Goal: Task Accomplishment & Management: Complete application form

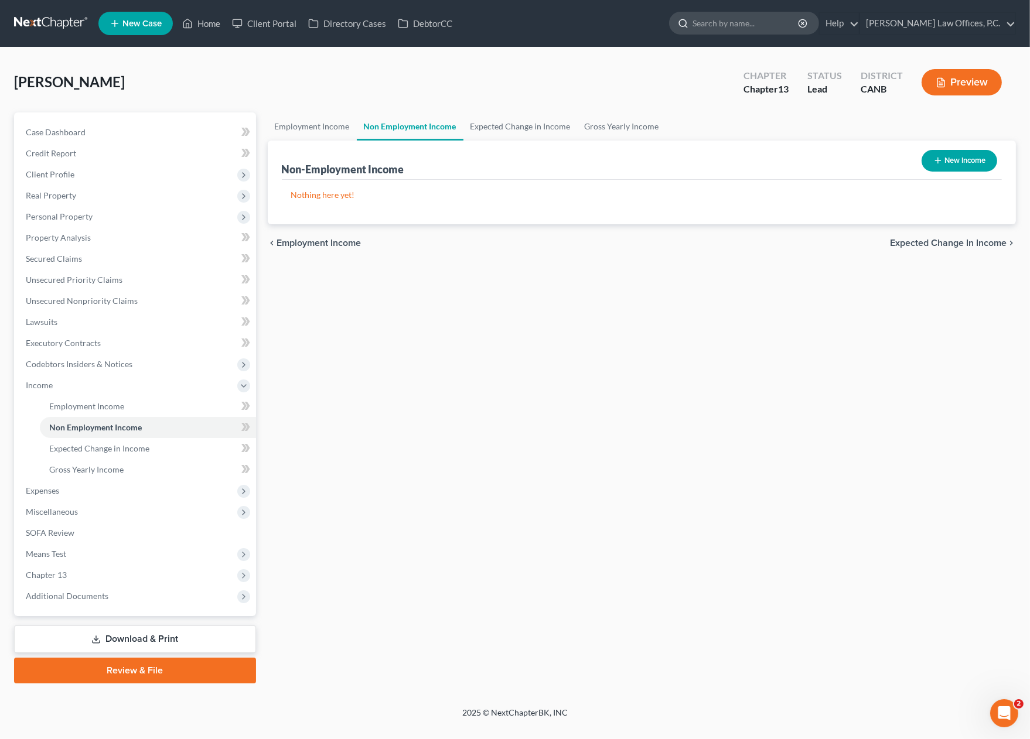
click at [799, 28] on input "search" at bounding box center [745, 23] width 107 height 22
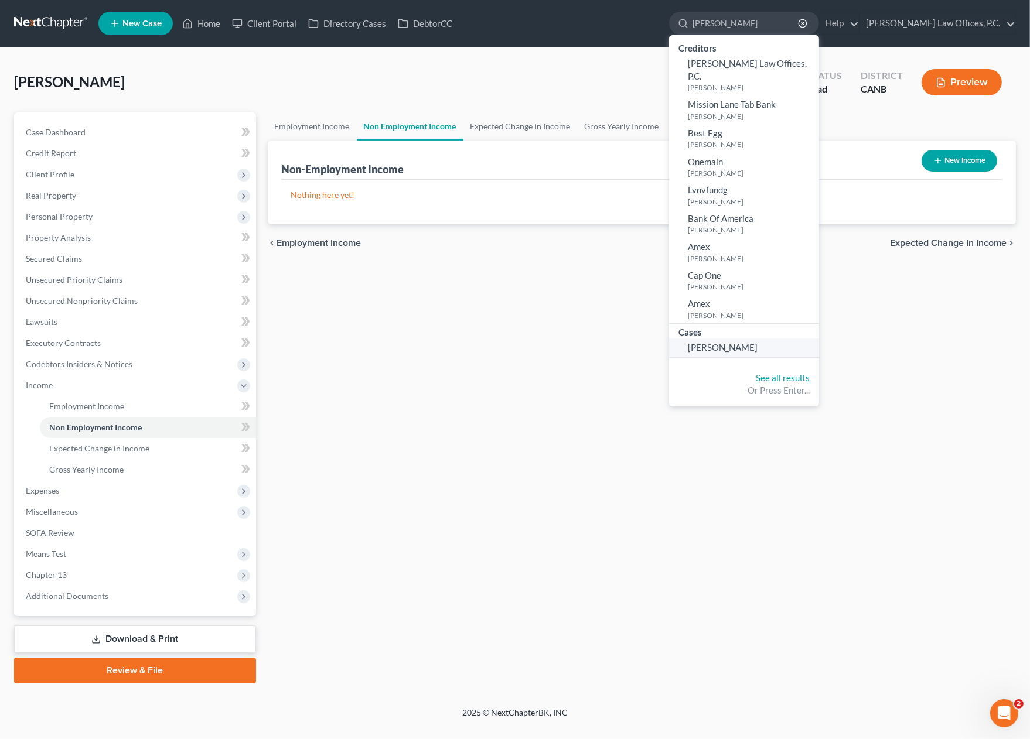
type input "[PERSON_NAME]"
click at [748, 342] on span "[PERSON_NAME]" at bounding box center [723, 347] width 70 height 11
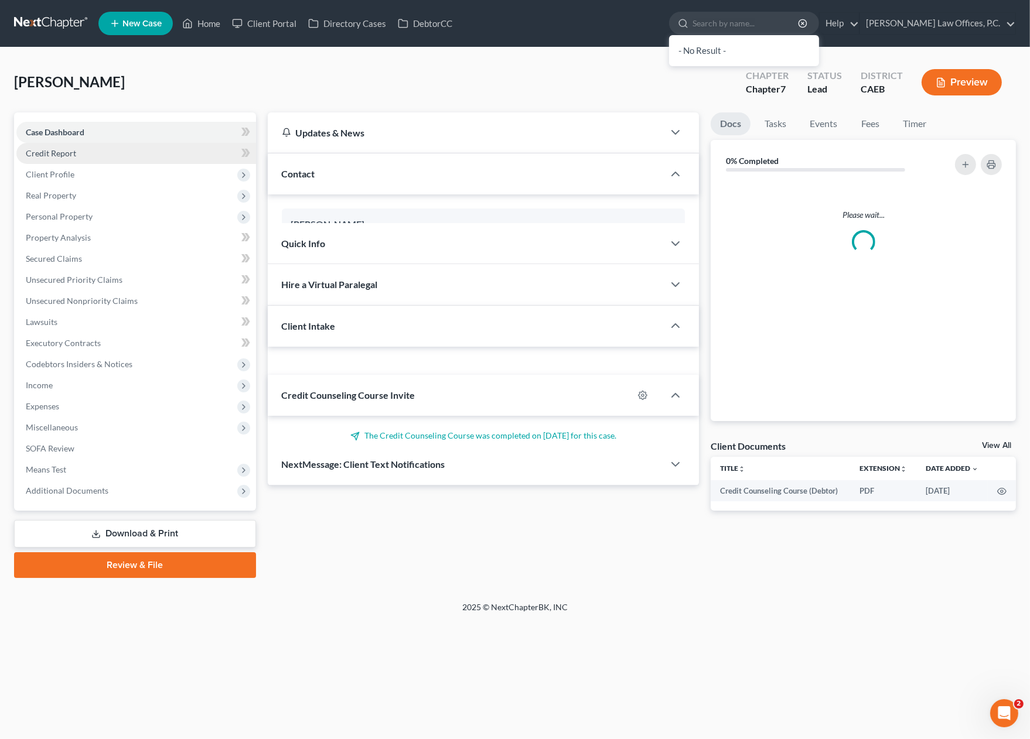
click at [151, 158] on link "Credit Report" at bounding box center [136, 153] width 240 height 21
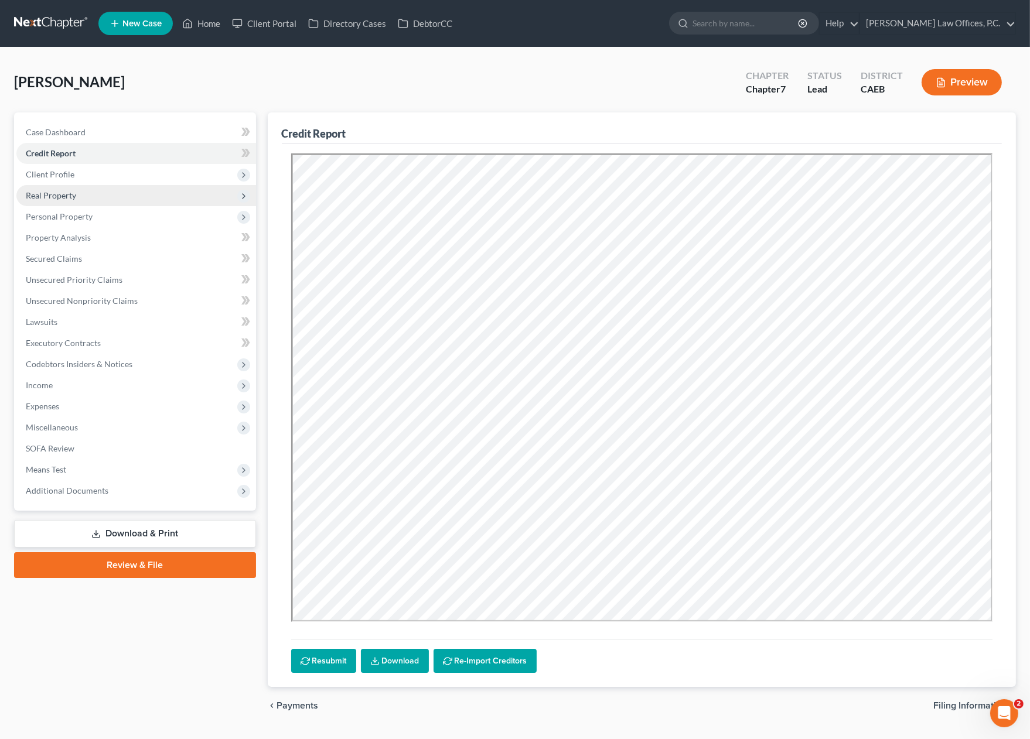
click at [162, 187] on span "Real Property" at bounding box center [136, 195] width 240 height 21
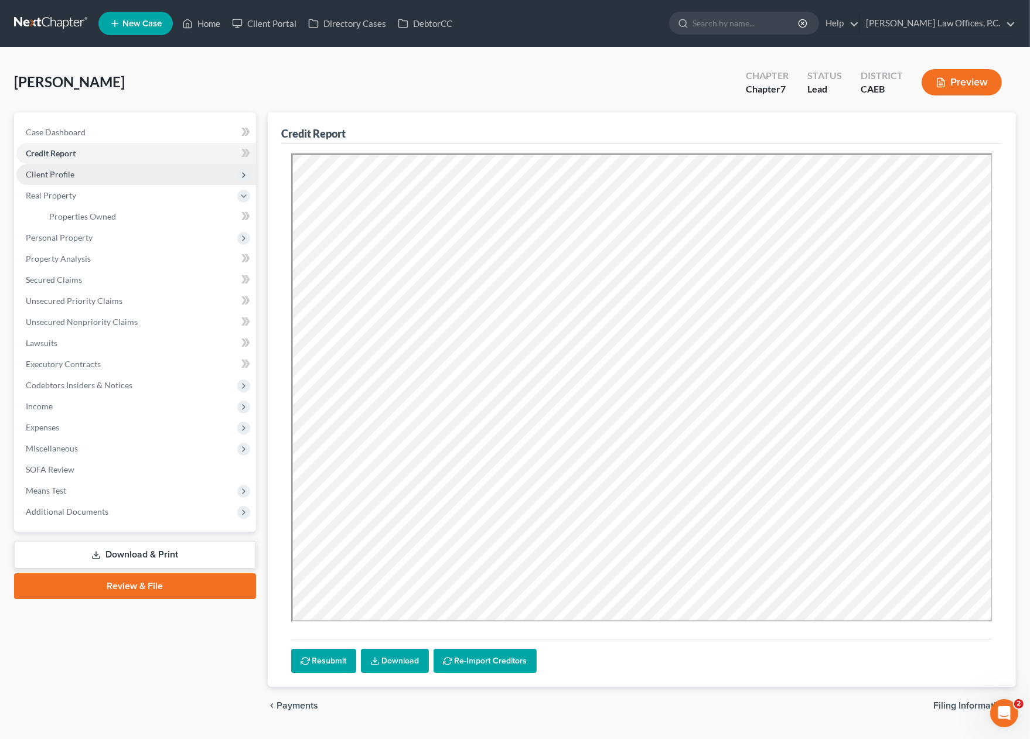
click at [163, 177] on span "Client Profile" at bounding box center [136, 174] width 240 height 21
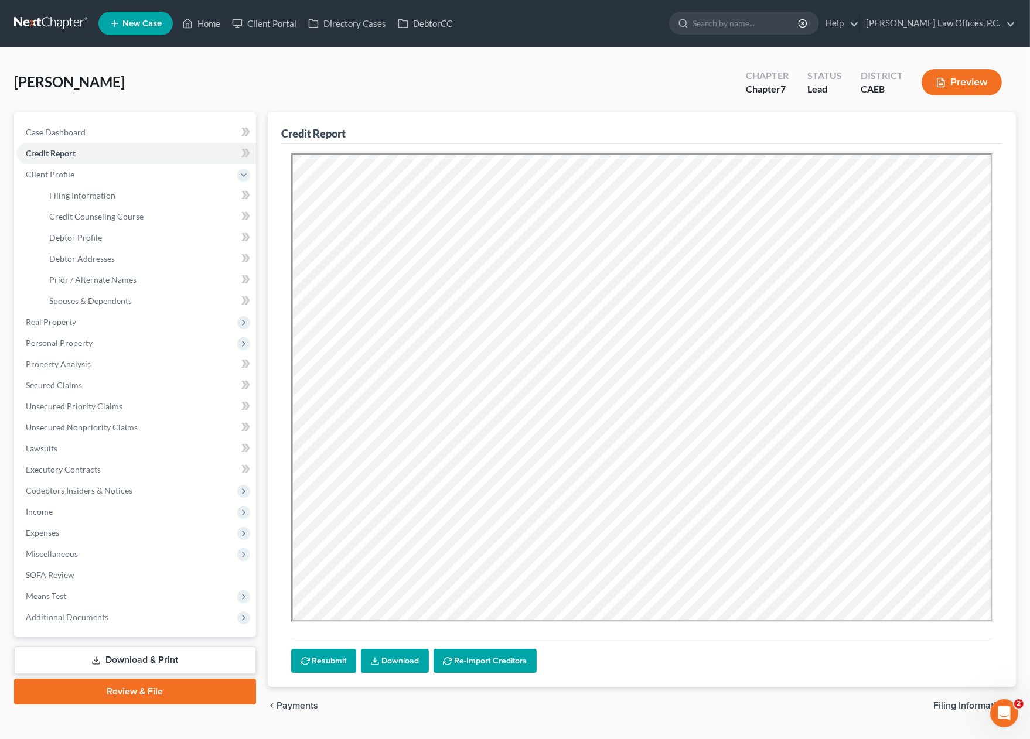
click at [161, 664] on link "Download & Print" at bounding box center [135, 661] width 242 height 28
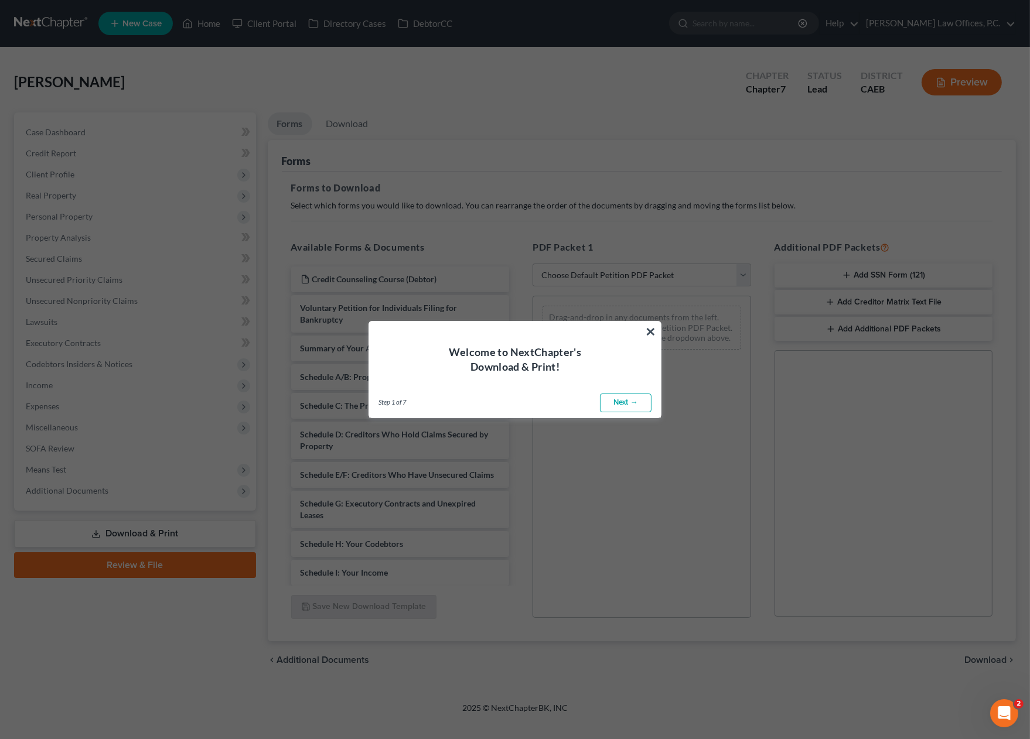
click at [652, 327] on button "×" at bounding box center [650, 331] width 11 height 19
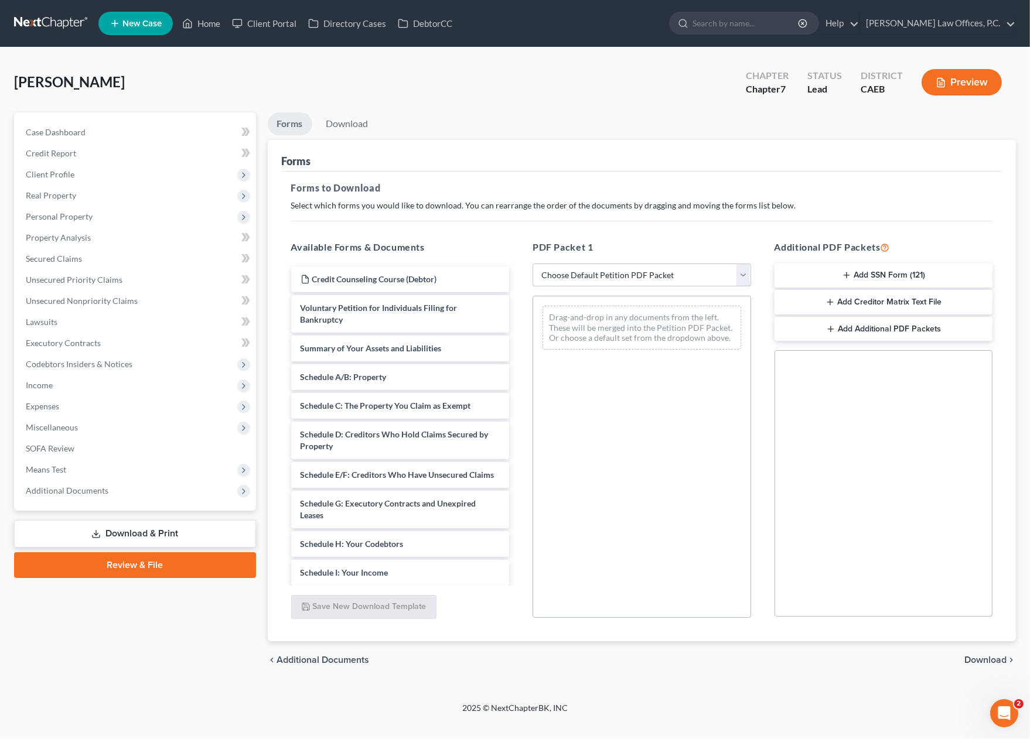
click at [638, 273] on select "Choose Default Petition PDF Packet Complete Bankruptcy Petition (all forms and …" at bounding box center [641, 275] width 218 height 23
select select "0"
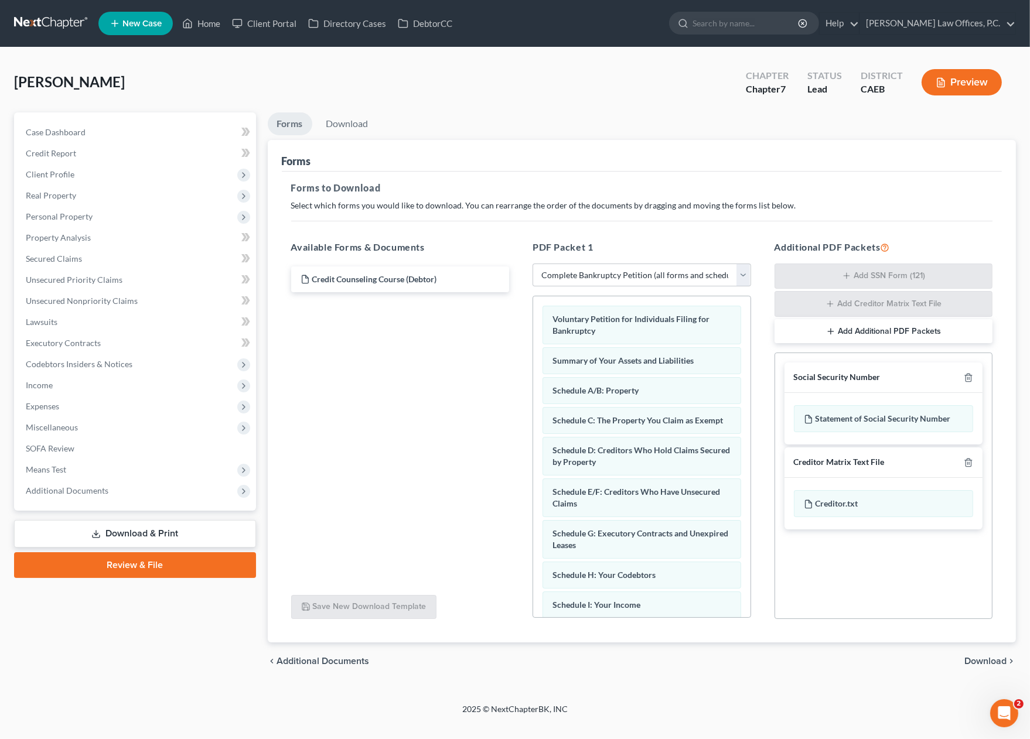
click at [973, 658] on span "Download" at bounding box center [985, 660] width 42 height 9
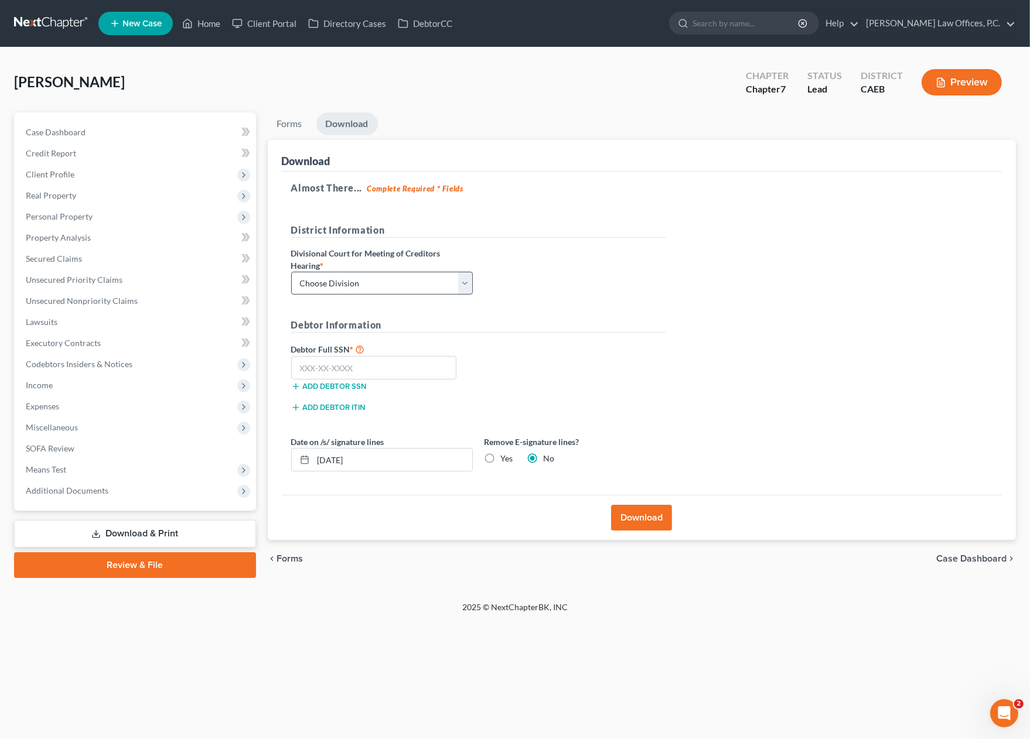
drag, startPoint x: 461, startPoint y: 294, endPoint x: 443, endPoint y: 274, distance: 26.6
click at [462, 290] on div "District Information Divisional Court for Meeting of Creditors Hearing * Choose…" at bounding box center [478, 263] width 387 height 81
click at [443, 274] on select "Choose Division Fresno Modesto [GEOGRAPHIC_DATA]" at bounding box center [382, 283] width 182 height 23
select select "2"
click at [146, 496] on span "Additional Documents" at bounding box center [136, 490] width 240 height 21
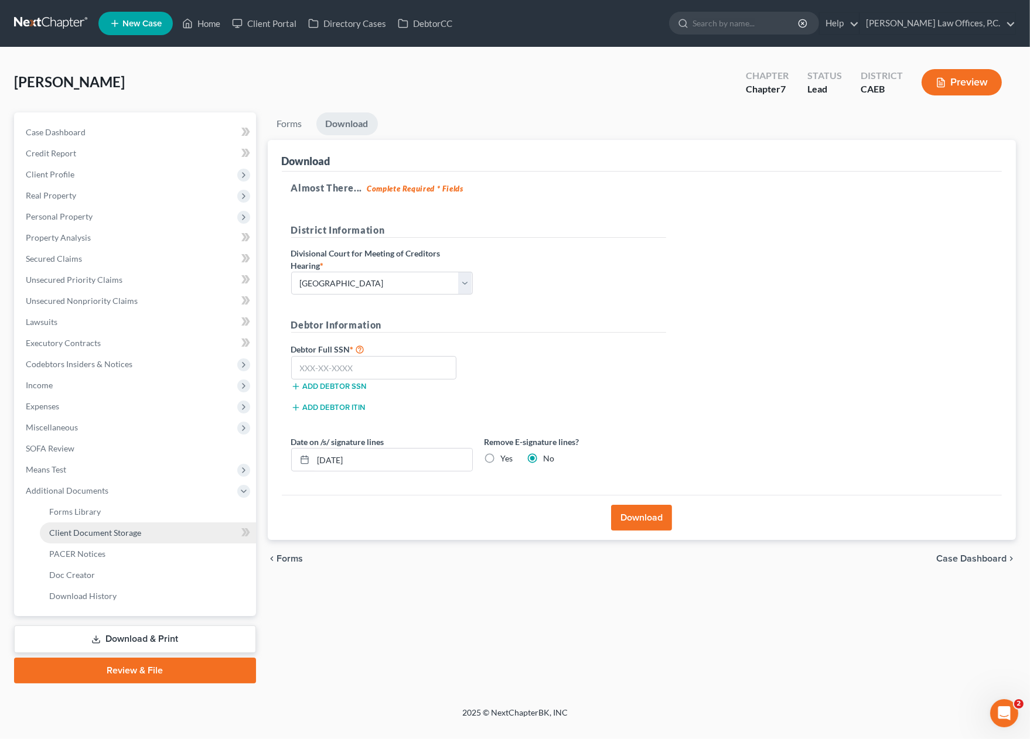
click at [130, 536] on span "Client Document Storage" at bounding box center [95, 533] width 92 height 10
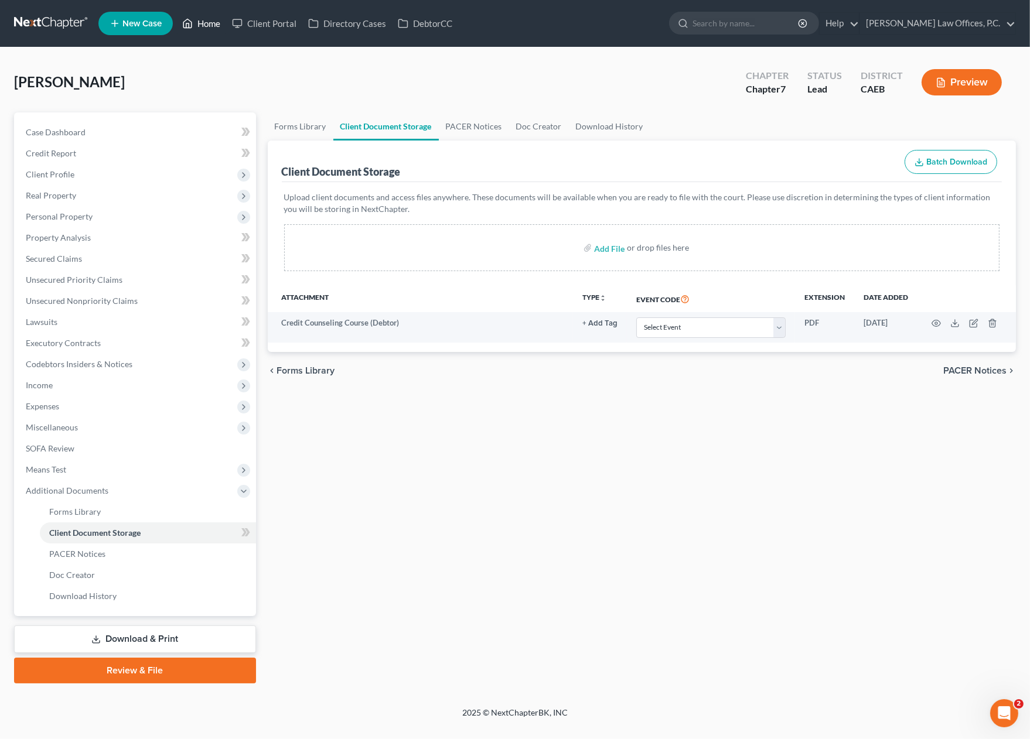
click at [216, 26] on link "Home" at bounding box center [201, 23] width 50 height 21
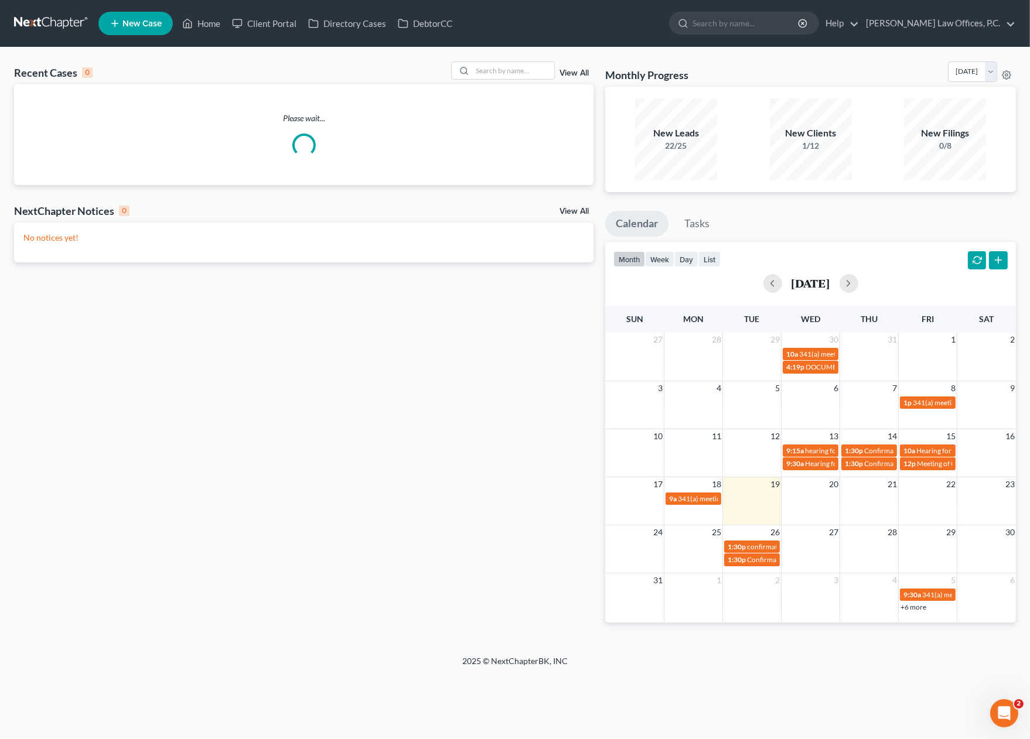
click at [590, 71] on div "View All" at bounding box center [522, 70] width 143 height 18
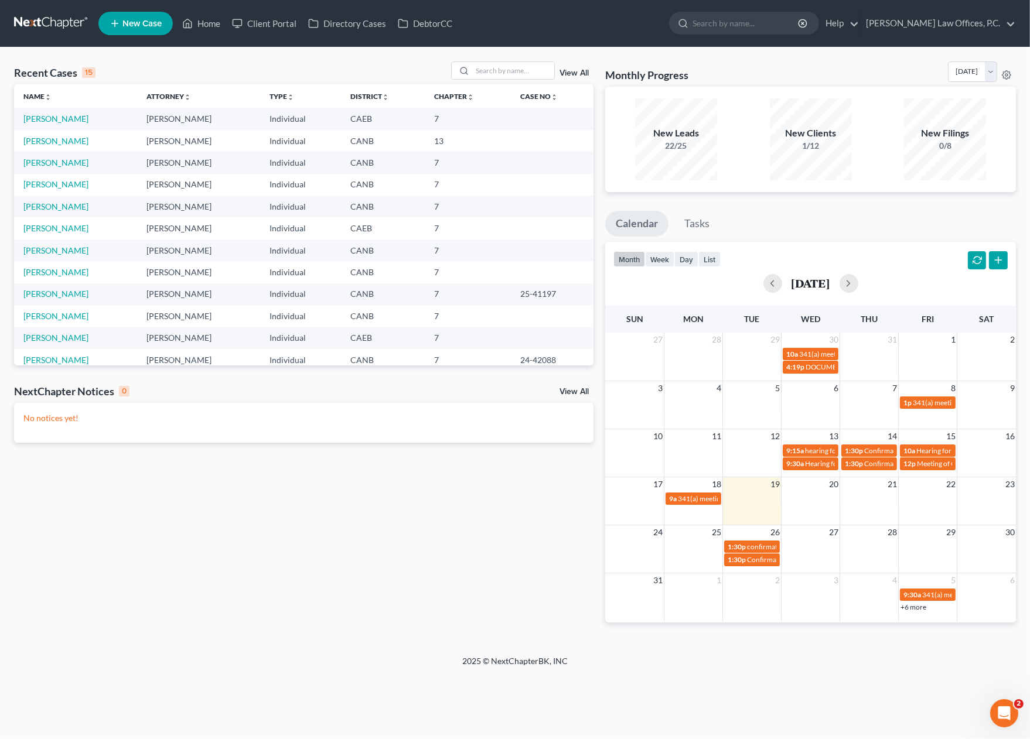
click at [581, 73] on link "View All" at bounding box center [573, 73] width 29 height 8
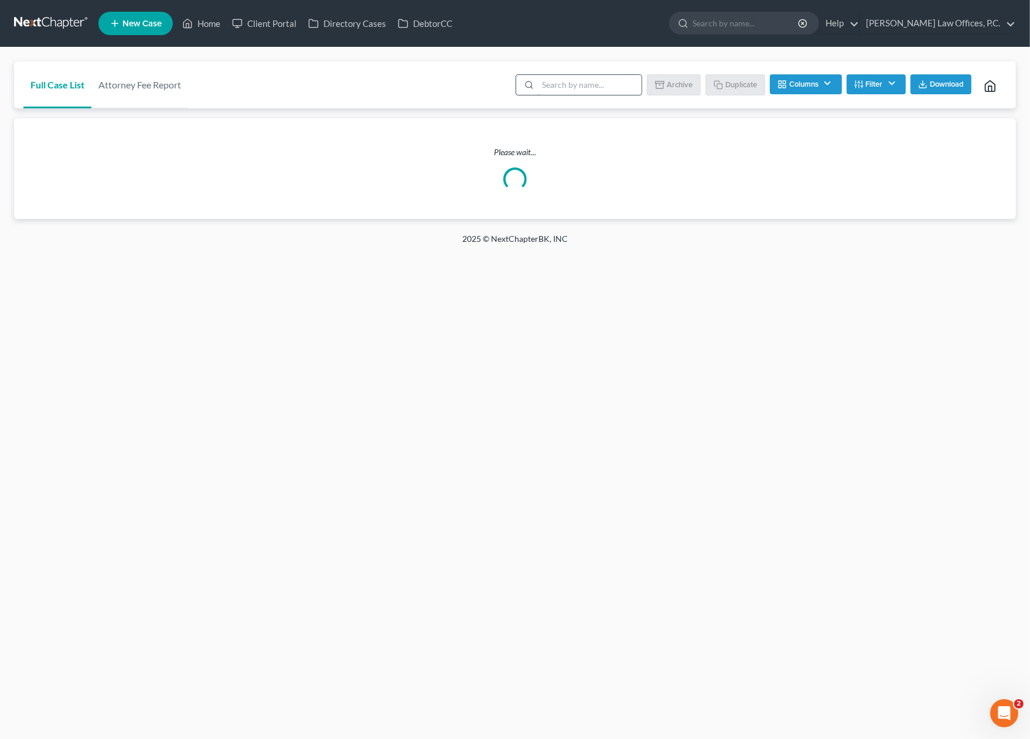
click at [553, 88] on input "search" at bounding box center [590, 85] width 104 height 20
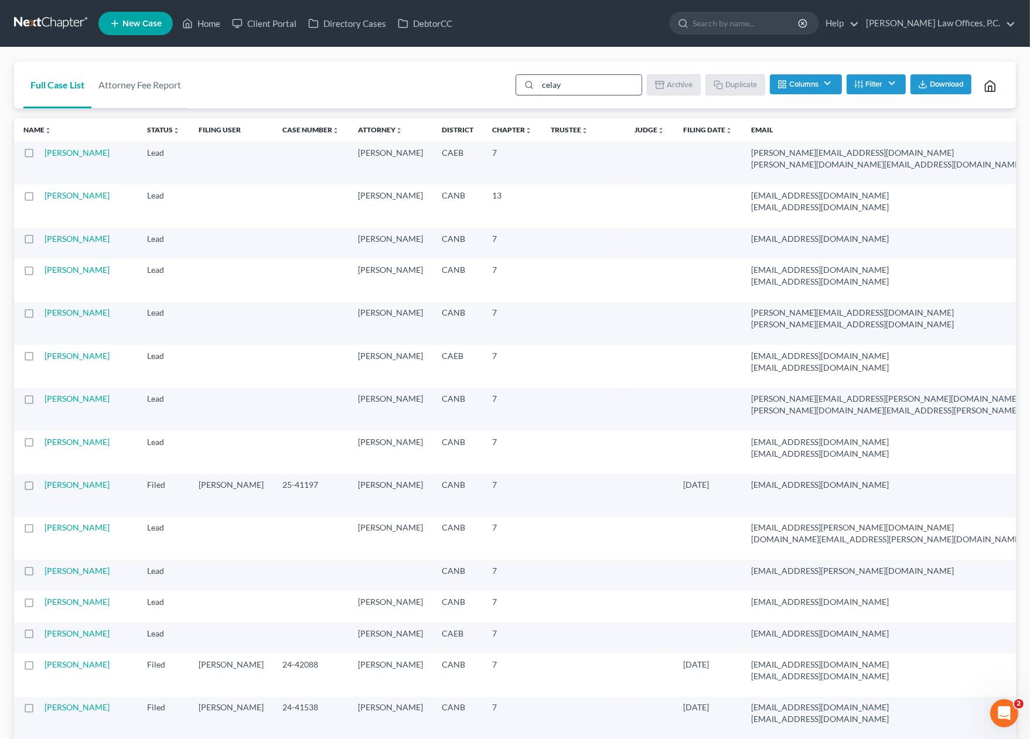
type input "[PERSON_NAME]"
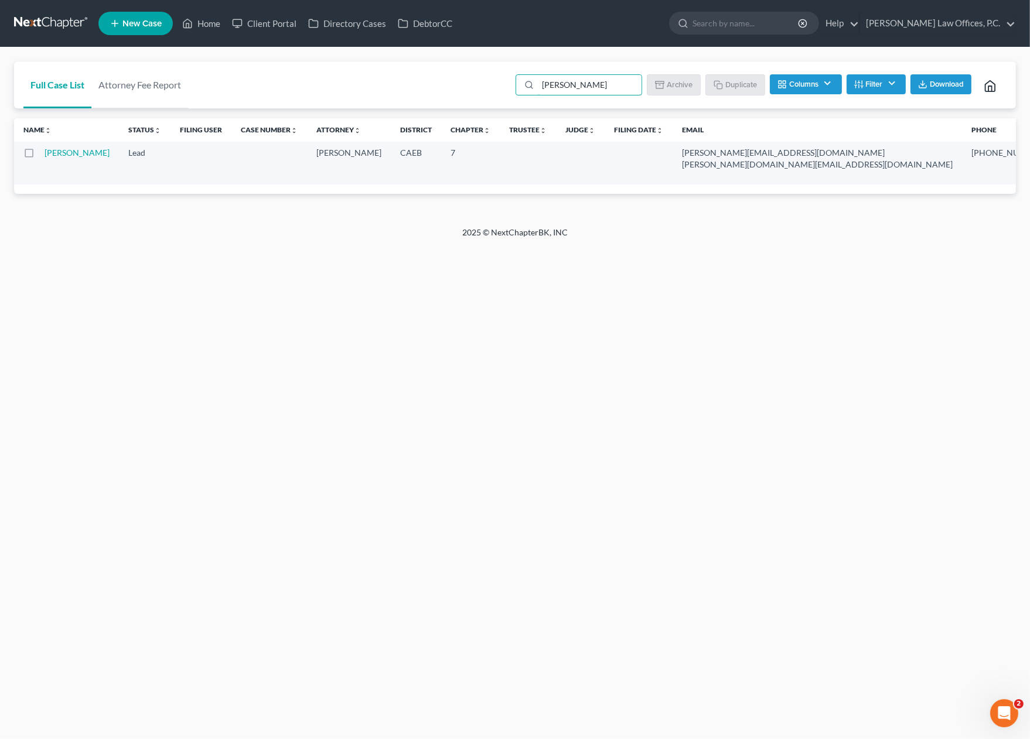
click at [50, 169] on td "[PERSON_NAME]" at bounding box center [82, 163] width 74 height 43
click at [63, 158] on link "[PERSON_NAME]" at bounding box center [77, 153] width 65 height 10
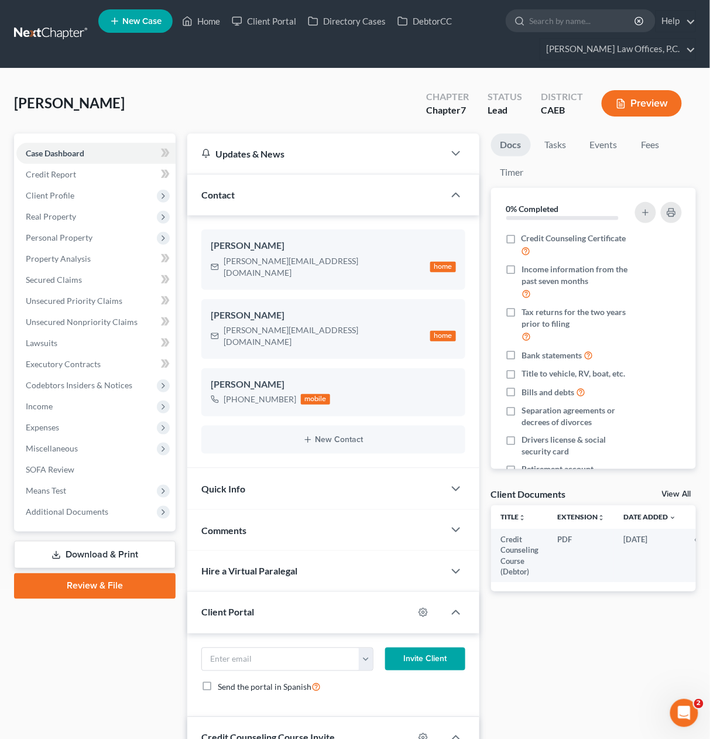
drag, startPoint x: 106, startPoint y: 555, endPoint x: 129, endPoint y: 480, distance: 78.4
click at [106, 555] on link "Download & Print" at bounding box center [95, 555] width 162 height 28
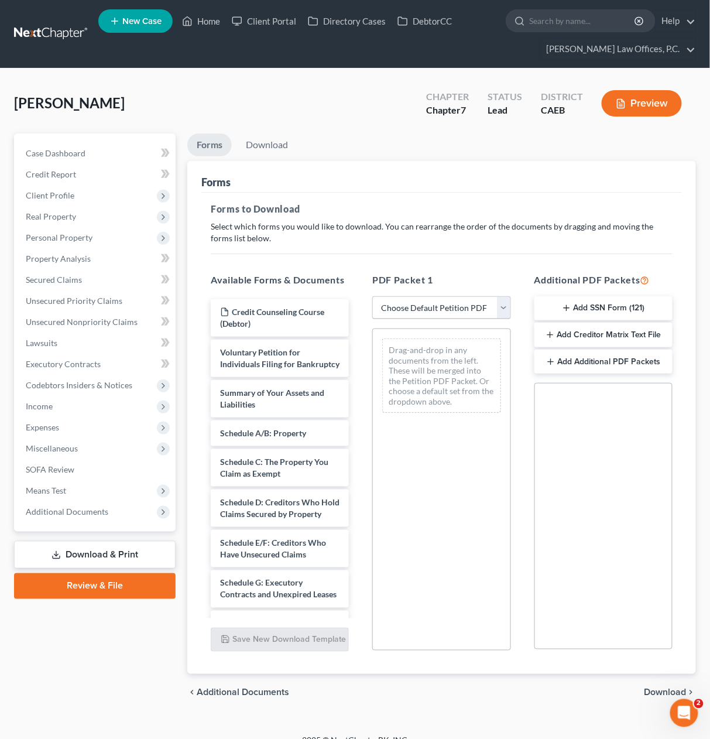
click at [469, 309] on select "Choose Default Petition PDF Packet Complete Bankruptcy Petition (all forms and …" at bounding box center [441, 307] width 138 height 23
select select "0"
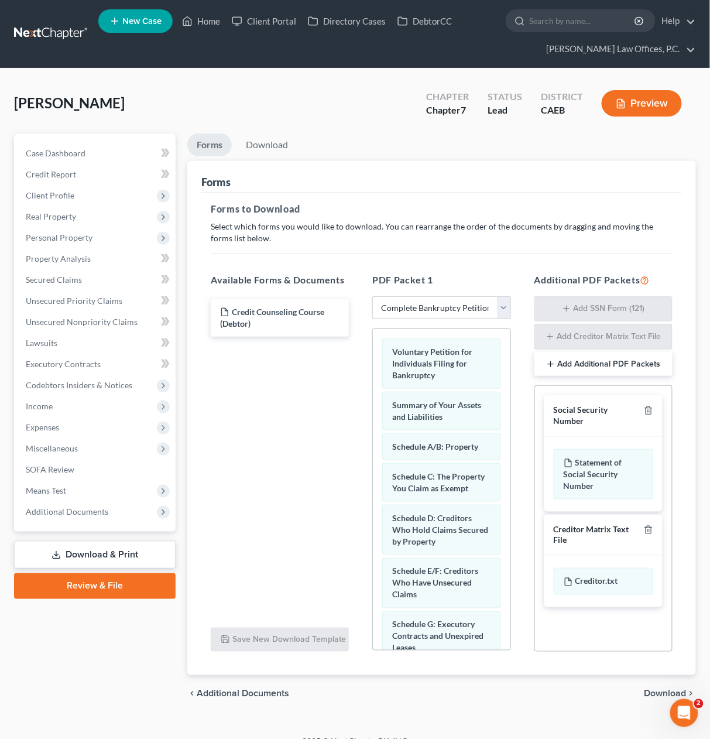
click at [655, 698] on span "Download" at bounding box center [666, 693] width 42 height 9
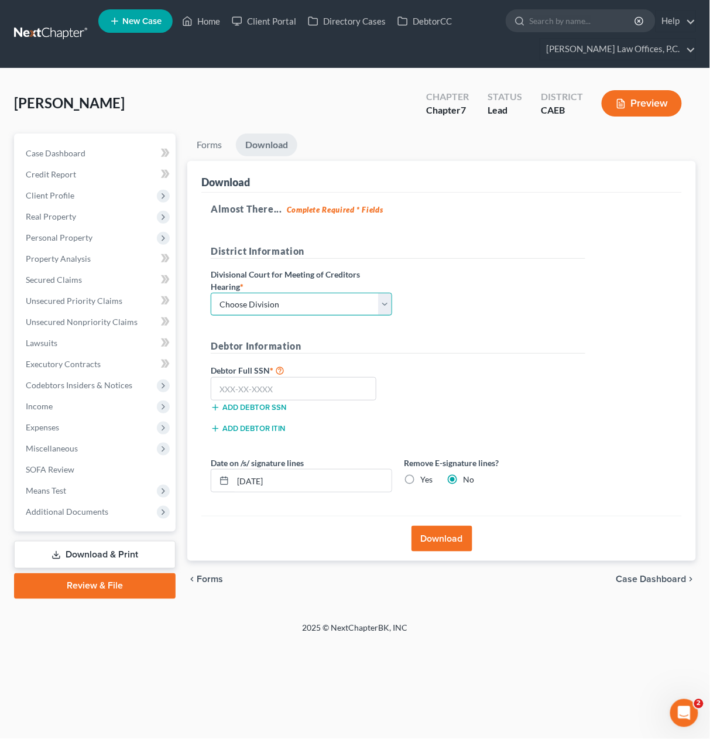
click at [235, 312] on select "Choose Division Fresno Modesto [GEOGRAPHIC_DATA]" at bounding box center [302, 304] width 182 height 23
select select "2"
click at [248, 379] on input "text" at bounding box center [294, 388] width 166 height 23
type input "562-53-7671"
click at [285, 484] on input "[DATE]" at bounding box center [312, 481] width 159 height 22
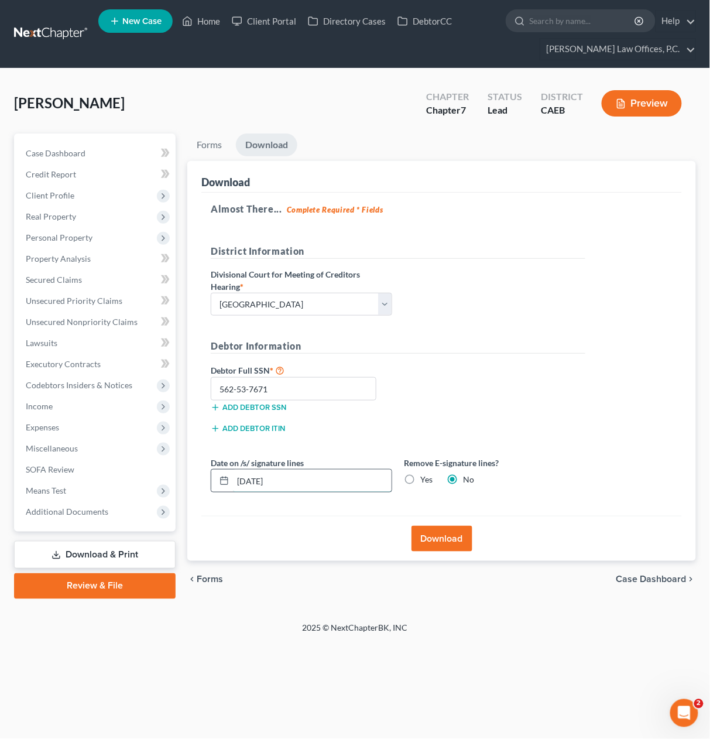
drag, startPoint x: 338, startPoint y: 485, endPoint x: 229, endPoint y: 485, distance: 108.9
click at [212, 489] on div "[DATE]" at bounding box center [302, 480] width 182 height 23
click at [262, 482] on input "[DATE]" at bounding box center [312, 481] width 159 height 22
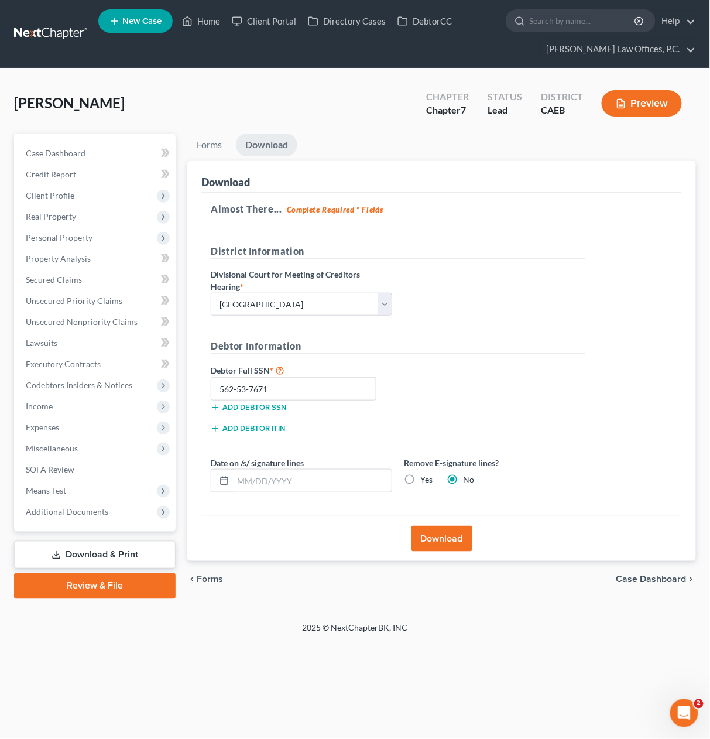
click at [420, 480] on label "Yes" at bounding box center [426, 480] width 12 height 12
click at [425, 480] on input "Yes" at bounding box center [429, 478] width 8 height 8
radio input "true"
radio input "false"
click at [437, 533] on button "Download" at bounding box center [442, 539] width 61 height 26
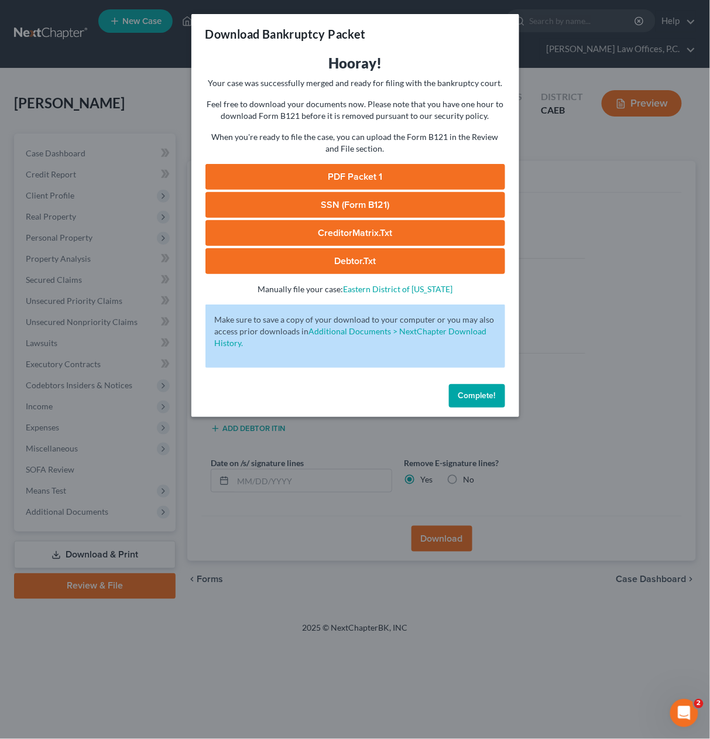
click at [378, 168] on link "PDF Packet 1" at bounding box center [356, 177] width 300 height 26
click at [367, 207] on link "SSN (Form B121)" at bounding box center [356, 205] width 300 height 26
click at [476, 403] on button "Complete!" at bounding box center [477, 395] width 56 height 23
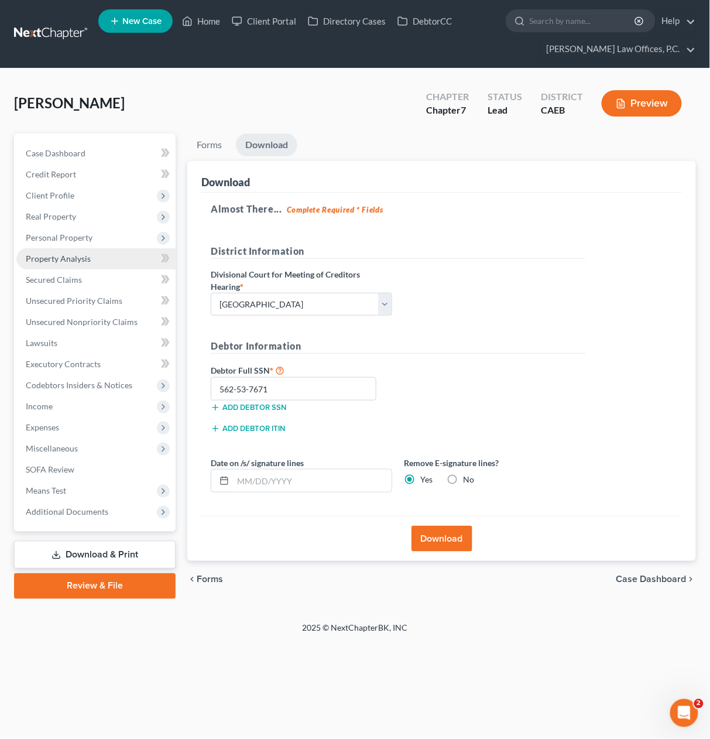
click at [111, 242] on span "Personal Property" at bounding box center [95, 237] width 159 height 21
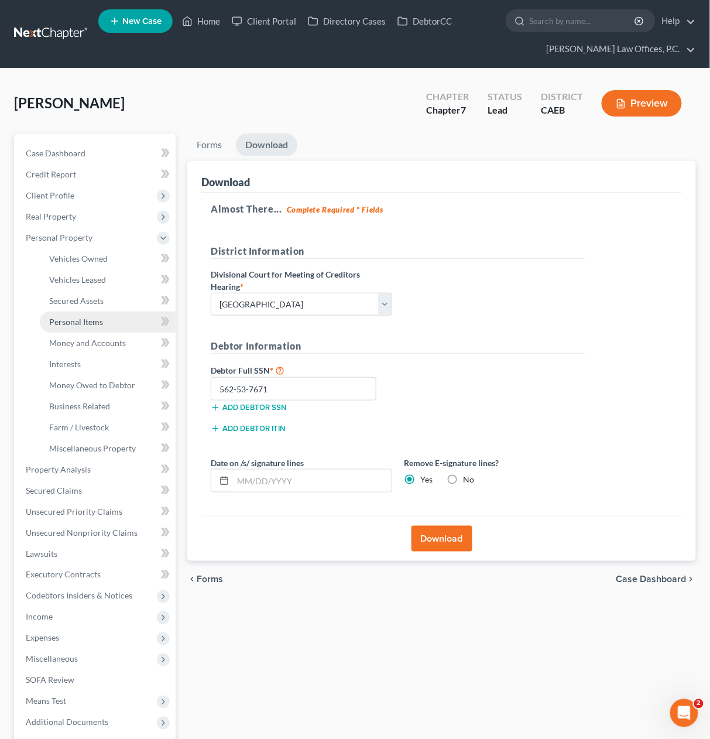
click at [94, 314] on link "Personal Items" at bounding box center [108, 322] width 136 height 21
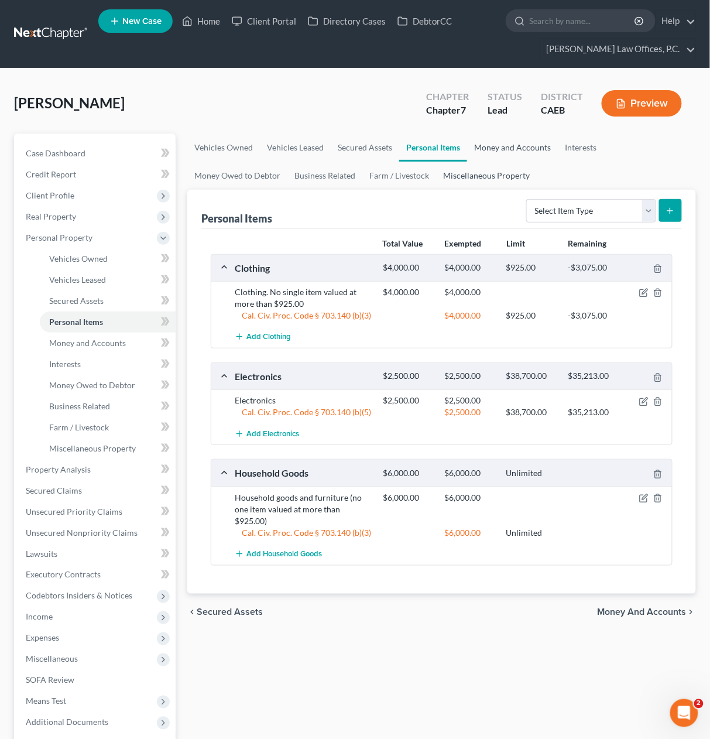
drag, startPoint x: 503, startPoint y: 145, endPoint x: 504, endPoint y: 186, distance: 40.4
click at [503, 145] on link "Money and Accounts" at bounding box center [512, 148] width 91 height 28
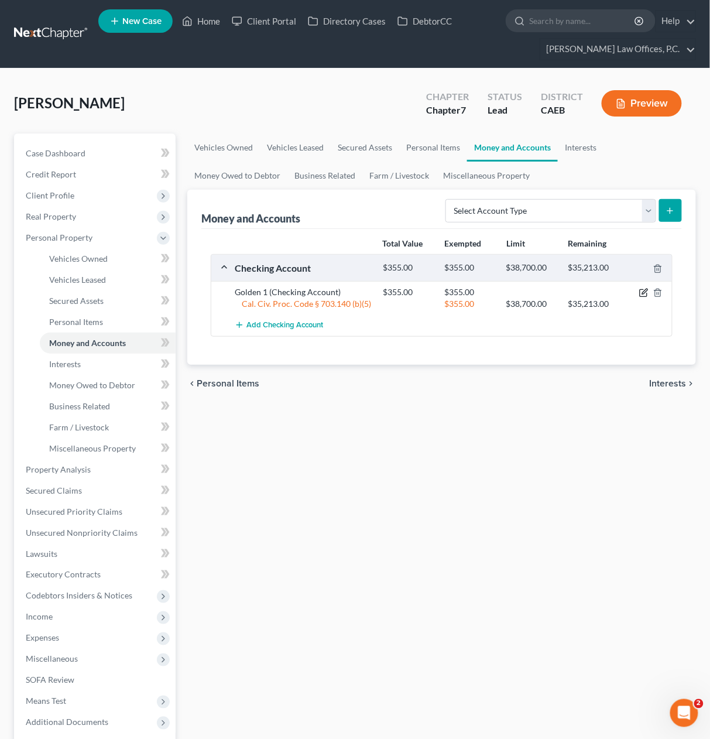
click at [644, 291] on icon "button" at bounding box center [644, 291] width 5 height 5
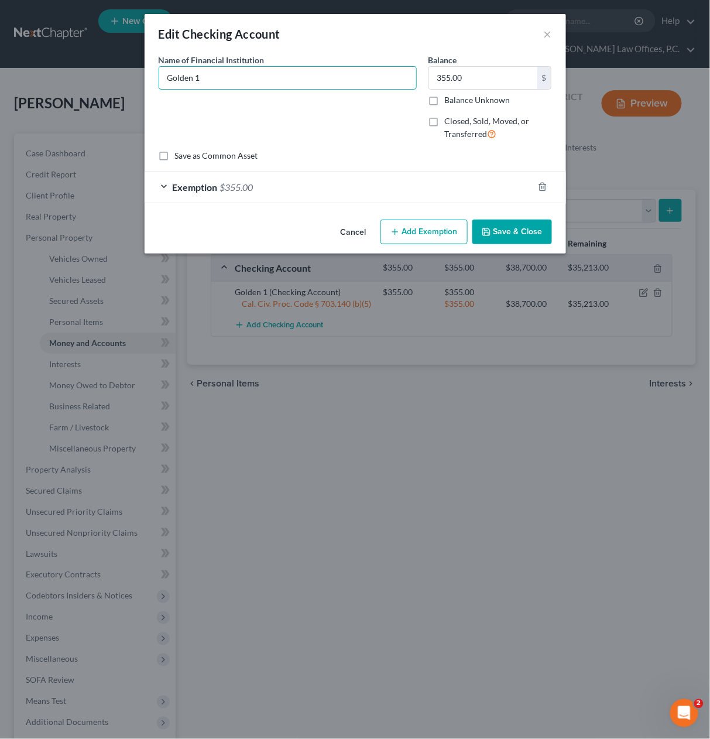
drag, startPoint x: 248, startPoint y: 77, endPoint x: 656, endPoint y: 162, distance: 417.5
click at [248, 77] on input "Golden 1" at bounding box center [287, 78] width 257 height 22
type input "Golden 1 Credit Union"
type input "99"
click at [383, 204] on div "An exemption set must first be selected from the Filing Information section. Co…" at bounding box center [356, 134] width 422 height 161
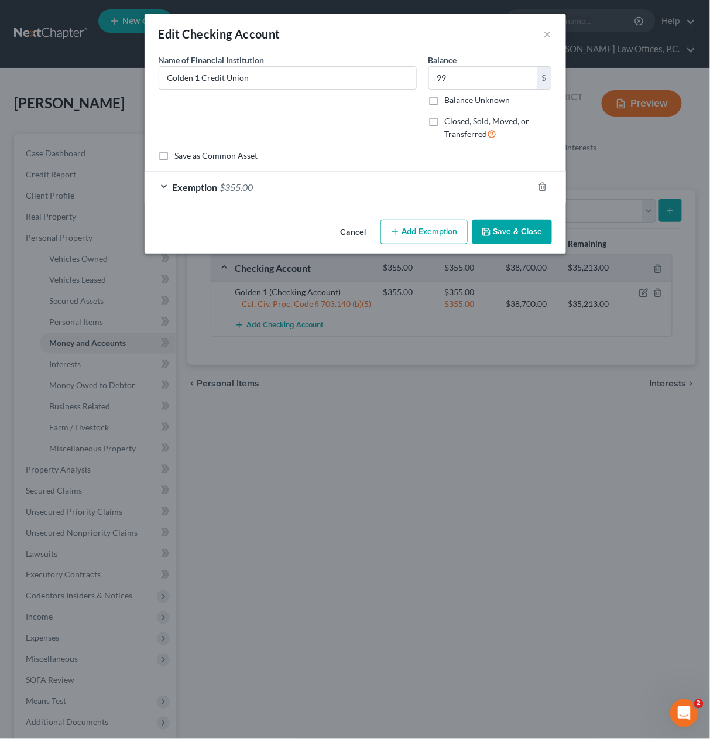
click at [386, 196] on div "Exemption $355.00" at bounding box center [339, 187] width 389 height 31
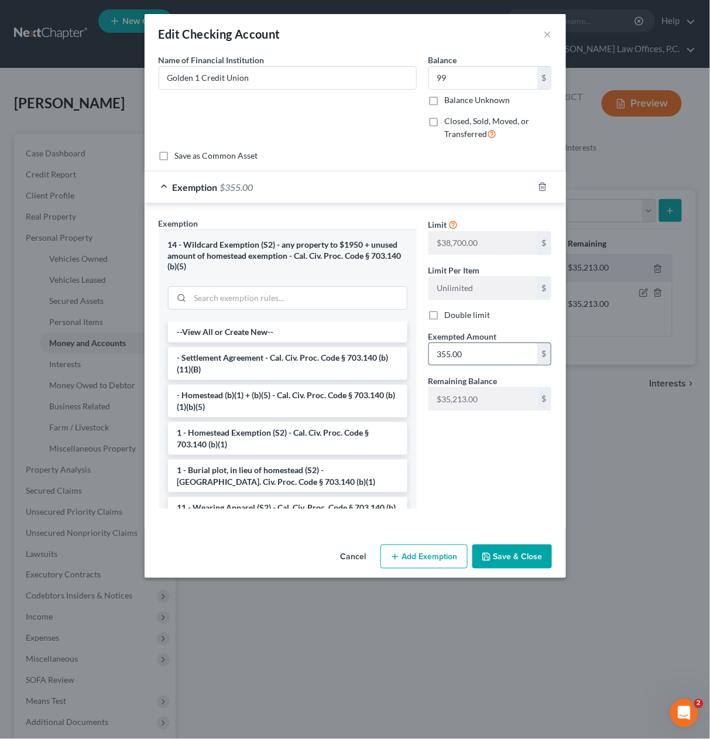
click at [461, 346] on input "355.00" at bounding box center [483, 354] width 108 height 22
type input "99"
click at [521, 555] on button "Save & Close" at bounding box center [513, 557] width 80 height 25
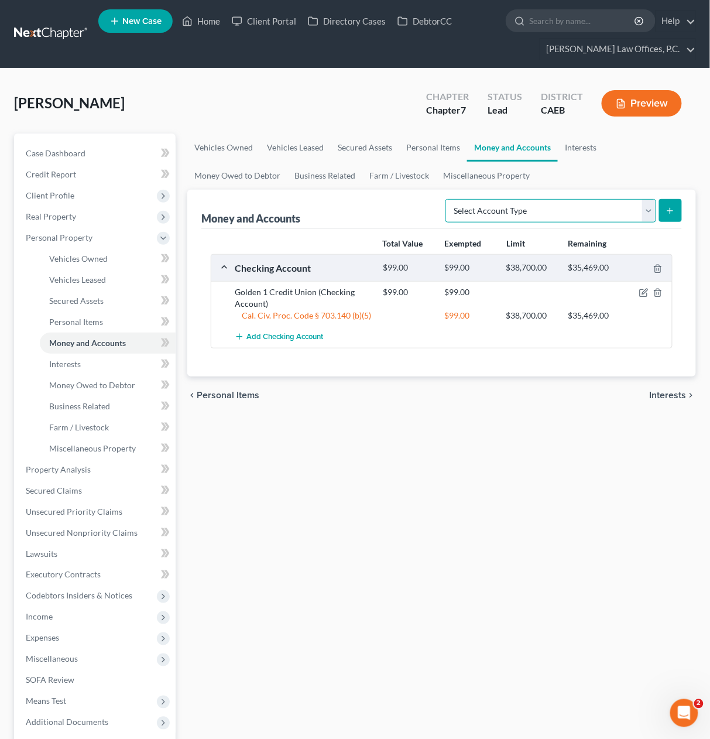
click at [493, 206] on select "Select Account Type Brokerage Cash on Hand Certificates of Deposit Checking Acc…" at bounding box center [551, 210] width 211 height 23
select select "savings"
click at [673, 211] on icon "submit" at bounding box center [670, 210] width 9 height 9
drag, startPoint x: 418, startPoint y: 151, endPoint x: 480, endPoint y: 142, distance: 63.3
click at [418, 151] on link "Personal Items" at bounding box center [433, 148] width 68 height 28
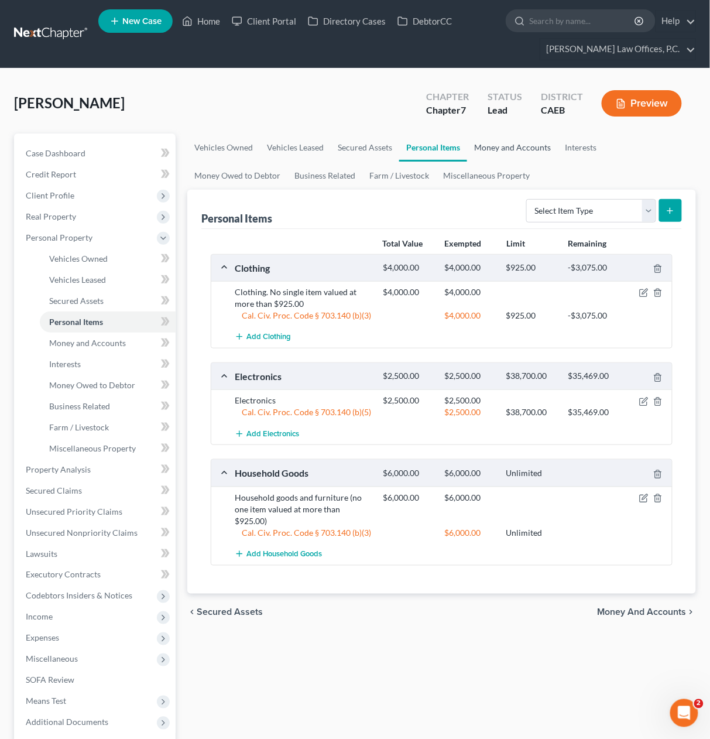
drag, startPoint x: 501, startPoint y: 146, endPoint x: 495, endPoint y: 149, distance: 6.5
click at [501, 146] on link "Money and Accounts" at bounding box center [512, 148] width 91 height 28
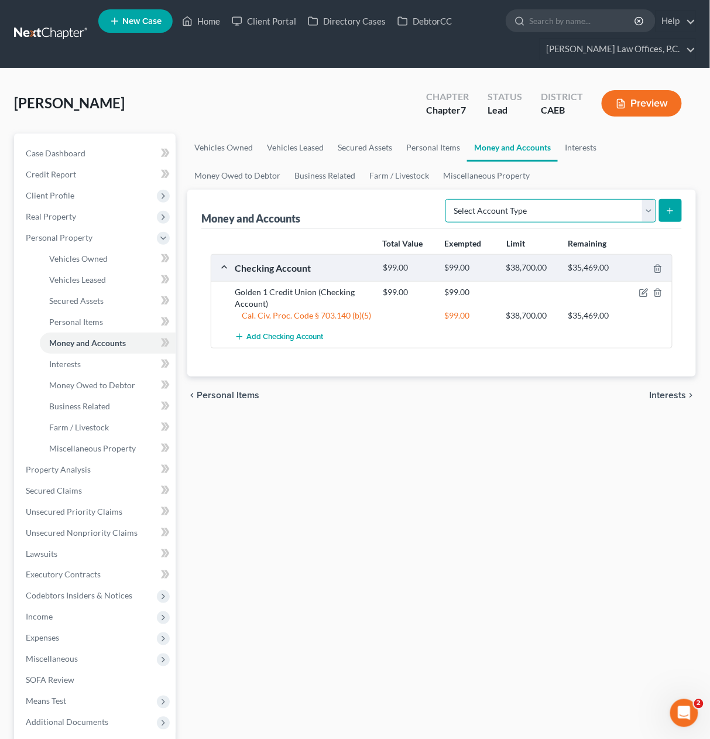
click at [570, 205] on select "Select Account Type Brokerage Cash on Hand Certificates of Deposit Checking Acc…" at bounding box center [551, 210] width 211 height 23
select select "savings"
click at [671, 214] on icon "submit" at bounding box center [670, 210] width 9 height 9
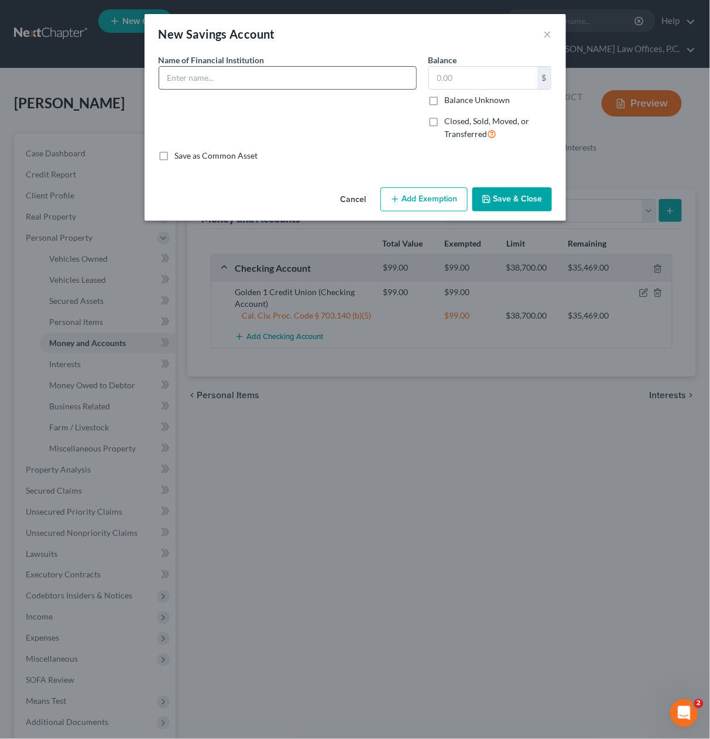
drag, startPoint x: 256, startPoint y: 68, endPoint x: 292, endPoint y: 79, distance: 37.4
click at [258, 69] on input "text" at bounding box center [287, 78] width 257 height 22
type input "Golden 1 Credit Union"
type input "50"
click at [402, 193] on button "Add Exemption" at bounding box center [424, 199] width 87 height 25
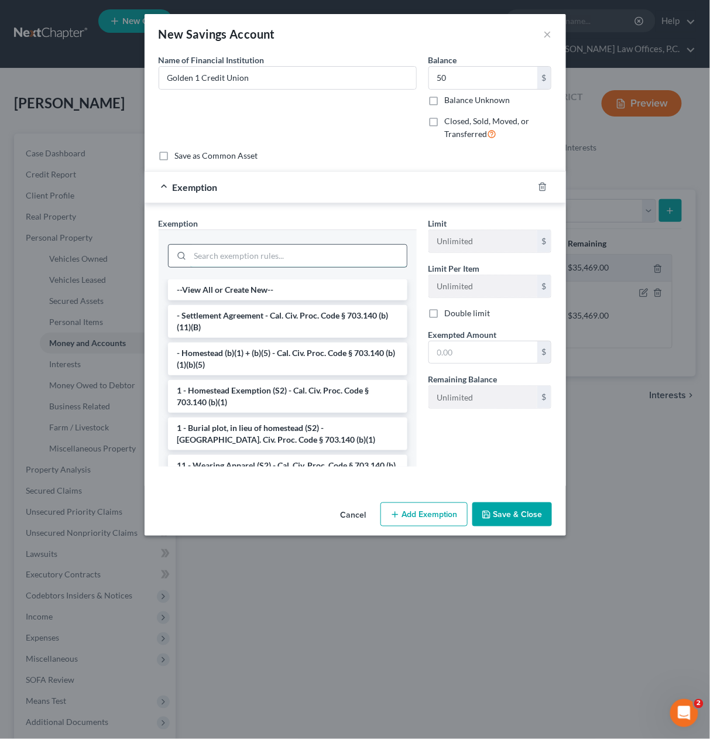
click at [266, 265] on input "search" at bounding box center [298, 256] width 217 height 22
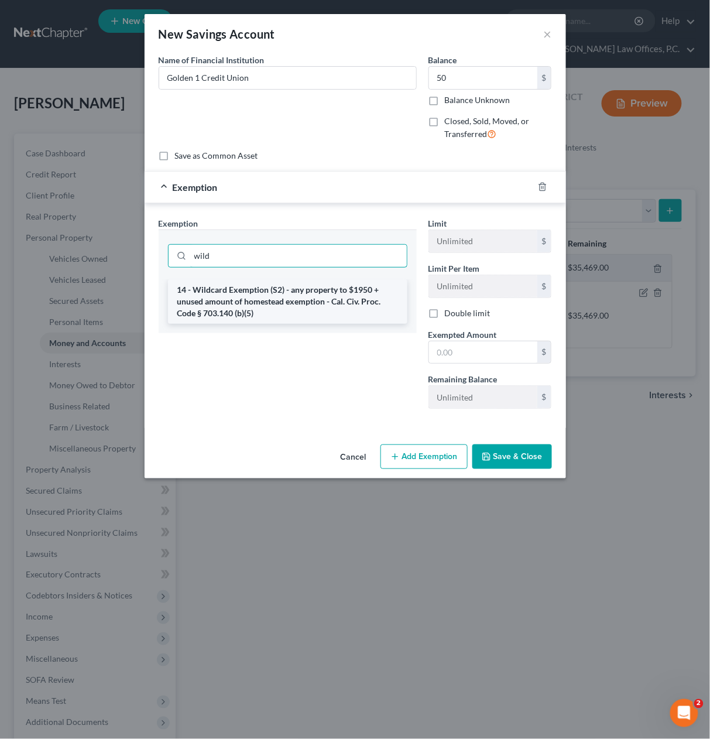
type input "wild"
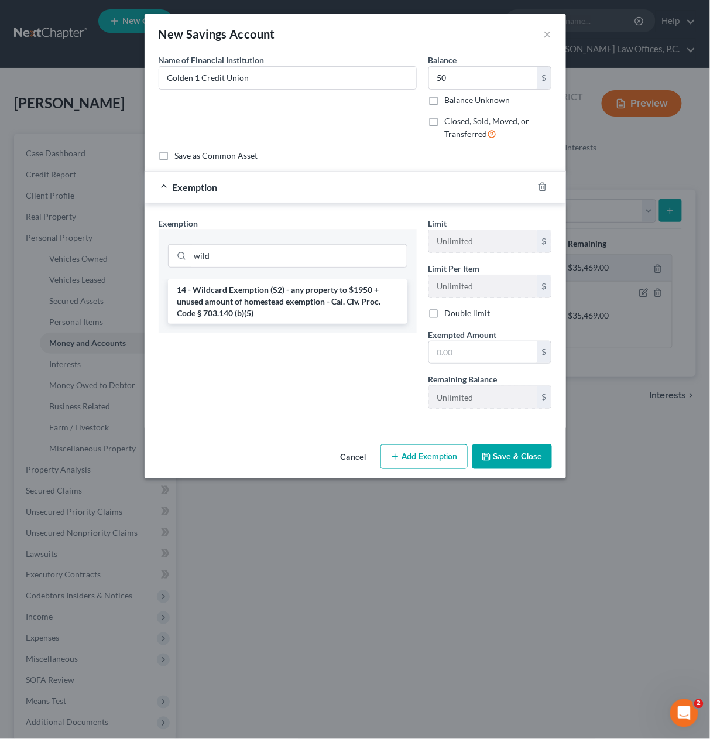
drag, startPoint x: 285, startPoint y: 294, endPoint x: 386, endPoint y: 314, distance: 103.2
click at [285, 293] on li "14 - Wildcard Exemption (S2) - any property to $1950 + unused amount of homeste…" at bounding box center [288, 301] width 240 height 45
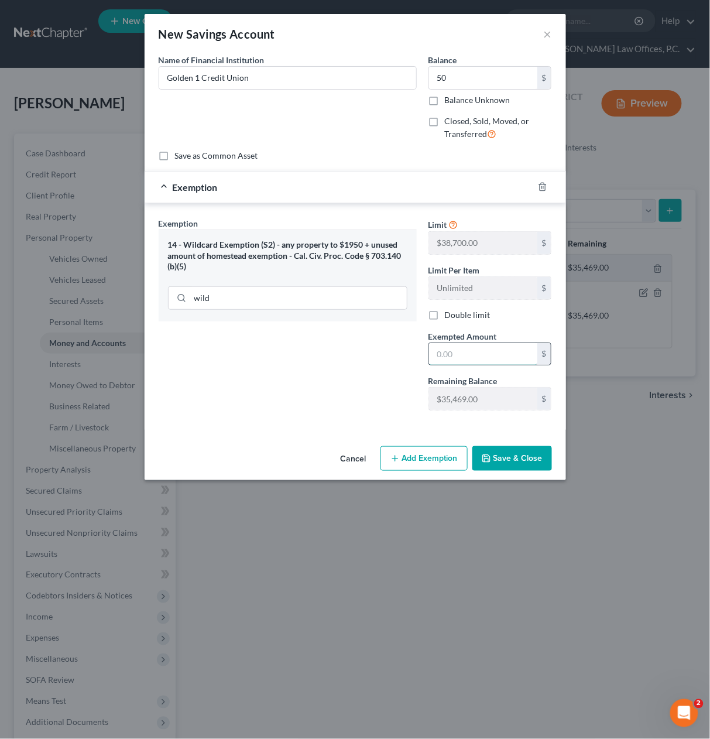
click at [485, 361] on input "text" at bounding box center [483, 354] width 108 height 22
type input "50"
click at [501, 464] on button "Save & Close" at bounding box center [513, 458] width 80 height 25
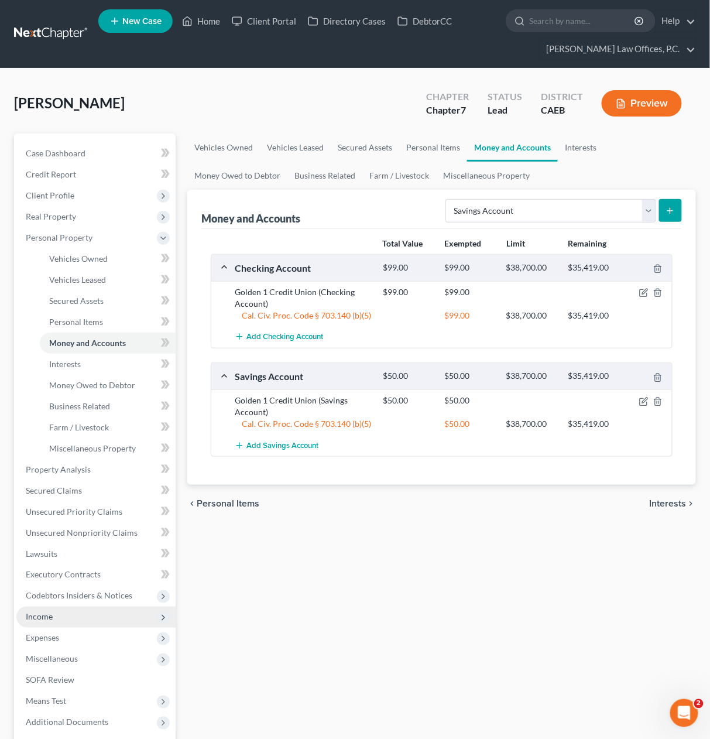
click at [104, 623] on span "Income" at bounding box center [95, 617] width 159 height 21
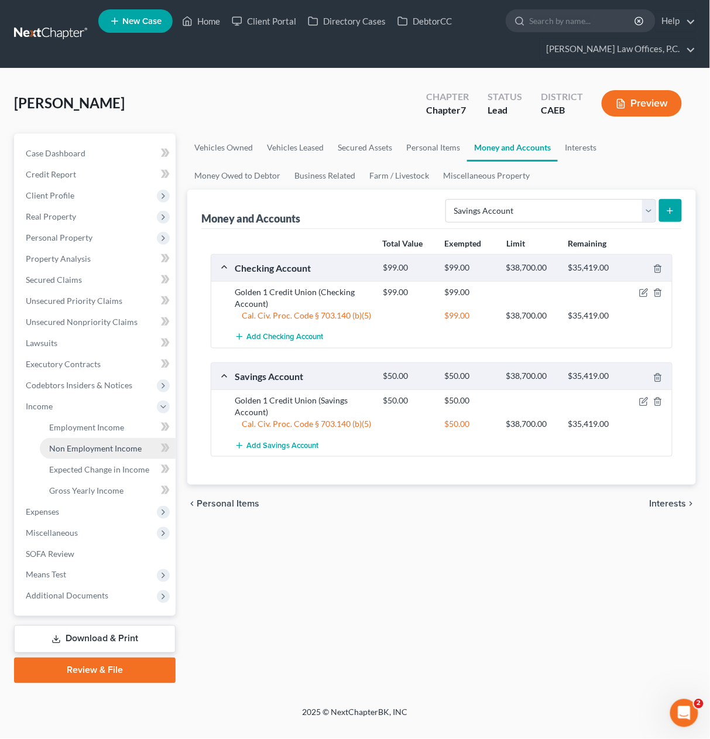
click at [98, 447] on span "Non Employment Income" at bounding box center [95, 448] width 93 height 10
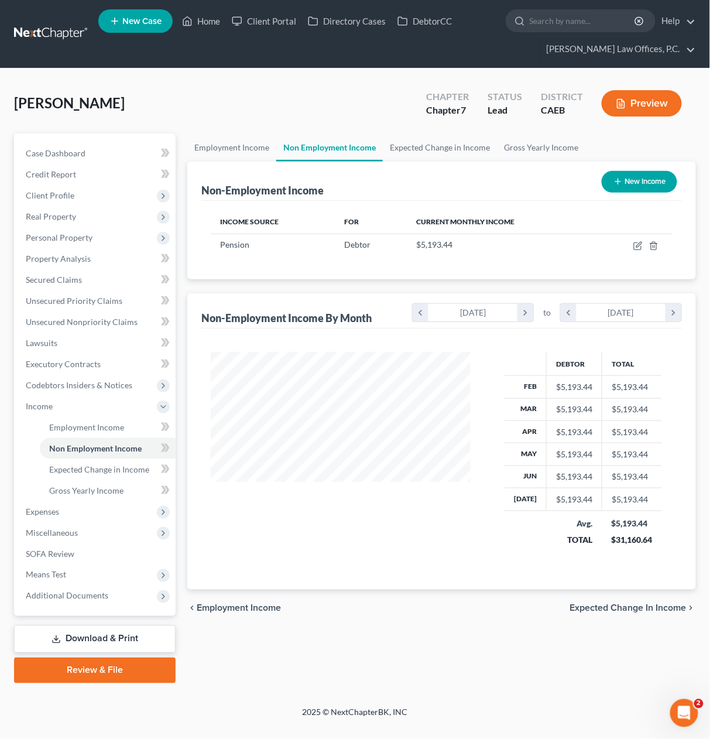
scroll to position [209, 283]
drag, startPoint x: 120, startPoint y: 241, endPoint x: 126, endPoint y: 262, distance: 22.6
click at [120, 241] on span "Personal Property" at bounding box center [95, 237] width 159 height 21
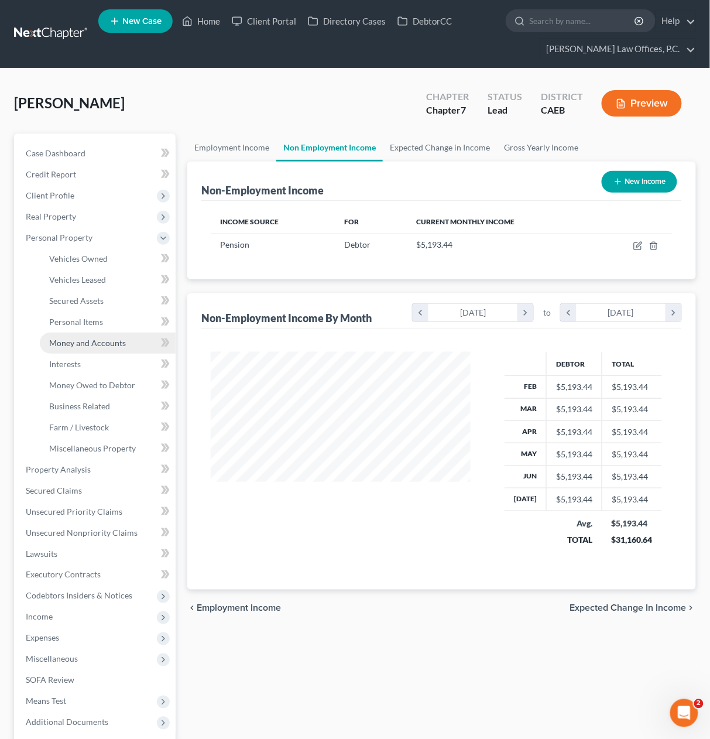
click at [118, 343] on span "Money and Accounts" at bounding box center [87, 343] width 77 height 10
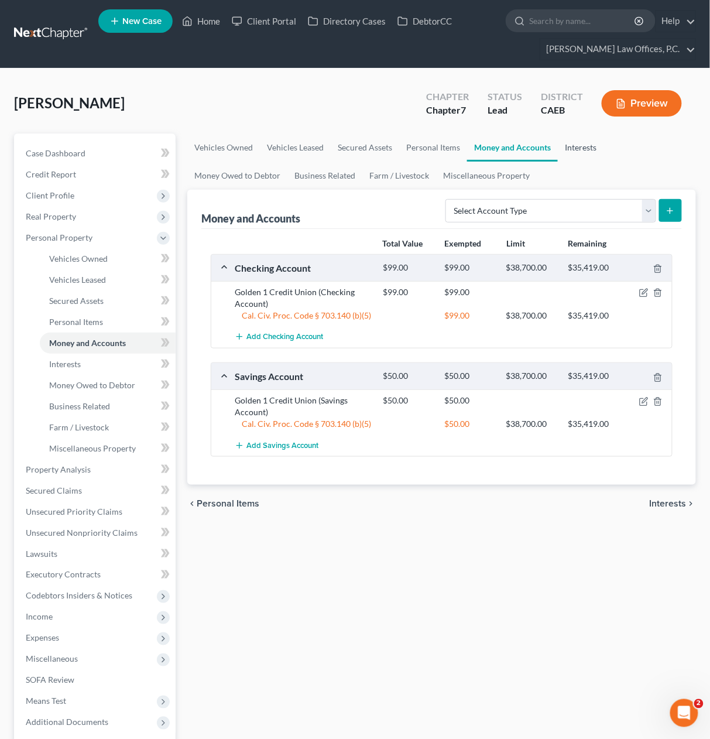
click at [574, 152] on link "Interests" at bounding box center [581, 148] width 46 height 28
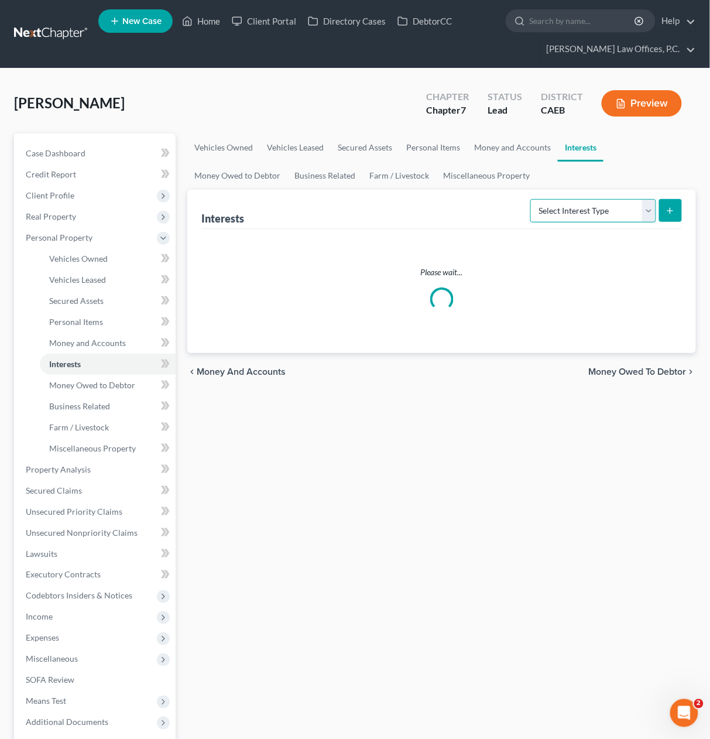
click at [580, 212] on select "Select Interest Type 401K Annuity Bond Education IRA Government Bond Government…" at bounding box center [594, 210] width 126 height 23
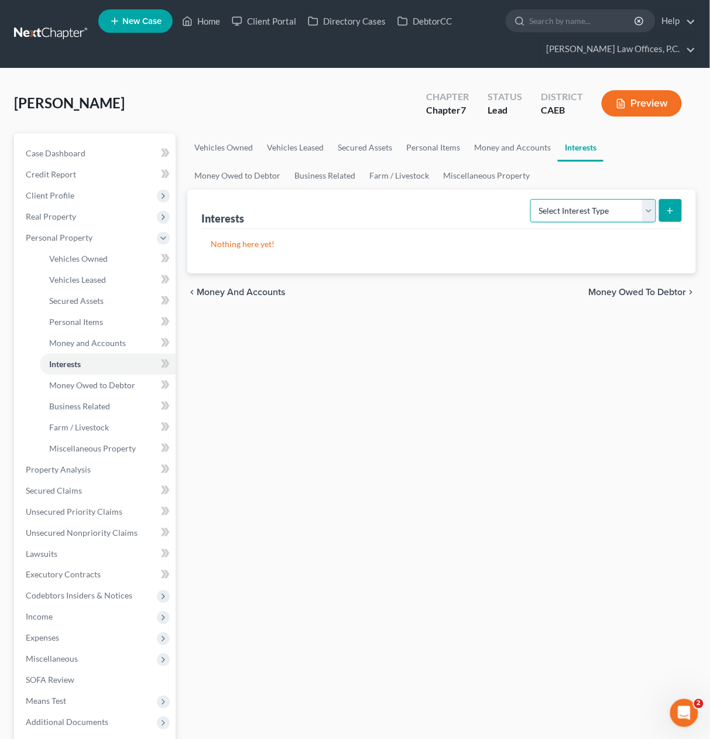
select select "pension_plan"
click at [673, 211] on icon "submit" at bounding box center [670, 210] width 9 height 9
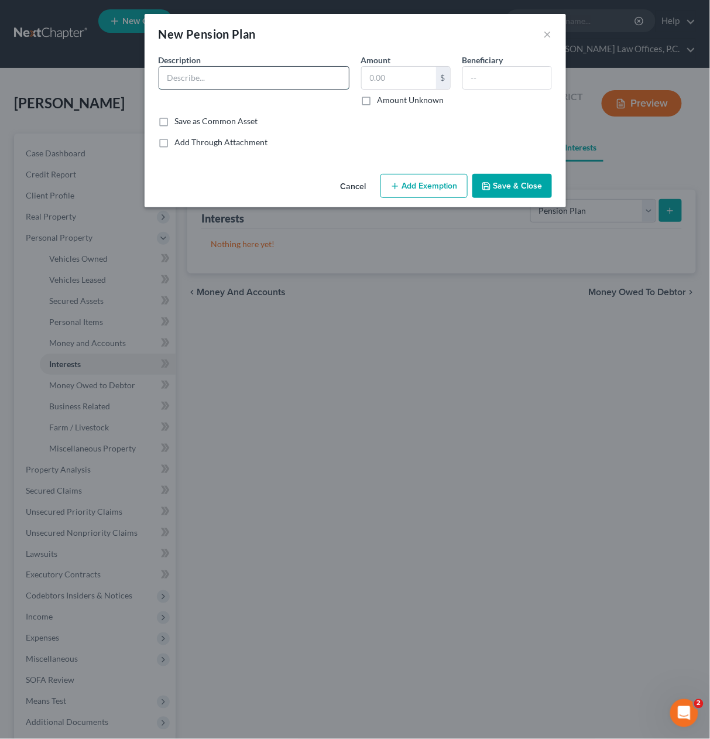
click at [307, 88] on input "text" at bounding box center [254, 78] width 190 height 22
type input "CALPERS Pension"
click at [417, 175] on button "Add Exemption" at bounding box center [424, 186] width 87 height 25
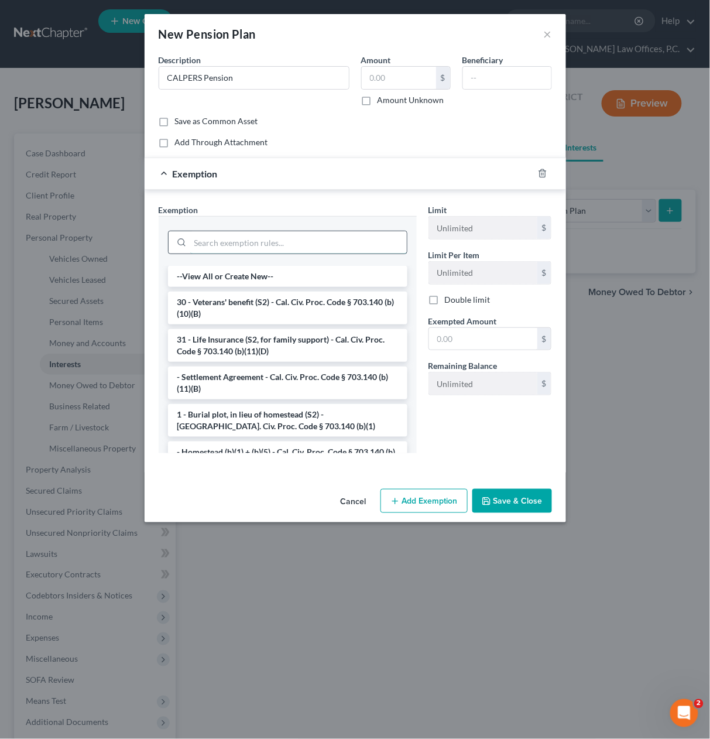
click at [286, 242] on input "search" at bounding box center [298, 242] width 217 height 22
type input "4"
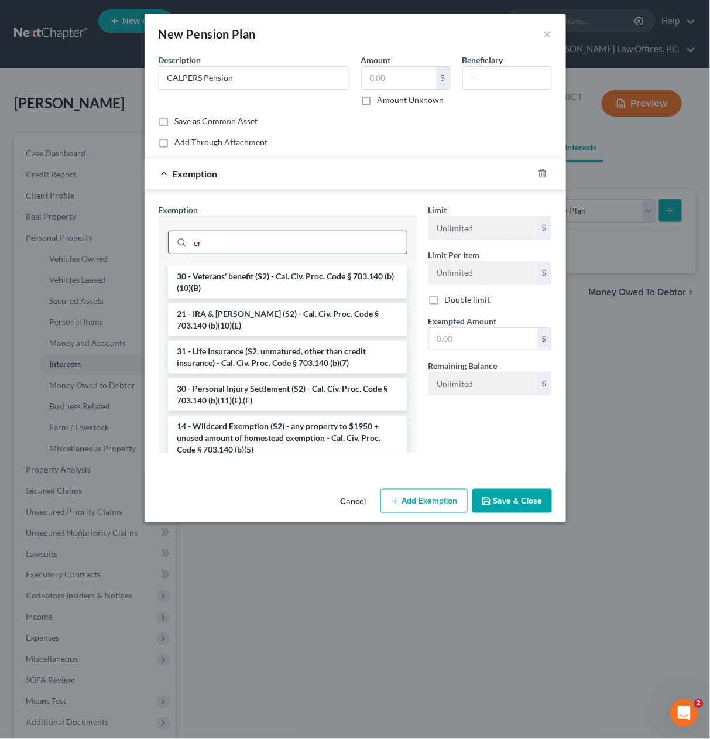
type input "e"
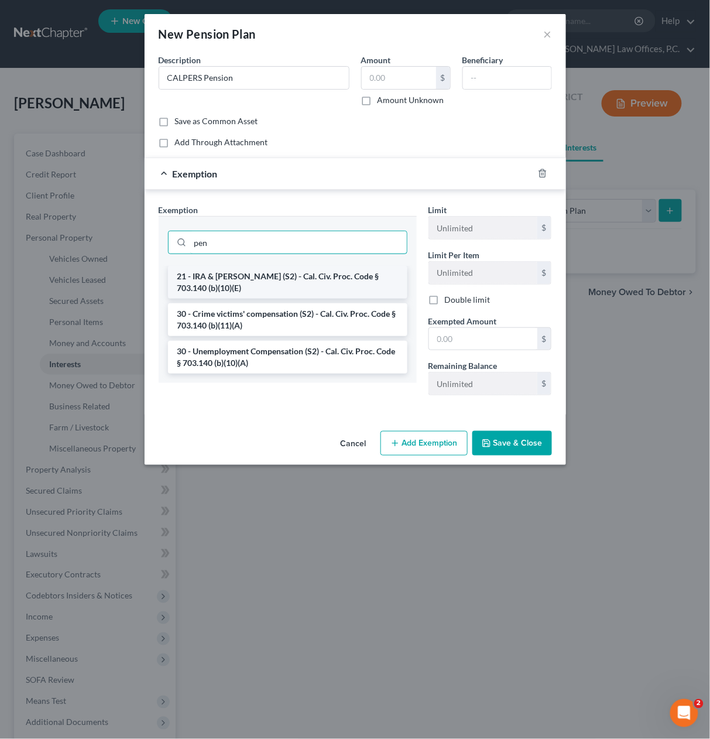
type input "pen"
click at [304, 278] on li "21 - IRA & [PERSON_NAME] (S2) - Cal. Civ. Proc. Code § 703.140 (b)(10)(E)" at bounding box center [288, 282] width 240 height 33
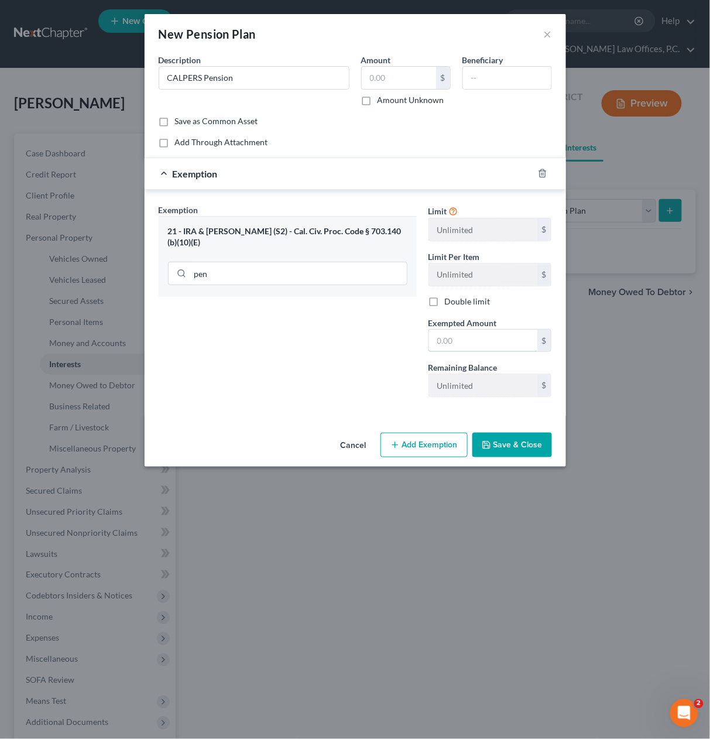
click at [481, 335] on input "text" at bounding box center [483, 341] width 108 height 22
type input "1"
click at [501, 449] on button "Save & Close" at bounding box center [513, 445] width 80 height 25
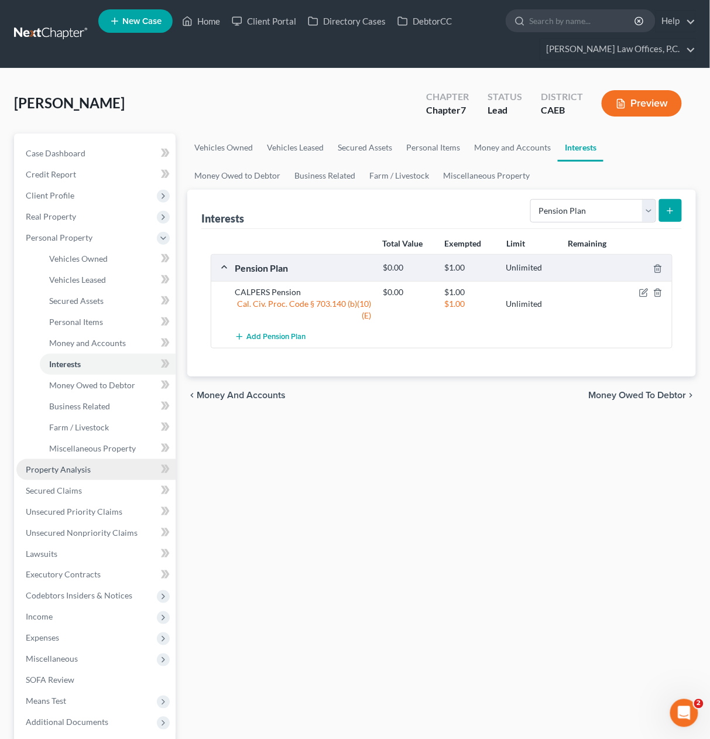
click at [115, 470] on link "Property Analysis" at bounding box center [95, 469] width 159 height 21
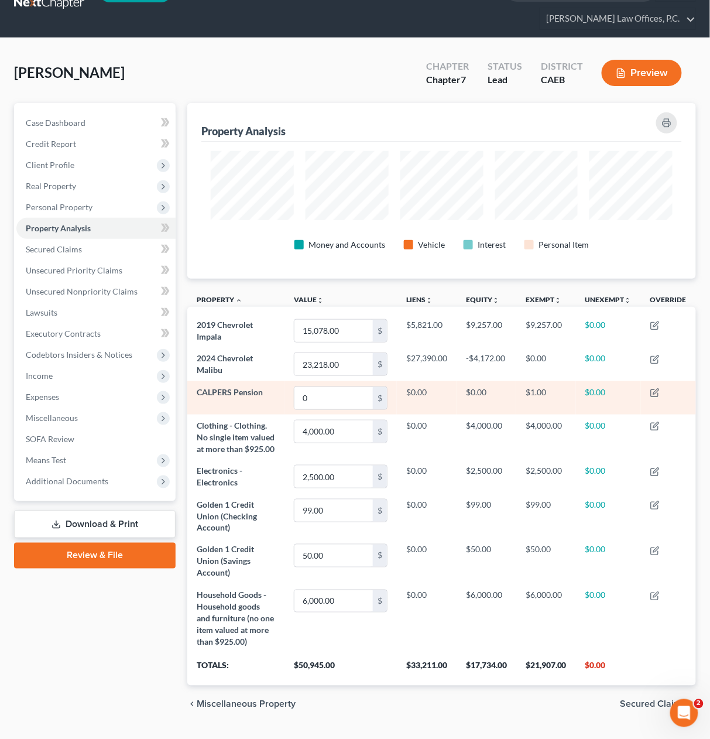
scroll to position [33, 0]
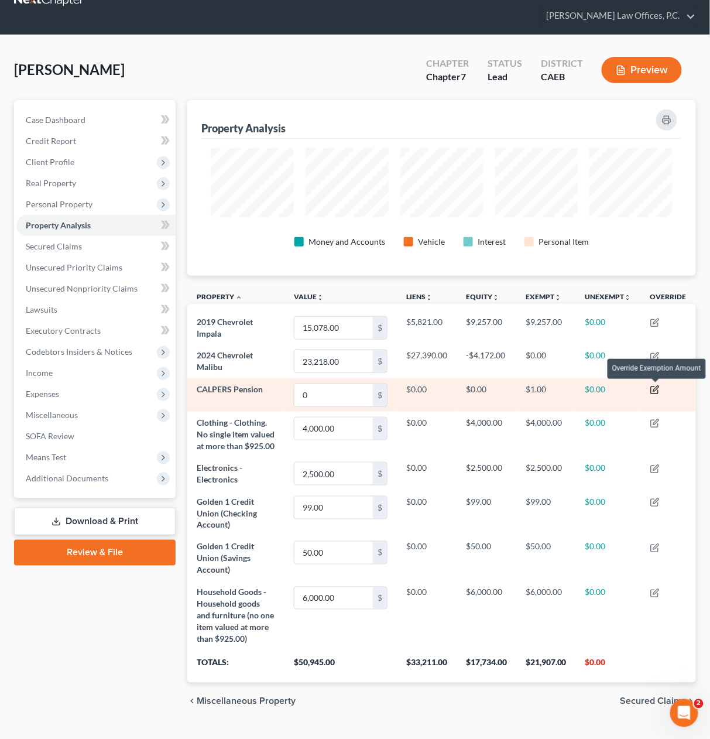
click at [656, 385] on icon "button" at bounding box center [655, 389] width 9 height 9
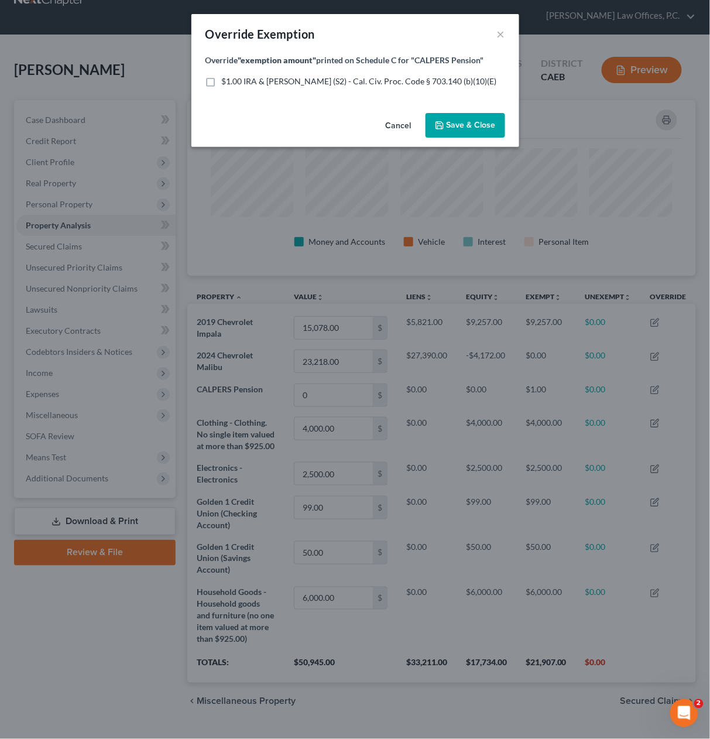
click at [305, 84] on span "$1.00 IRA & [PERSON_NAME] (S2) - Cal. Civ. Proc. Code § 703.140 (b)(10)(E)" at bounding box center [359, 81] width 275 height 10
click at [234, 83] on input "$1.00 IRA & [PERSON_NAME] (S2) - Cal. Civ. Proc. Code § 703.140 (b)(10)(E)" at bounding box center [231, 80] width 8 height 8
checkbox input "true"
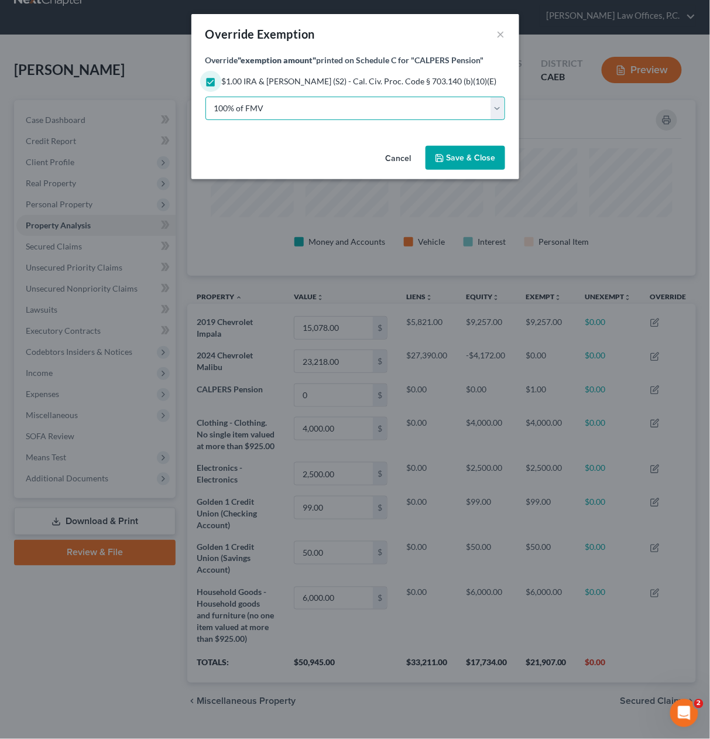
click at [300, 111] on select "100% of FMV Unknown Other" at bounding box center [356, 108] width 300 height 23
click at [471, 156] on span "Save & Close" at bounding box center [471, 158] width 49 height 10
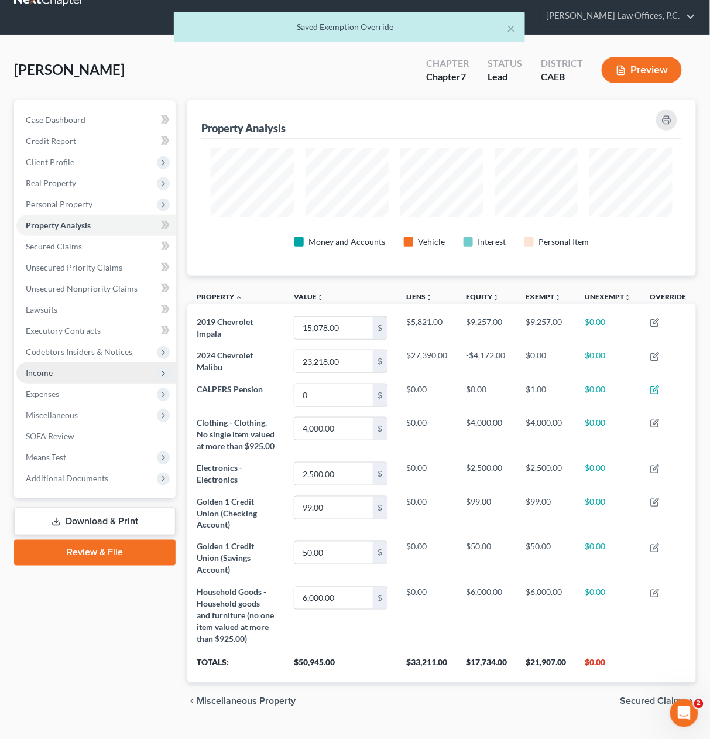
click at [74, 372] on span "Income" at bounding box center [95, 372] width 159 height 21
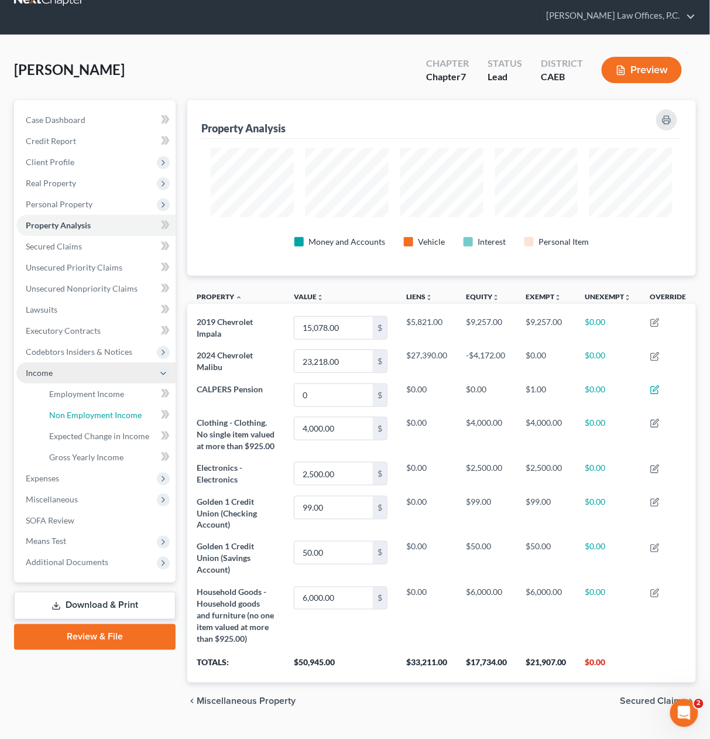
drag, startPoint x: 87, startPoint y: 414, endPoint x: 95, endPoint y: 404, distance: 13.3
click at [87, 414] on span "Non Employment Income" at bounding box center [95, 415] width 93 height 10
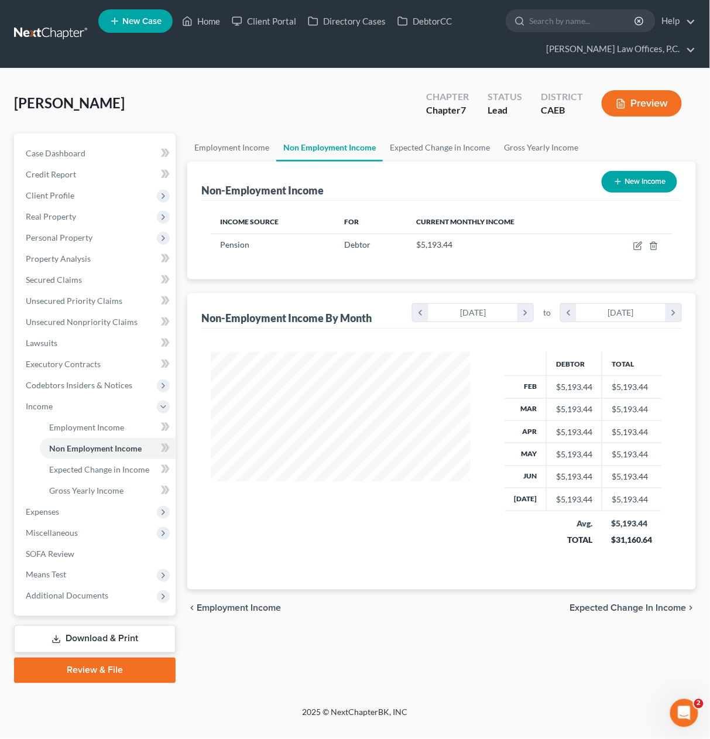
scroll to position [209, 283]
click at [637, 245] on icon "button" at bounding box center [639, 244] width 5 height 5
select select "2"
select select "0"
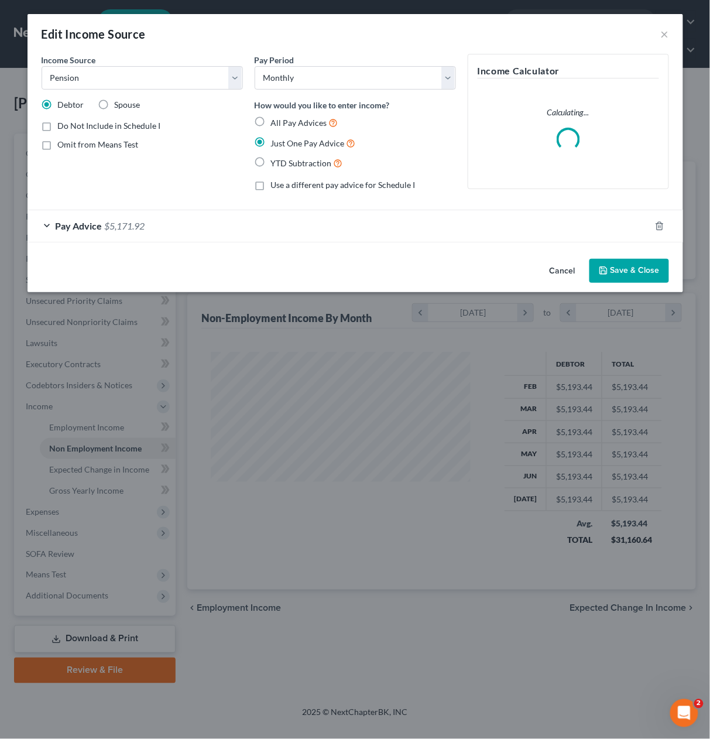
drag, startPoint x: 676, startPoint y: 33, endPoint x: 600, endPoint y: 43, distance: 76.1
click at [673, 33] on div "Edit Income Source ×" at bounding box center [356, 34] width 656 height 40
click at [668, 35] on button "×" at bounding box center [665, 34] width 8 height 14
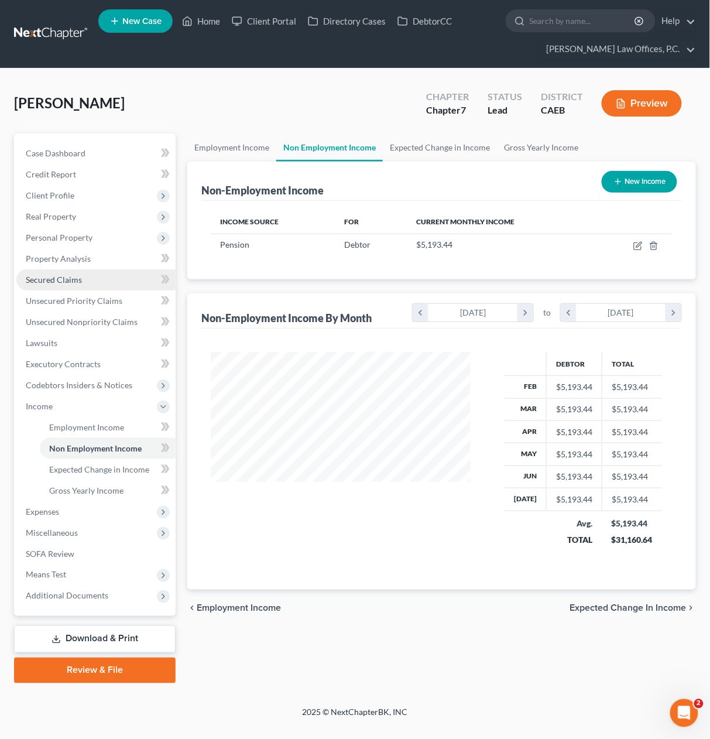
click at [101, 283] on link "Secured Claims" at bounding box center [95, 279] width 159 height 21
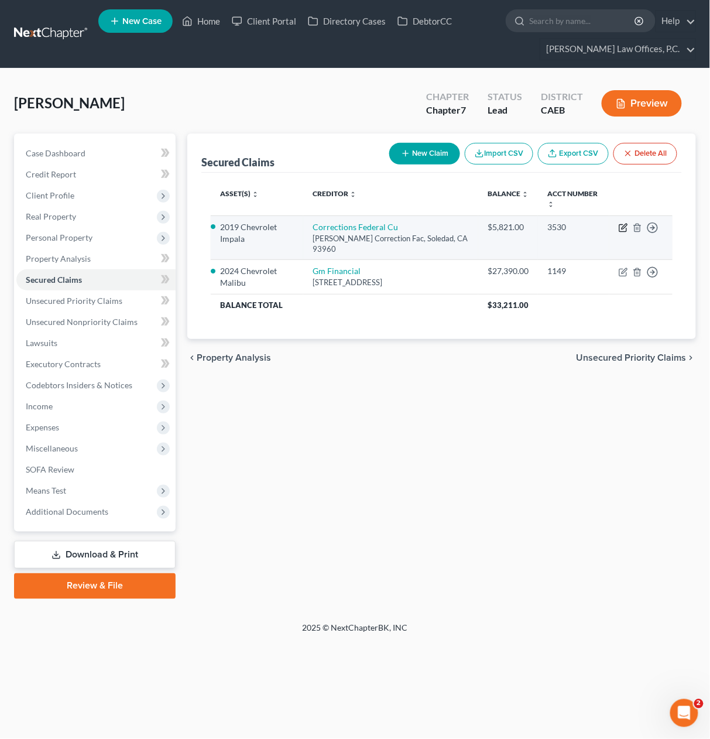
click at [622, 226] on icon "button" at bounding box center [623, 227] width 9 height 9
select select "4"
select select "2"
select select "0"
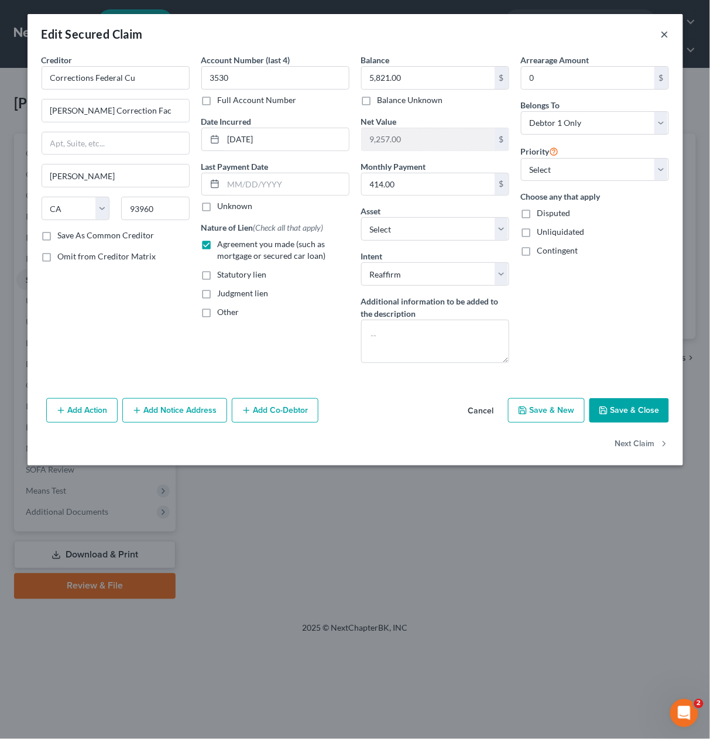
click at [669, 32] on button "×" at bounding box center [665, 34] width 8 height 14
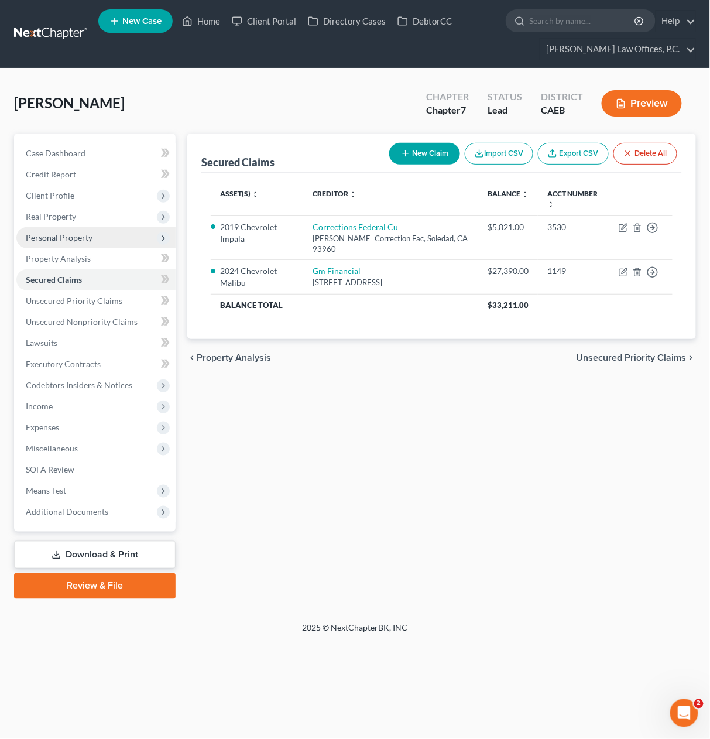
click at [100, 240] on span "Personal Property" at bounding box center [95, 237] width 159 height 21
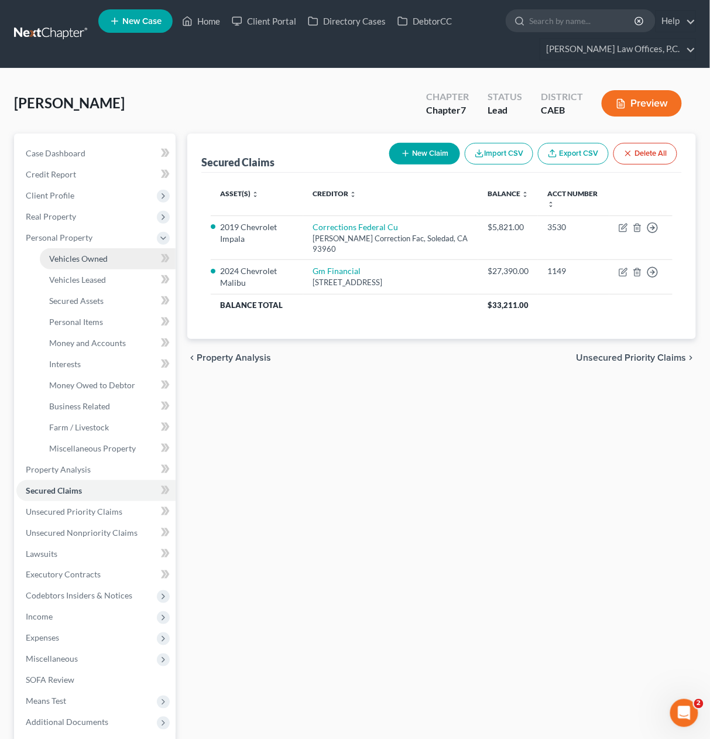
click at [98, 256] on span "Vehicles Owned" at bounding box center [78, 259] width 59 height 10
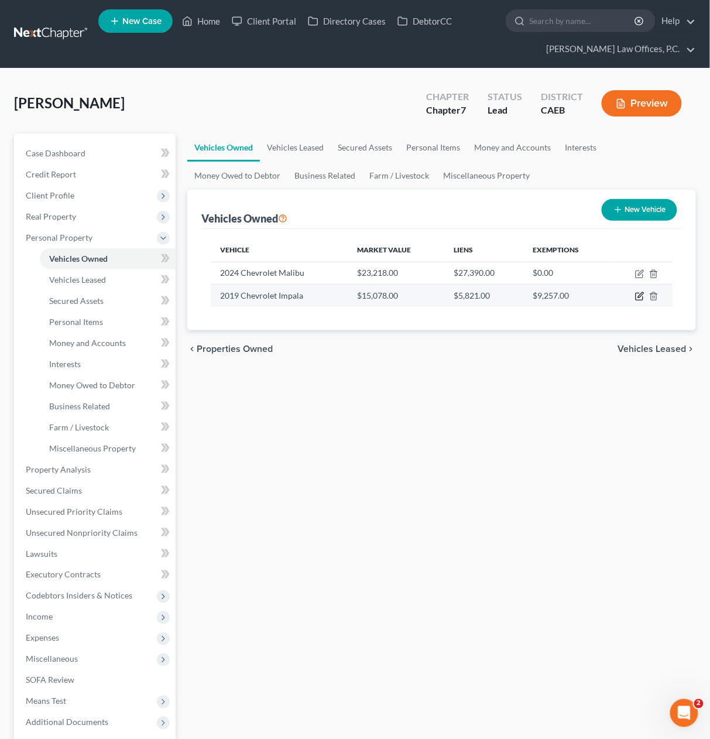
click at [639, 298] on icon "button" at bounding box center [639, 296] width 9 height 9
select select "0"
select select "7"
select select "0"
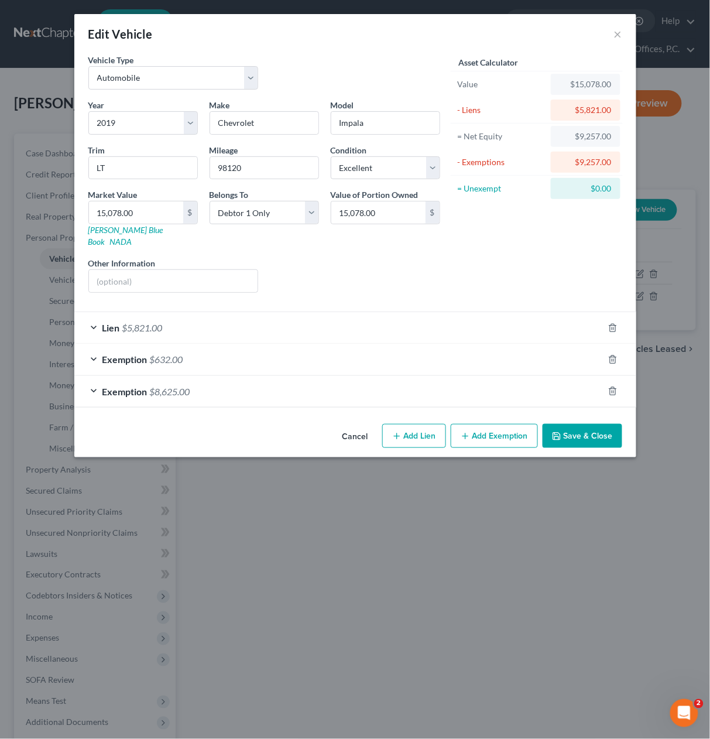
click at [354, 425] on button "Cancel" at bounding box center [355, 436] width 45 height 23
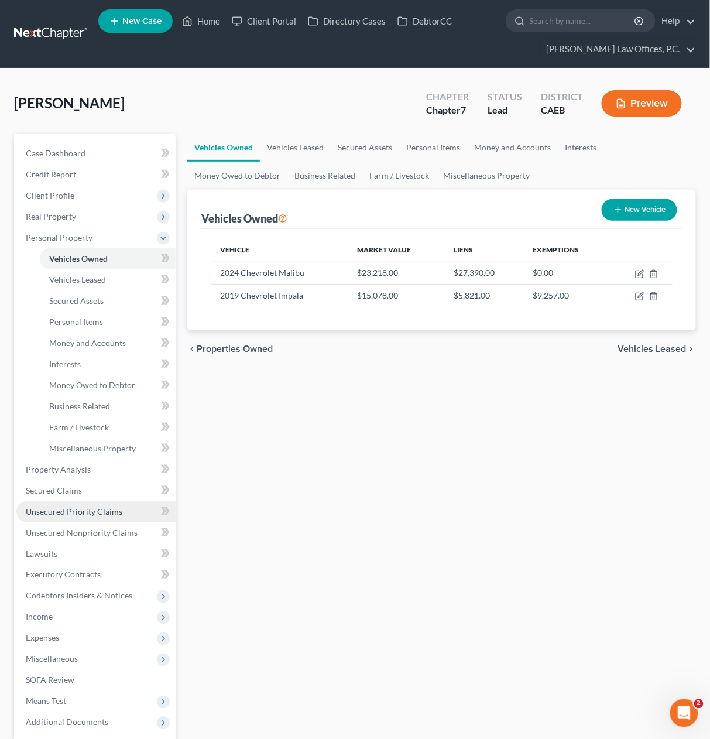
click at [95, 511] on span "Unsecured Priority Claims" at bounding box center [74, 512] width 97 height 10
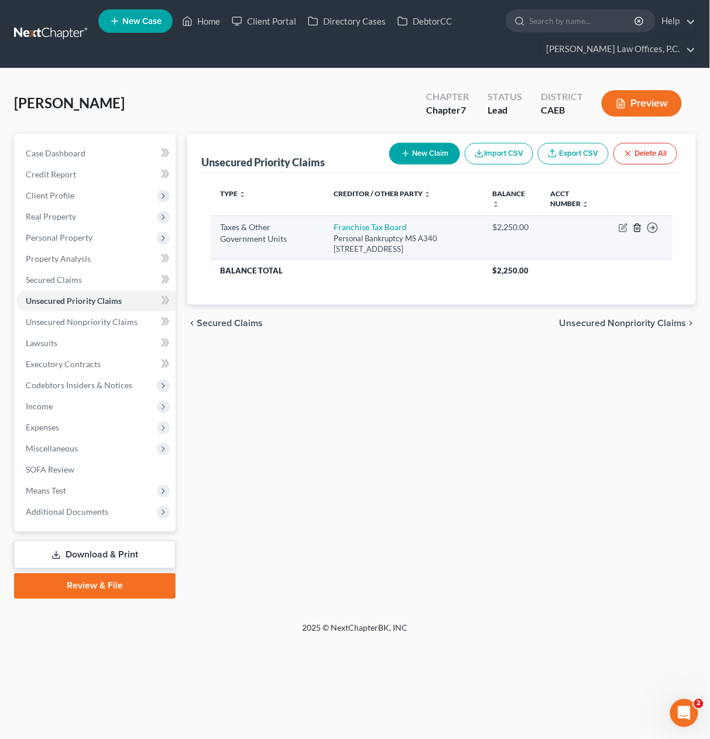
click at [638, 228] on line "button" at bounding box center [638, 228] width 0 height 2
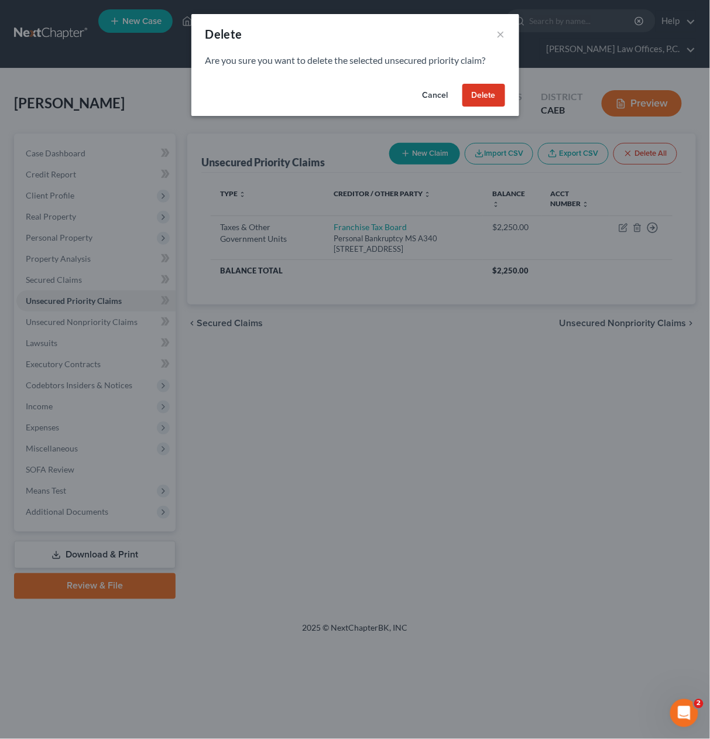
click at [480, 101] on button "Delete" at bounding box center [484, 95] width 43 height 23
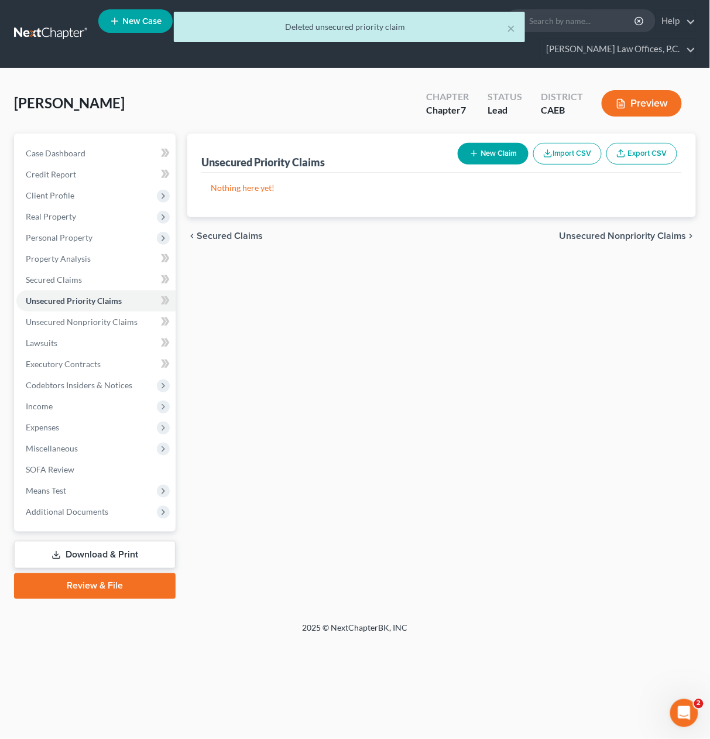
click at [478, 98] on div "Chapter Chapter 7" at bounding box center [447, 104] width 61 height 35
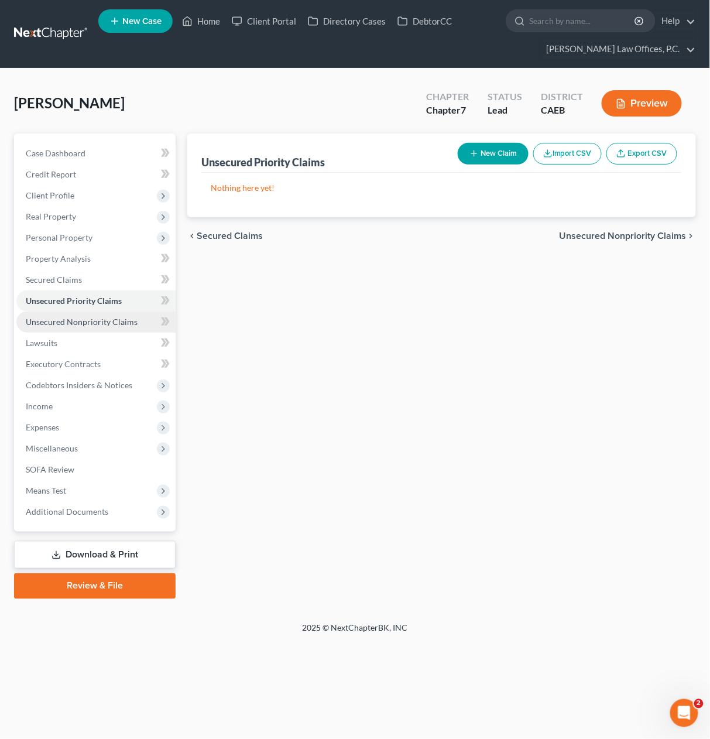
click at [121, 319] on span "Unsecured Nonpriority Claims" at bounding box center [82, 322] width 112 height 10
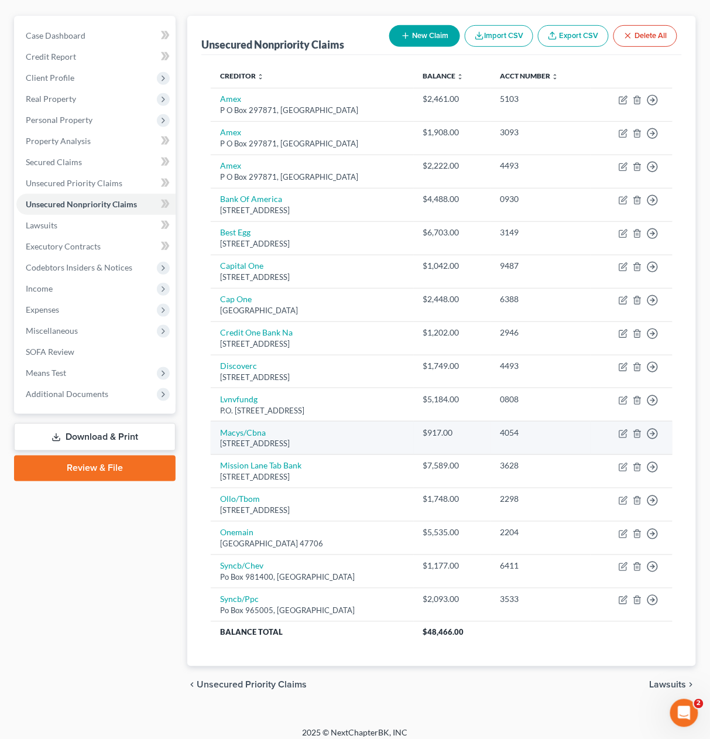
scroll to position [125, 0]
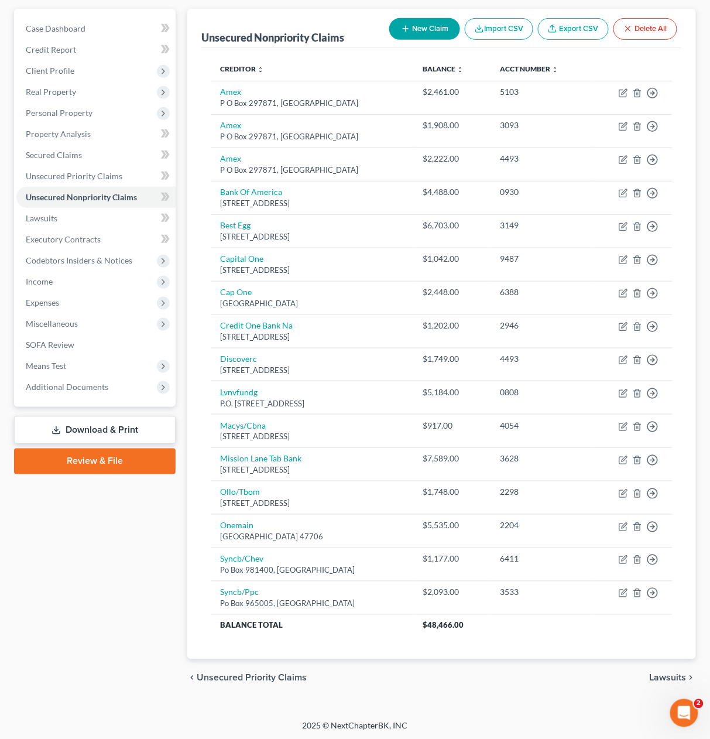
click at [416, 32] on button "New Claim" at bounding box center [424, 29] width 71 height 22
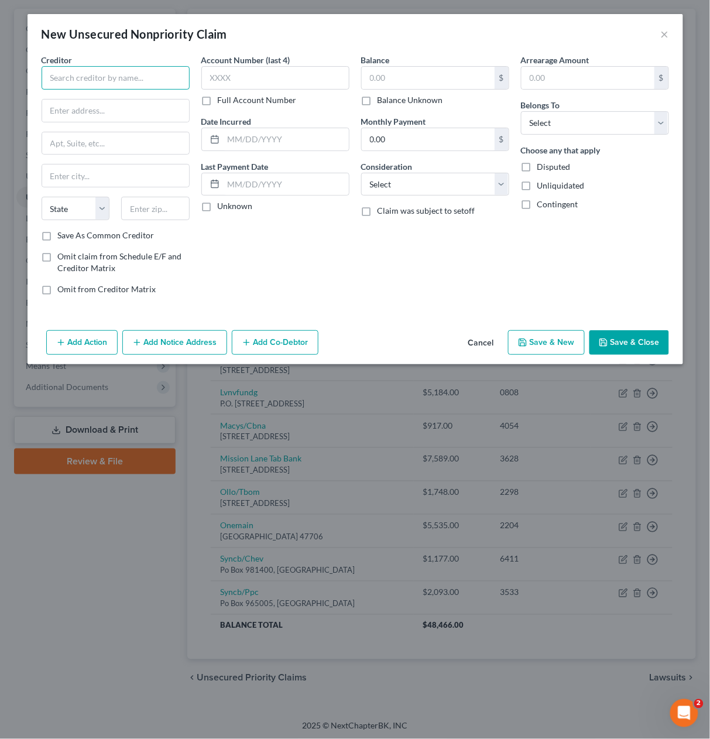
drag, startPoint x: 156, startPoint y: 74, endPoint x: 566, endPoint y: 151, distance: 416.5
click at [159, 74] on input "text" at bounding box center [116, 77] width 148 height 23
click at [138, 80] on input "Good Sama" at bounding box center [116, 77] width 148 height 23
type input "NPAS Solutions"
type input "PO Box 505602"
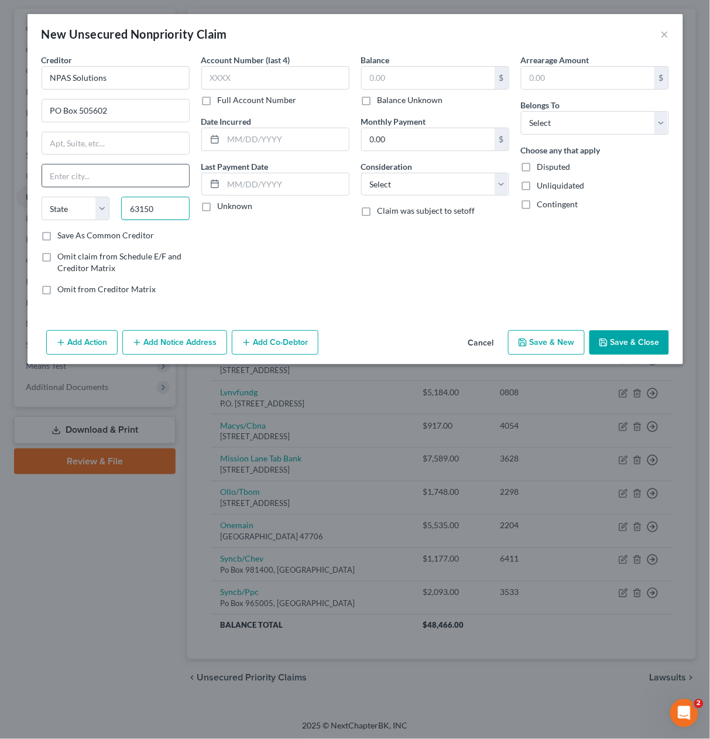
type input "63150"
type input "Saint Louis"
select select "26"
click at [160, 204] on input "63150" at bounding box center [155, 208] width 69 height 23
type input "63150-5602"
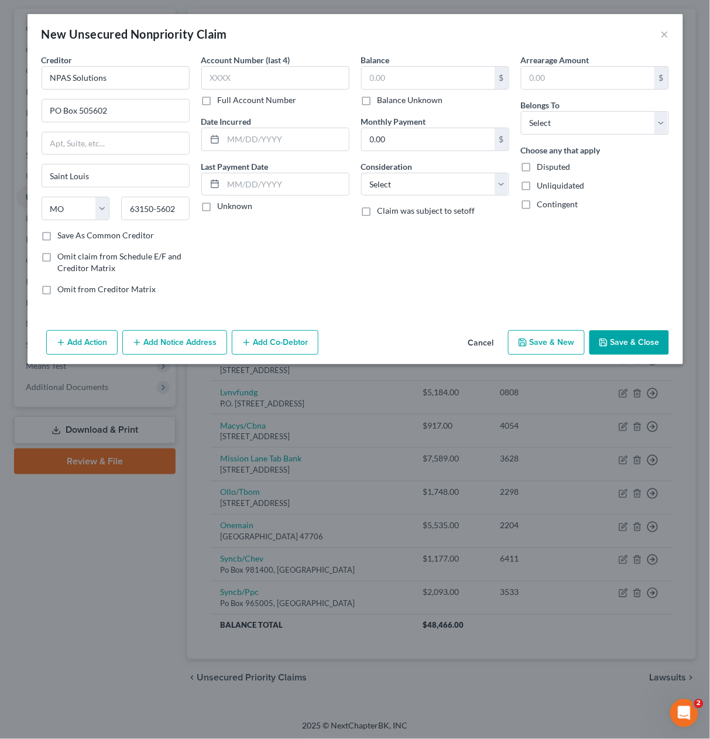
click at [271, 242] on div "Account Number (last 4) Full Account Number Date Incurred Last Payment Date Unk…" at bounding box center [276, 179] width 160 height 251
click at [110, 235] on label "Save As Common Creditor" at bounding box center [106, 236] width 97 height 12
click at [70, 235] on input "Save As Common Creditor" at bounding box center [67, 234] width 8 height 8
checkbox input "true"
click at [408, 181] on select "Select Cable / Satellite Services Collection Agency Credit Card Debt Debt Couns…" at bounding box center [435, 184] width 148 height 23
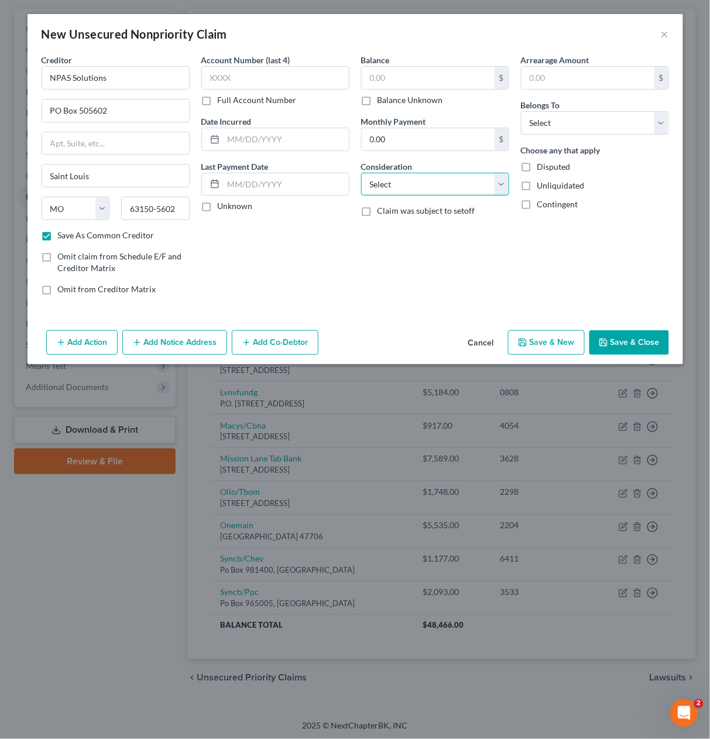
select select "1"
click at [558, 118] on select "Select Debtor 1 Only Debtor 2 Only Debtor 1 And Debtor 2 Only At Least One Of T…" at bounding box center [595, 122] width 148 height 23
select select "0"
drag, startPoint x: 416, startPoint y: 146, endPoint x: 407, endPoint y: 141, distance: 10.8
click at [416, 145] on input "0.00" at bounding box center [428, 139] width 133 height 22
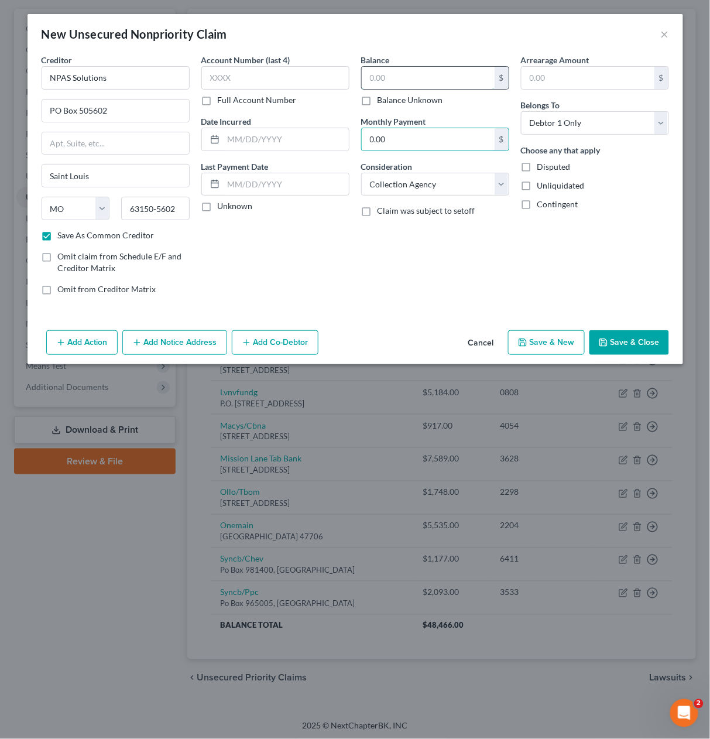
click at [395, 77] on input "text" at bounding box center [428, 78] width 133 height 22
type input "1,953.91"
drag, startPoint x: 640, startPoint y: 330, endPoint x: 618, endPoint y: 334, distance: 22.5
click at [639, 330] on button "Save & Close" at bounding box center [630, 342] width 80 height 25
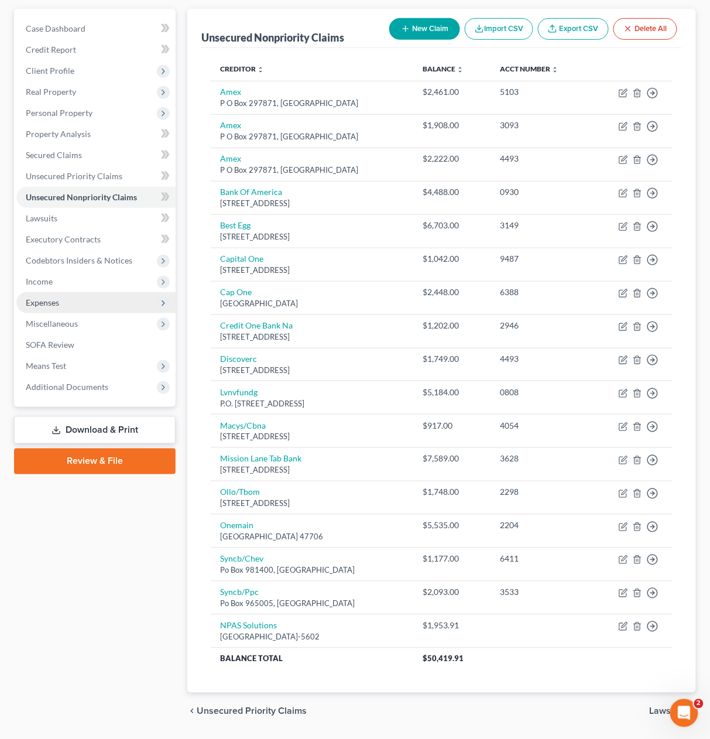
click at [131, 300] on span "Expenses" at bounding box center [95, 302] width 159 height 21
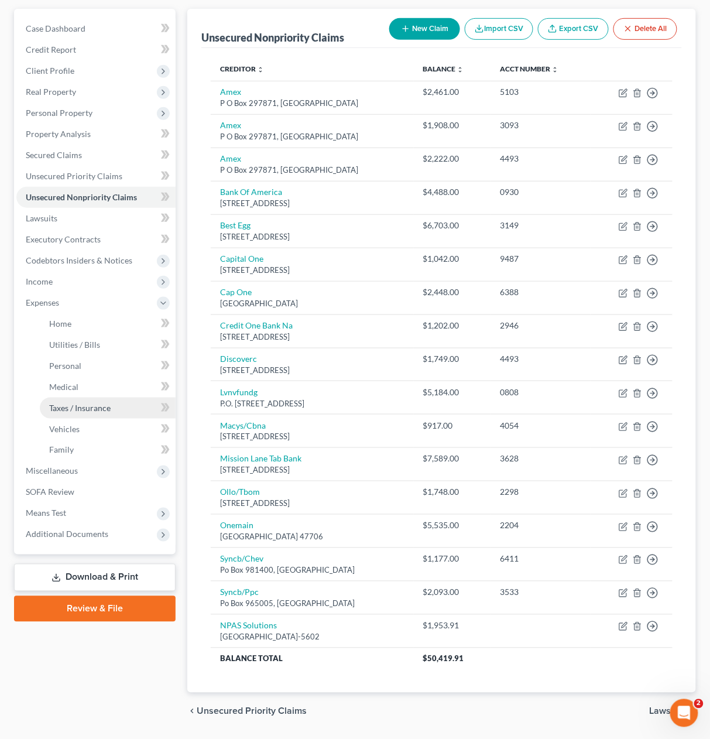
click at [110, 398] on link "Taxes / Insurance" at bounding box center [108, 408] width 136 height 21
click at [108, 385] on link "Medical" at bounding box center [108, 387] width 136 height 21
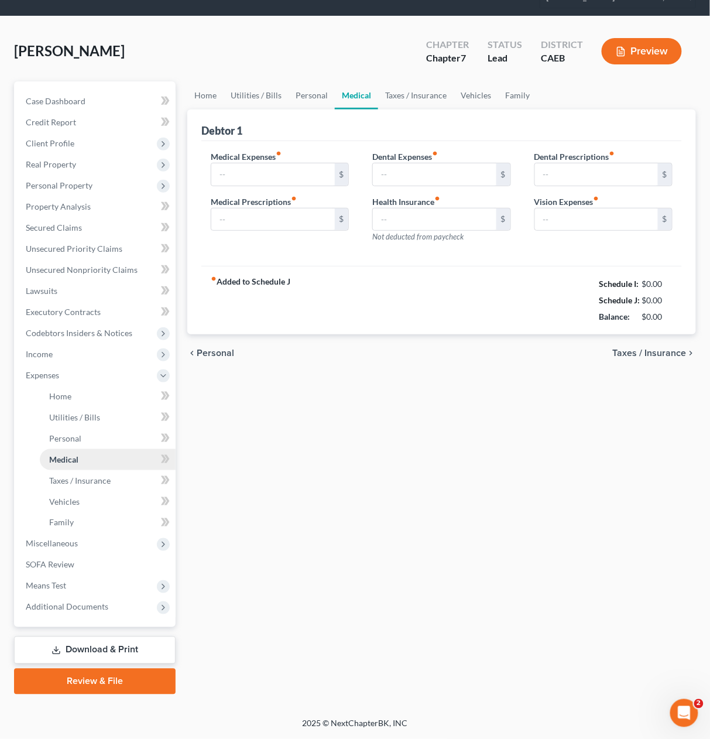
scroll to position [18, 0]
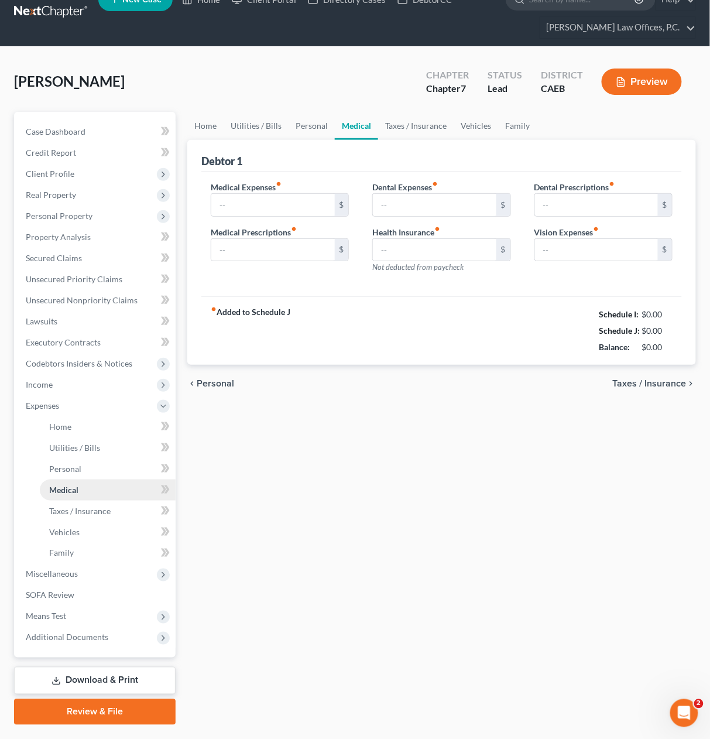
type input "1,950.00"
type input "10.00"
type input "0.00"
type input "120.00"
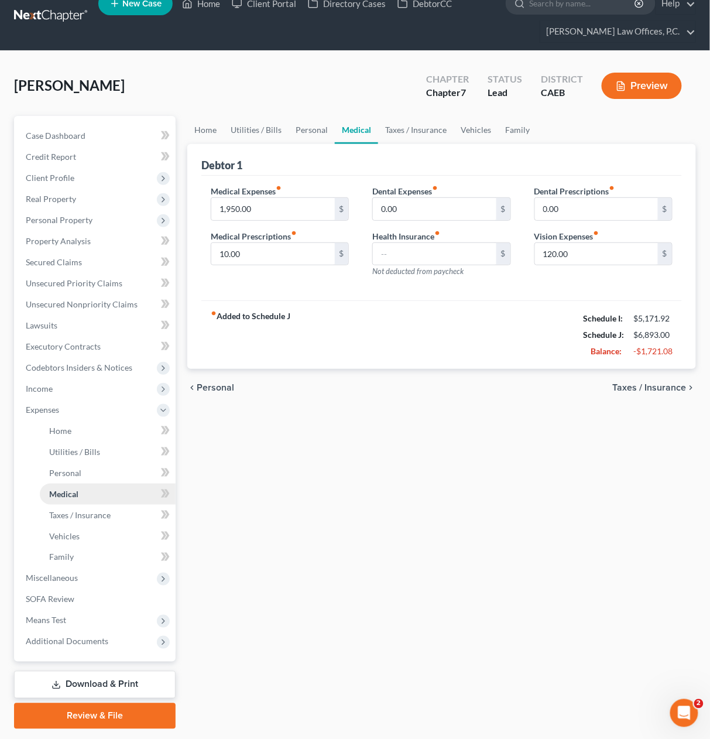
click at [109, 378] on span "Codebtors Insiders & Notices" at bounding box center [95, 367] width 159 height 21
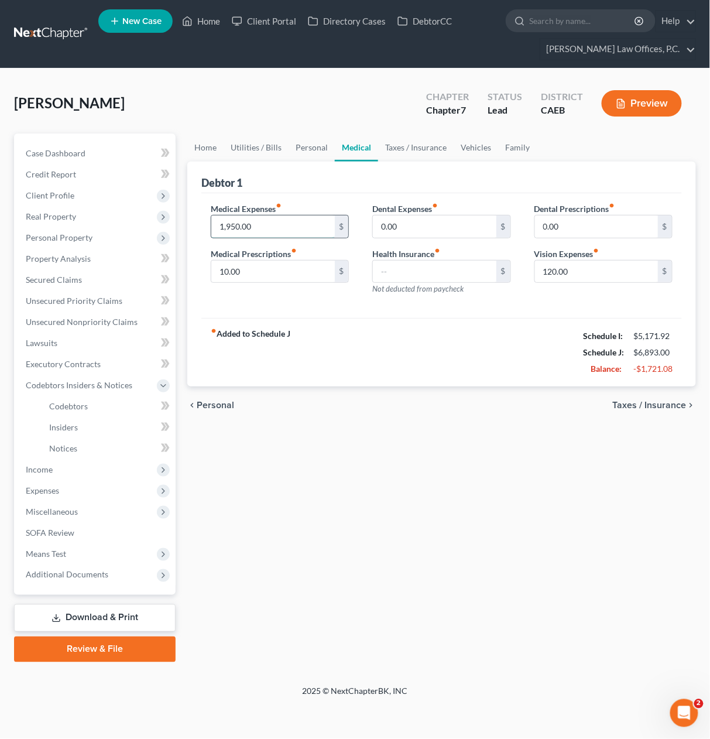
click at [272, 226] on input "1,950.00" at bounding box center [272, 227] width 123 height 22
type input "40"
click at [661, 406] on span "Taxes / Insurance" at bounding box center [650, 405] width 74 height 9
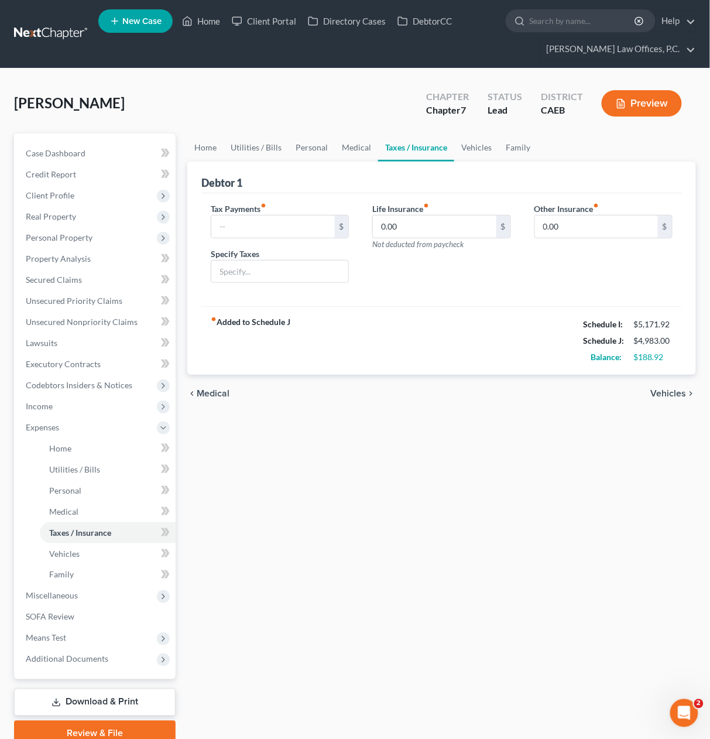
click at [652, 389] on span "Vehicles" at bounding box center [669, 393] width 36 height 9
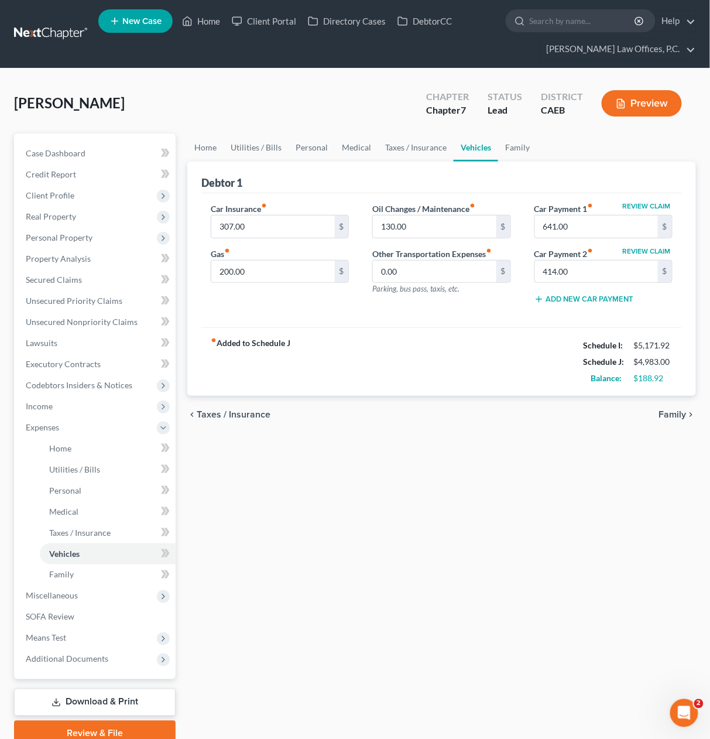
click at [672, 412] on span "Family" at bounding box center [673, 414] width 28 height 9
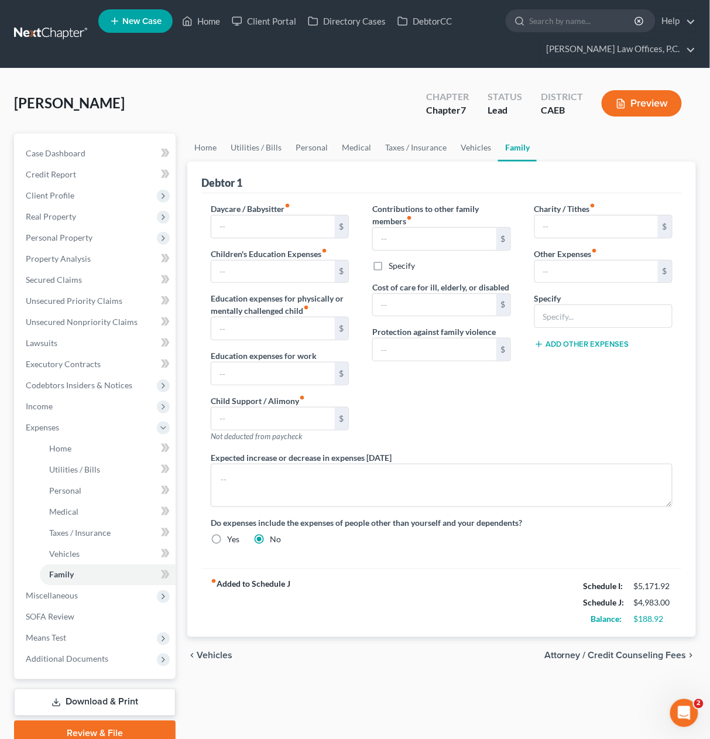
click at [617, 648] on div "chevron_left Vehicles Attorney / Credit Counseling Fees chevron_right" at bounding box center [441, 655] width 509 height 37
click at [613, 652] on span "Attorney / Credit Counseling Fees" at bounding box center [616, 655] width 142 height 9
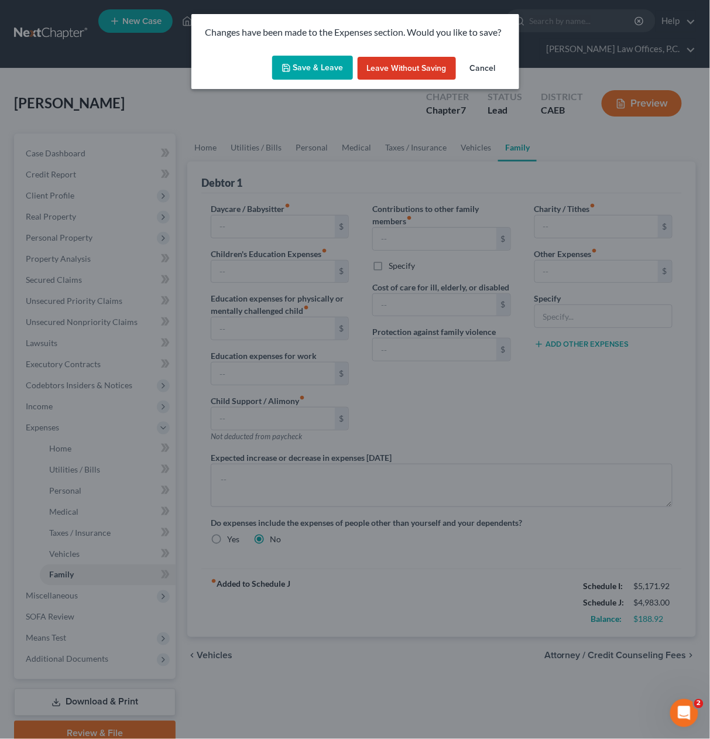
click at [319, 71] on button "Save & Leave" at bounding box center [312, 68] width 81 height 25
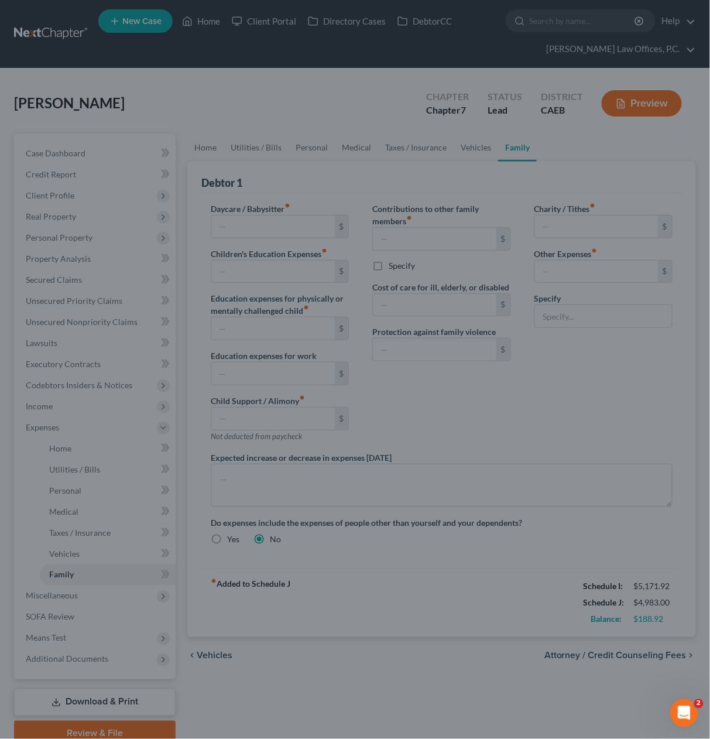
select select "1"
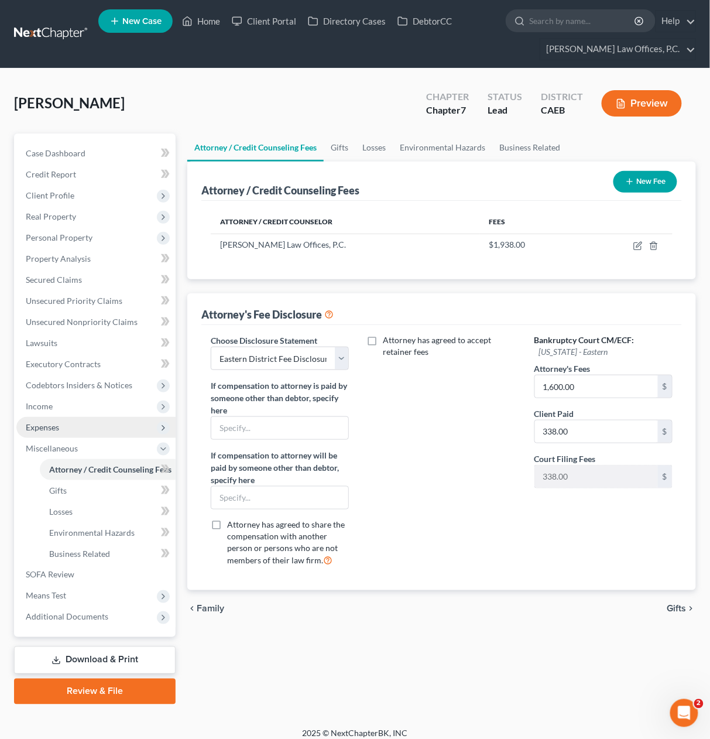
click at [78, 435] on span "Expenses" at bounding box center [95, 427] width 159 height 21
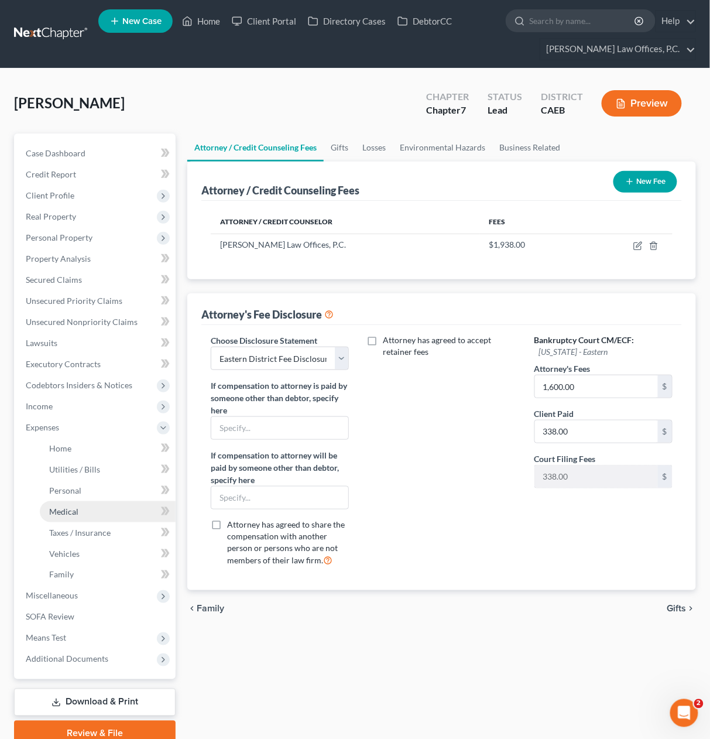
click at [117, 510] on link "Medical" at bounding box center [108, 511] width 136 height 21
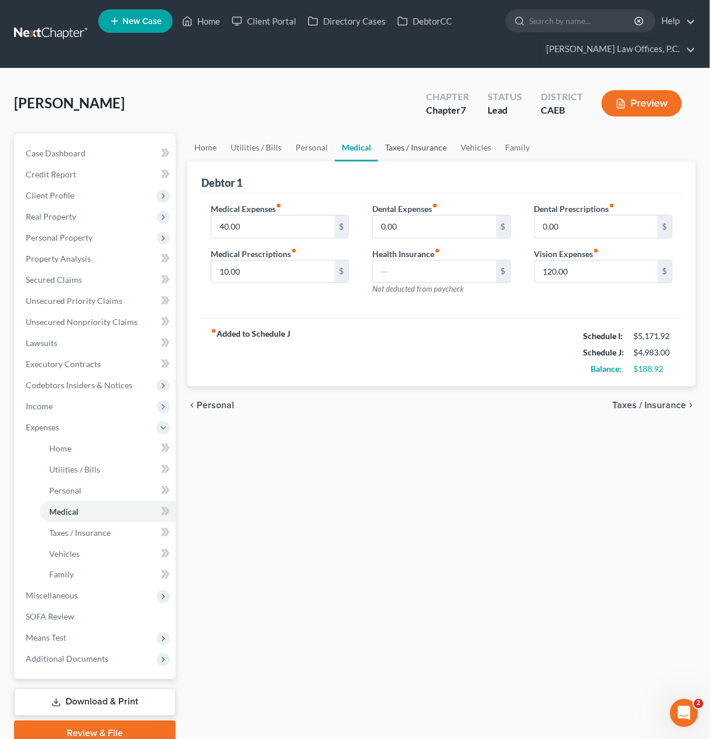
click at [417, 146] on link "Taxes / Insurance" at bounding box center [416, 148] width 76 height 28
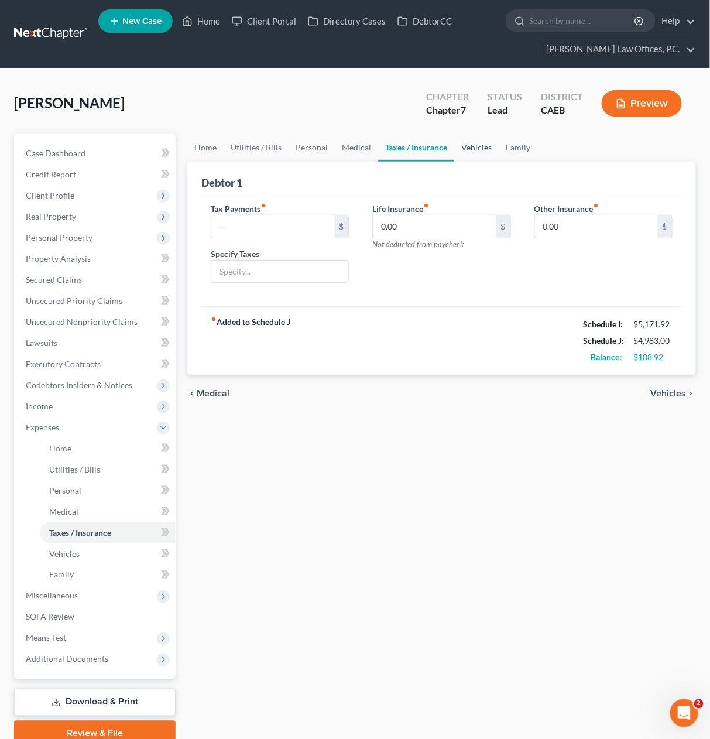
click at [465, 147] on link "Vehicles" at bounding box center [476, 148] width 45 height 28
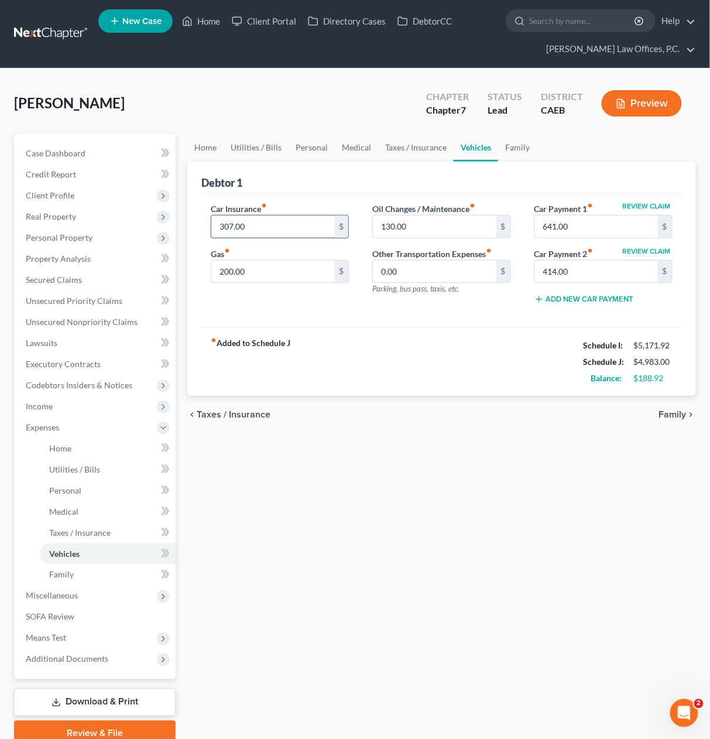
click at [283, 226] on input "307.00" at bounding box center [272, 227] width 123 height 22
type input "330"
click at [672, 411] on span "Family" at bounding box center [673, 414] width 28 height 9
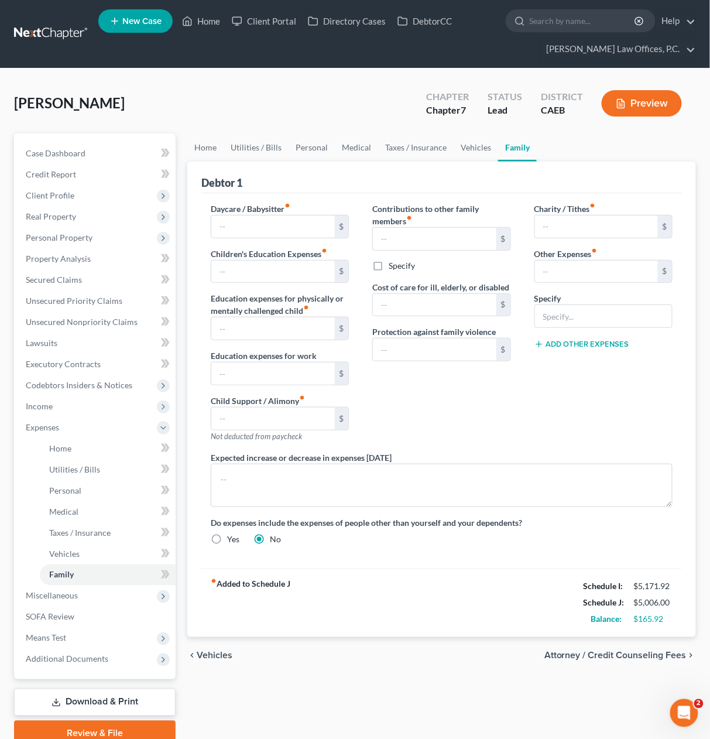
click at [648, 654] on span "Attorney / Credit Counseling Fees" at bounding box center [616, 655] width 142 height 9
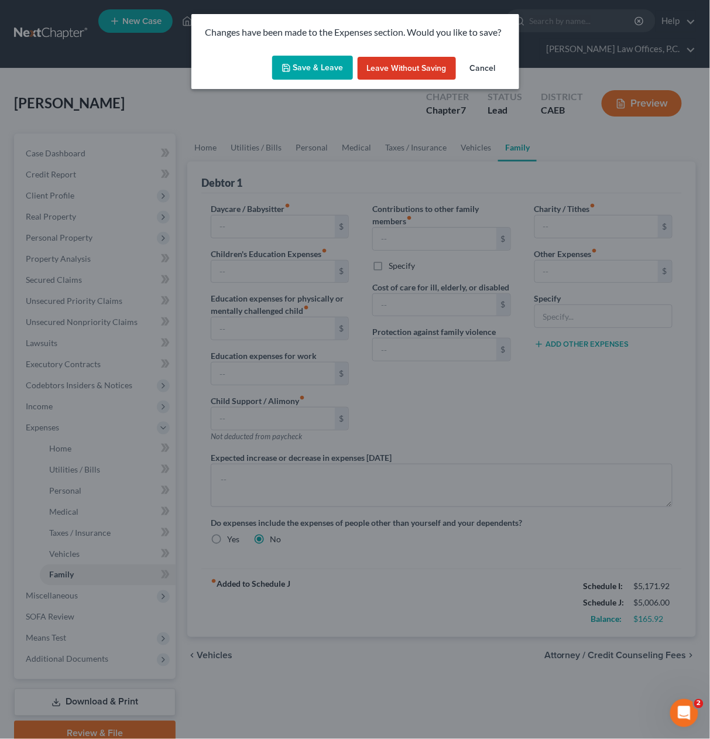
click at [299, 77] on button "Save & Leave" at bounding box center [312, 68] width 81 height 25
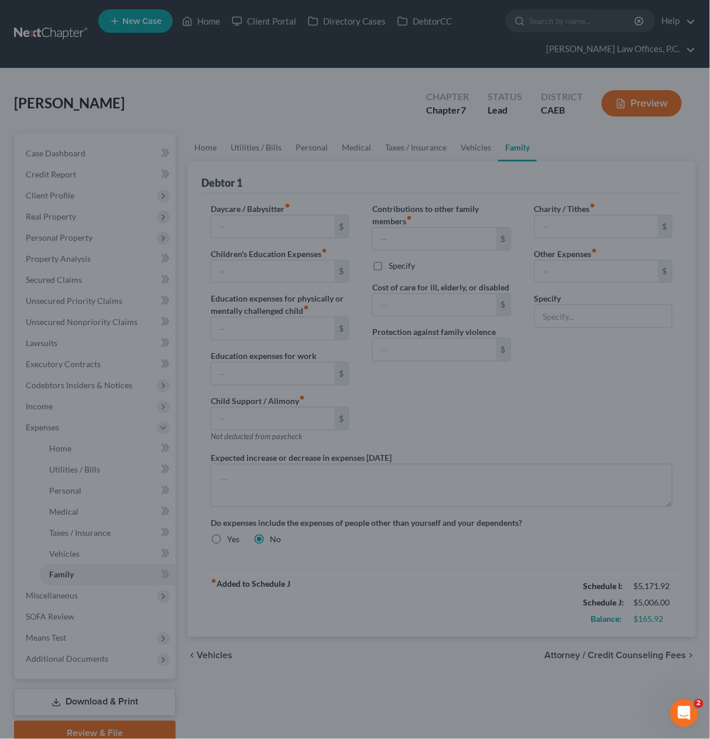
select select "1"
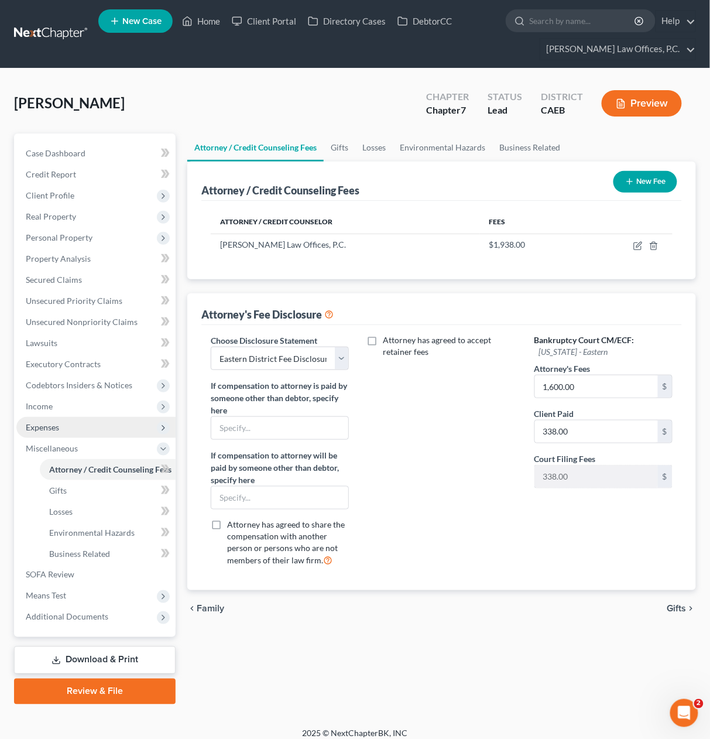
click at [107, 429] on span "Expenses" at bounding box center [95, 427] width 159 height 21
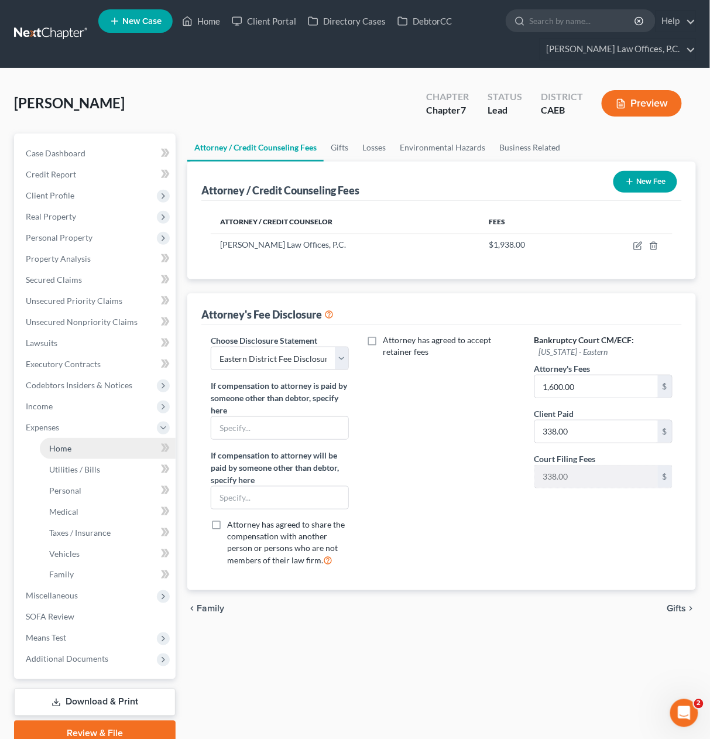
click at [109, 442] on link "Home" at bounding box center [108, 448] width 136 height 21
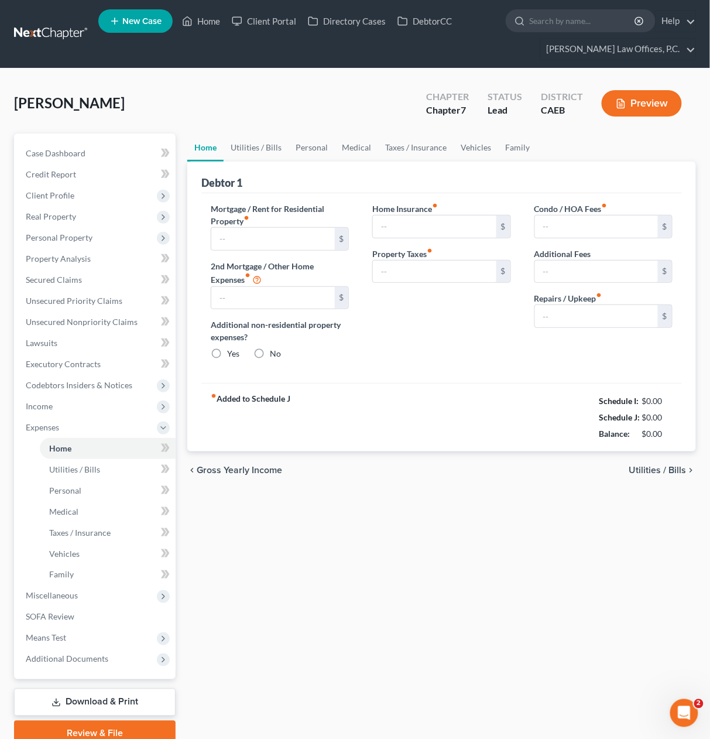
type input "1,500.00"
type input "0.00"
radio input "true"
type input "0.00"
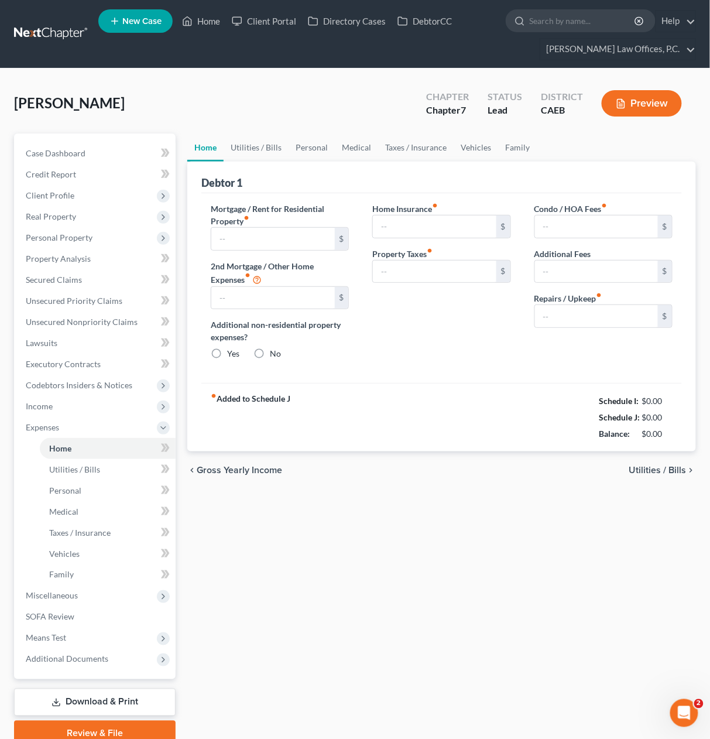
type input "0.00"
drag, startPoint x: 597, startPoint y: 434, endPoint x: 660, endPoint y: 431, distance: 63.3
click at [660, 431] on div "Balance: $165.92" at bounding box center [628, 434] width 101 height 16
click at [579, 434] on div "Balance:" at bounding box center [603, 434] width 50 height 12
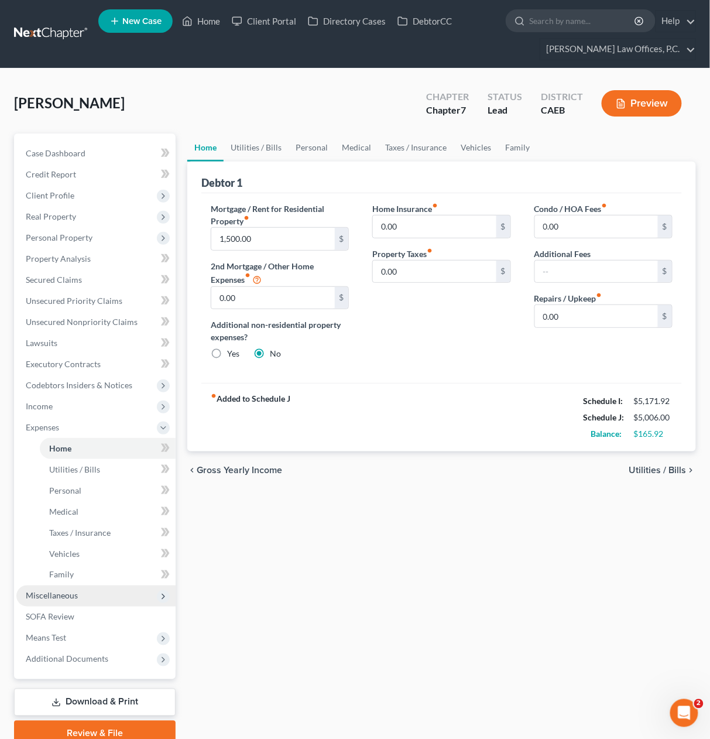
click at [75, 598] on span "Miscellaneous" at bounding box center [52, 596] width 52 height 10
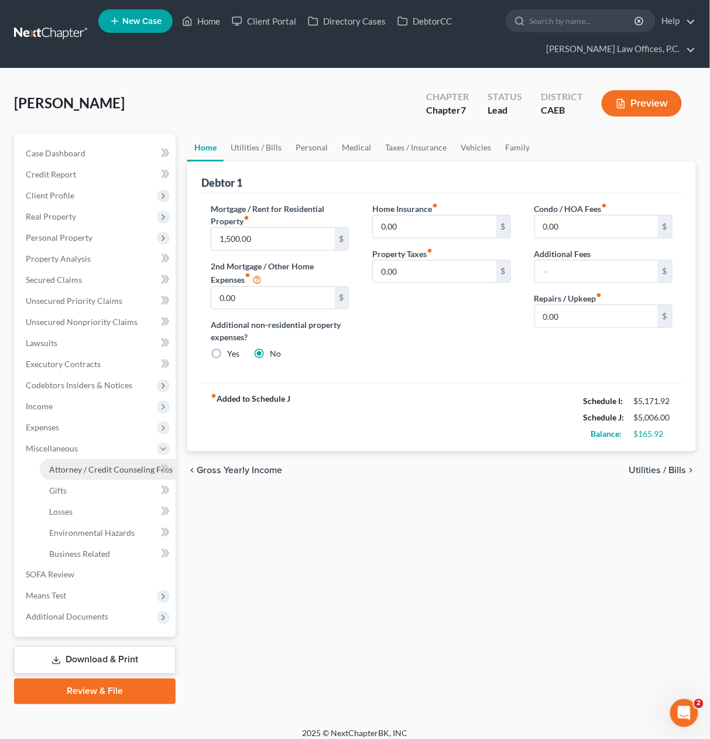
click at [107, 459] on link "Attorney / Credit Counseling Fees" at bounding box center [108, 469] width 136 height 21
select select "1"
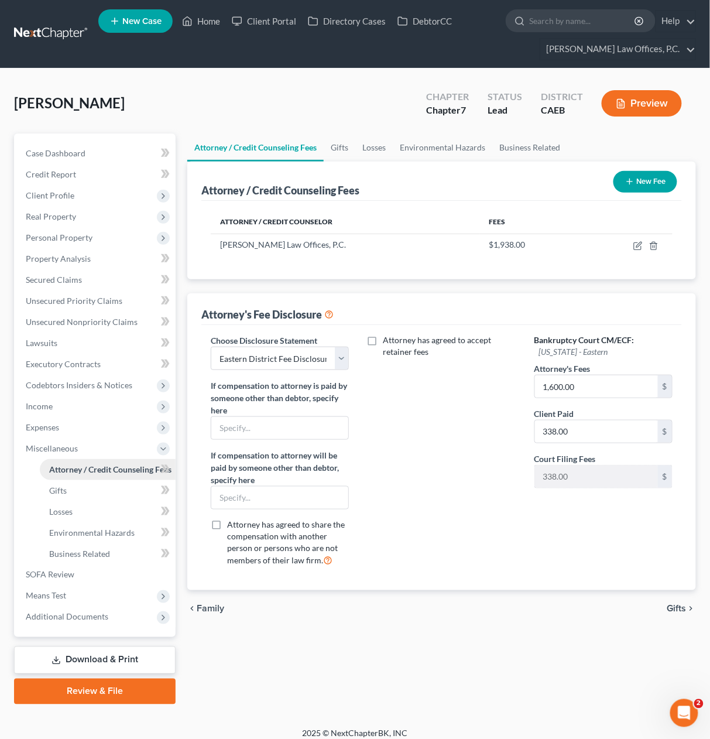
click at [104, 473] on span "Attorney / Credit Counseling Fees" at bounding box center [110, 469] width 122 height 10
click at [119, 252] on link "Property Analysis" at bounding box center [95, 258] width 159 height 21
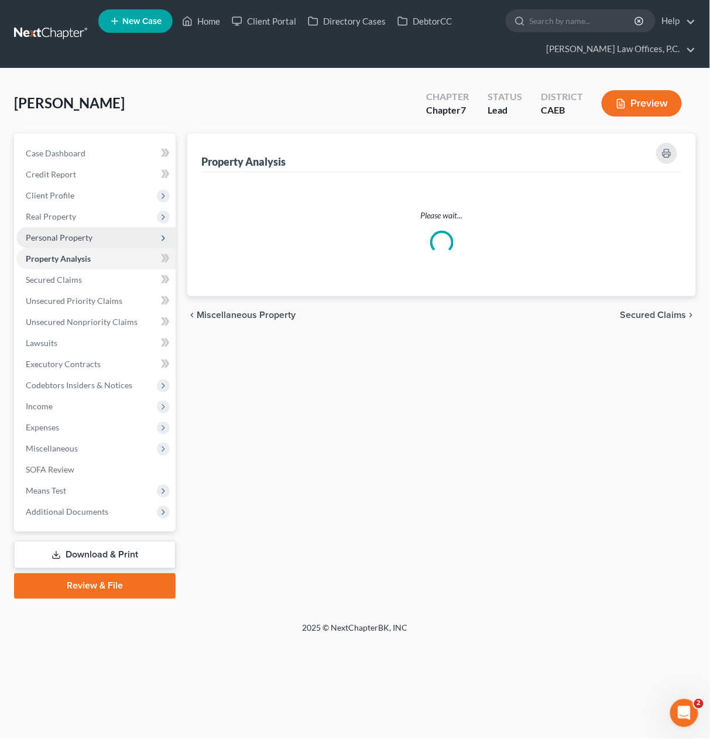
click at [120, 238] on span "Personal Property" at bounding box center [95, 237] width 159 height 21
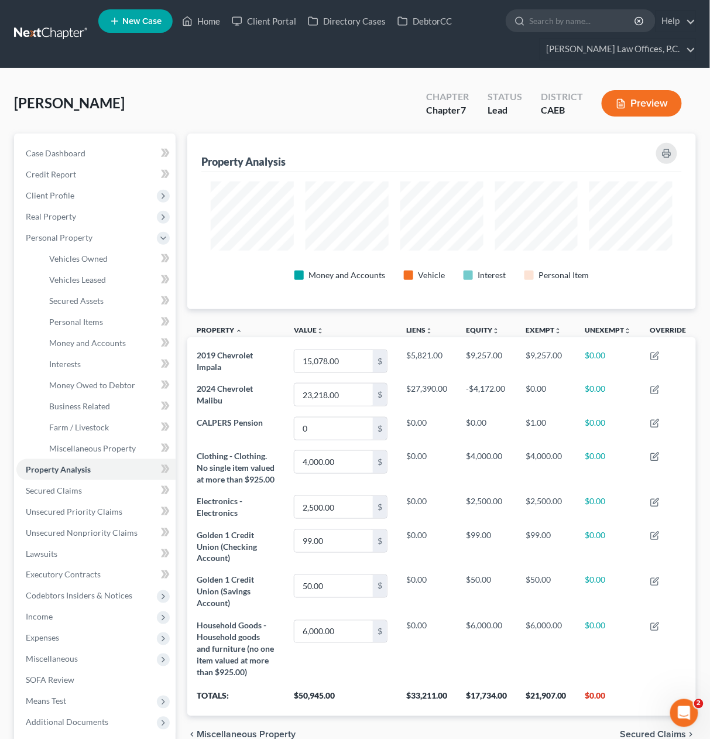
scroll to position [175, 509]
click at [105, 348] on link "Money and Accounts" at bounding box center [108, 343] width 136 height 21
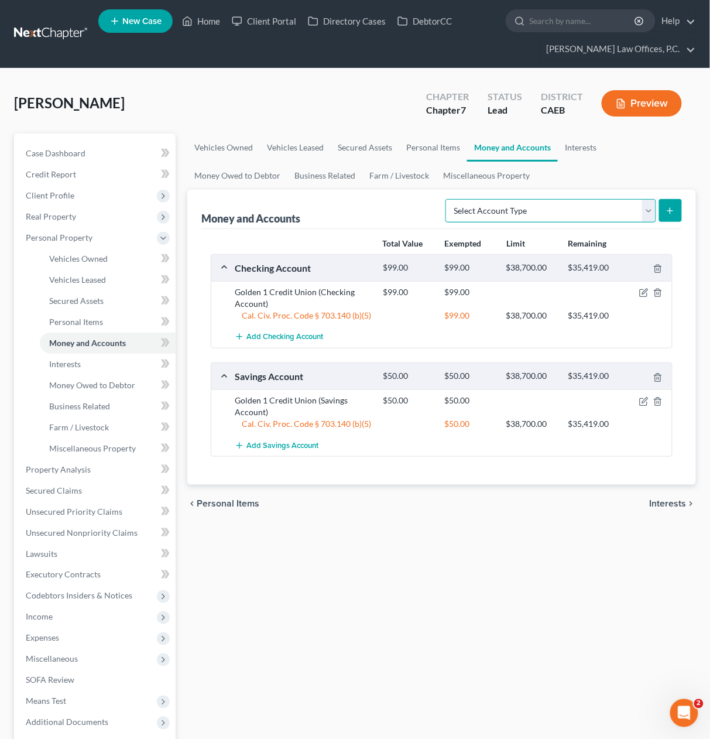
click at [522, 217] on select "Select Account Type Brokerage Cash on Hand Certificates of Deposit Checking Acc…" at bounding box center [551, 210] width 211 height 23
select select "checking"
click at [678, 213] on button "submit" at bounding box center [670, 210] width 23 height 23
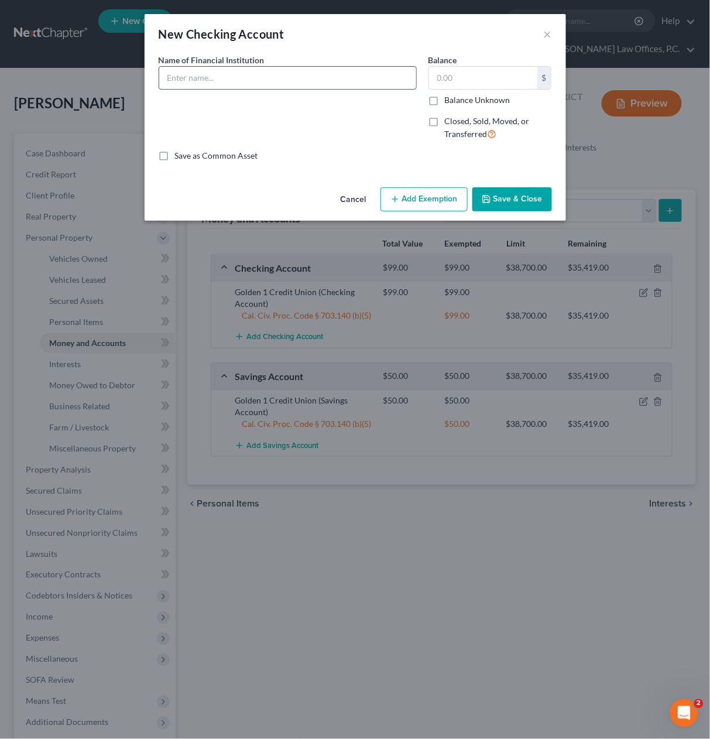
click at [290, 78] on input "text" at bounding box center [287, 78] width 257 height 22
type input "Corrections Credit Uncino"
type input "50"
click at [249, 81] on input "Corrections Credit Uncino" at bounding box center [287, 78] width 257 height 22
click at [248, 81] on input "Corrections Credit Uncino" at bounding box center [287, 78] width 257 height 22
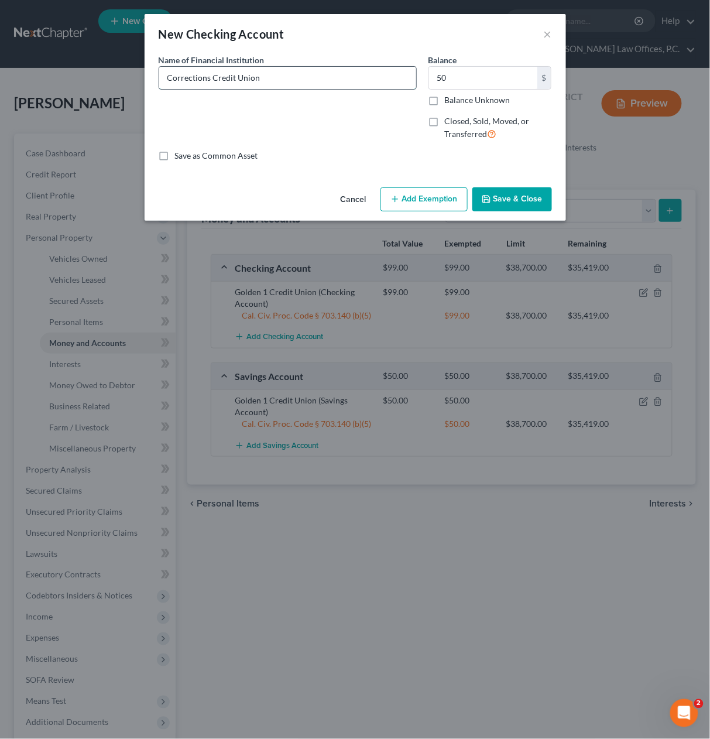
click at [211, 78] on input "Corrections Credit Union" at bounding box center [287, 78] width 257 height 22
type input "Corrections Federal Credit Union"
drag, startPoint x: 437, startPoint y: 203, endPoint x: 340, endPoint y: 254, distance: 109.0
click at [437, 203] on button "Add Exemption" at bounding box center [424, 199] width 87 height 25
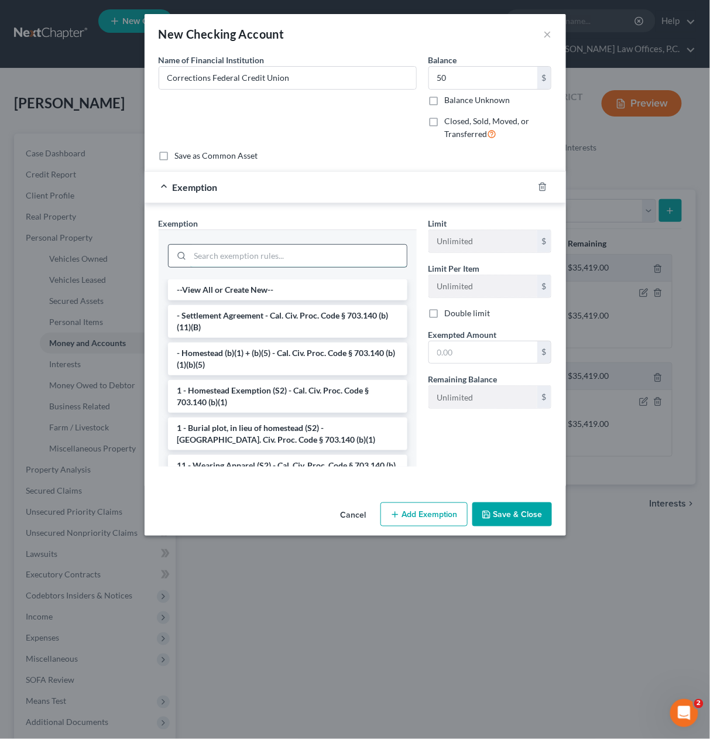
click at [322, 248] on input "search" at bounding box center [298, 256] width 217 height 22
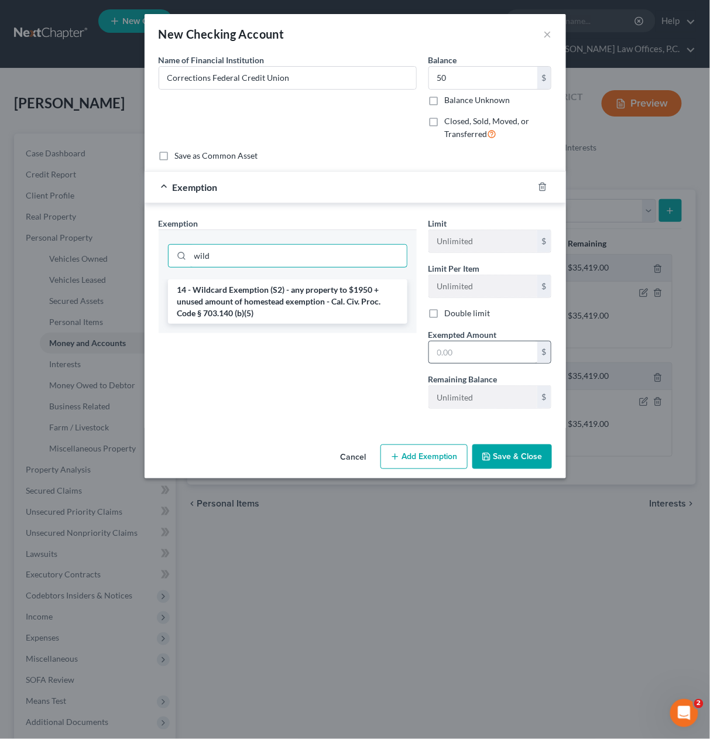
type input "wild"
click at [331, 306] on li "14 - Wildcard Exemption (S2) - any property to $1950 + unused amount of homeste…" at bounding box center [288, 301] width 240 height 45
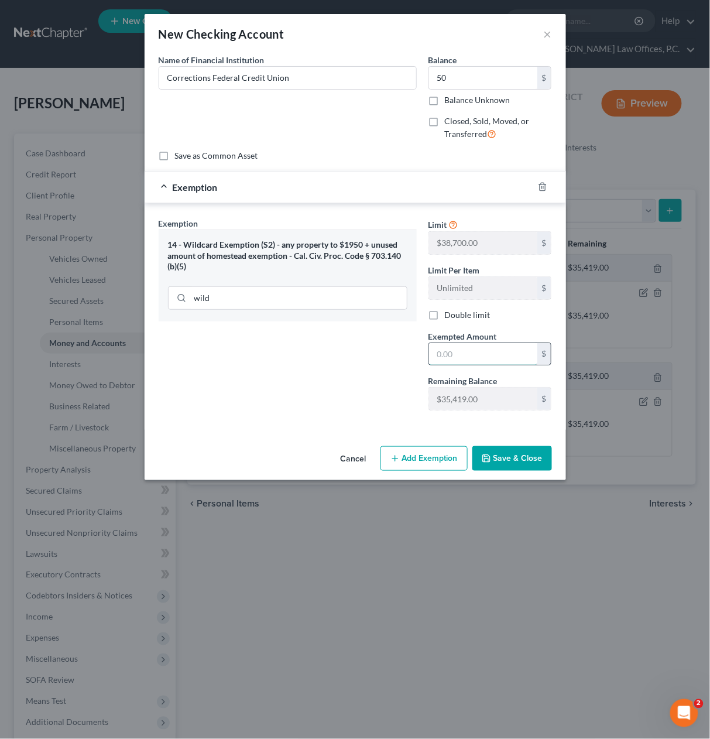
click at [463, 348] on input "text" at bounding box center [483, 354] width 108 height 22
type input "50"
click at [528, 461] on button "Save & Close" at bounding box center [513, 458] width 80 height 25
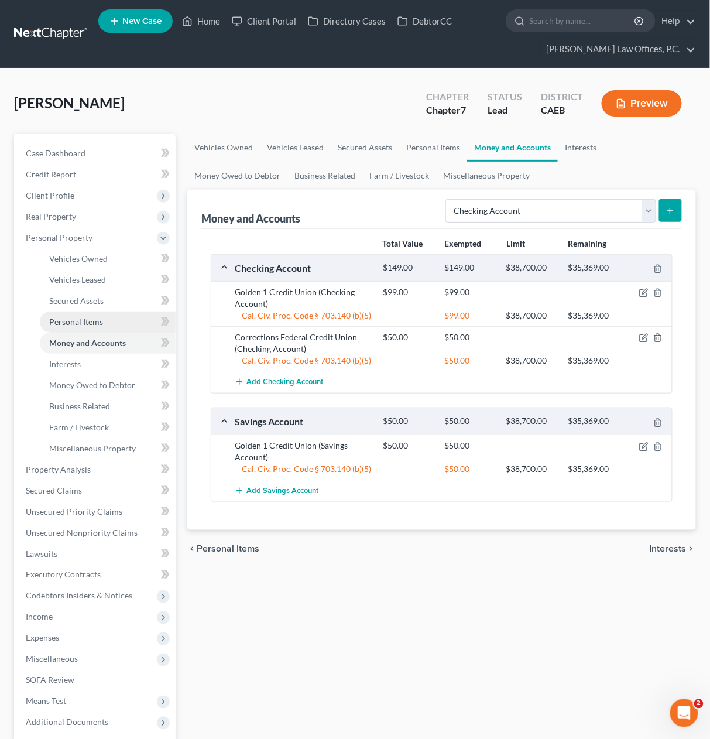
click at [95, 318] on span "Personal Items" at bounding box center [76, 322] width 54 height 10
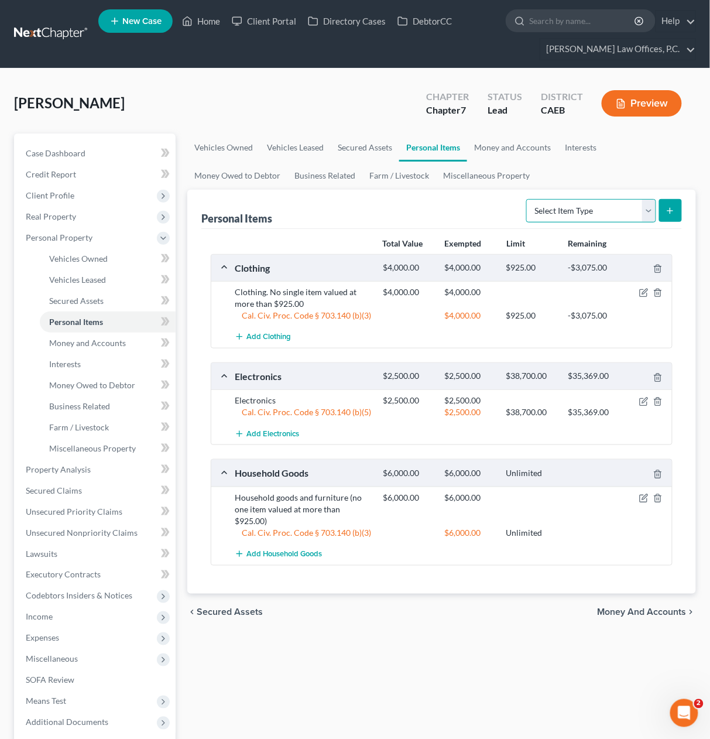
click at [625, 204] on select "Select Item Type Clothing Collectibles Of Value Electronics Firearms Household …" at bounding box center [591, 210] width 130 height 23
click at [516, 146] on link "Money and Accounts" at bounding box center [512, 148] width 91 height 28
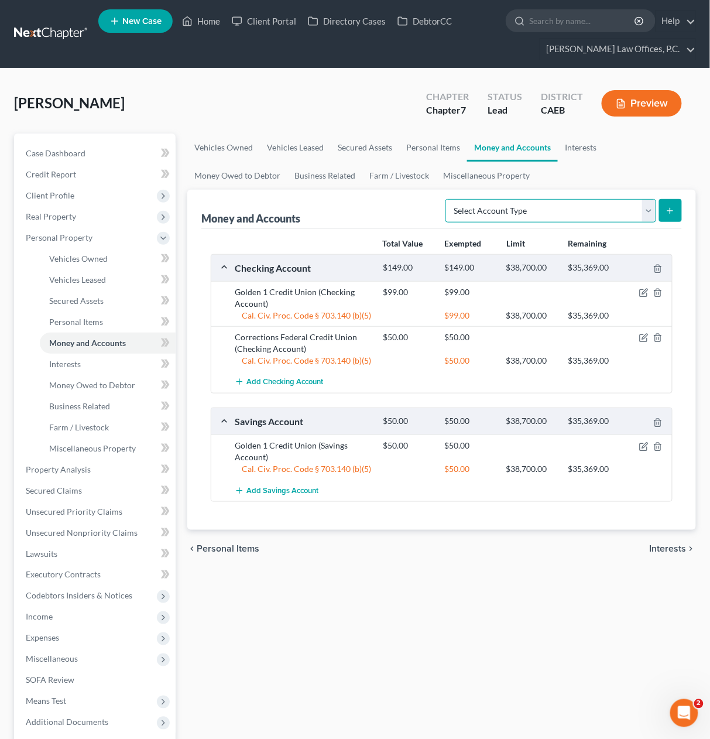
click at [570, 212] on select "Select Account Type Brokerage Cash on Hand Certificates of Deposit Checking Acc…" at bounding box center [551, 210] width 211 height 23
select select "security_deposits"
click at [671, 211] on line "submit" at bounding box center [670, 211] width 5 height 0
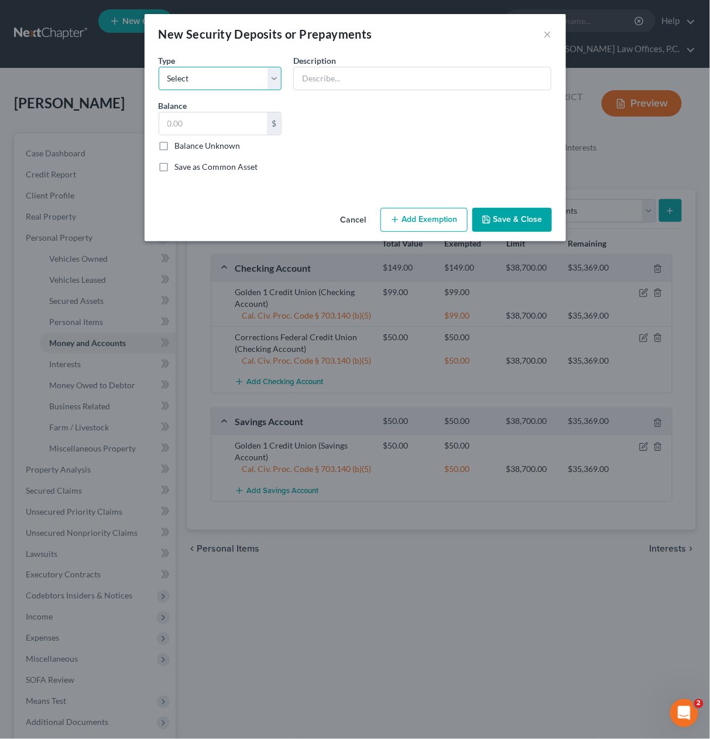
click at [241, 77] on select "Select Electric Gas Heating Oil Security Deposit On Rental Unit Prepaid Rent Te…" at bounding box center [221, 78] width 124 height 23
select select "3"
drag, startPoint x: 321, startPoint y: 81, endPoint x: 299, endPoint y: 80, distance: 21.7
click at [320, 81] on input "text" at bounding box center [422, 78] width 257 height 22
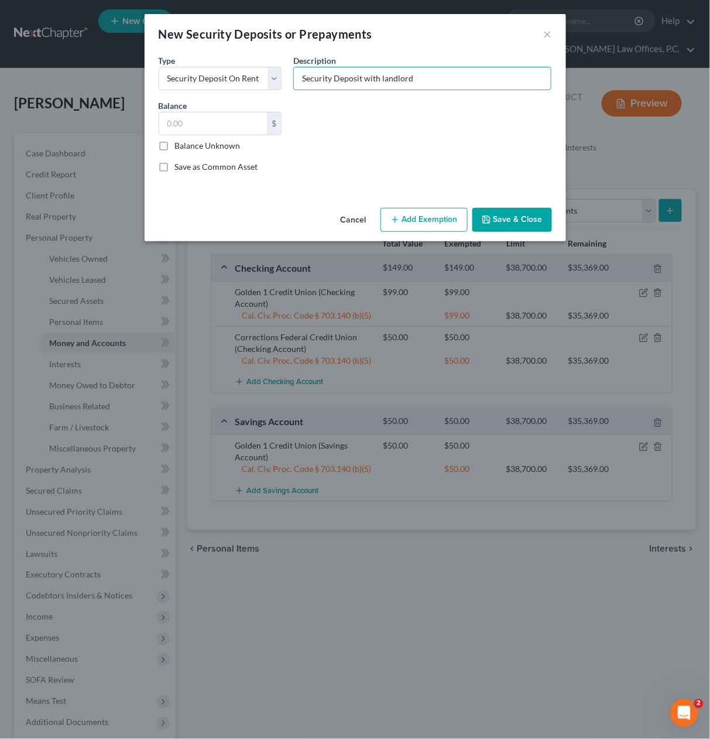
type input "Security Deposit with landlord"
type input "1"
type input "900"
click at [418, 216] on button "Add Exemption" at bounding box center [424, 220] width 87 height 25
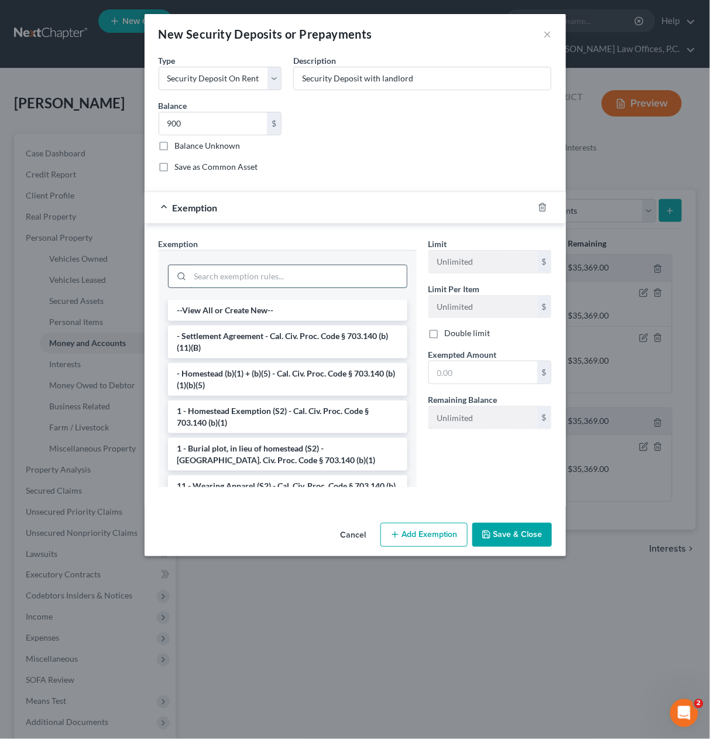
click at [286, 281] on input "search" at bounding box center [298, 276] width 217 height 22
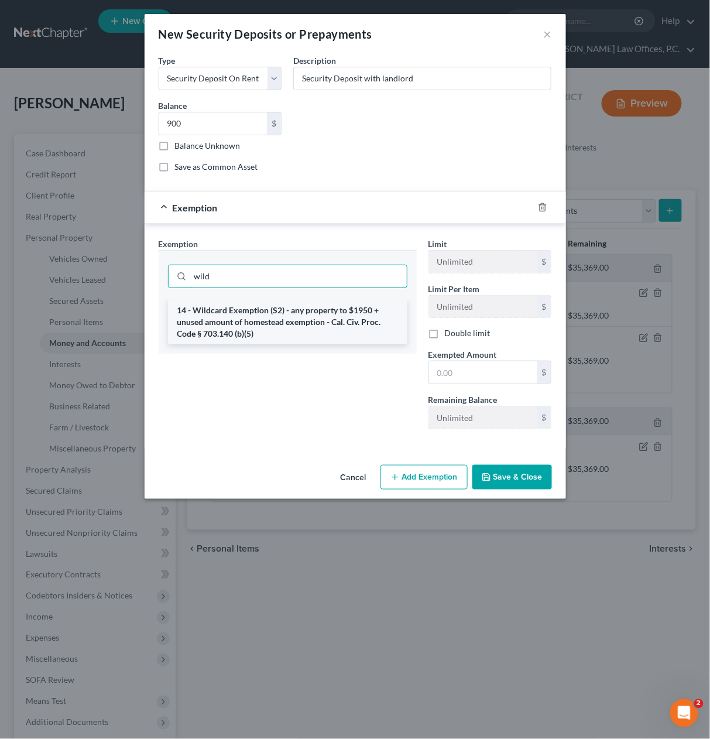
type input "wild"
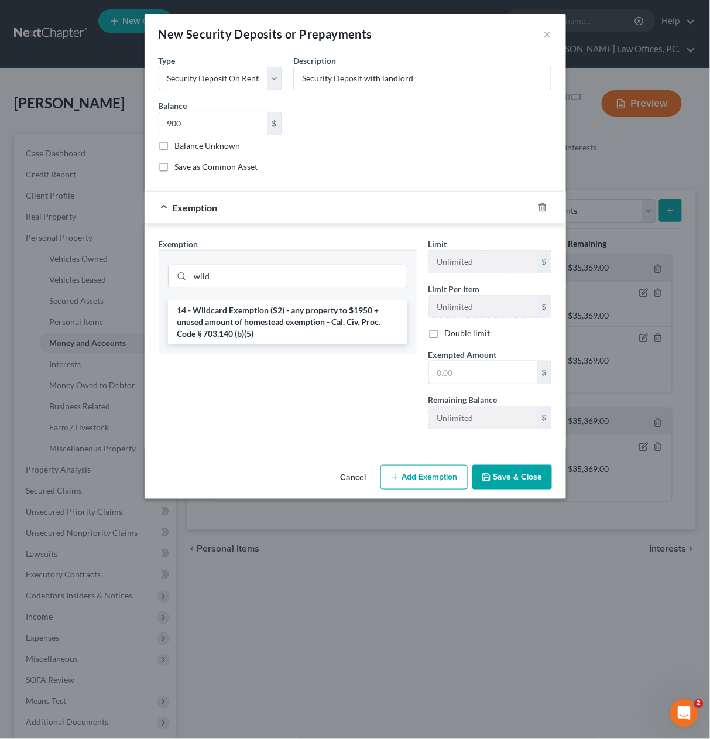
drag, startPoint x: 336, startPoint y: 323, endPoint x: 444, endPoint y: 355, distance: 112.9
click at [337, 323] on li "14 - Wildcard Exemption (S2) - any property to $1950 + unused amount of homeste…" at bounding box center [288, 322] width 240 height 45
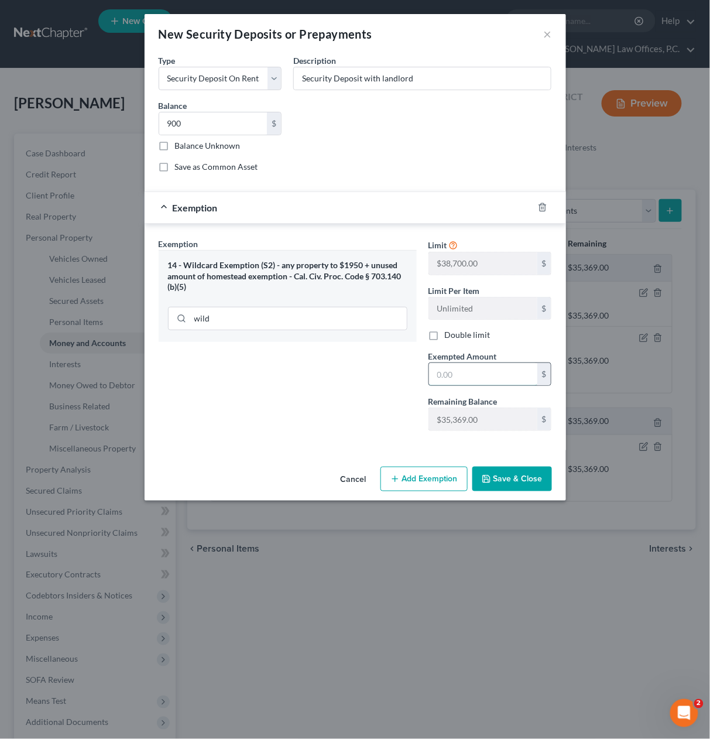
click at [483, 372] on input "text" at bounding box center [483, 374] width 108 height 22
type input "900"
drag, startPoint x: 544, startPoint y: 481, endPoint x: 424, endPoint y: 440, distance: 127.0
click at [544, 481] on button "Save & Close" at bounding box center [513, 479] width 80 height 25
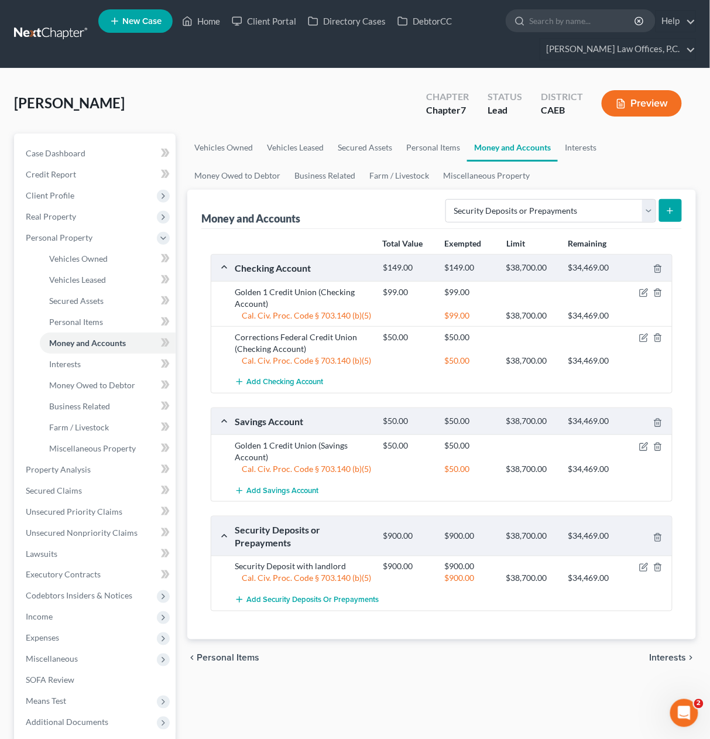
scroll to position [113, 0]
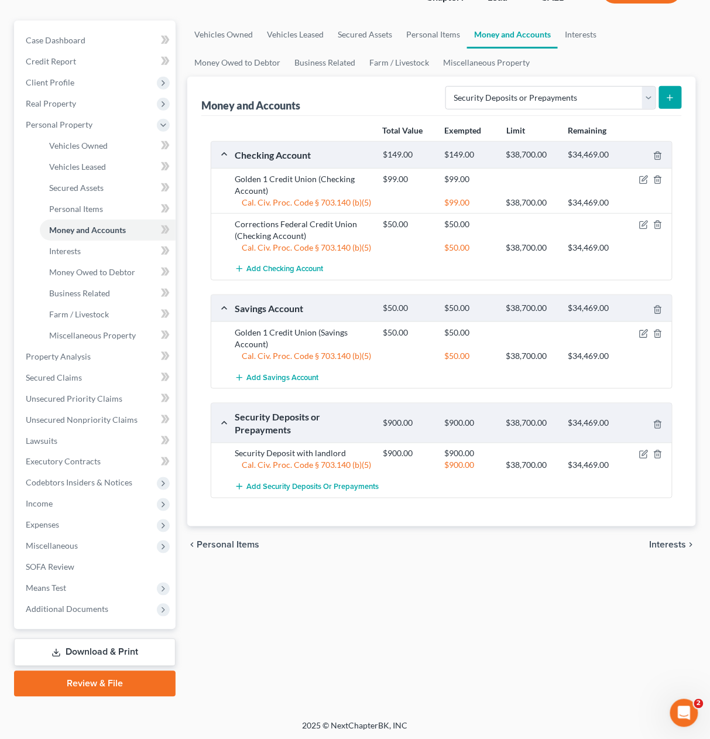
click at [121, 650] on link "Download & Print" at bounding box center [95, 653] width 162 height 28
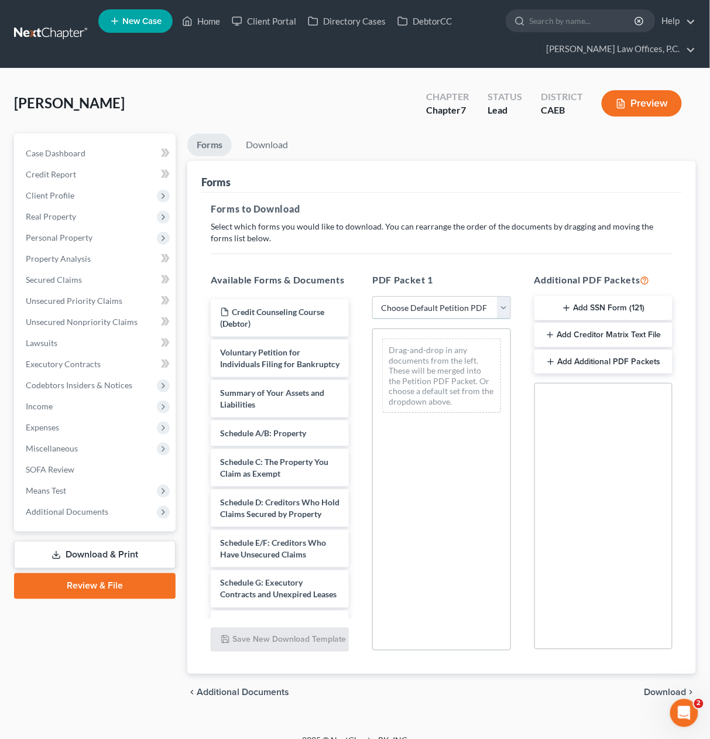
click at [419, 309] on select "Choose Default Petition PDF Packet Complete Bankruptcy Petition (all forms and …" at bounding box center [441, 307] width 138 height 23
select select "0"
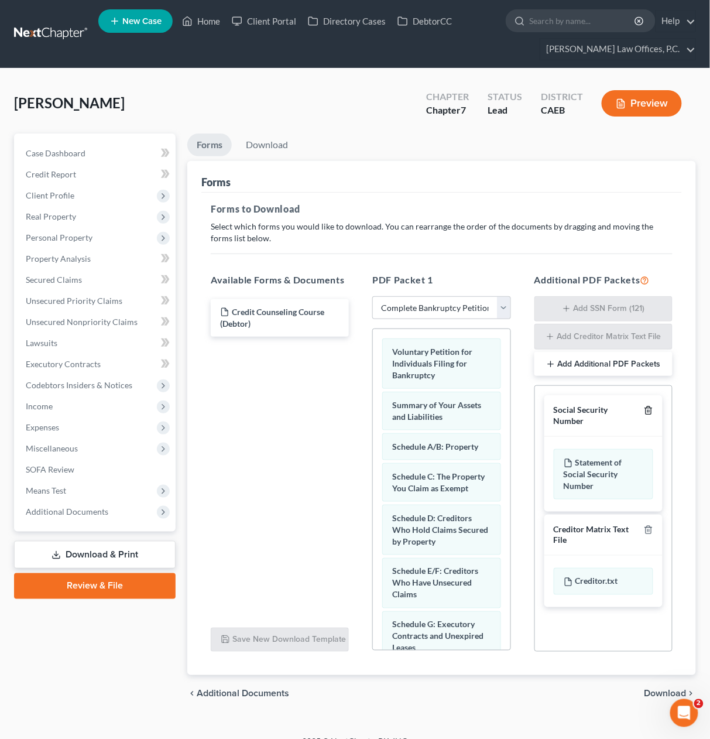
click at [651, 413] on icon "button" at bounding box center [648, 411] width 5 height 8
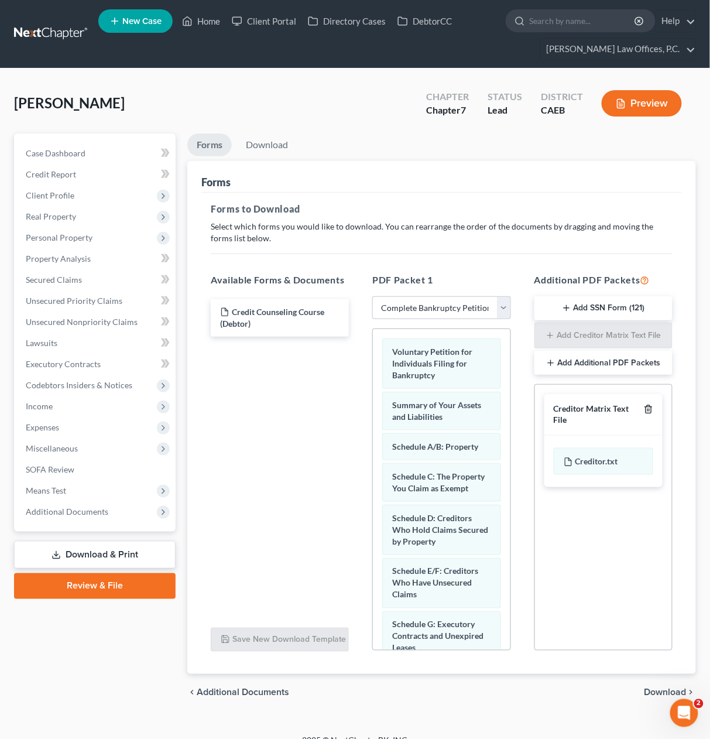
click at [651, 410] on icon "button" at bounding box center [648, 409] width 9 height 9
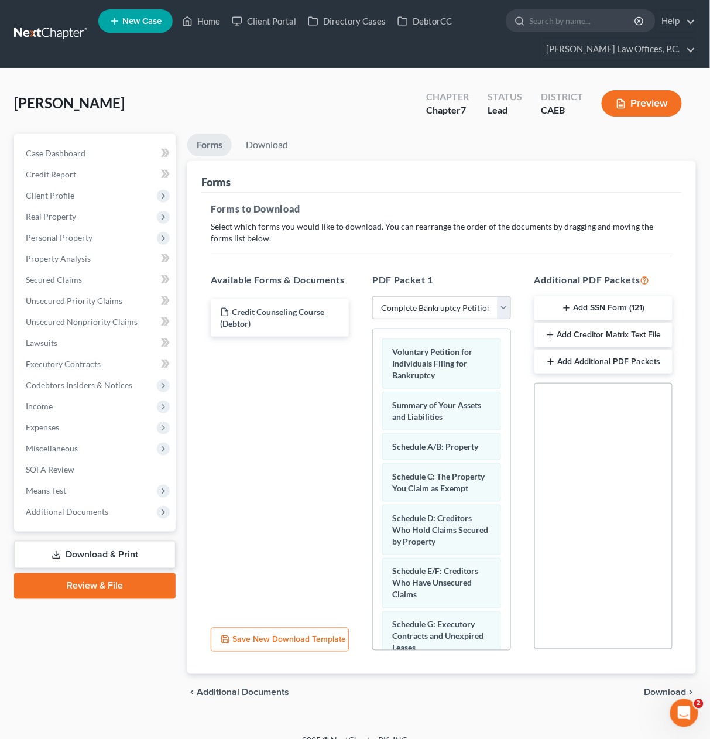
click at [659, 693] on span "Download" at bounding box center [666, 692] width 42 height 9
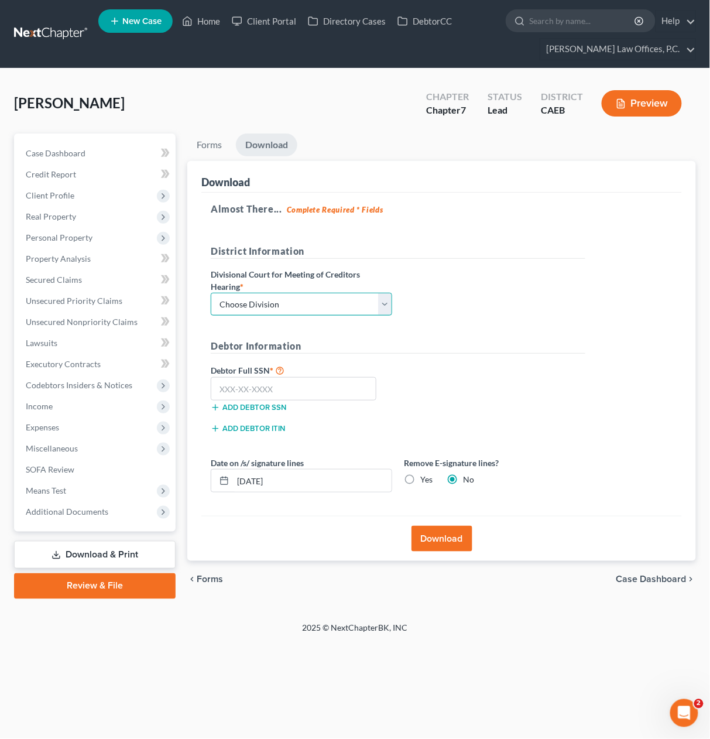
click at [290, 312] on select "Choose Division Fresno Modesto [GEOGRAPHIC_DATA]" at bounding box center [302, 304] width 182 height 23
select select "2"
click at [276, 392] on input "text" at bounding box center [294, 388] width 166 height 23
type input "562-53-7671"
drag, startPoint x: 311, startPoint y: 484, endPoint x: 193, endPoint y: 478, distance: 118.4
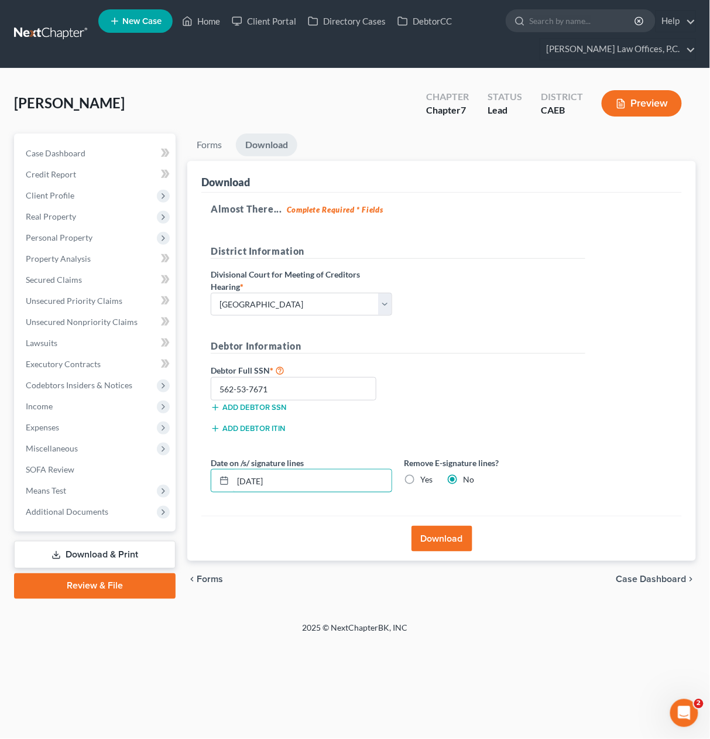
click at [193, 478] on div "Download Almost There... Complete Required * Fields District Information Divisi…" at bounding box center [441, 361] width 509 height 400
drag, startPoint x: 415, startPoint y: 476, endPoint x: 430, endPoint y: 507, distance: 35.1
click at [420, 476] on label "Yes" at bounding box center [426, 480] width 12 height 12
click at [425, 476] on input "Yes" at bounding box center [429, 478] width 8 height 8
radio input "true"
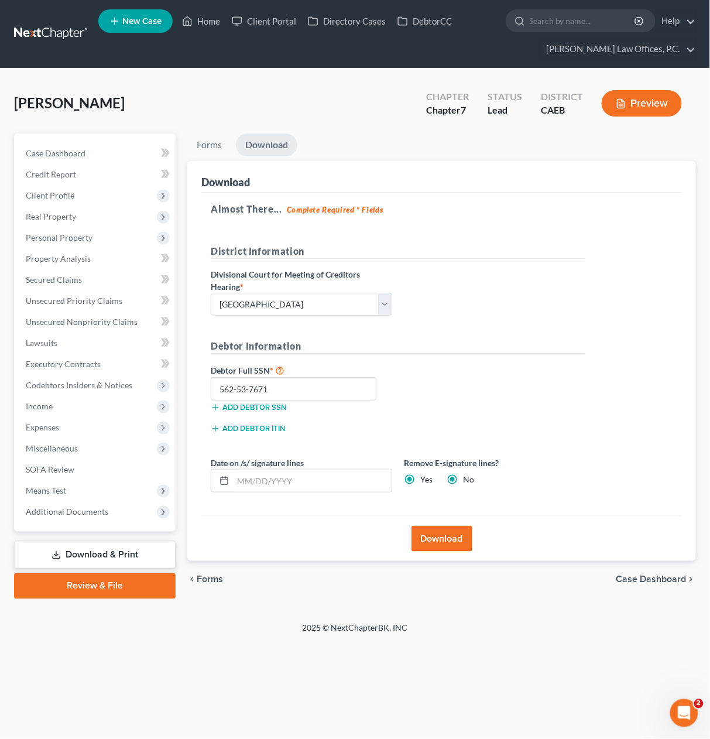
radio input "false"
click at [439, 539] on button "Download" at bounding box center [442, 539] width 61 height 26
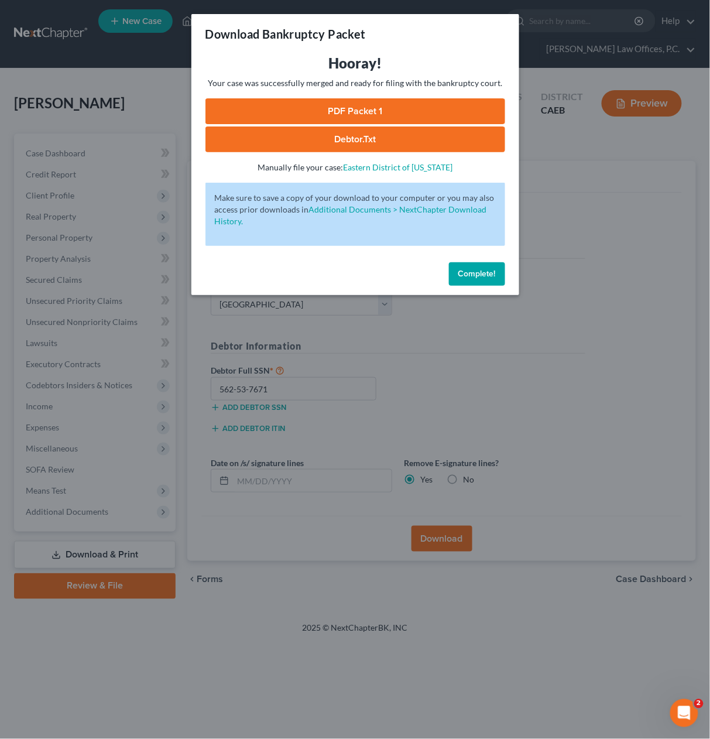
click at [368, 110] on link "PDF Packet 1" at bounding box center [356, 111] width 300 height 26
click at [475, 269] on span "Complete!" at bounding box center [477, 274] width 37 height 10
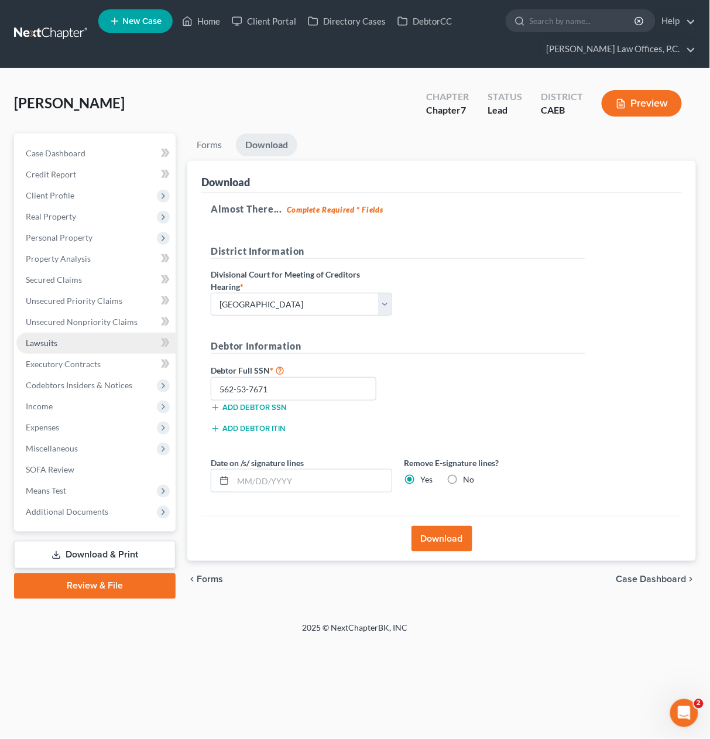
click at [73, 344] on link "Lawsuits" at bounding box center [95, 343] width 159 height 21
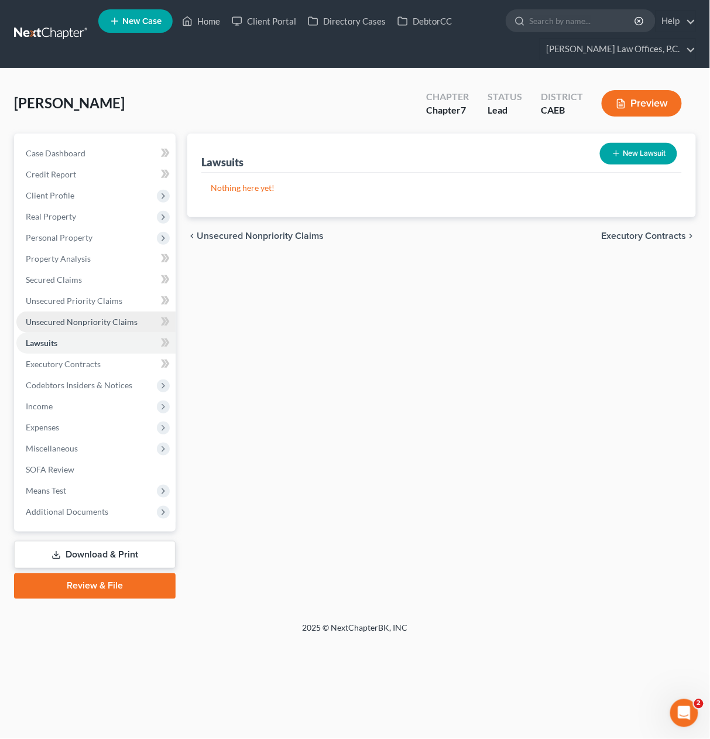
click at [104, 320] on span "Unsecured Nonpriority Claims" at bounding box center [82, 322] width 112 height 10
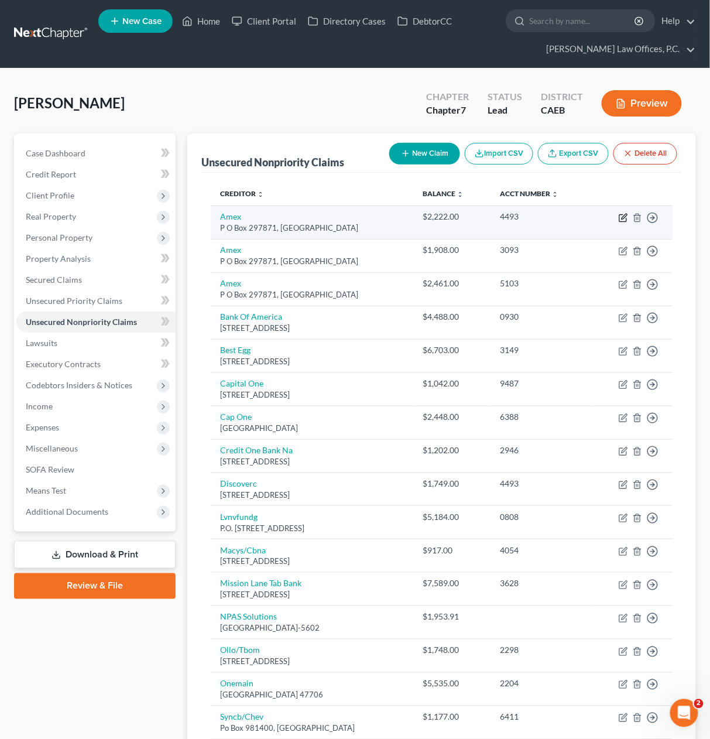
click at [623, 218] on icon "button" at bounding box center [624, 216] width 5 height 5
select select "9"
select select "2"
select select "0"
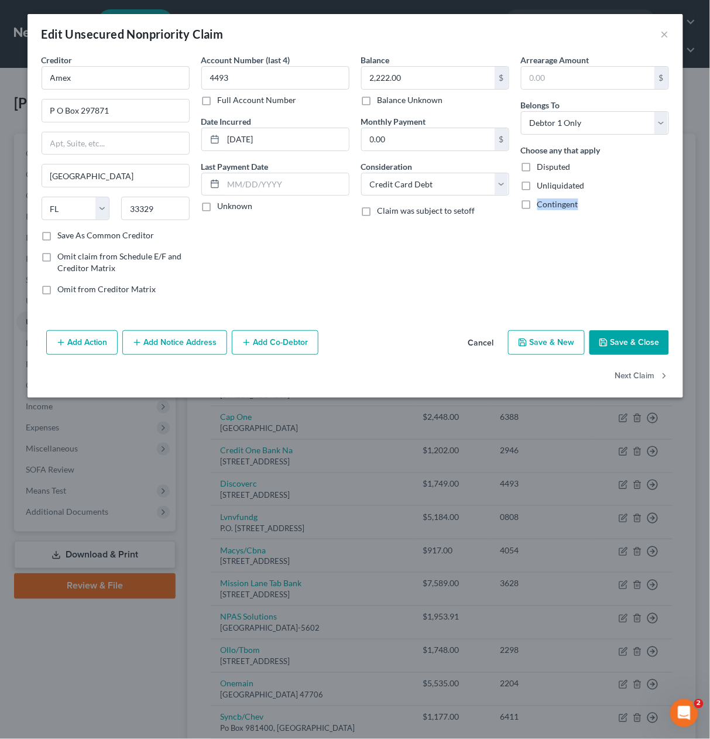
click at [96, 344] on button "Add Action" at bounding box center [81, 342] width 71 height 25
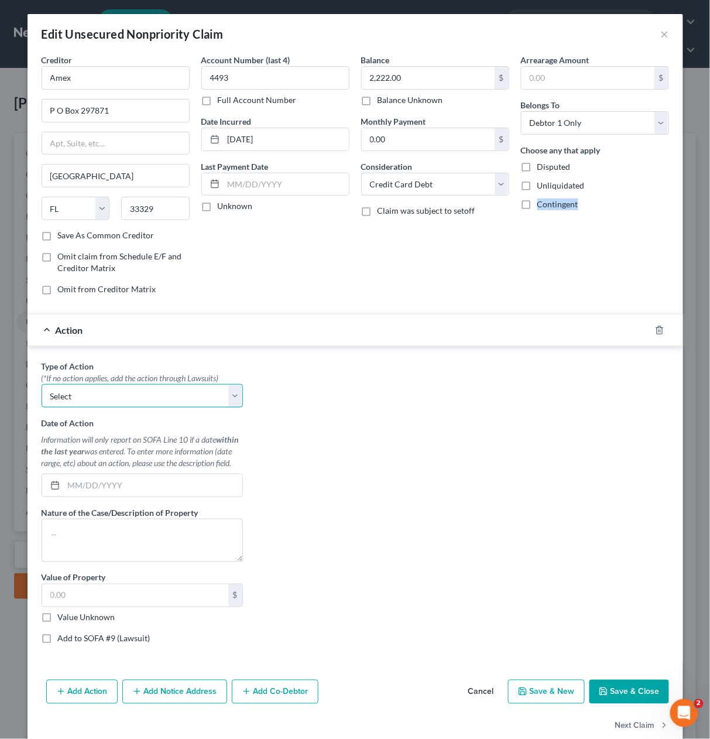
click at [118, 401] on select "Select Repossession Garnishment Foreclosure Personal Injury Attached, Seized, O…" at bounding box center [142, 395] width 201 height 23
click at [110, 639] on label "Add to SOFA #9 (Lawsuit)" at bounding box center [104, 639] width 93 height 12
click at [70, 639] on input "Add to SOFA #9 (Lawsuit)" at bounding box center [67, 637] width 8 height 8
checkbox input "true"
select select "0"
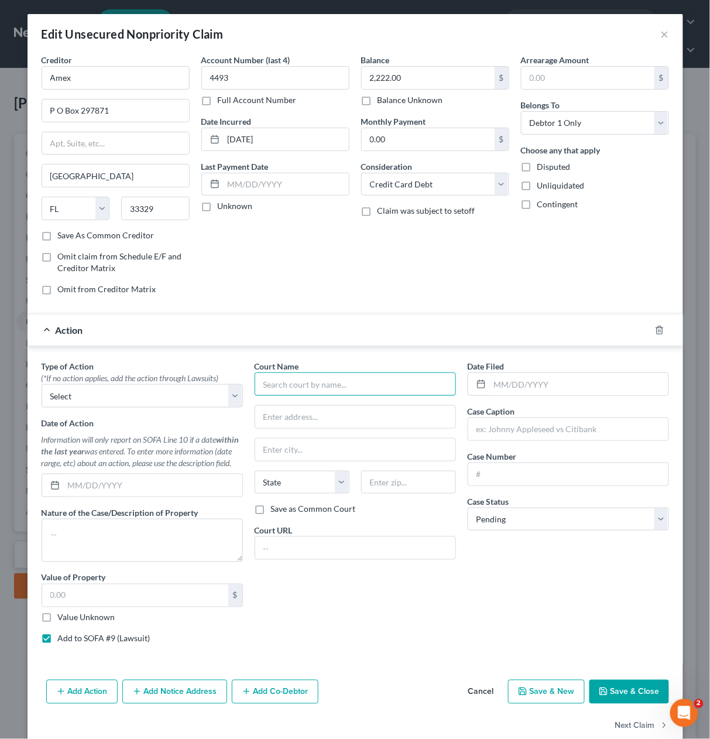
drag, startPoint x: 286, startPoint y: 389, endPoint x: 258, endPoint y: 403, distance: 31.7
click at [286, 389] on input "text" at bounding box center [355, 383] width 201 height 23
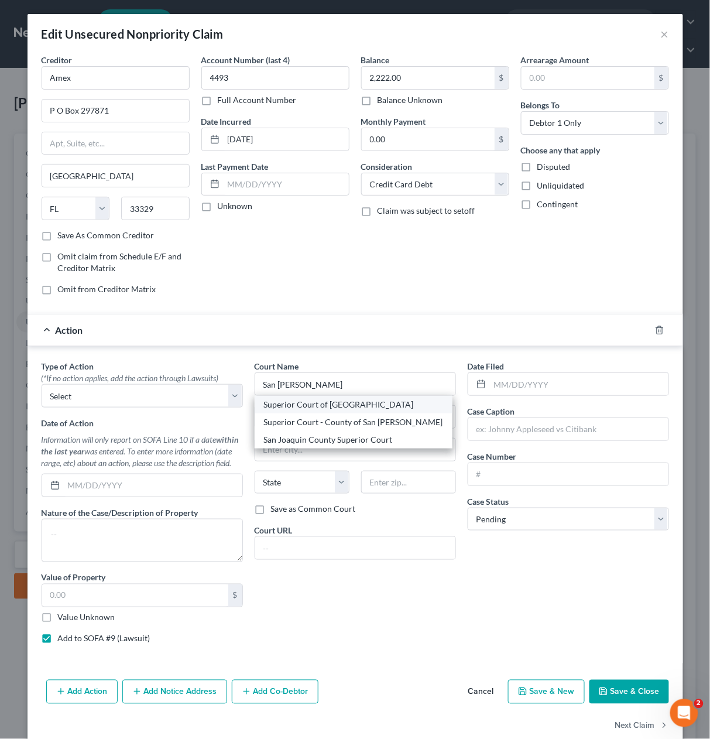
click at [340, 403] on div "Superior Court of [GEOGRAPHIC_DATA]" at bounding box center [353, 405] width 179 height 12
type input "Superior Court of [GEOGRAPHIC_DATA]"
type input "[STREET_ADDRESS][PERSON_NAME]"
type input "Stockton"
select select "4"
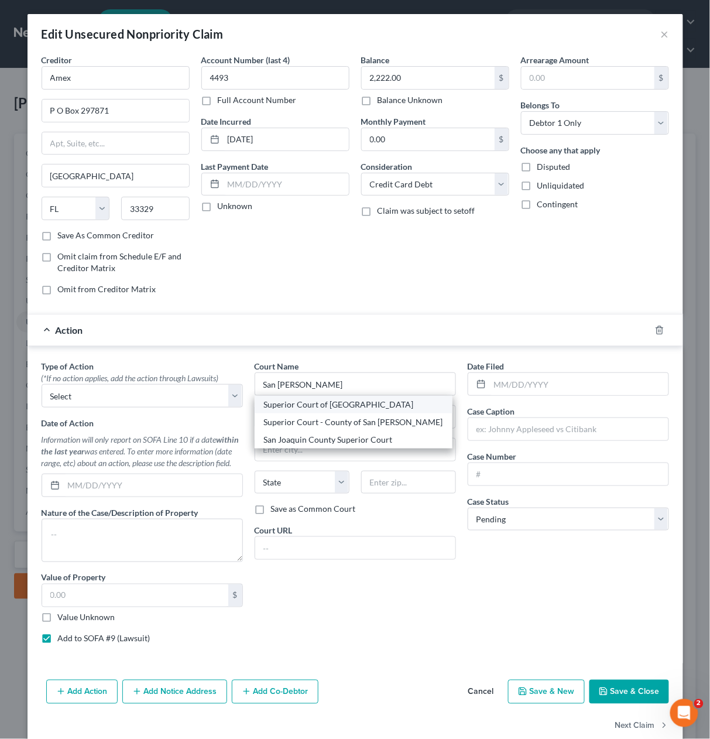
type input "95202"
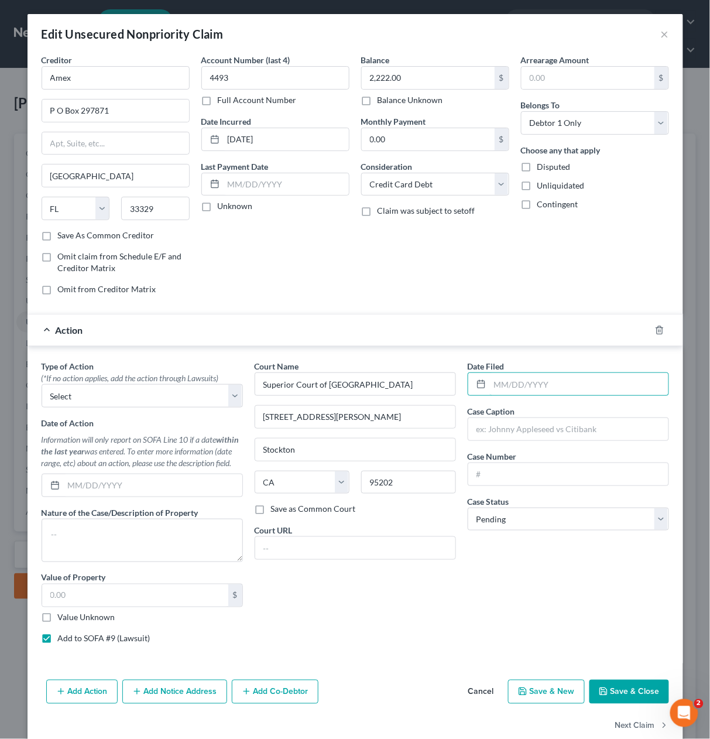
drag, startPoint x: 538, startPoint y: 388, endPoint x: 485, endPoint y: 367, distance: 56.0
click at [538, 388] on input "text" at bounding box center [579, 384] width 179 height 22
type input "[DATE]"
drag, startPoint x: 530, startPoint y: 430, endPoint x: 498, endPoint y: 429, distance: 32.2
click at [530, 430] on input "text" at bounding box center [568, 429] width 200 height 22
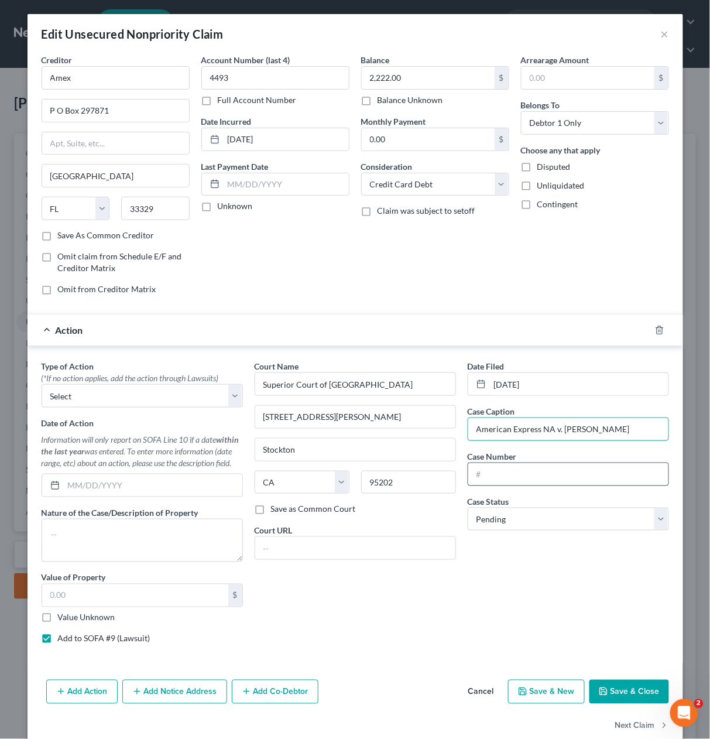
type input "American Express NA v. [PERSON_NAME]"
click at [557, 474] on input "text" at bounding box center [568, 474] width 200 height 22
type input "STK-CV-LCCR-2025-0003282"
click at [630, 692] on button "Save & Close" at bounding box center [630, 692] width 80 height 25
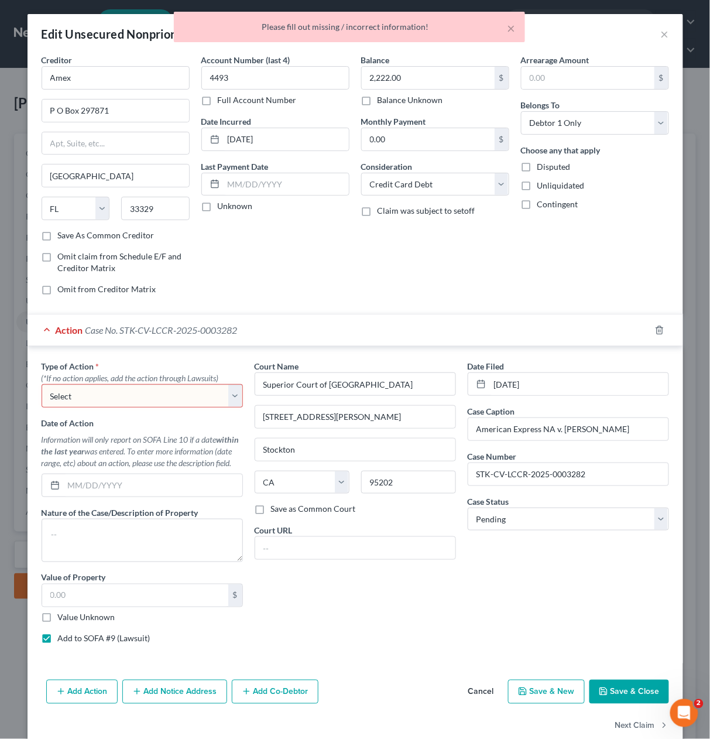
click at [137, 393] on select "Select Repossession Garnishment Foreclosure Personal Injury Attached, Seized, O…" at bounding box center [142, 395] width 201 height 23
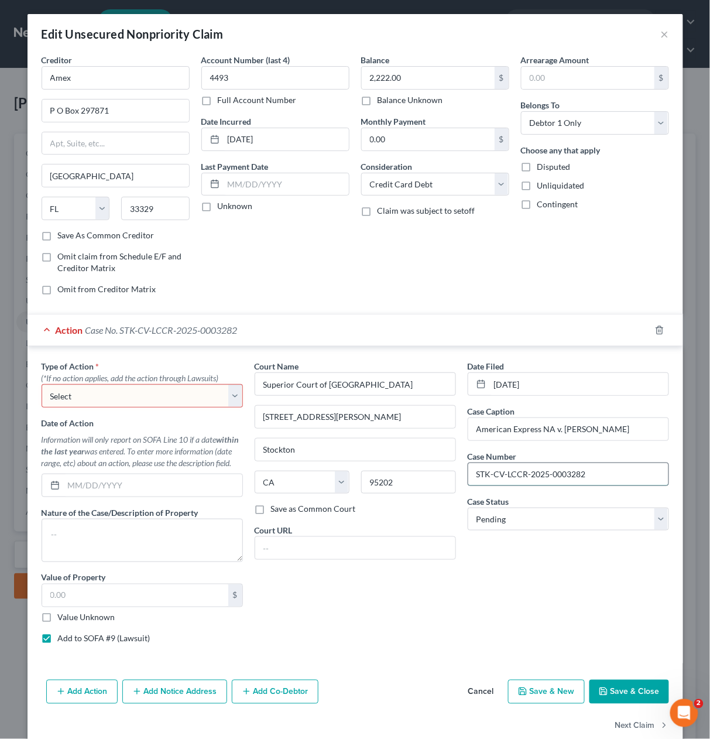
drag, startPoint x: 556, startPoint y: 476, endPoint x: 595, endPoint y: 476, distance: 39.2
click at [556, 476] on input "STK-CV-LCCR-2025-0003282" at bounding box center [568, 474] width 200 height 22
click at [487, 688] on button "Cancel" at bounding box center [481, 692] width 45 height 23
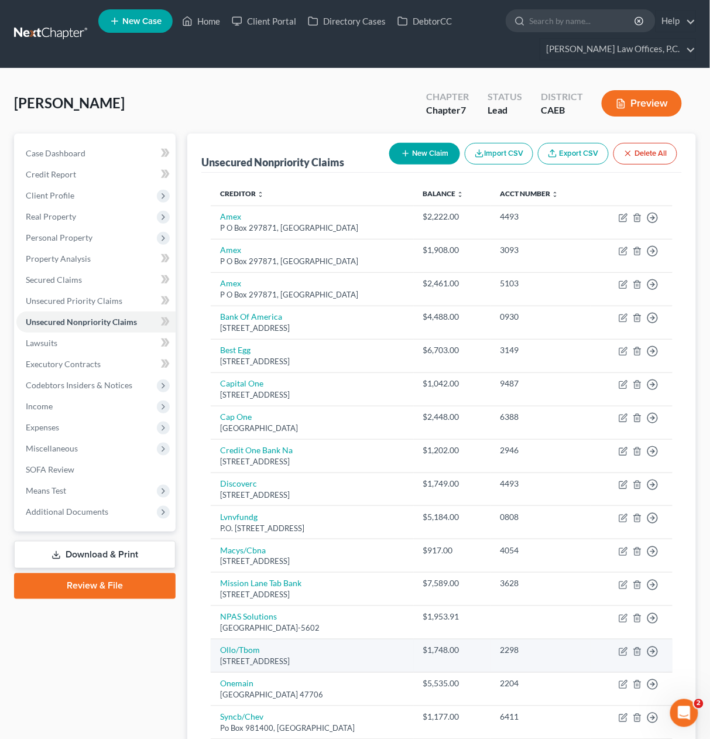
drag, startPoint x: 487, startPoint y: 688, endPoint x: 432, endPoint y: 646, distance: 68.9
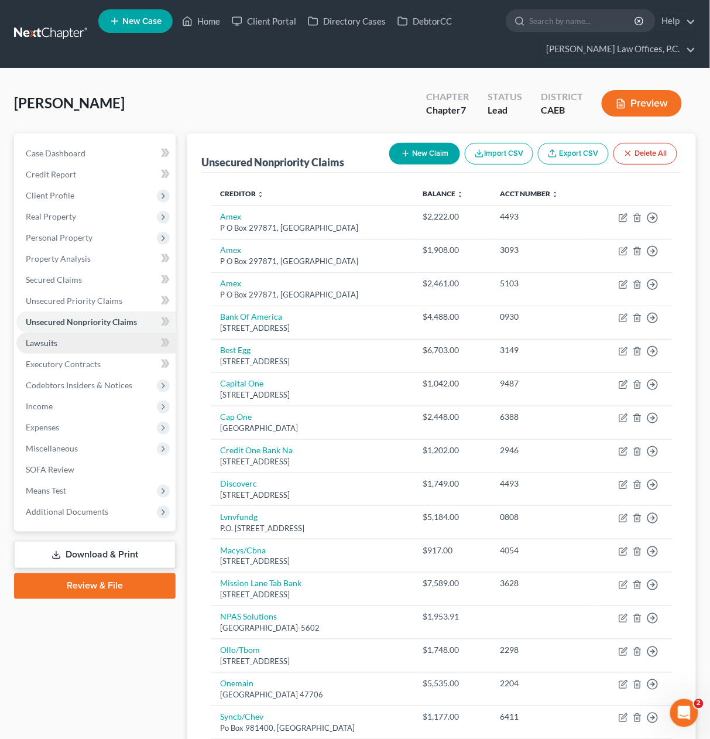
click at [77, 341] on link "Lawsuits" at bounding box center [95, 343] width 159 height 21
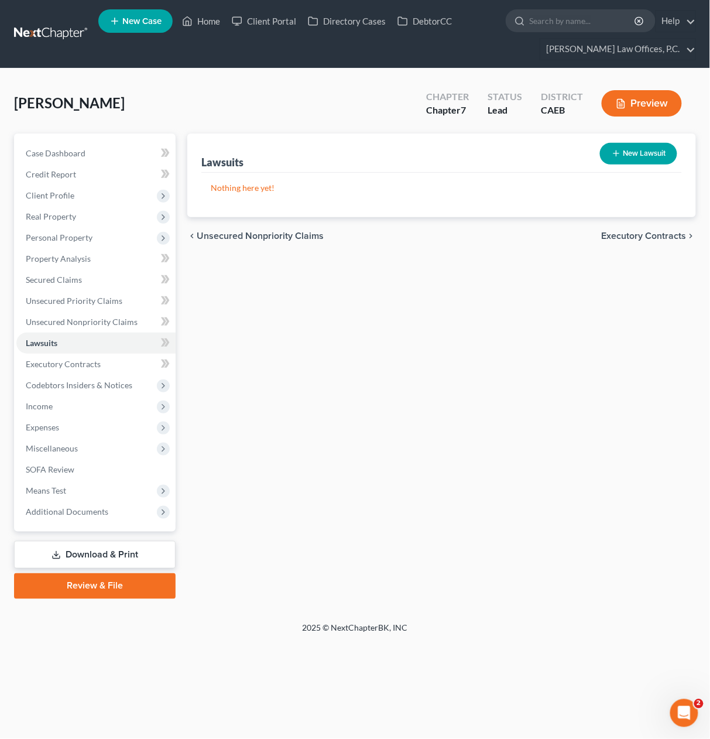
click at [638, 148] on button "New Lawsuit" at bounding box center [638, 154] width 77 height 22
select select "0"
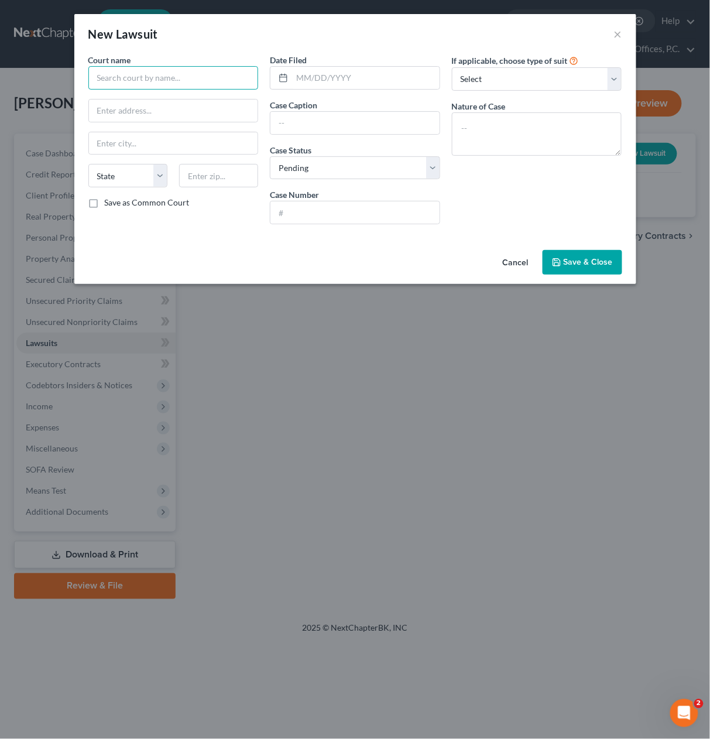
click at [220, 80] on input "text" at bounding box center [173, 77] width 170 height 23
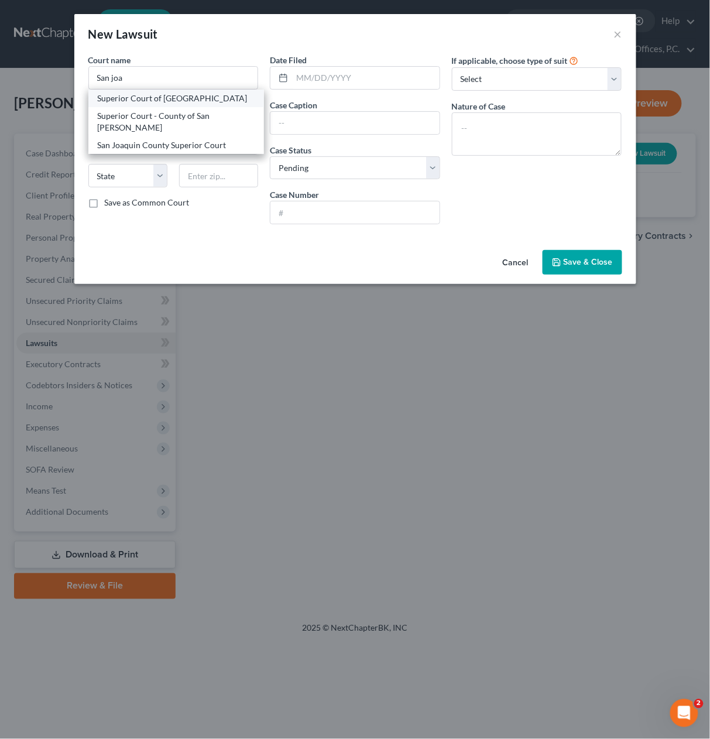
click at [211, 97] on div "Superior Court of [GEOGRAPHIC_DATA]" at bounding box center [177, 99] width 158 height 12
type input "Superior Court of [GEOGRAPHIC_DATA]"
type input "[STREET_ADDRESS][PERSON_NAME]"
type input "Stockton"
select select "4"
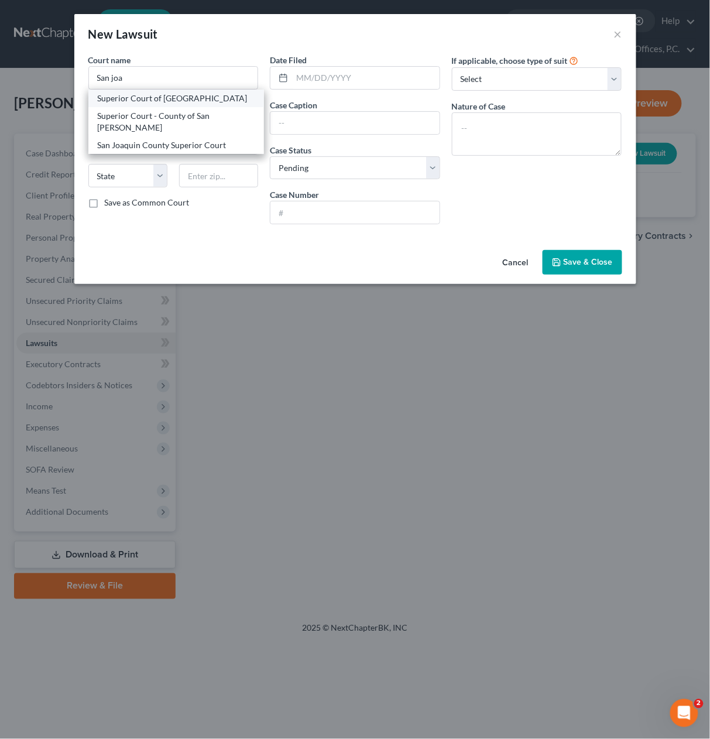
type input "95202"
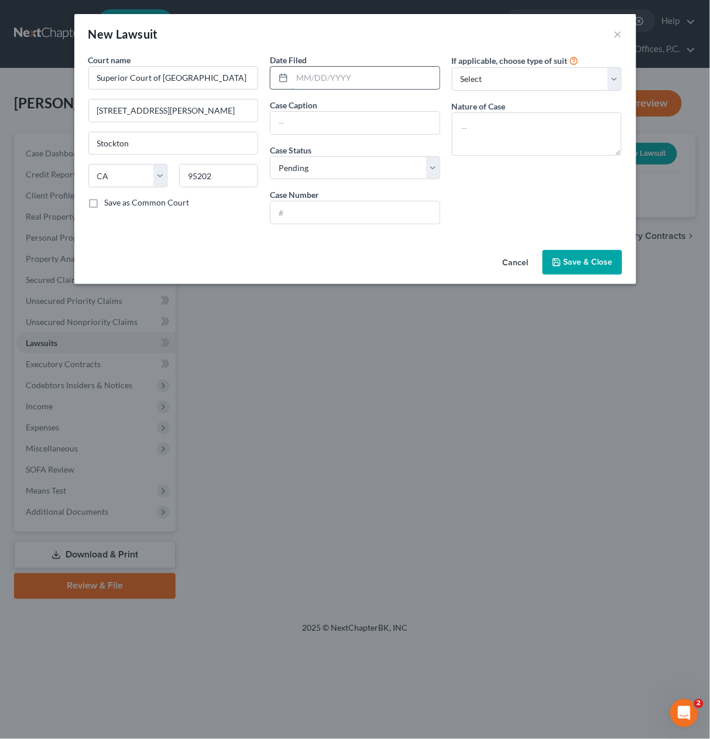
click at [319, 76] on input "text" at bounding box center [366, 78] width 148 height 22
type input "[DATE]"
click at [378, 207] on input "text" at bounding box center [355, 212] width 169 height 22
paste input "STK-CV-LCCR-2025-0003282"
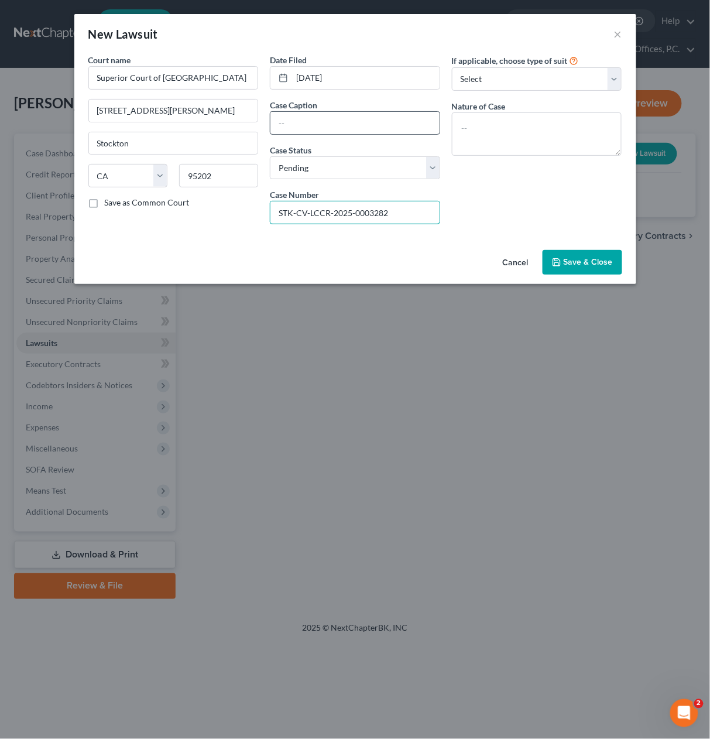
type input "STK-CV-LCCR-2025-0003282"
click at [325, 119] on input "text" at bounding box center [355, 123] width 169 height 22
type input "American Express NB v. [PERSON_NAME]"
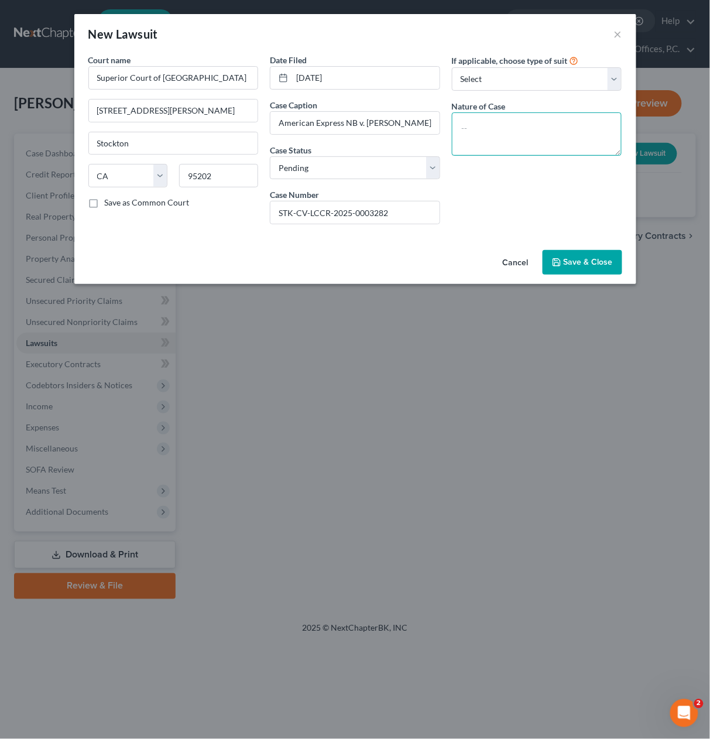
click at [528, 119] on textarea at bounding box center [537, 133] width 170 height 43
type textarea "Collections"
click at [586, 259] on span "Save & Close" at bounding box center [588, 262] width 49 height 10
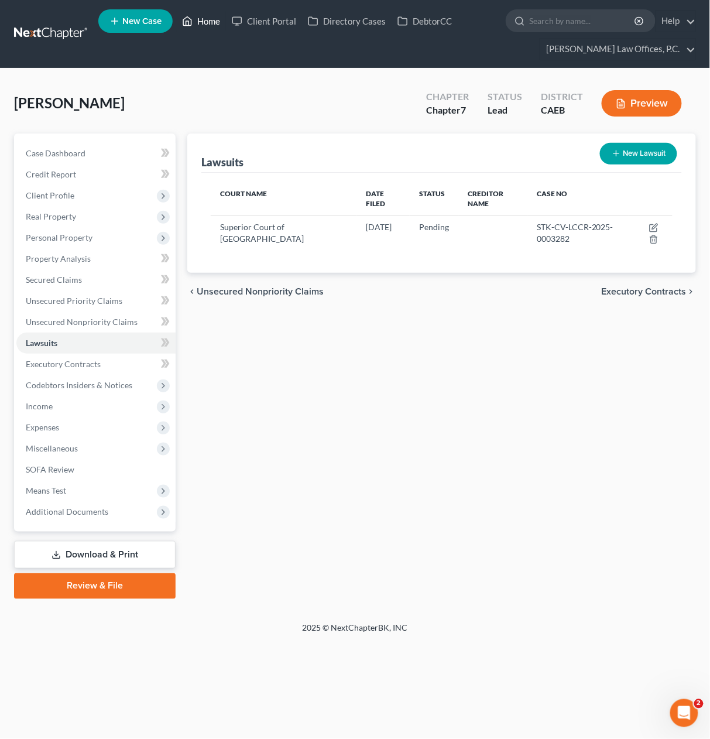
click at [207, 25] on link "Home" at bounding box center [201, 21] width 50 height 21
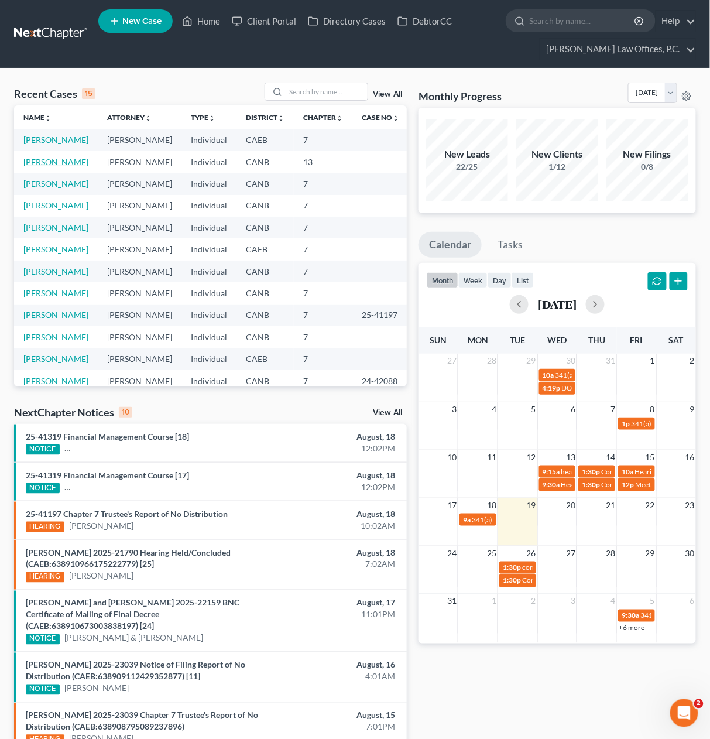
click at [53, 167] on link "[PERSON_NAME]" at bounding box center [55, 162] width 65 height 10
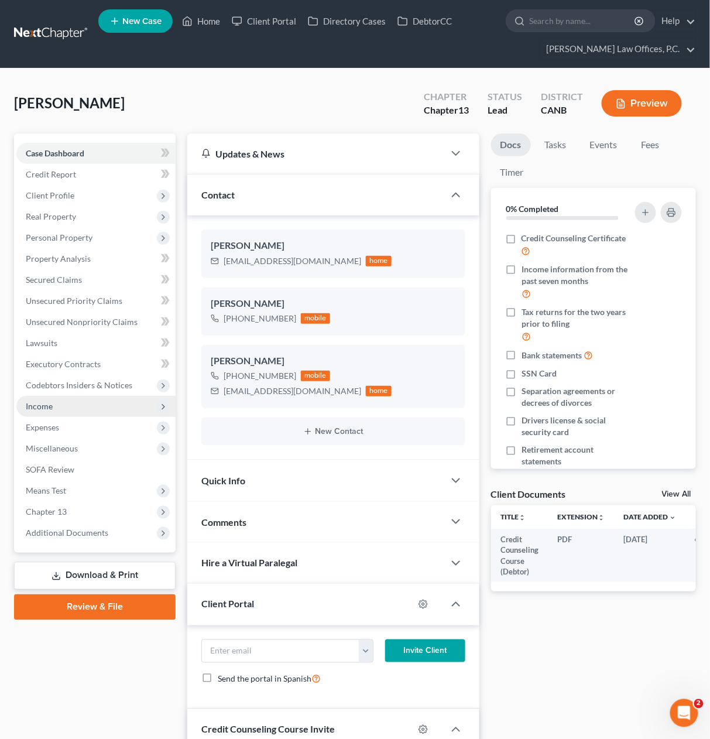
click at [97, 405] on span "Income" at bounding box center [95, 406] width 159 height 21
click at [89, 321] on span "Unsecured Nonpriority Claims" at bounding box center [82, 322] width 112 height 10
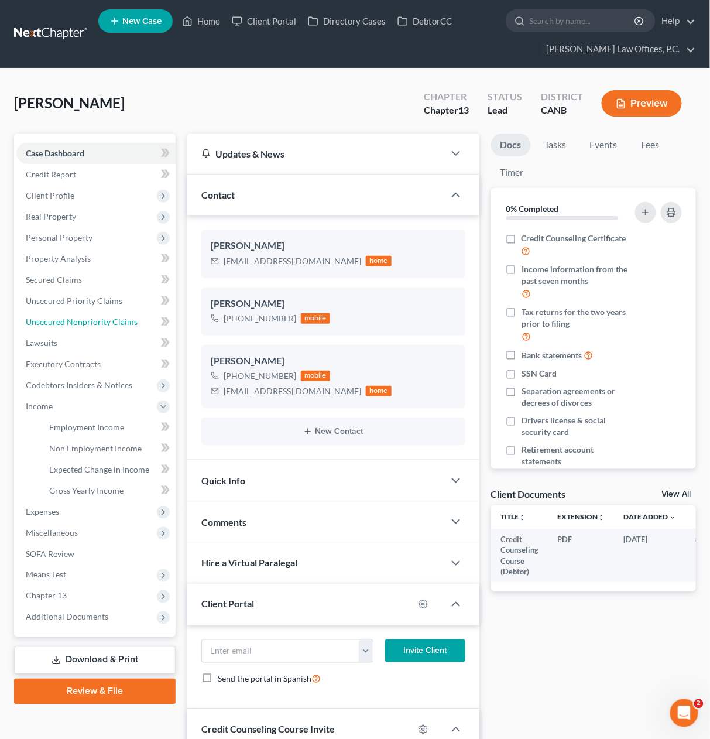
drag, startPoint x: 95, startPoint y: 319, endPoint x: 710, endPoint y: 33, distance: 678.1
click at [95, 319] on span "Unsecured Nonpriority Claims" at bounding box center [82, 322] width 112 height 10
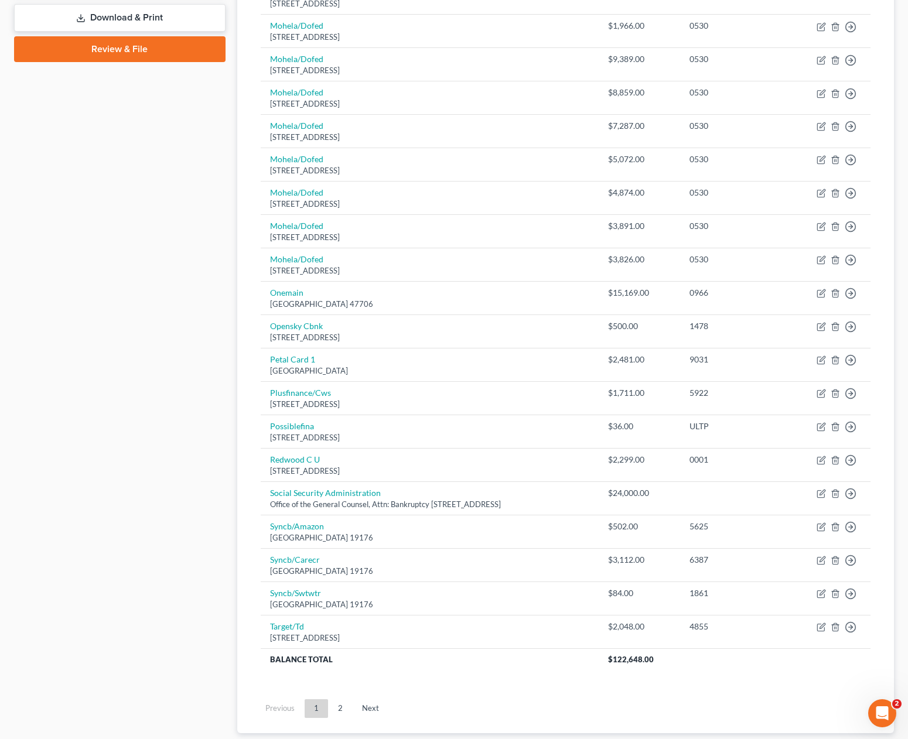
scroll to position [539, 0]
click at [368, 705] on link "Next" at bounding box center [371, 706] width 36 height 19
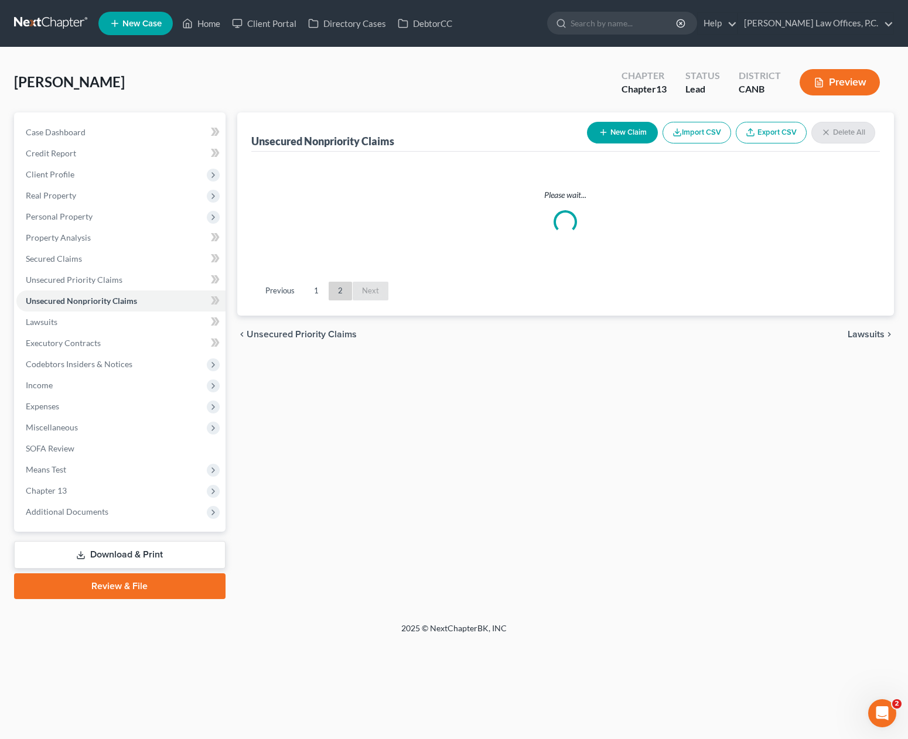
scroll to position [0, 0]
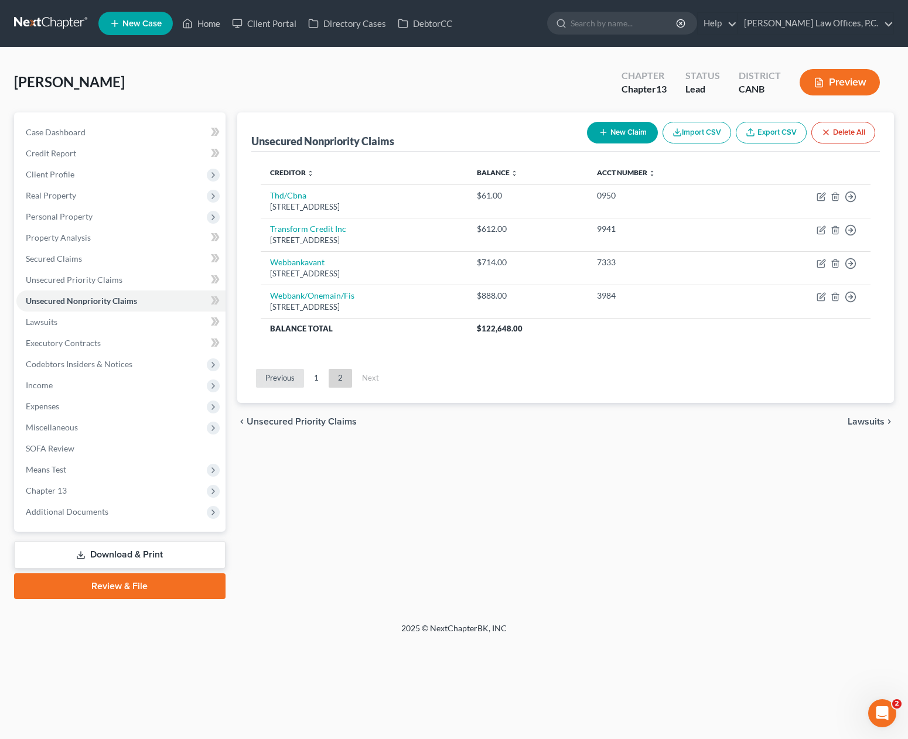
click at [286, 379] on link "Previous" at bounding box center [280, 378] width 48 height 19
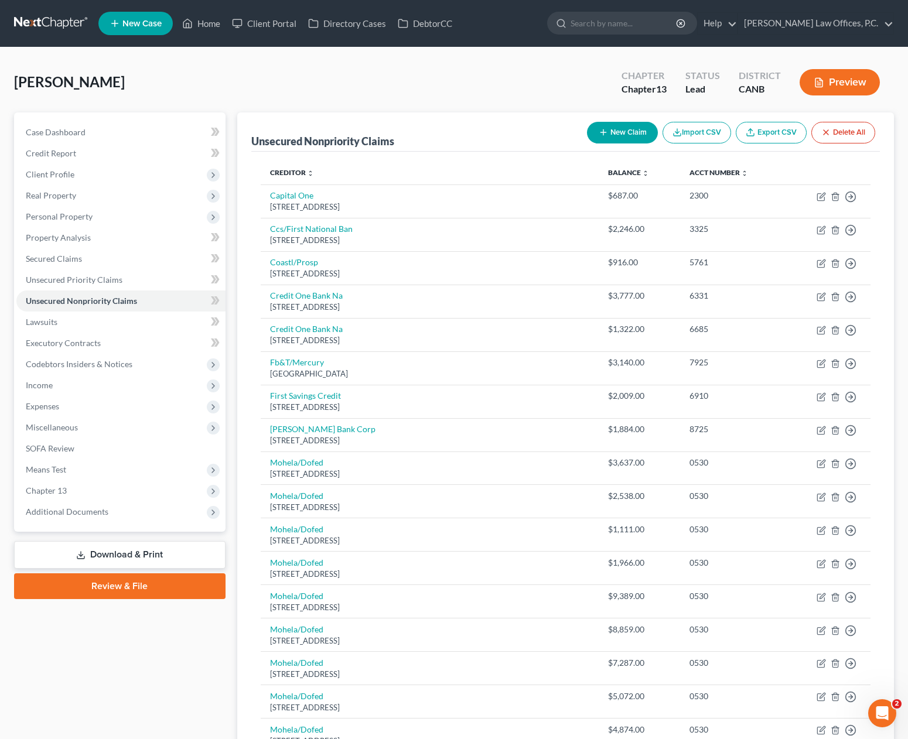
click at [615, 128] on button "New Claim" at bounding box center [622, 133] width 71 height 22
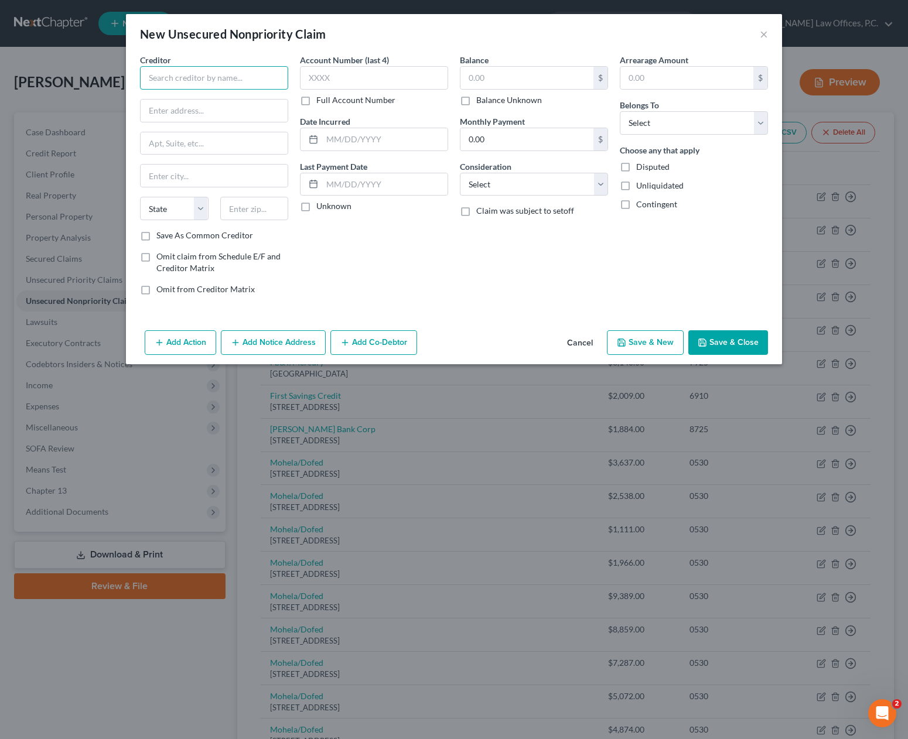
click at [242, 73] on input "text" at bounding box center [214, 77] width 148 height 23
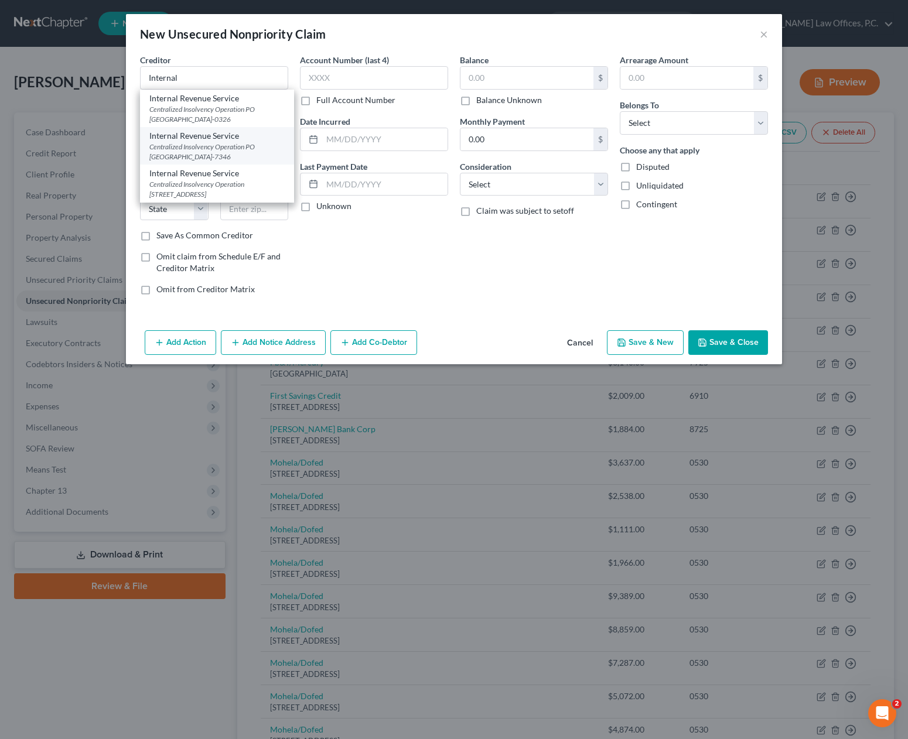
click at [185, 149] on div "Centralized Insolvency Operation PO [GEOGRAPHIC_DATA]-7346" at bounding box center [216, 152] width 135 height 20
type input "Internal Revenue Service"
type input "Centralized Insolvency Operation"
type input "PO Box 7346"
type input "[GEOGRAPHIC_DATA]"
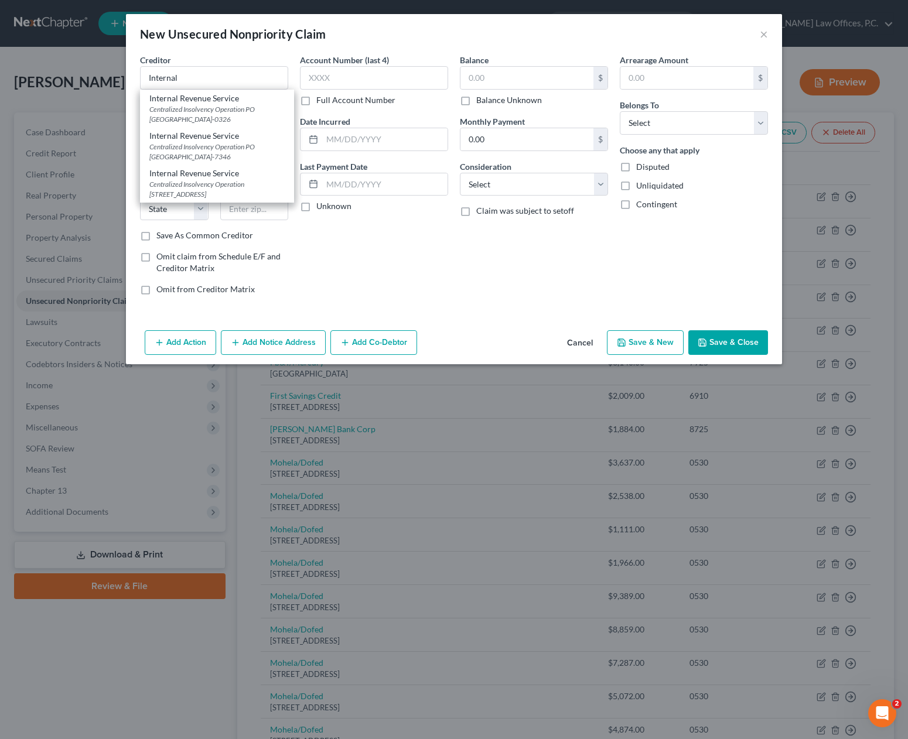
select select "39"
type input "19101-7346"
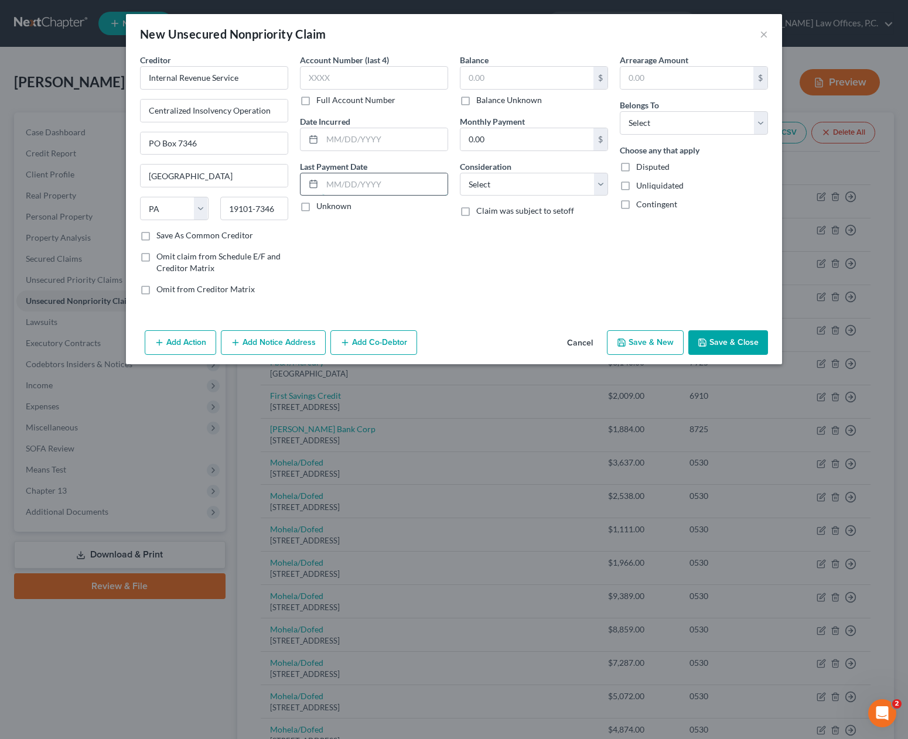
click at [331, 183] on input "text" at bounding box center [384, 184] width 125 height 22
drag, startPoint x: 379, startPoint y: 155, endPoint x: 395, endPoint y: 138, distance: 22.8
click at [392, 143] on div "Account Number (last 4) Full Account Number Date Incurred Last Payment Date Unk…" at bounding box center [374, 179] width 160 height 251
click at [395, 138] on input "text" at bounding box center [384, 139] width 125 height 22
type input "[DATE]"
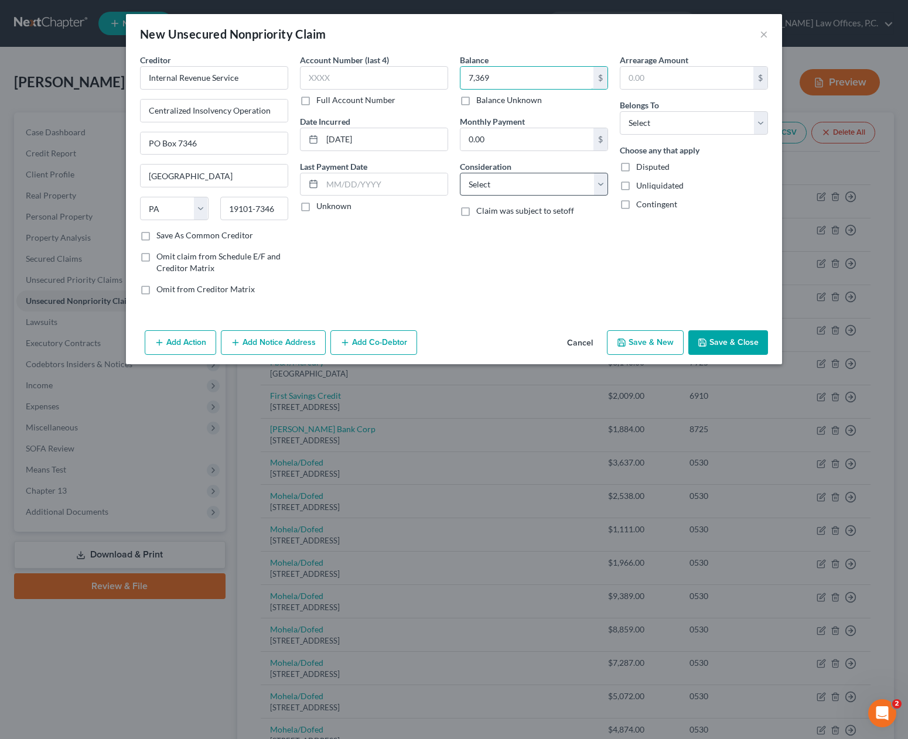
type input "7,369"
click at [496, 182] on select "Select Cable / Satellite Services Collection Agency Credit Card Debt Debt Couns…" at bounding box center [534, 184] width 148 height 23
select select "7"
click at [656, 122] on select "Select Debtor 1 Only Debtor 2 Only Debtor 1 And Debtor 2 Only At Least One Of T…" at bounding box center [694, 122] width 148 height 23
select select "0"
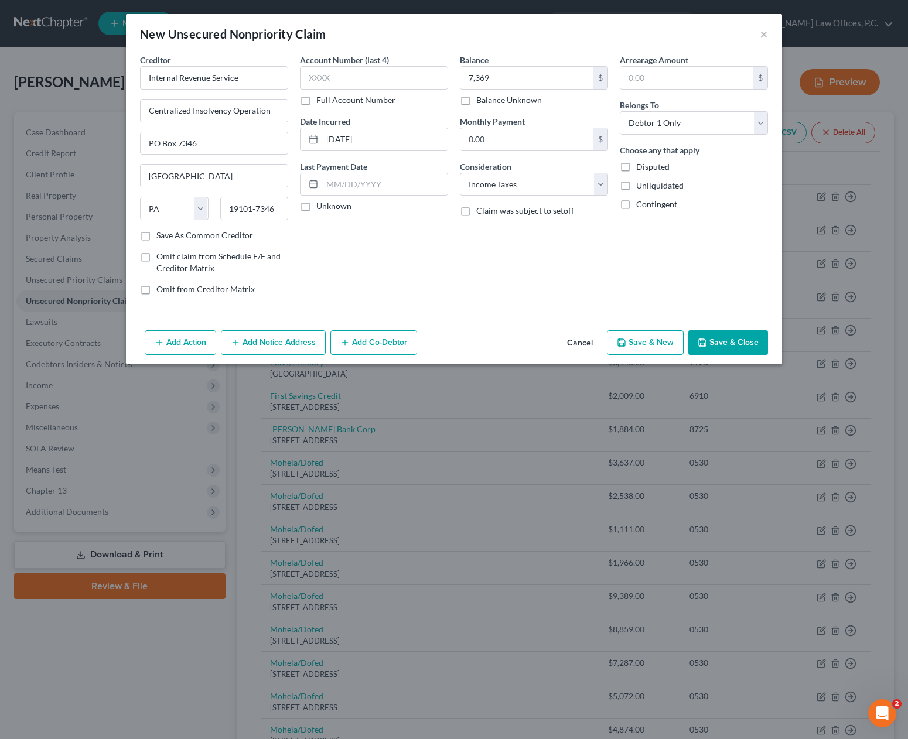
click at [649, 338] on button "Save & New" at bounding box center [645, 342] width 77 height 25
click at [243, 80] on input "text" at bounding box center [214, 77] width 148 height 23
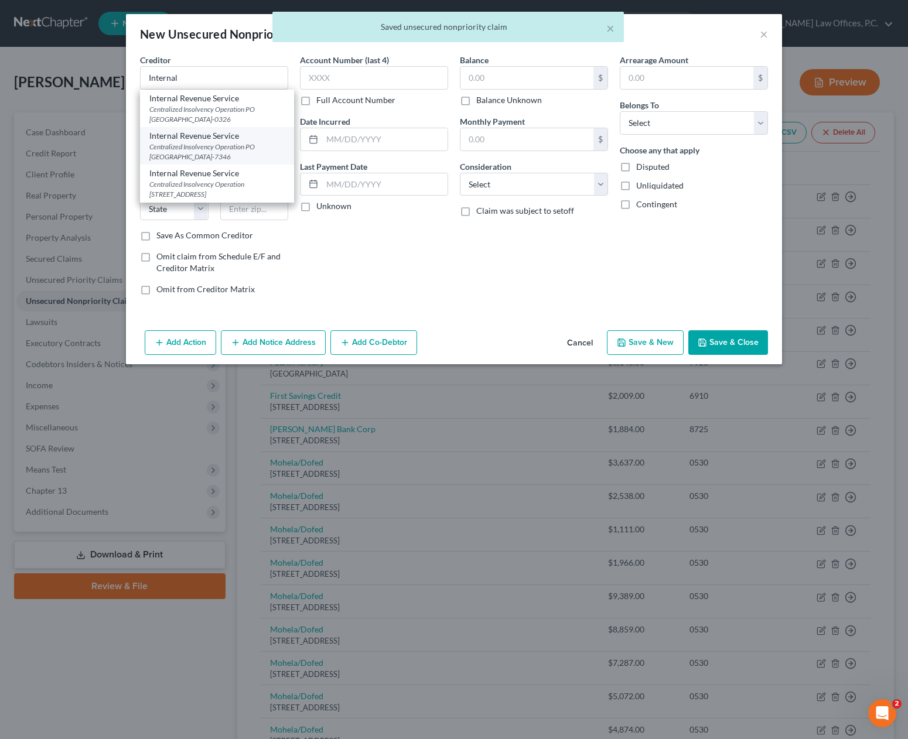
click at [213, 138] on div "Internal Revenue Service" at bounding box center [216, 136] width 135 height 12
type input "Internal Revenue Service"
type input "Centralized Insolvency Operation"
type input "PO Box 7346"
type input "[GEOGRAPHIC_DATA]"
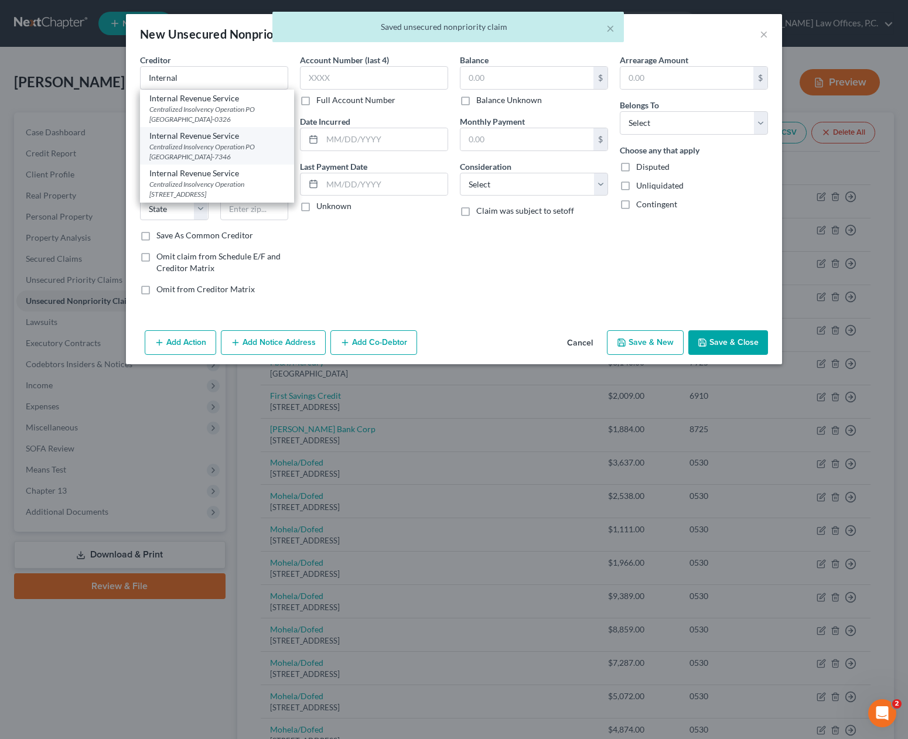
select select "39"
type input "19101-7346"
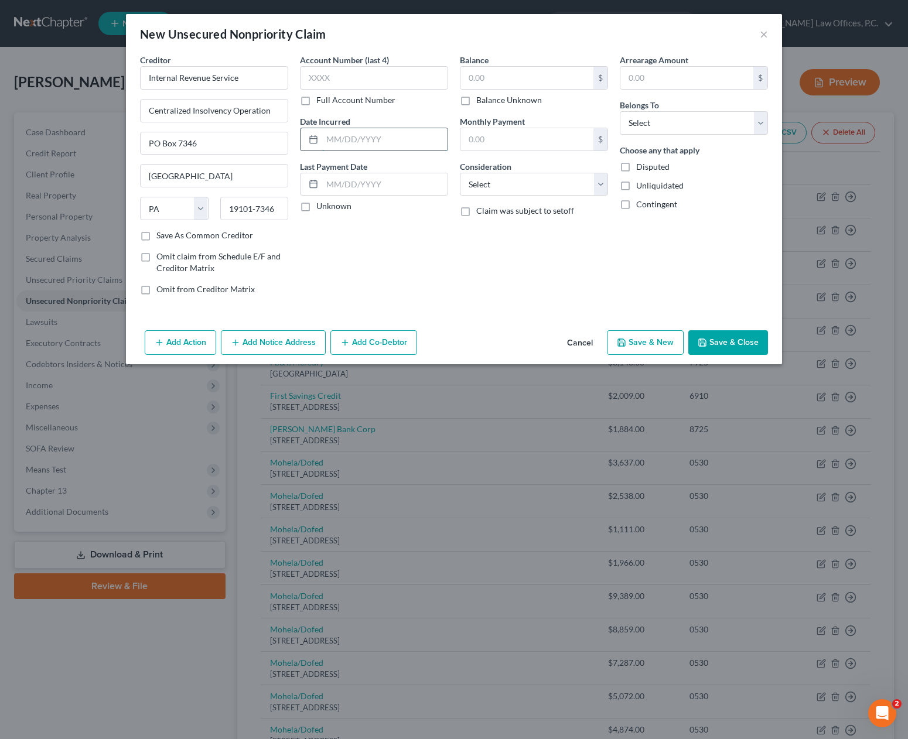
click at [373, 133] on input "text" at bounding box center [384, 139] width 125 height 22
type input "0"
type input "[DATE]"
click at [512, 183] on select "Select Cable / Satellite Services Collection Agency Credit Card Debt Debt Couns…" at bounding box center [534, 184] width 148 height 23
select select "7"
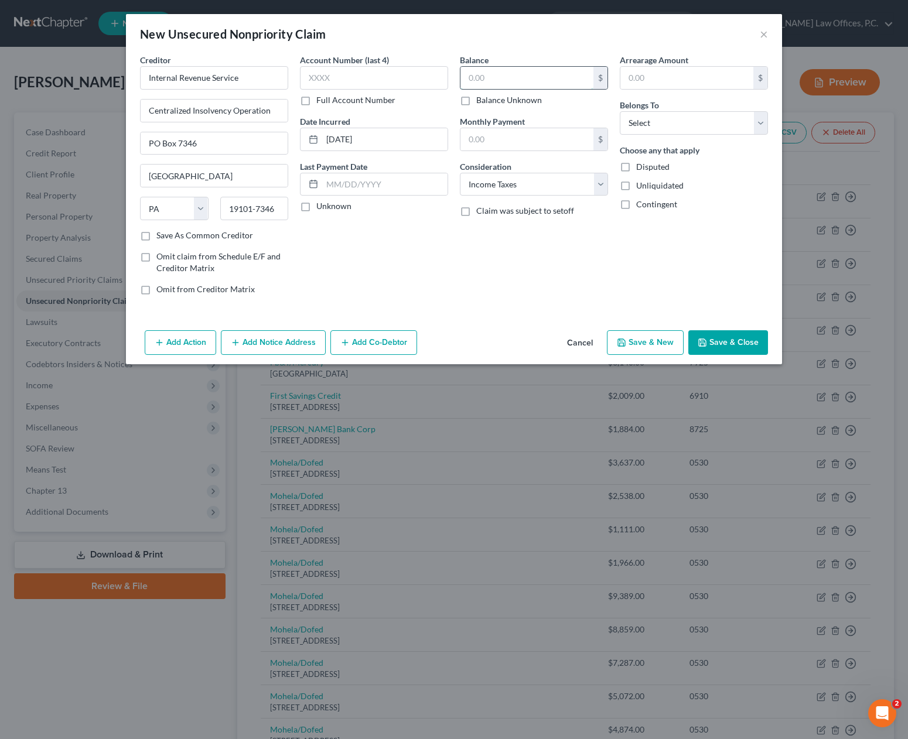
click at [514, 80] on input "text" at bounding box center [526, 78] width 133 height 22
type input "3,023"
click at [648, 125] on select "Select Debtor 1 Only Debtor 2 Only Debtor 1 And Debtor 2 Only At Least One Of T…" at bounding box center [694, 122] width 148 height 23
select select "0"
click at [645, 340] on button "Save & New" at bounding box center [645, 342] width 77 height 25
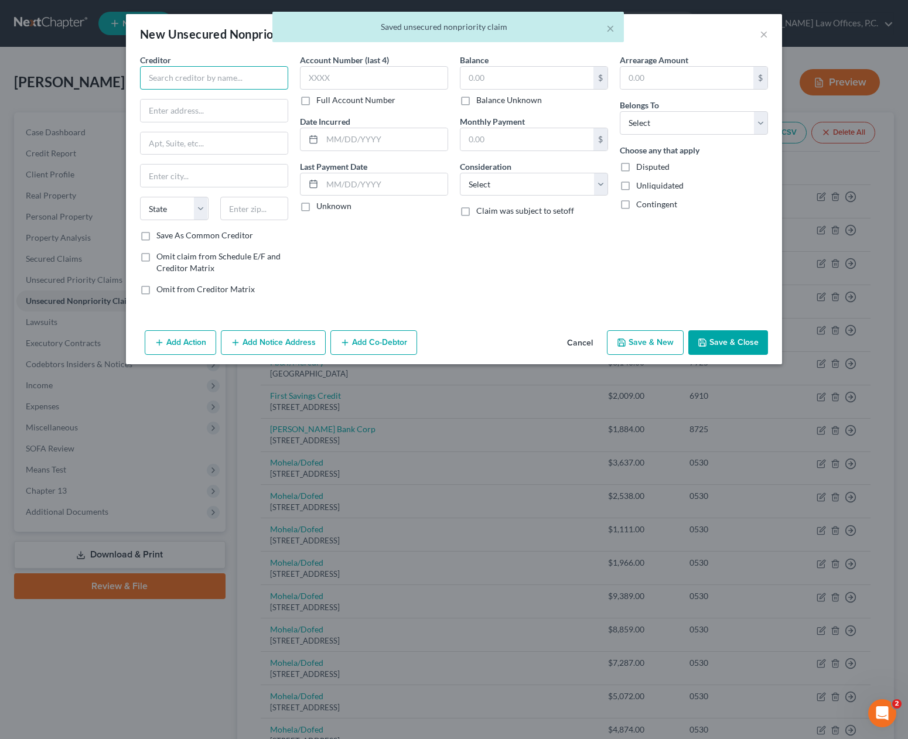
click at [210, 77] on input "text" at bounding box center [214, 77] width 148 height 23
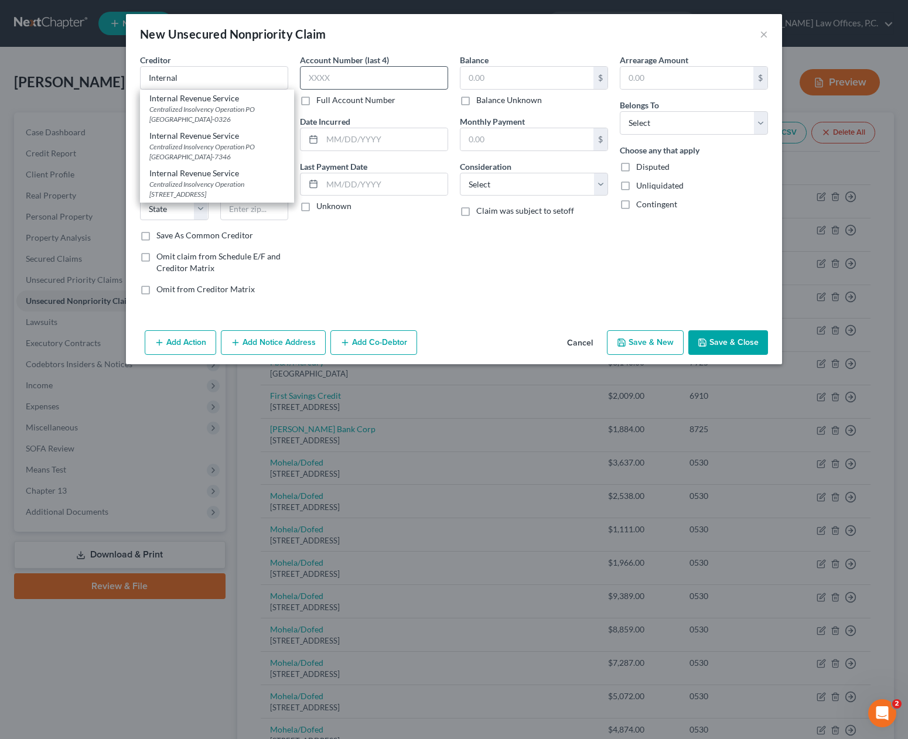
drag, startPoint x: 191, startPoint y: 138, endPoint x: 330, endPoint y: 82, distance: 150.1
click at [191, 138] on div "Internal Revenue Service" at bounding box center [216, 136] width 135 height 12
type input "Internal Revenue Service"
type input "Centralized Insolvency Operation"
type input "PO Box 7346"
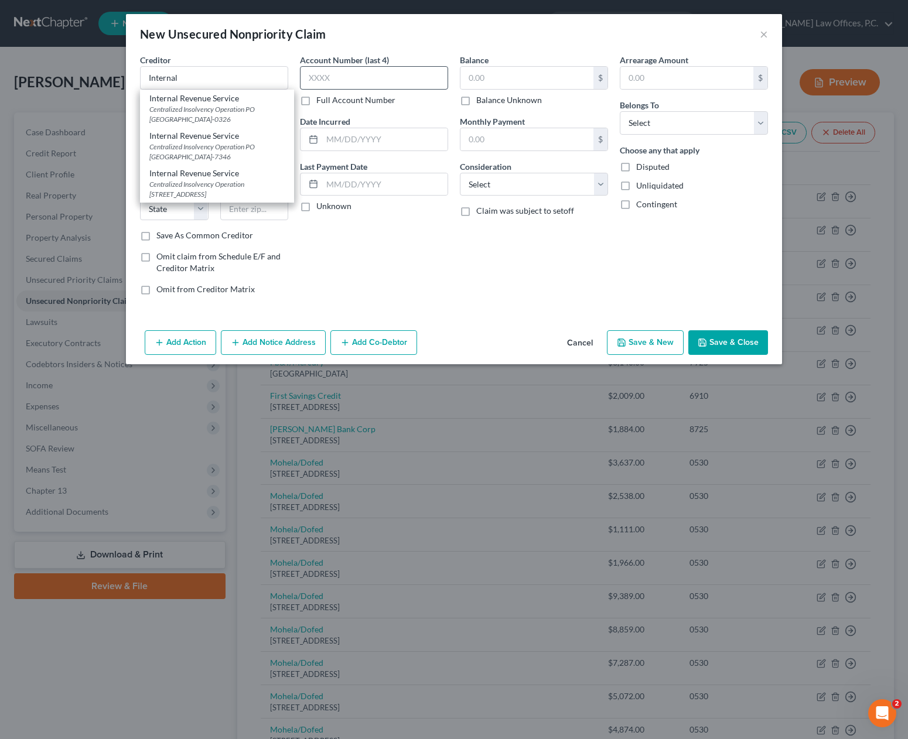
type input "[GEOGRAPHIC_DATA]"
select select "39"
type input "19101-7346"
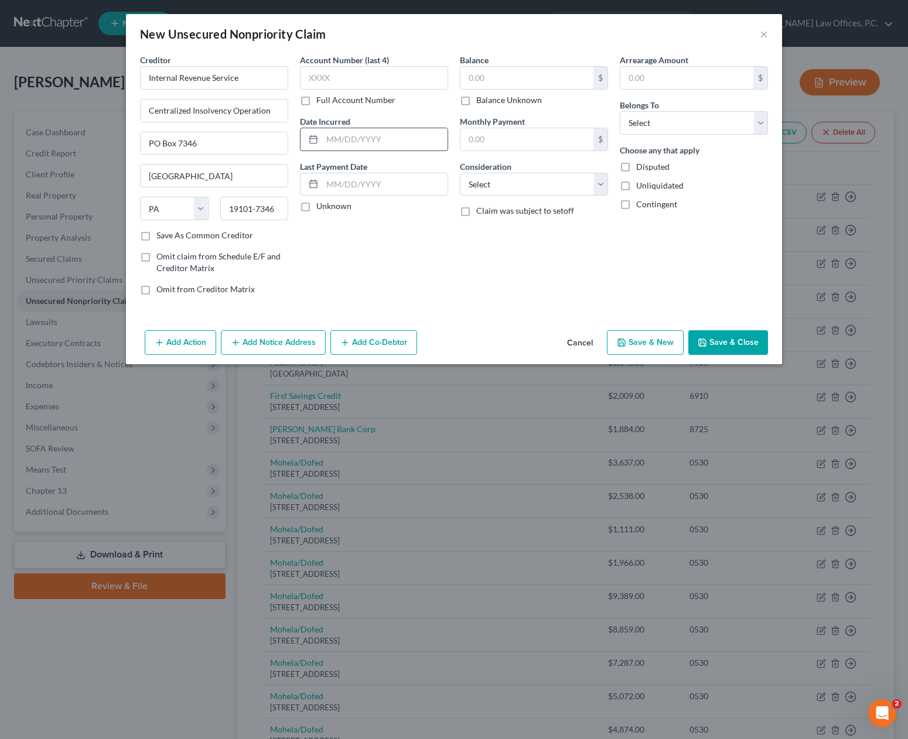
click at [396, 142] on input "text" at bounding box center [384, 139] width 125 height 22
type input "[DATE]"
type input "2,407"
click at [573, 178] on select "Select Cable / Satellite Services Collection Agency Credit Card Debt Debt Couns…" at bounding box center [534, 184] width 148 height 23
select select "7"
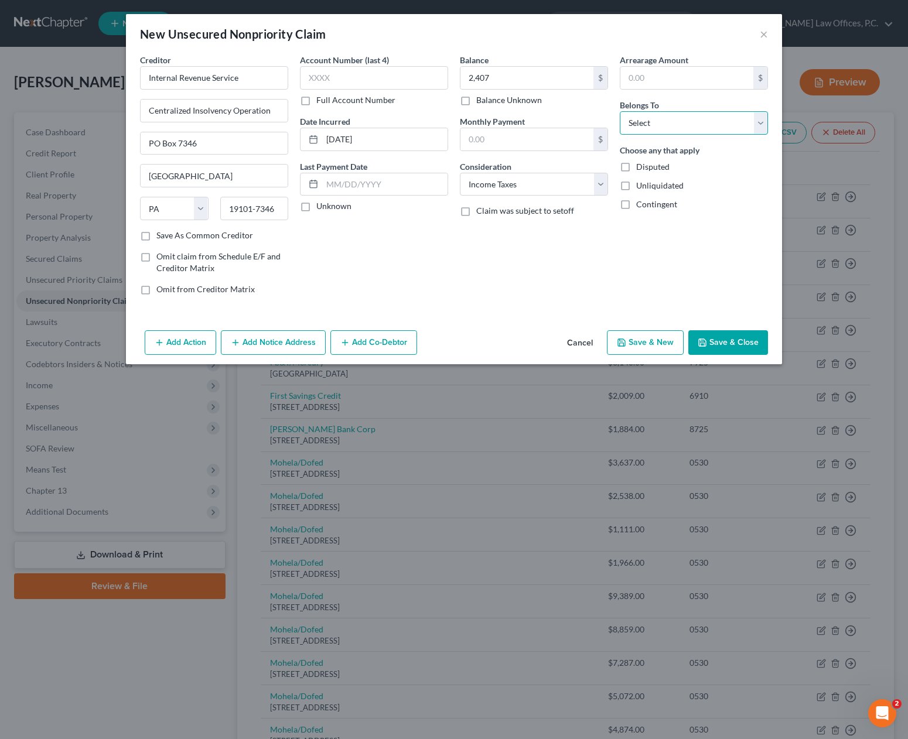
click at [656, 120] on select "Select Debtor 1 Only Debtor 2 Only Debtor 1 And Debtor 2 Only At Least One Of T…" at bounding box center [694, 122] width 148 height 23
select select "0"
click at [647, 346] on button "Save & New" at bounding box center [645, 342] width 77 height 25
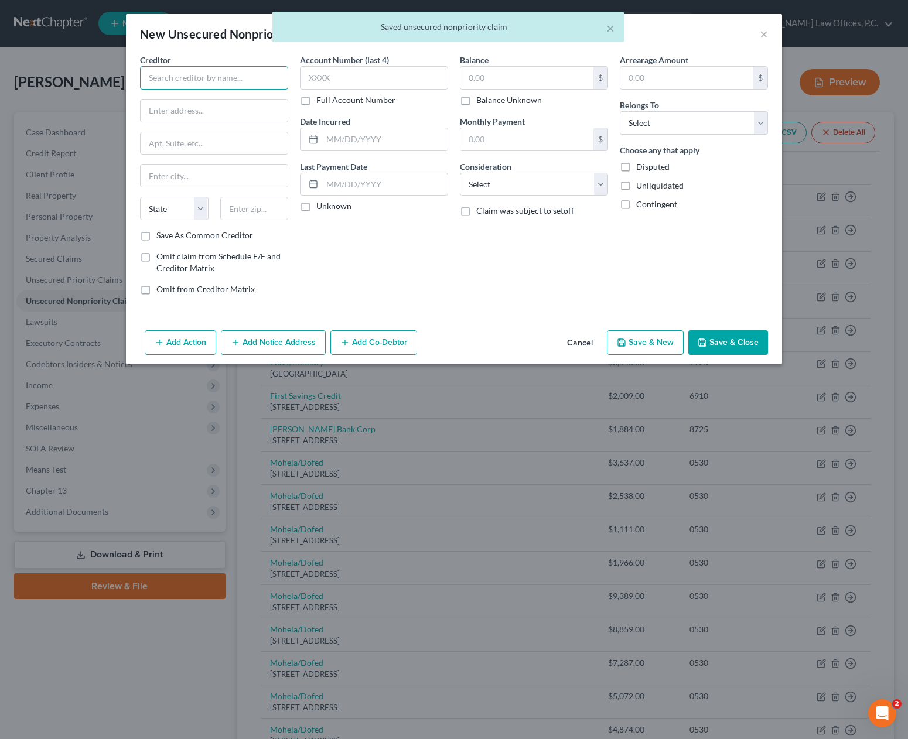
click at [228, 71] on input "text" at bounding box center [214, 77] width 148 height 23
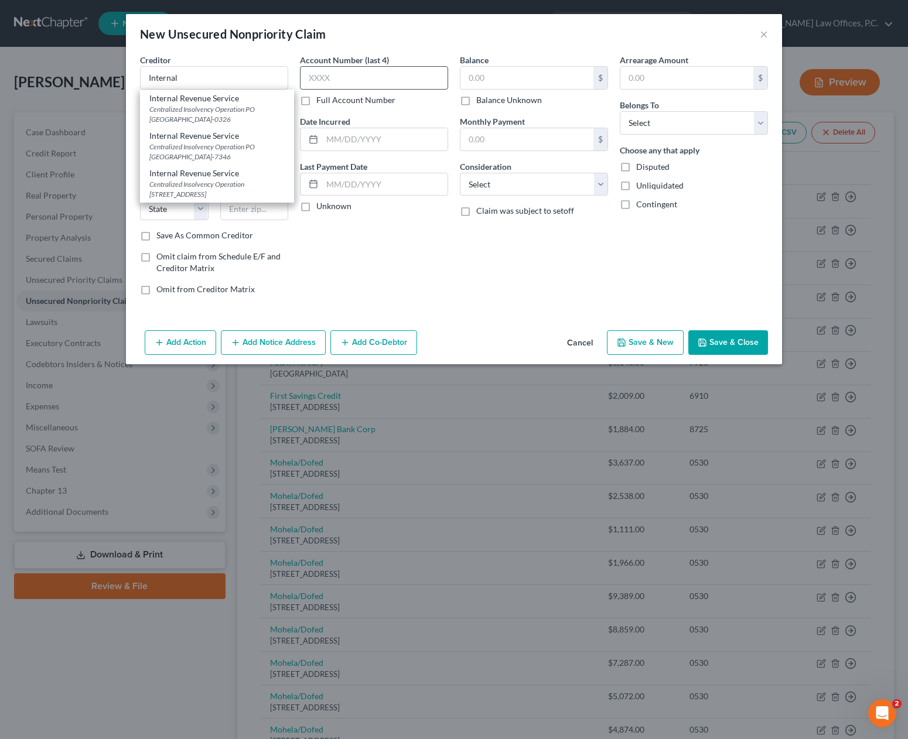
drag, startPoint x: 218, startPoint y: 157, endPoint x: 389, endPoint y: 84, distance: 185.2
click at [219, 157] on div "Centralized Insolvency Operation PO [GEOGRAPHIC_DATA]-7346" at bounding box center [216, 152] width 135 height 20
type input "Internal Revenue Service"
type input "Centralized Insolvency Operation"
type input "PO Box 7346"
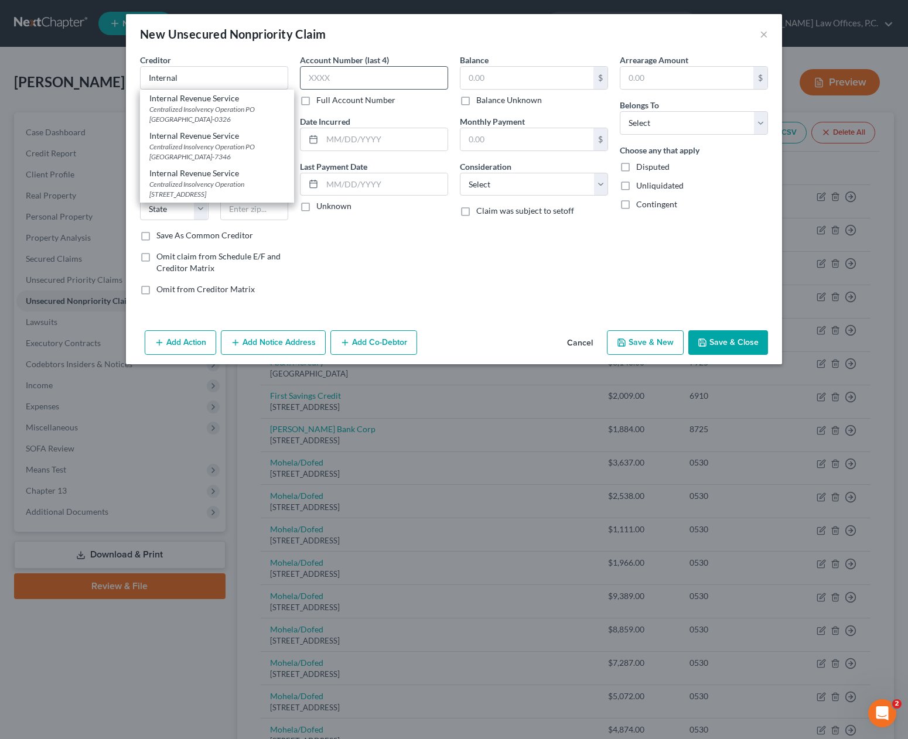
type input "[GEOGRAPHIC_DATA]"
select select "39"
type input "19101-7346"
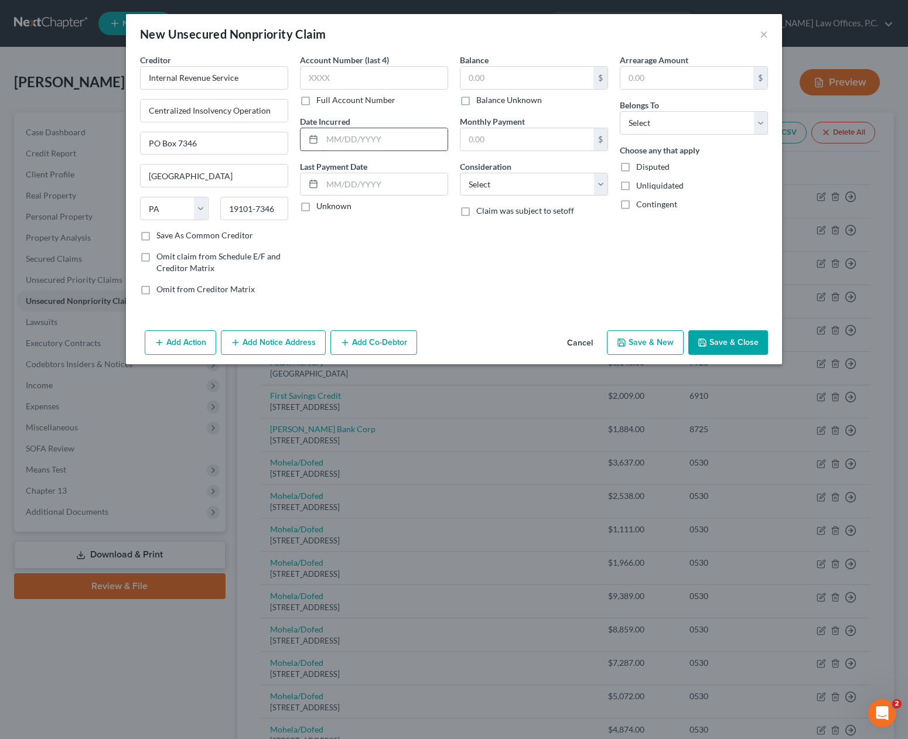
click at [385, 133] on input "text" at bounding box center [384, 139] width 125 height 22
type input "[DATE]=17"
click at [486, 180] on select "Select Cable / Satellite Services Collection Agency Credit Card Debt Debt Couns…" at bounding box center [534, 184] width 148 height 23
select select "7"
click at [512, 78] on input "text" at bounding box center [526, 78] width 133 height 22
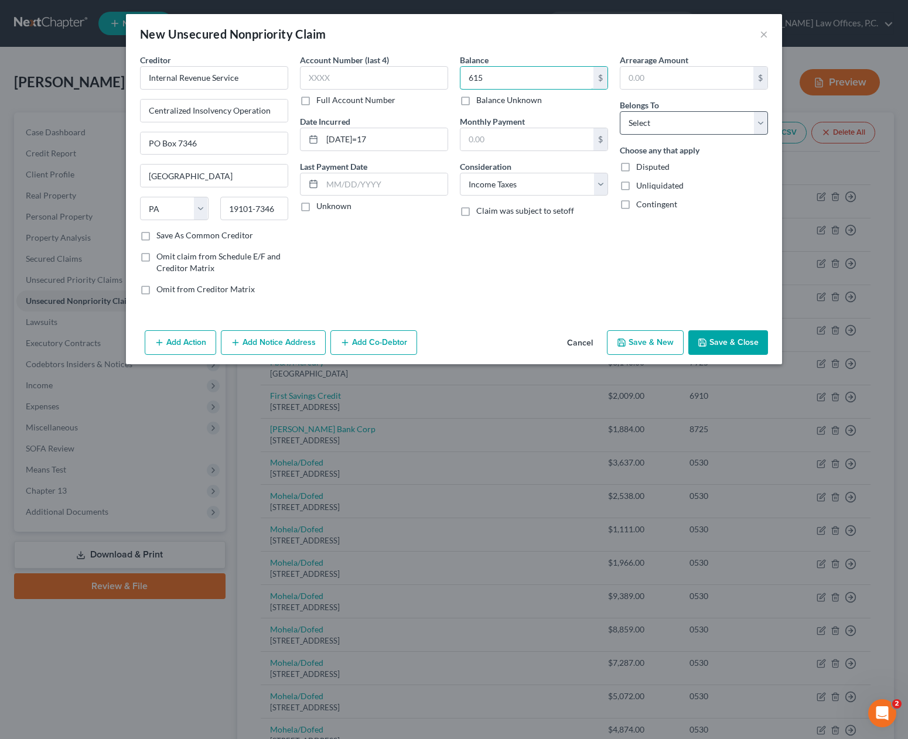
type input "615"
click at [656, 115] on select "Select Debtor 1 Only Debtor 2 Only Debtor 1 And Debtor 2 Only At Least One Of T…" at bounding box center [694, 122] width 148 height 23
select select "0"
drag, startPoint x: 719, startPoint y: 342, endPoint x: 462, endPoint y: 319, distance: 258.1
click at [719, 342] on button "Save & Close" at bounding box center [728, 342] width 80 height 25
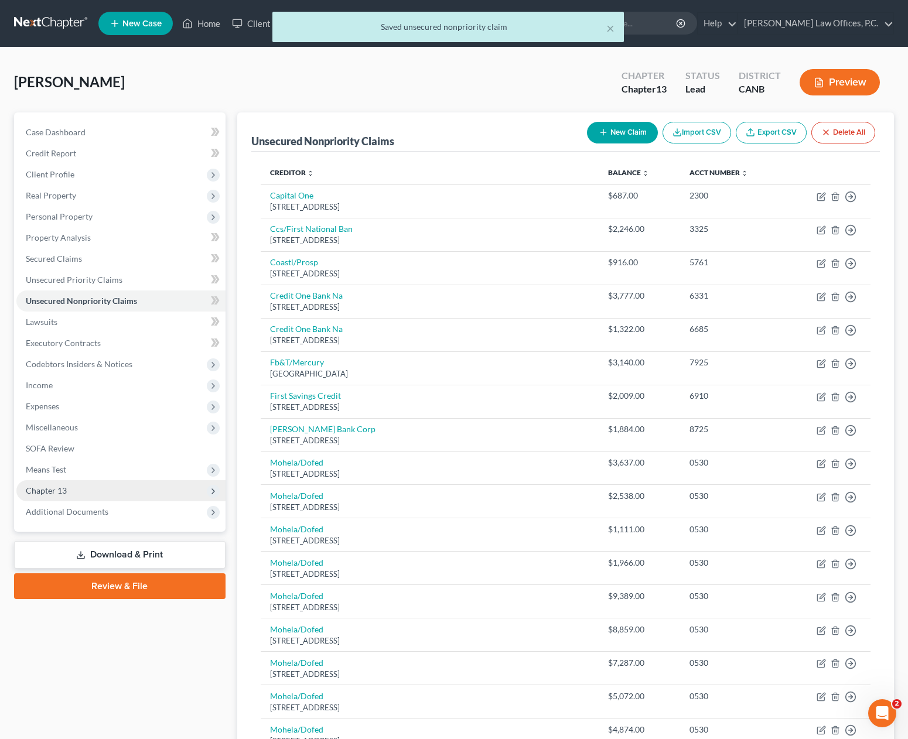
click at [136, 493] on span "Chapter 13" at bounding box center [120, 490] width 209 height 21
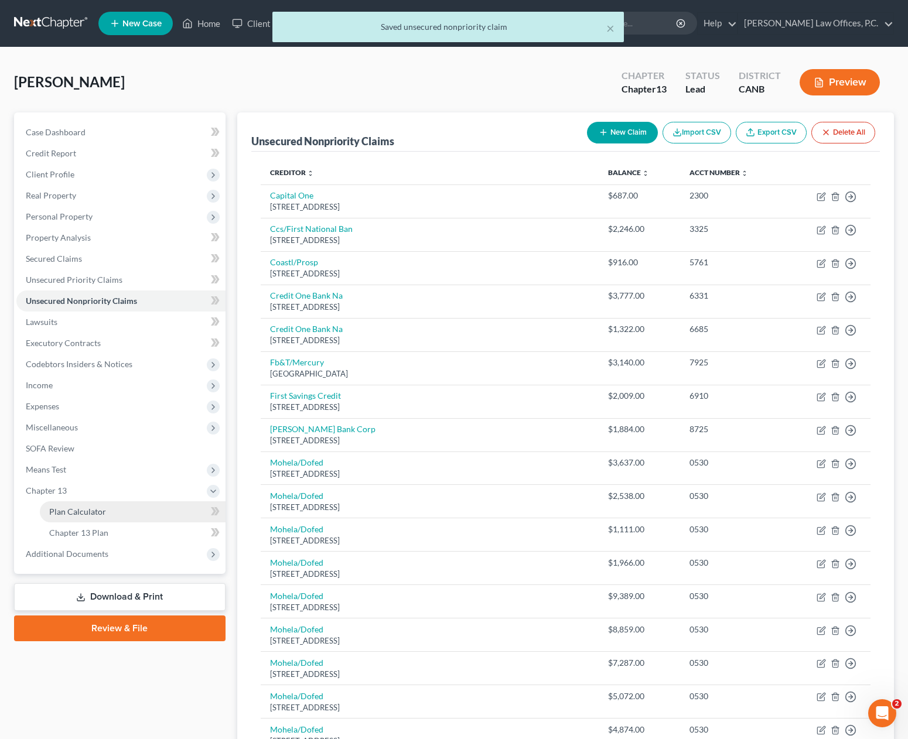
click at [125, 515] on link "Plan Calculator" at bounding box center [133, 511] width 186 height 21
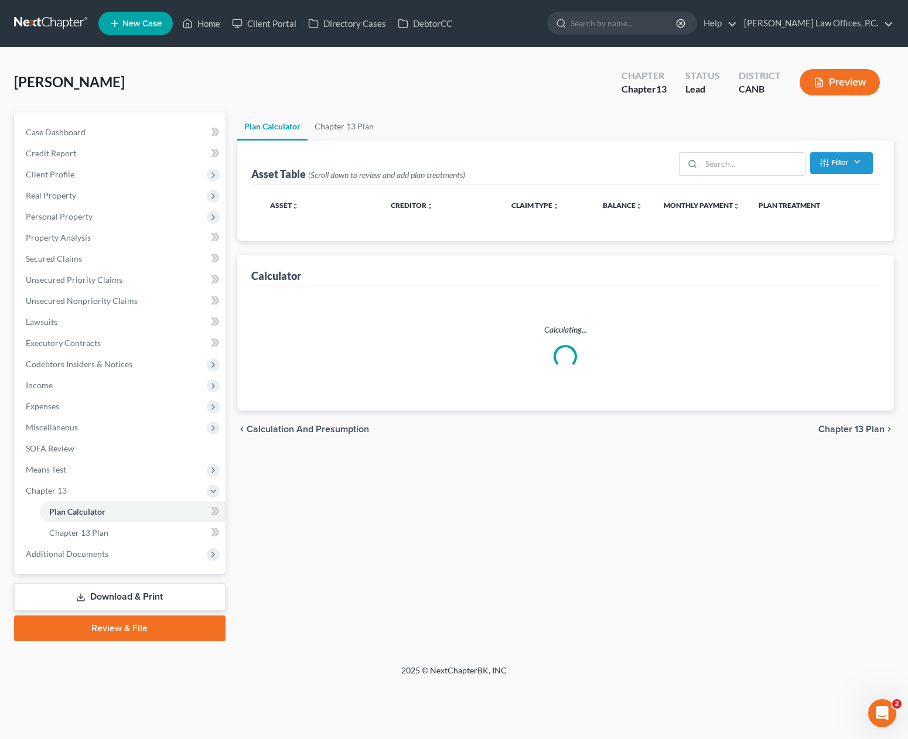
select select "59"
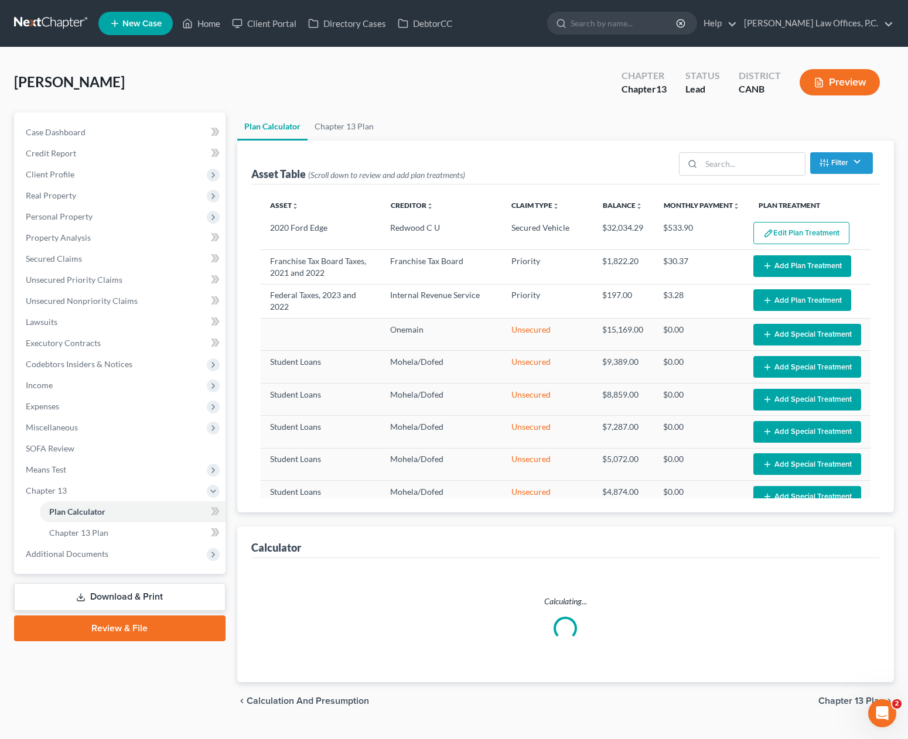
select select "59"
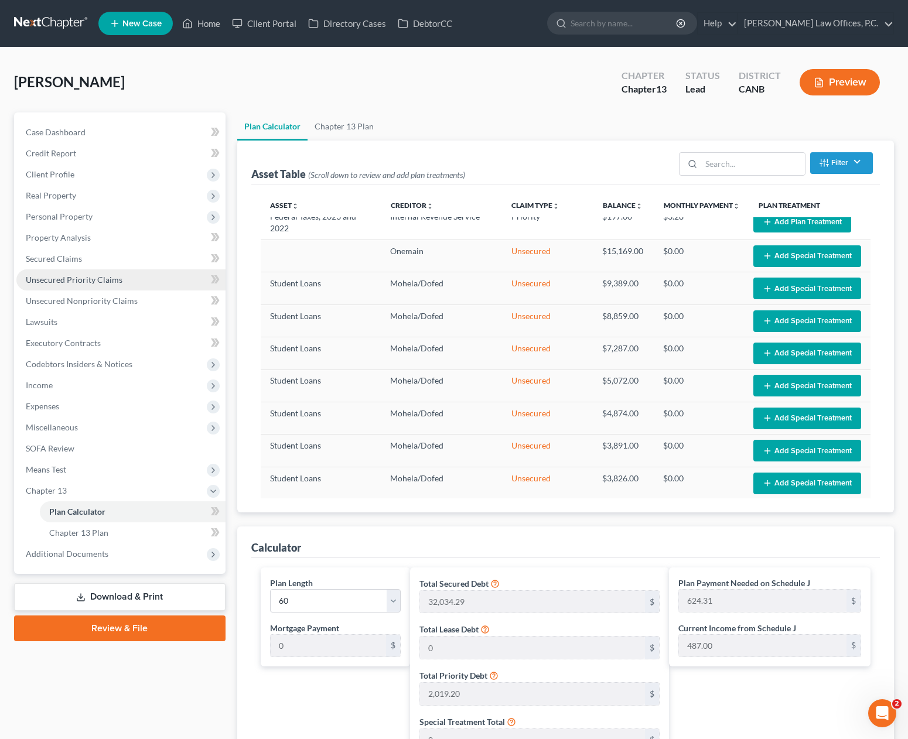
click at [88, 282] on span "Unsecured Priority Claims" at bounding box center [74, 280] width 97 height 10
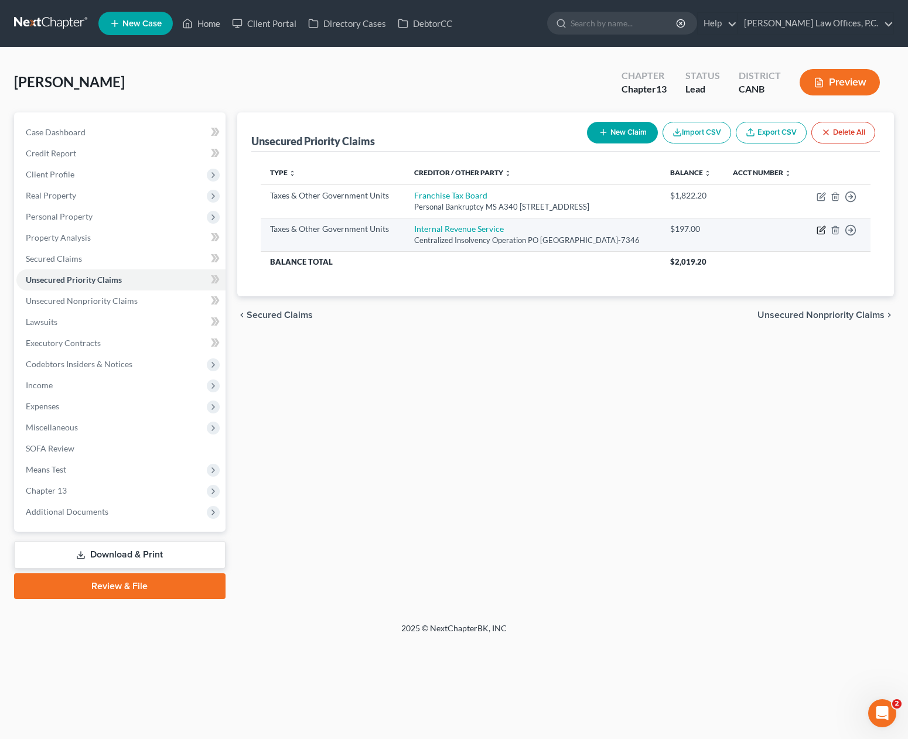
click at [820, 235] on icon "button" at bounding box center [820, 229] width 9 height 9
select select "0"
select select "39"
select select "0"
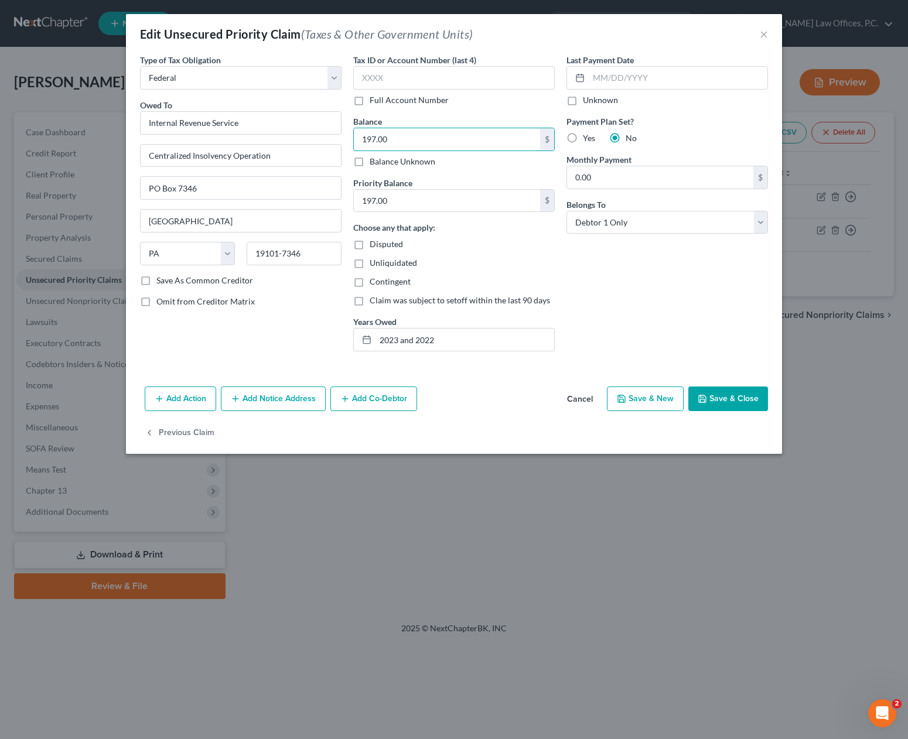
drag, startPoint x: 366, startPoint y: 139, endPoint x: 383, endPoint y: 153, distance: 22.0
click at [366, 139] on input "197.00" at bounding box center [447, 139] width 186 height 22
type input "5,197.00"
drag, startPoint x: 362, startPoint y: 196, endPoint x: 372, endPoint y: 215, distance: 22.0
click at [362, 196] on input "197.00" at bounding box center [447, 201] width 186 height 22
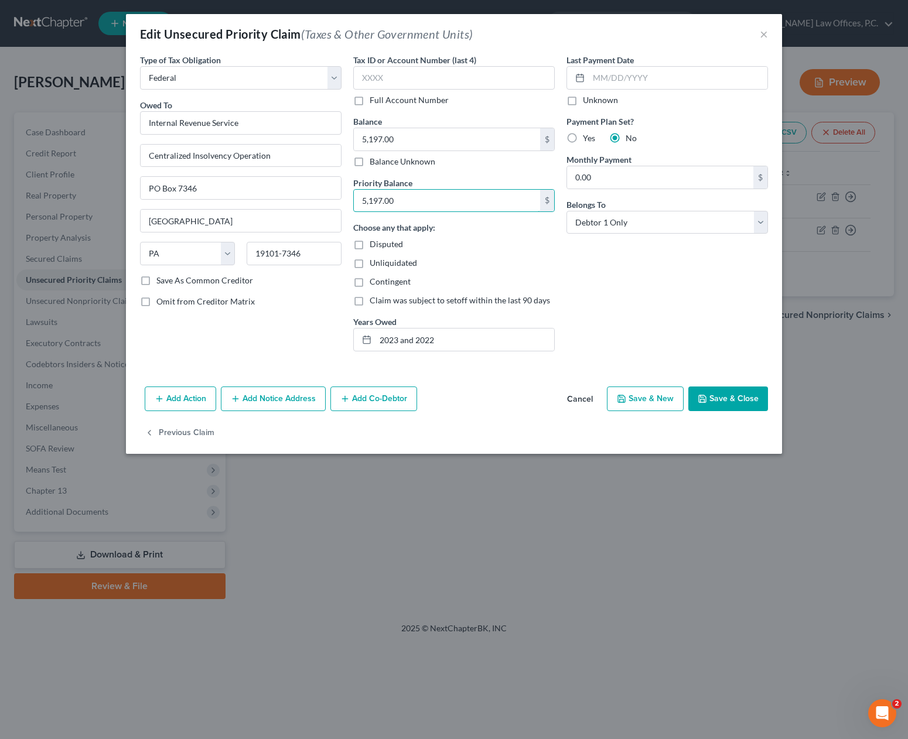
type input "5,197.00"
click at [738, 405] on button "Save & Close" at bounding box center [728, 399] width 80 height 25
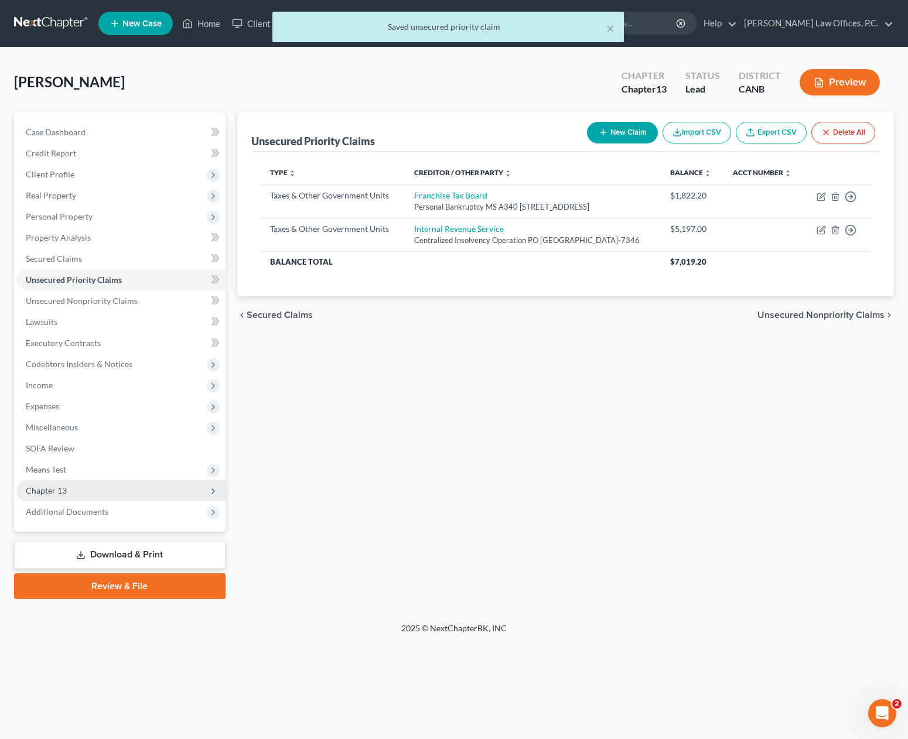
click at [153, 487] on span "Chapter 13" at bounding box center [120, 490] width 209 height 21
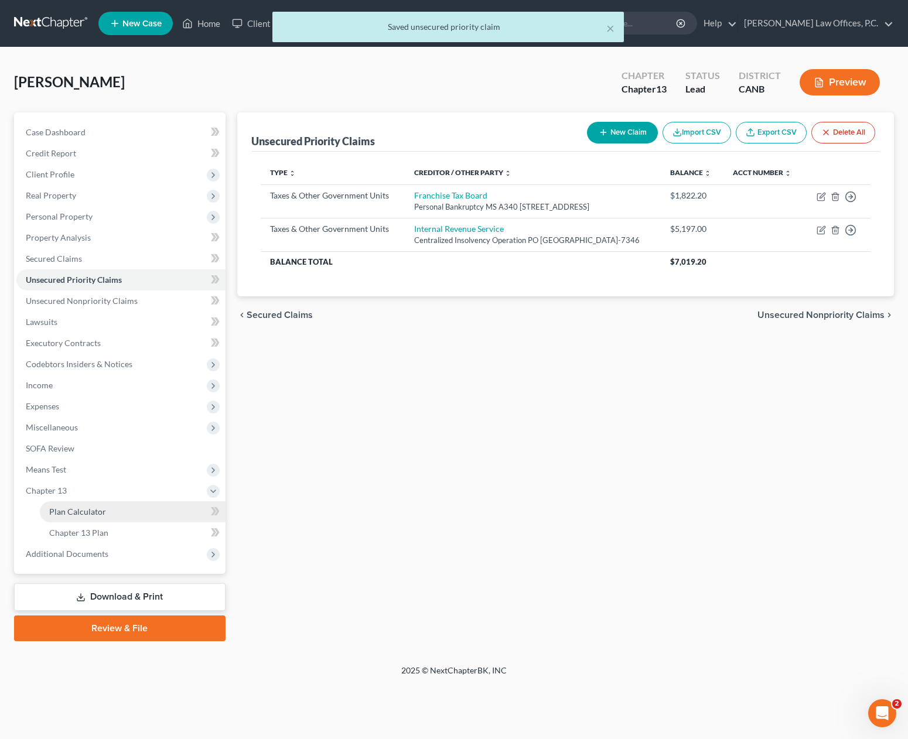
click at [148, 511] on link "Plan Calculator" at bounding box center [133, 511] width 186 height 21
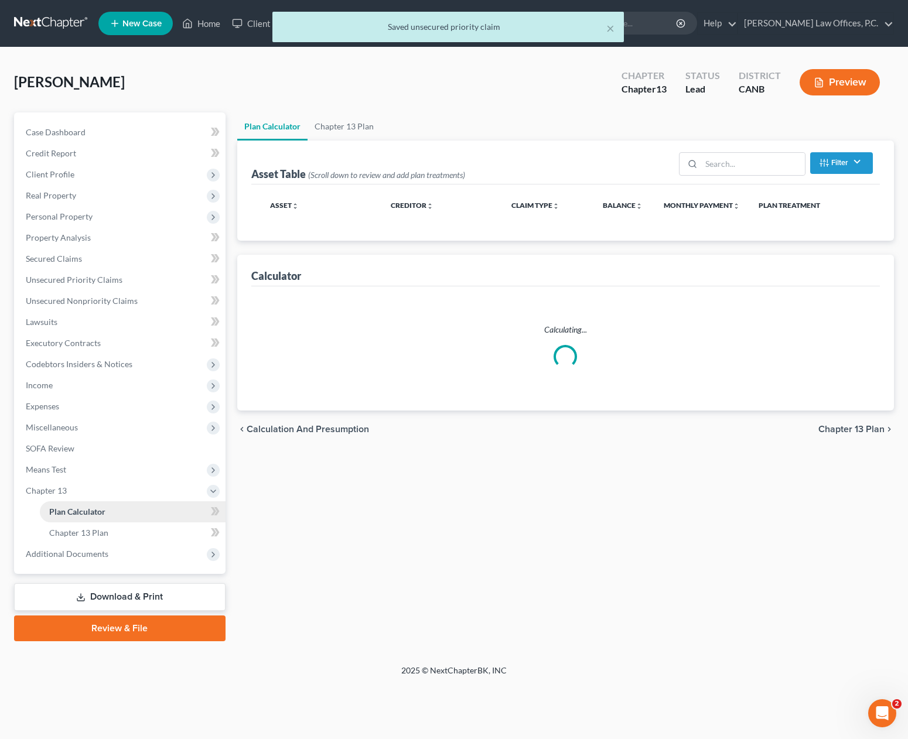
select select "59"
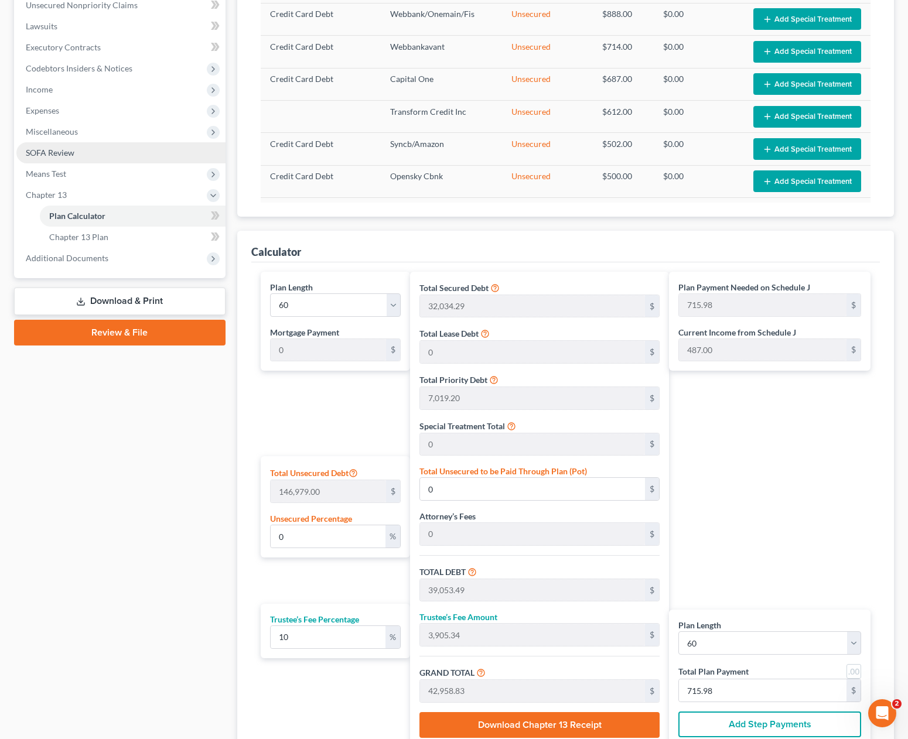
scroll to position [292, 0]
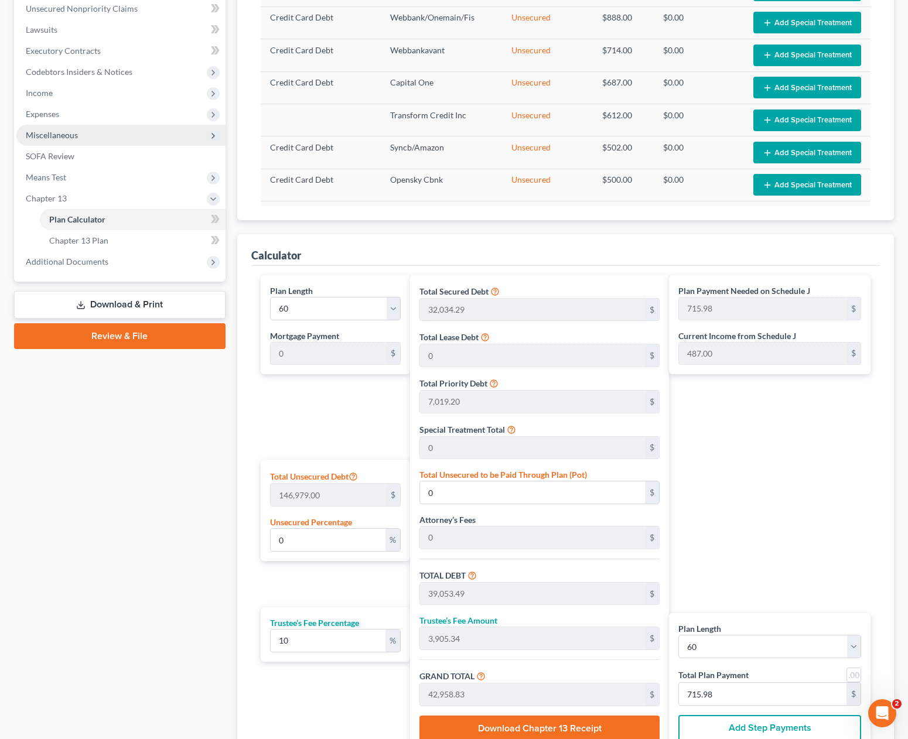
click at [143, 132] on span "Miscellaneous" at bounding box center [120, 135] width 209 height 21
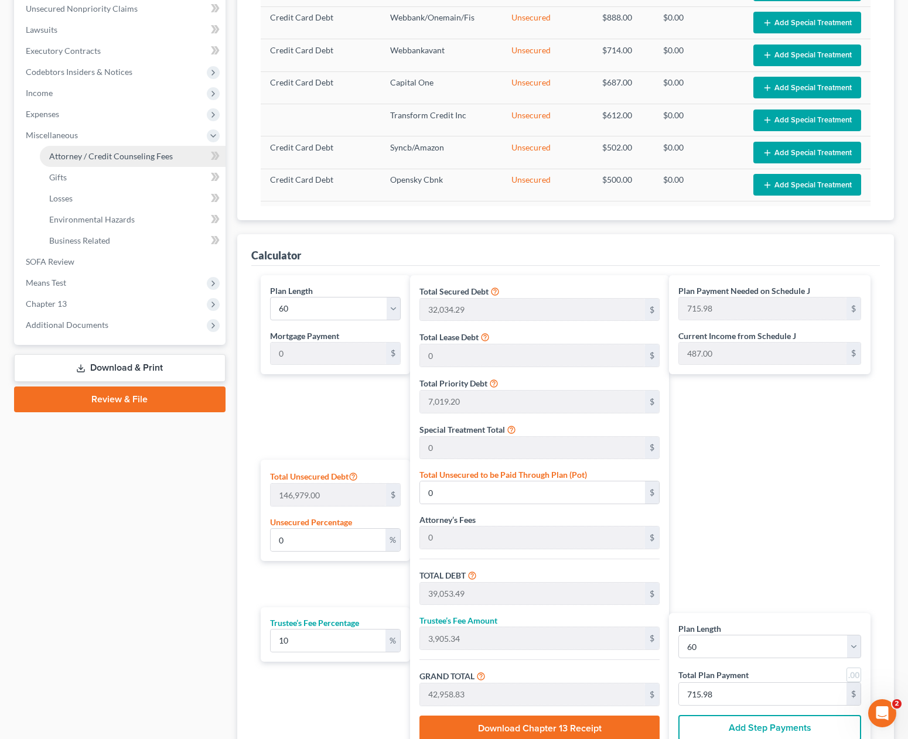
click at [143, 149] on link "Attorney / Credit Counseling Fees" at bounding box center [133, 156] width 186 height 21
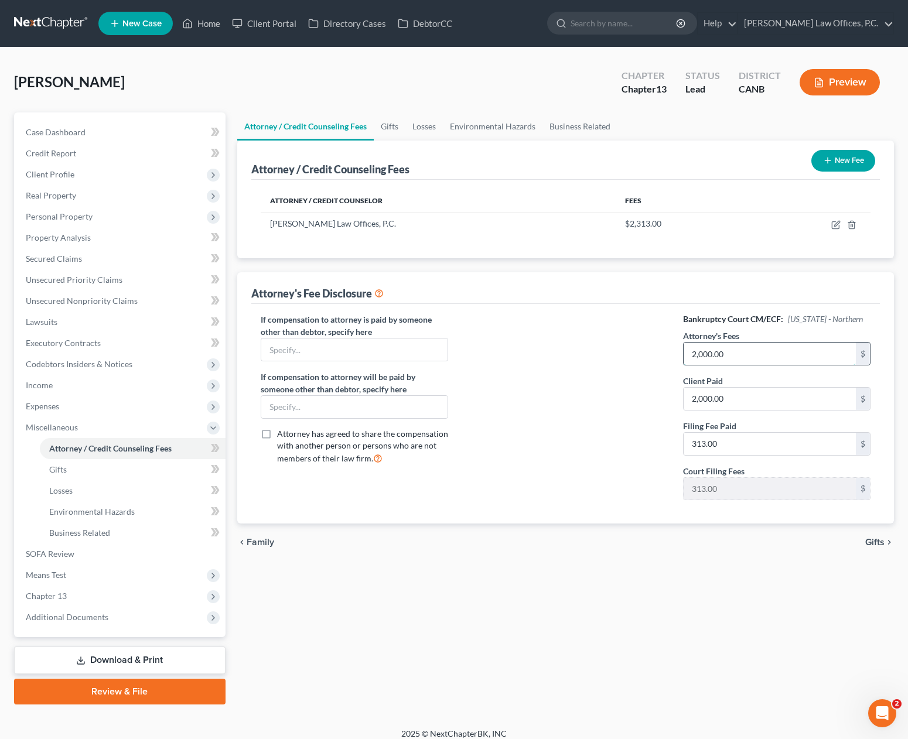
click at [729, 358] on input "2,000.00" at bounding box center [769, 354] width 173 height 22
type input "5,200"
click at [121, 574] on span "Means Test" at bounding box center [120, 575] width 209 height 21
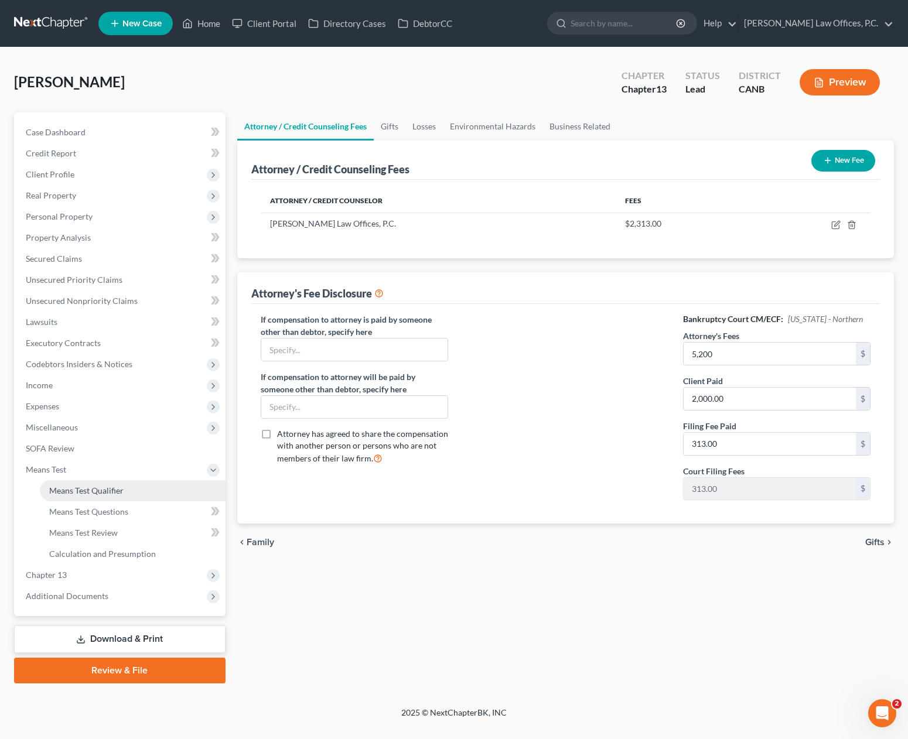
click at [131, 498] on link "Means Test Qualifier" at bounding box center [133, 490] width 186 height 21
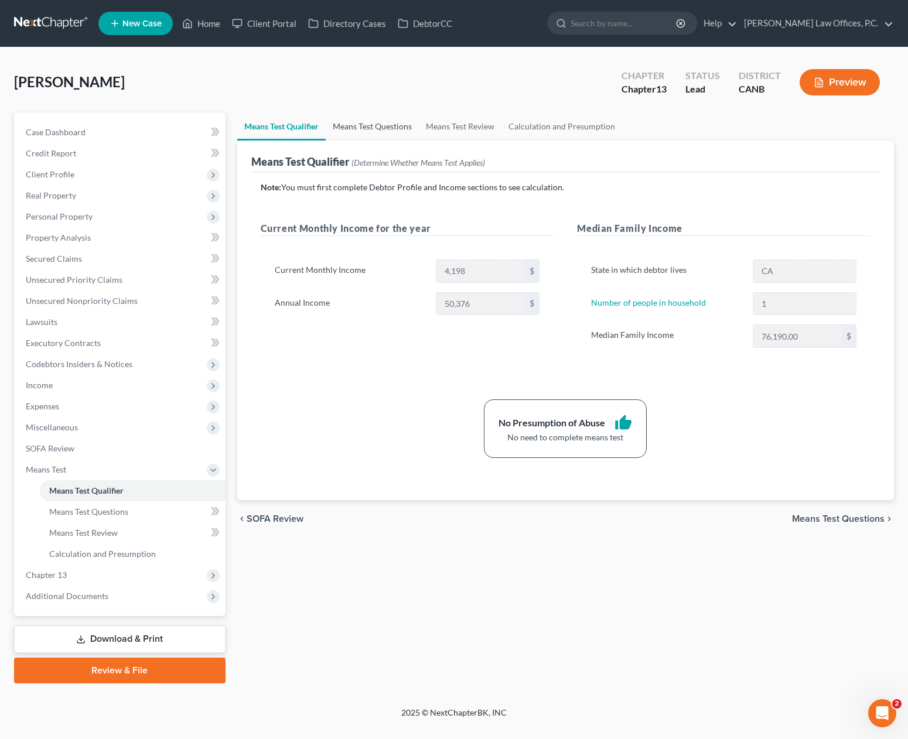
click at [378, 125] on link "Means Test Questions" at bounding box center [372, 126] width 93 height 28
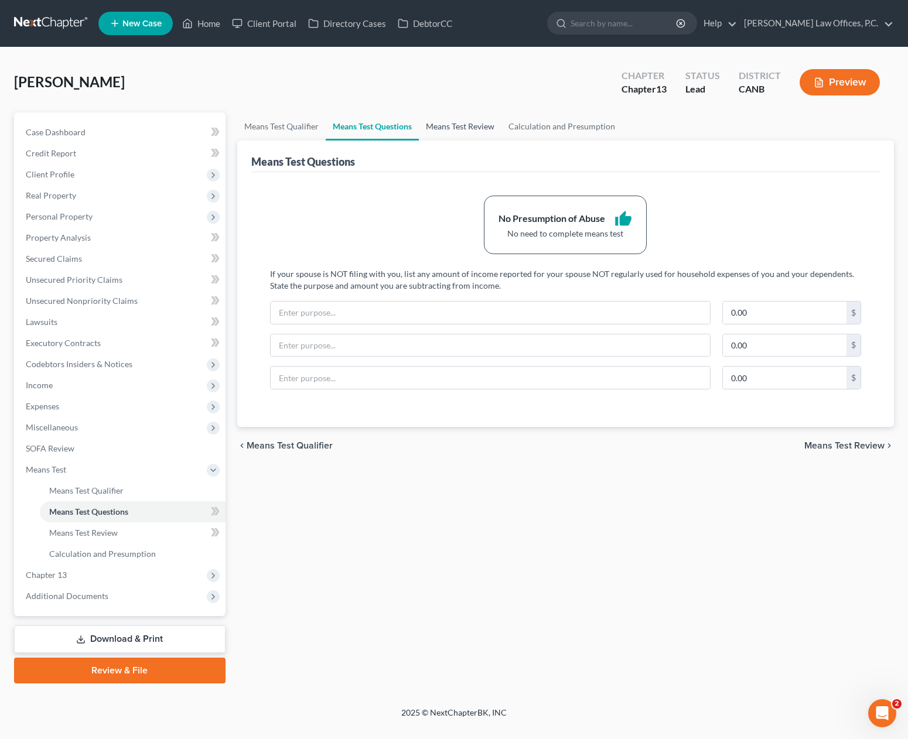
click at [463, 119] on link "Means Test Review" at bounding box center [460, 126] width 83 height 28
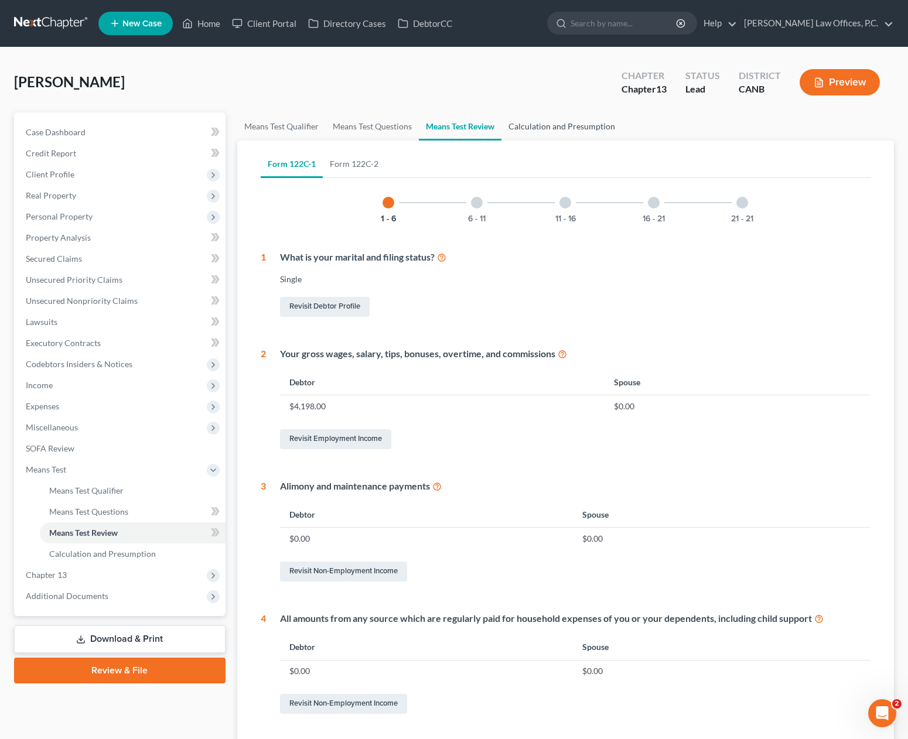
click at [528, 128] on link "Calculation and Presumption" at bounding box center [561, 126] width 121 height 28
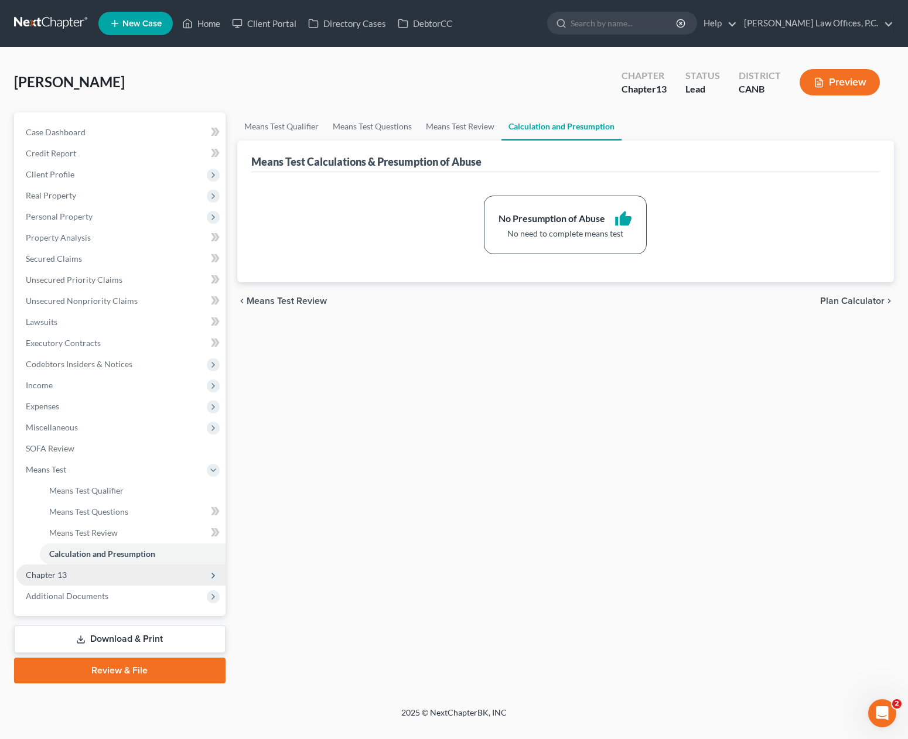
click at [88, 576] on span "Chapter 13" at bounding box center [120, 575] width 209 height 21
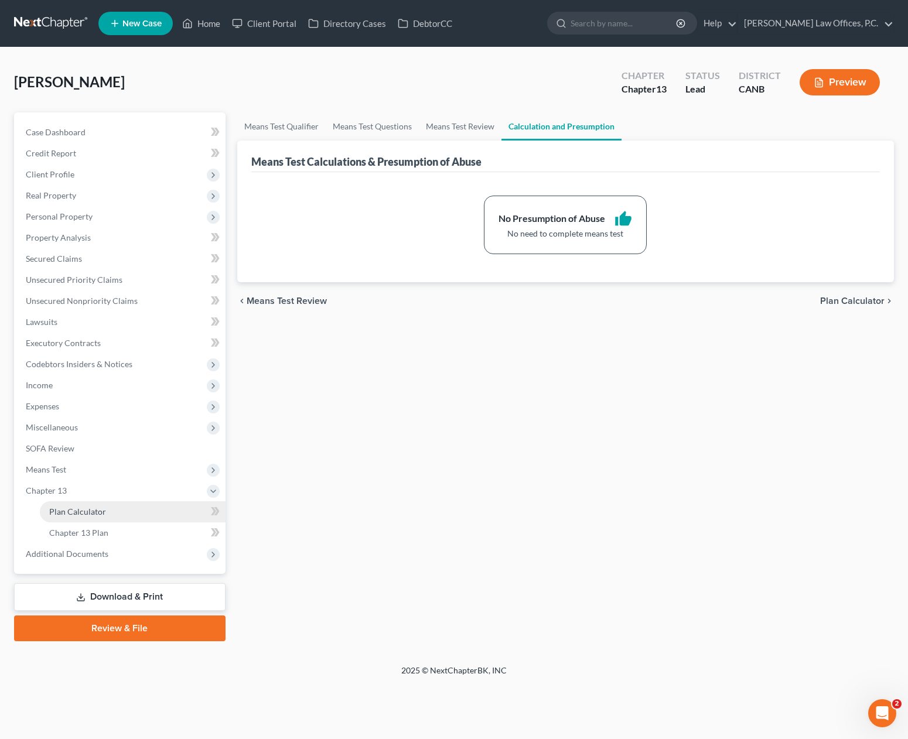
click at [128, 515] on link "Plan Calculator" at bounding box center [133, 511] width 186 height 21
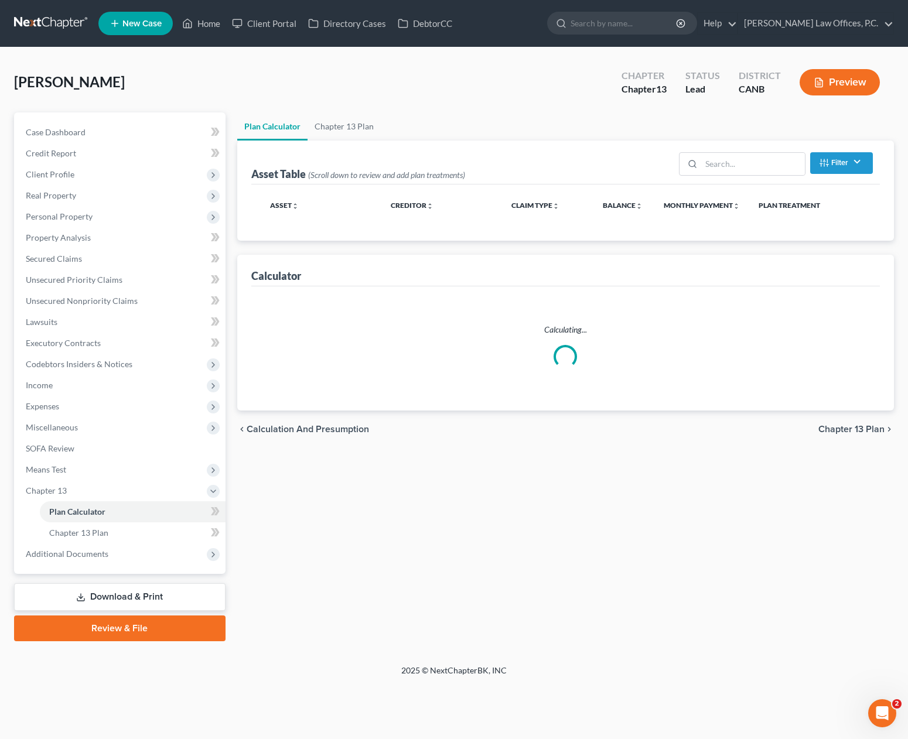
select select "59"
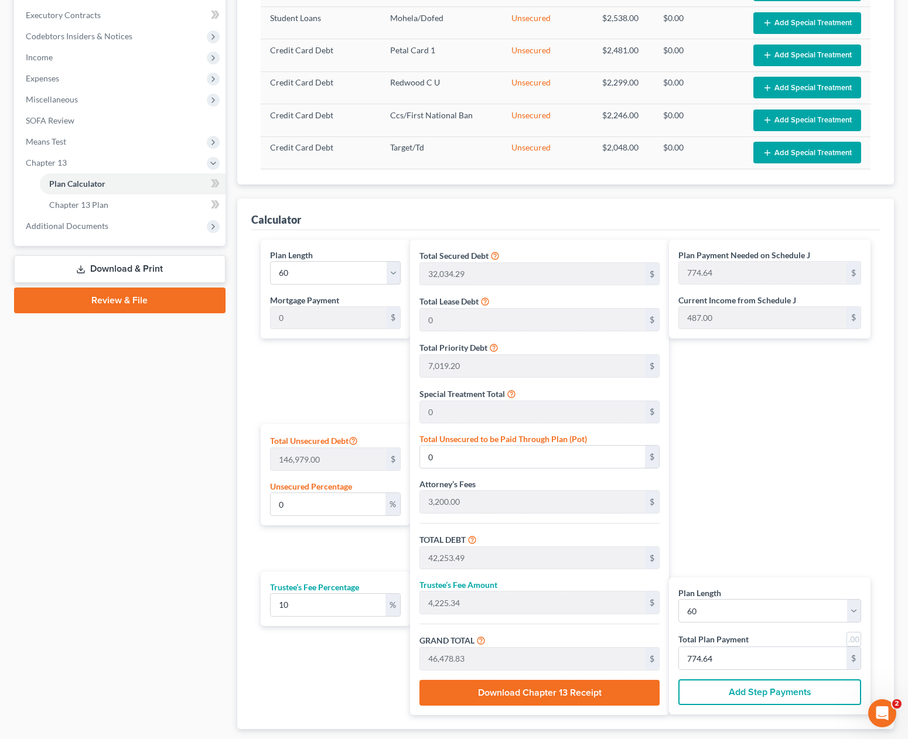
scroll to position [331, 0]
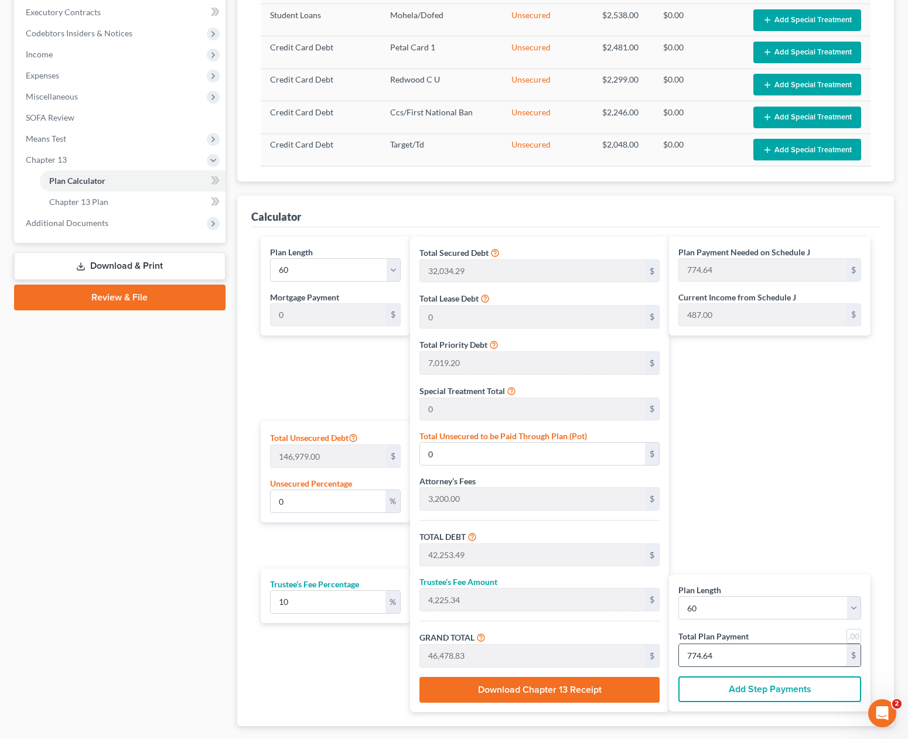
click at [724, 657] on input "774.64" at bounding box center [762, 655] width 167 height 22
type input "381.81"
type input "38.18"
type input "420.00"
type input "7"
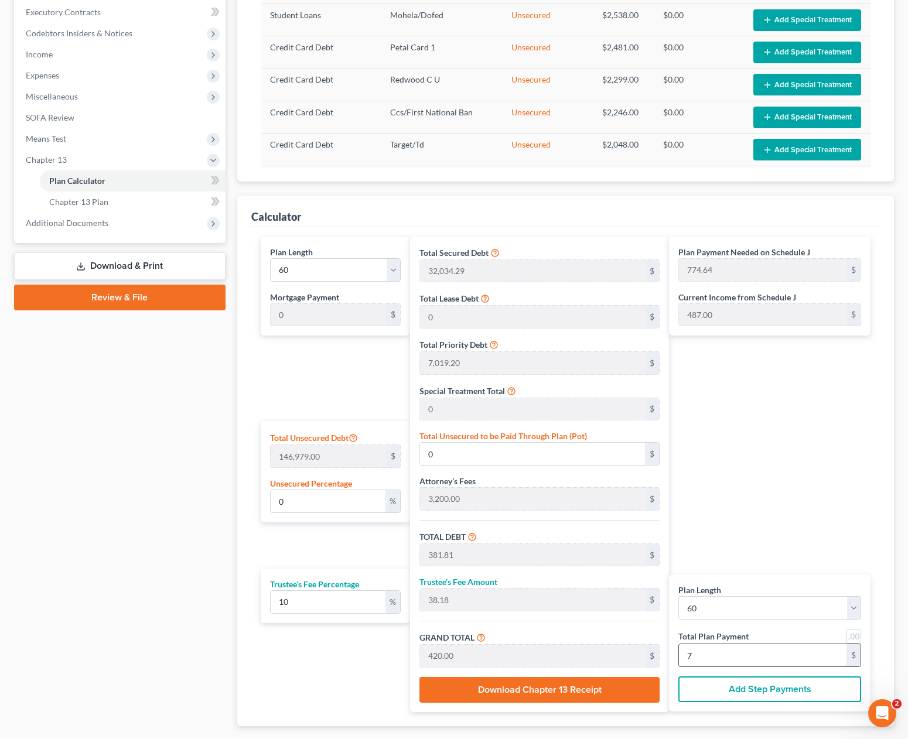
type input "4,200.00"
type input "420.00"
type input "4,620.00"
type input "77"
type input "0.01"
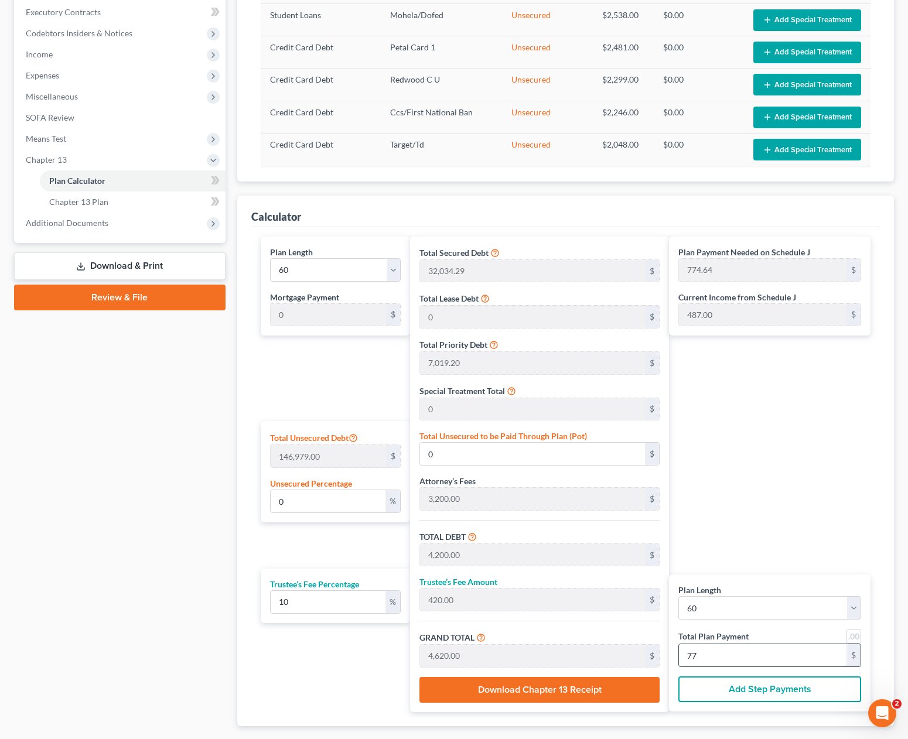
type input "19.23"
type input "42,272.72"
type input "4,227.27"
type input "46,500.00"
type input "775"
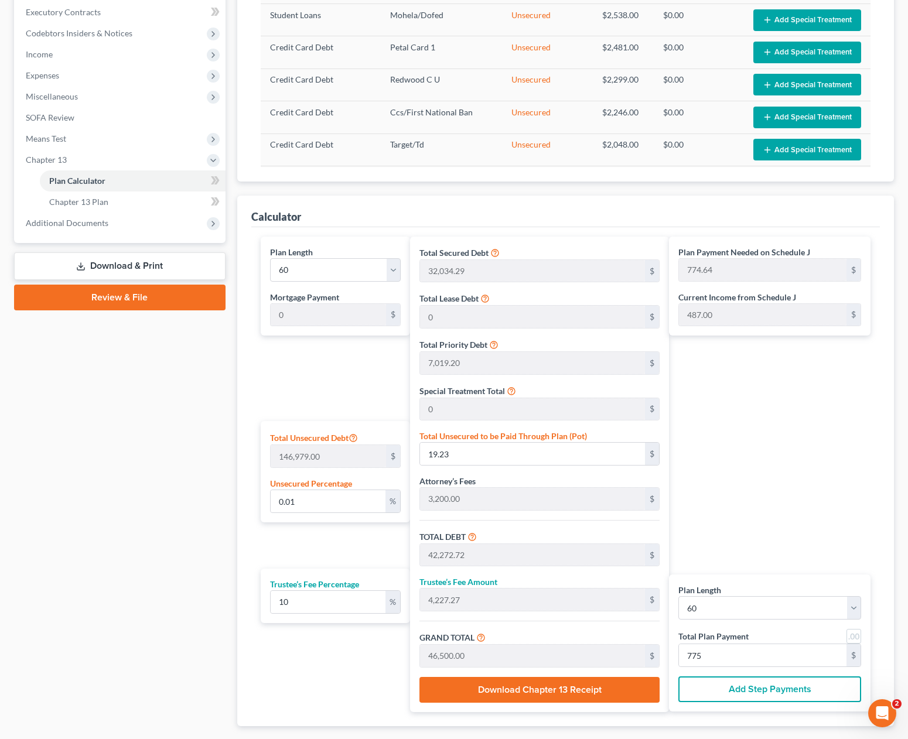
click at [740, 525] on div "Plan Payment Needed on Schedule J 774.64 $ Current Income from Schedule J 487.0…" at bounding box center [772, 475] width 207 height 476
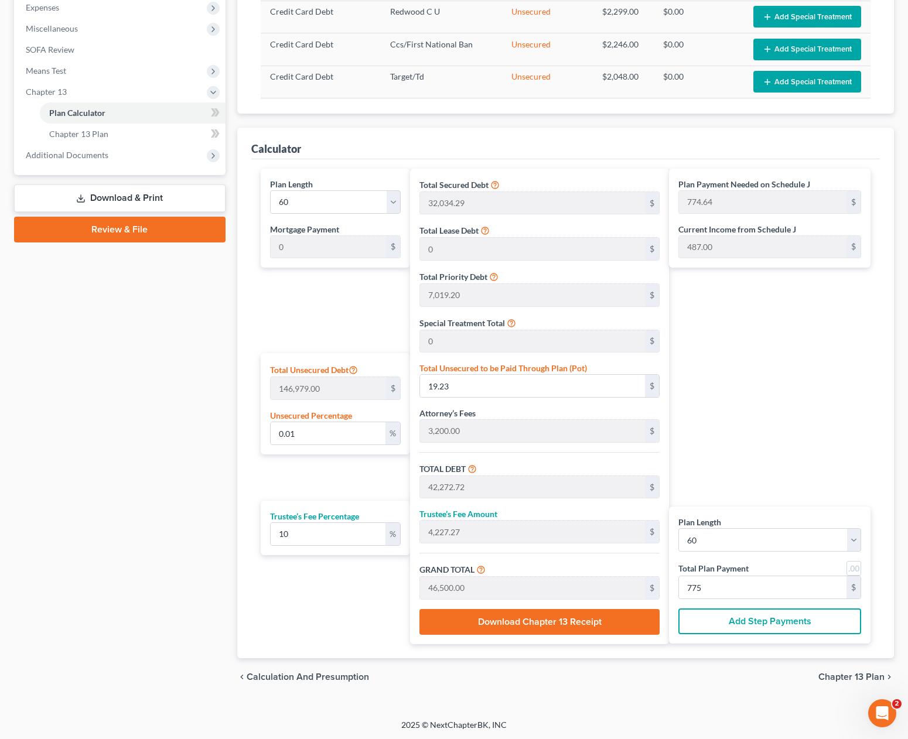
drag, startPoint x: 843, startPoint y: 675, endPoint x: 832, endPoint y: 673, distance: 11.2
click at [843, 675] on span "Chapter 13 Plan" at bounding box center [851, 676] width 66 height 9
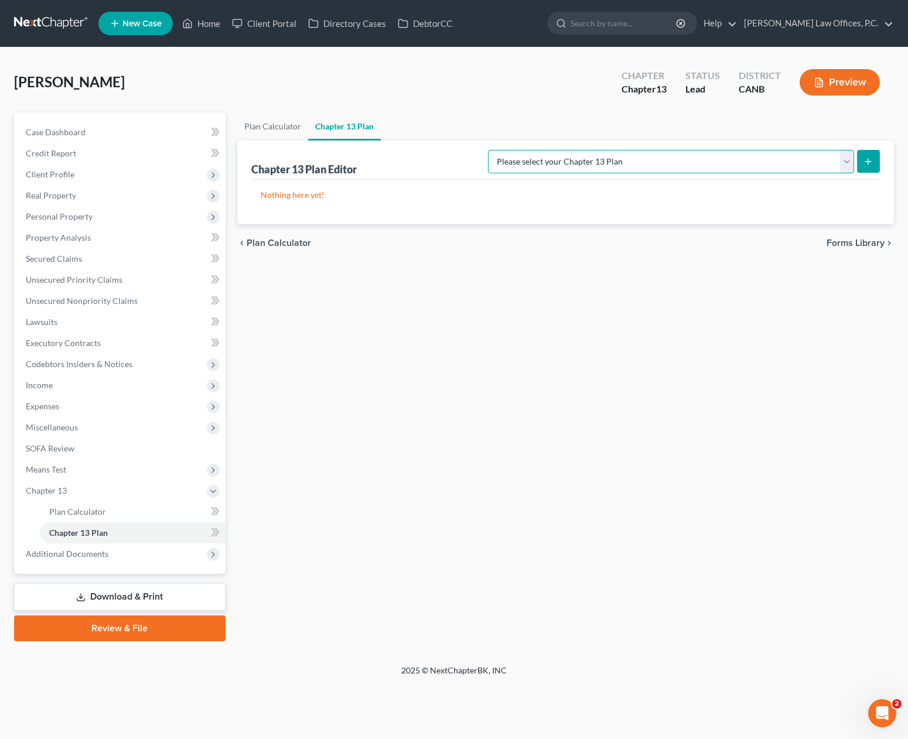
click at [560, 151] on select "Please select your Chapter 13 Plan National Form Plan - Official Form 113 North…" at bounding box center [671, 161] width 366 height 23
select select "1"
click at [855, 164] on form "Please select your Chapter 13 Plan National Form Plan - Official Form 113 North…" at bounding box center [684, 162] width 392 height 24
click at [864, 164] on icon "submit" at bounding box center [867, 161] width 9 height 9
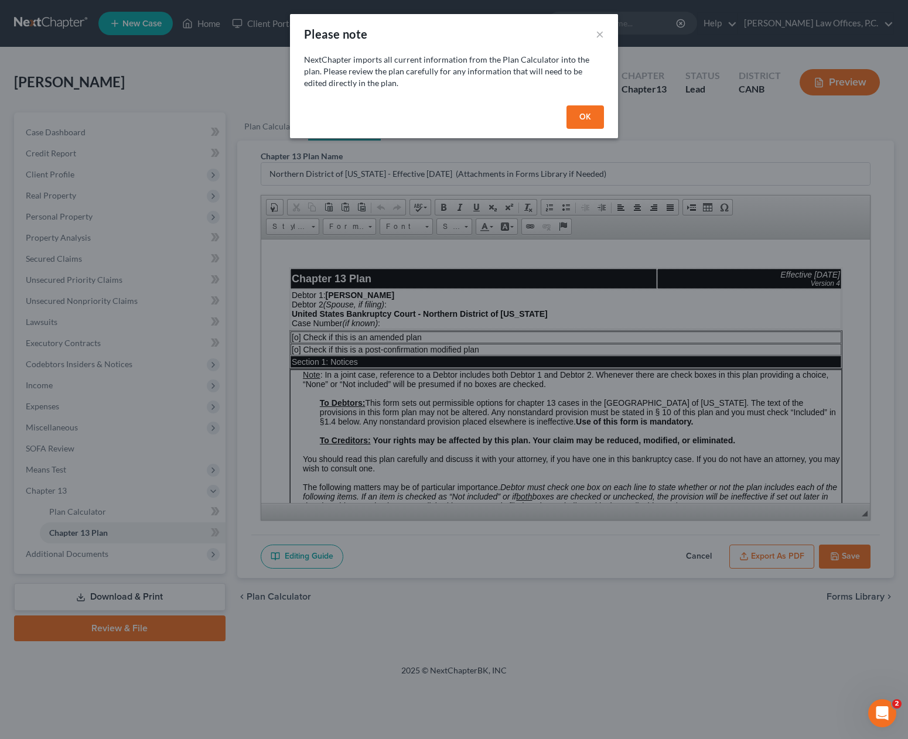
click at [586, 110] on button "OK" at bounding box center [584, 116] width 37 height 23
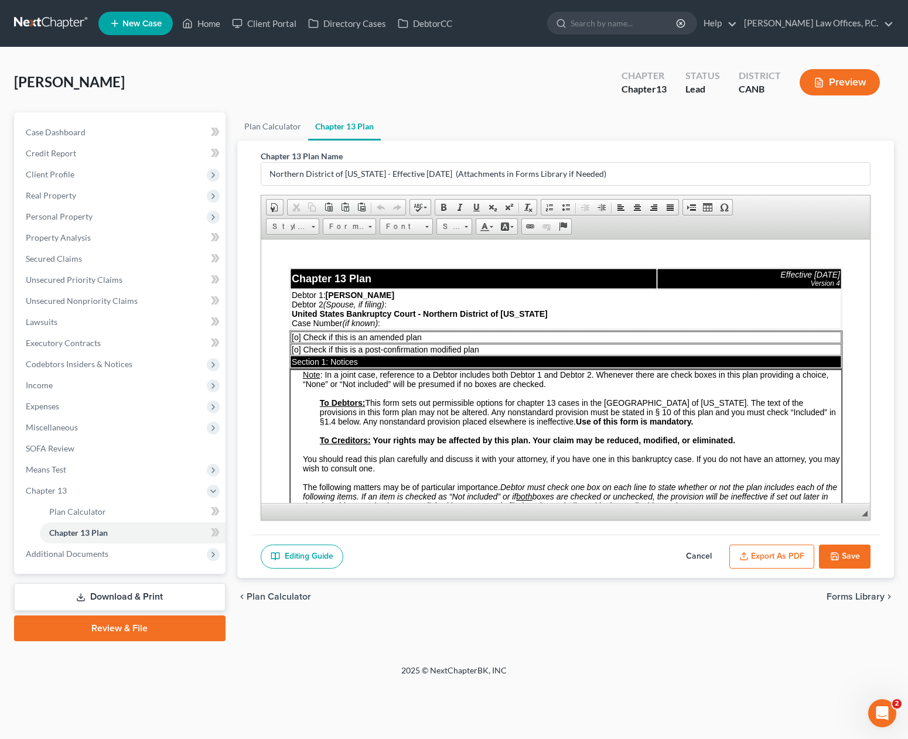
click at [852, 552] on button "Save" at bounding box center [845, 557] width 52 height 25
select select "1"
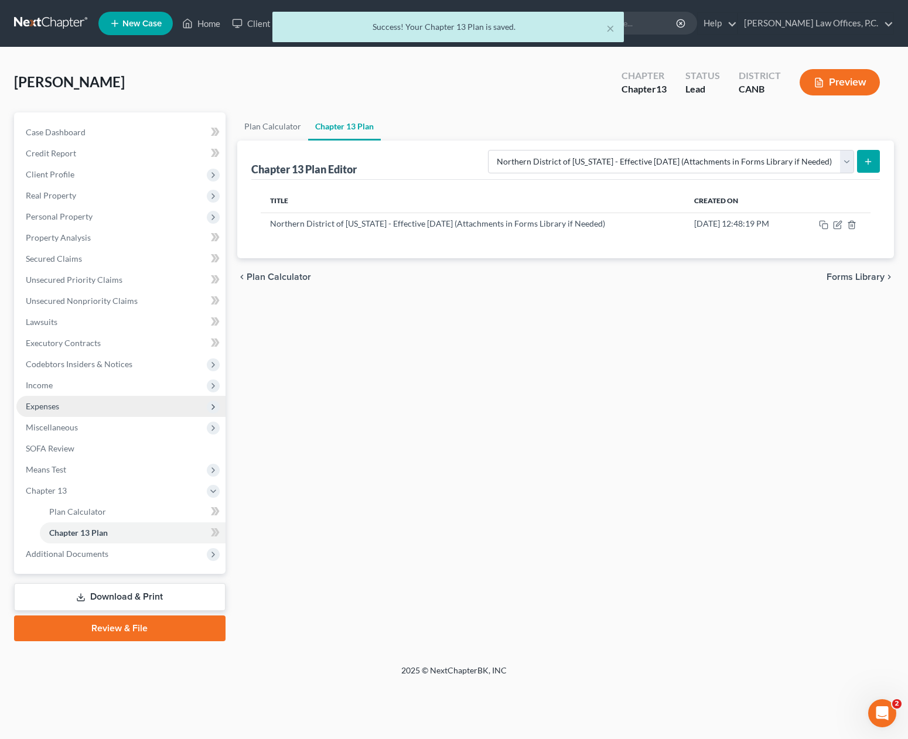
click at [181, 410] on span "Expenses" at bounding box center [120, 406] width 209 height 21
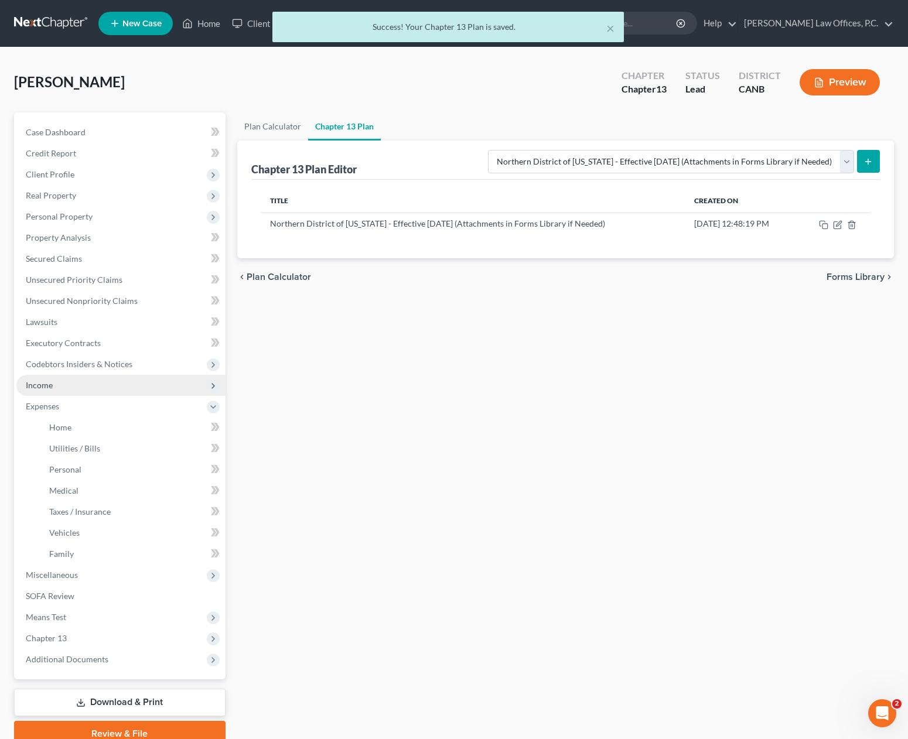
click at [165, 386] on span "Income" at bounding box center [120, 385] width 209 height 21
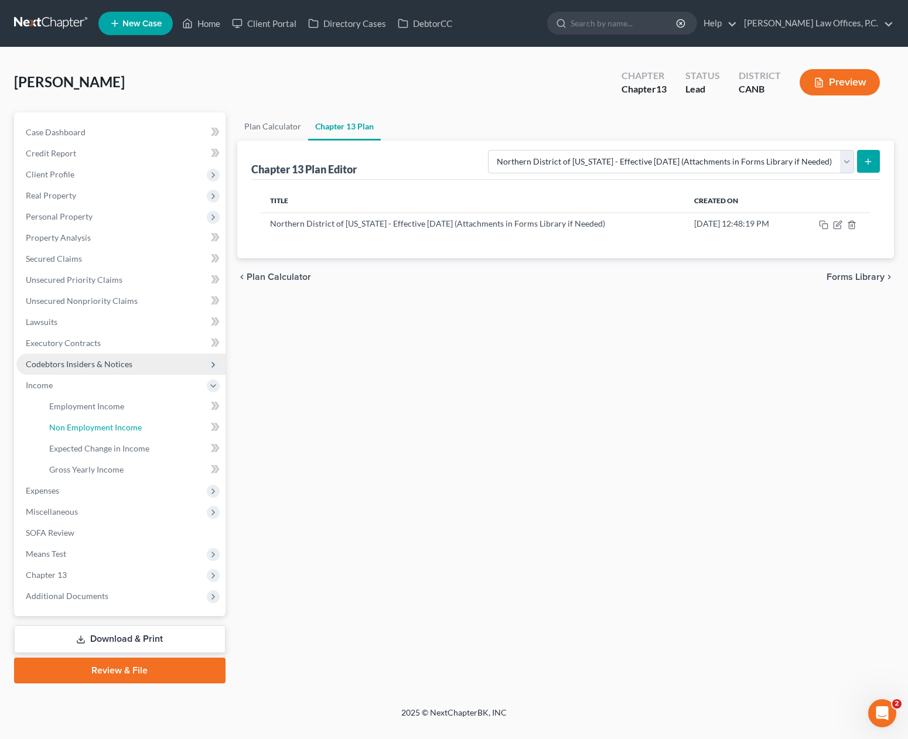
drag, startPoint x: 148, startPoint y: 433, endPoint x: 211, endPoint y: 364, distance: 94.1
click at [148, 433] on link "Non Employment Income" at bounding box center [133, 427] width 186 height 21
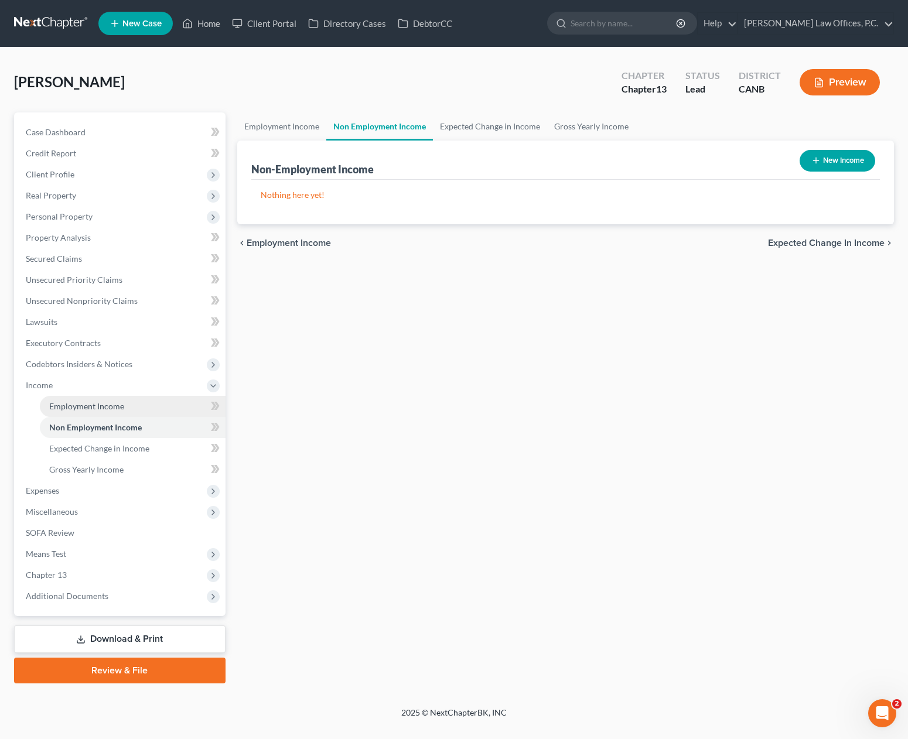
click at [172, 406] on link "Employment Income" at bounding box center [133, 406] width 186 height 21
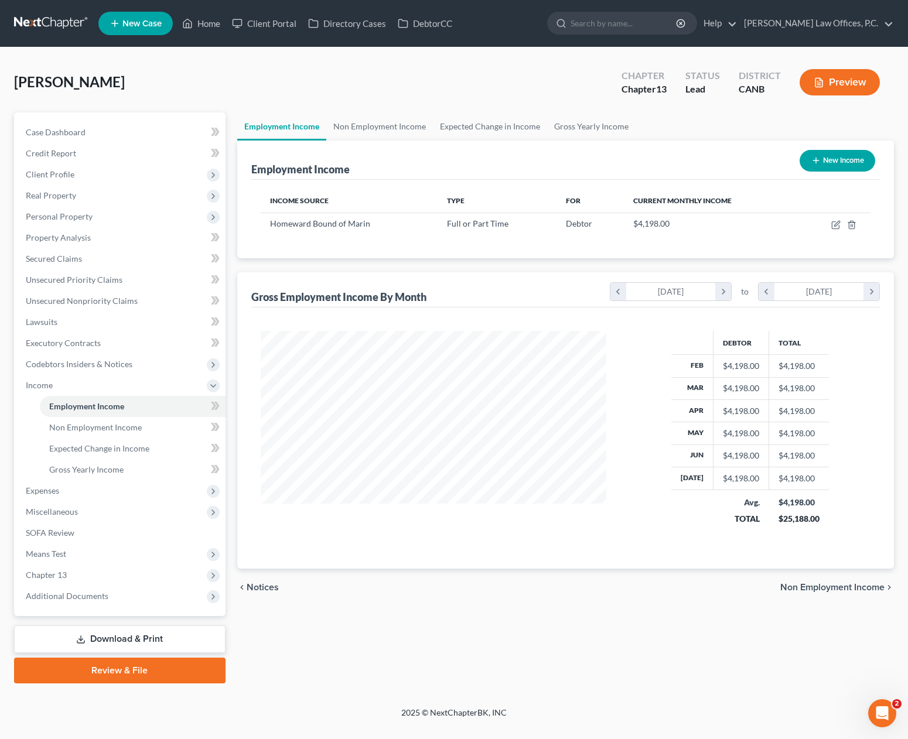
scroll to position [209, 369]
click at [834, 224] on icon "button" at bounding box center [836, 223] width 5 height 5
select select "0"
select select "4"
select select "2"
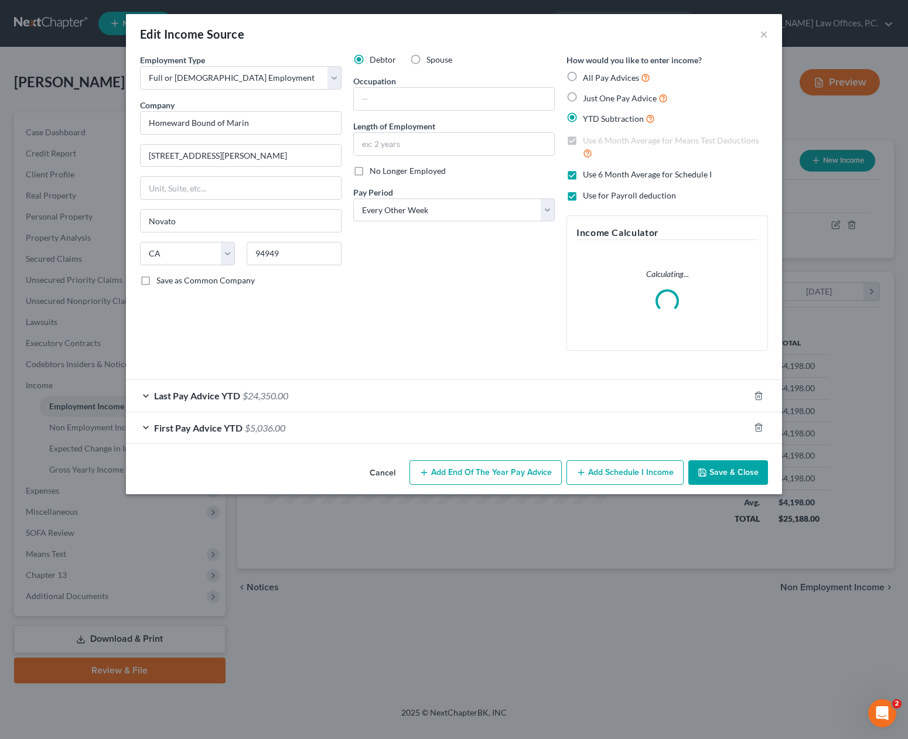
drag, startPoint x: 377, startPoint y: 395, endPoint x: 384, endPoint y: 389, distance: 9.1
click at [377, 395] on div "Last Pay Advice YTD $24,350.00" at bounding box center [437, 395] width 623 height 31
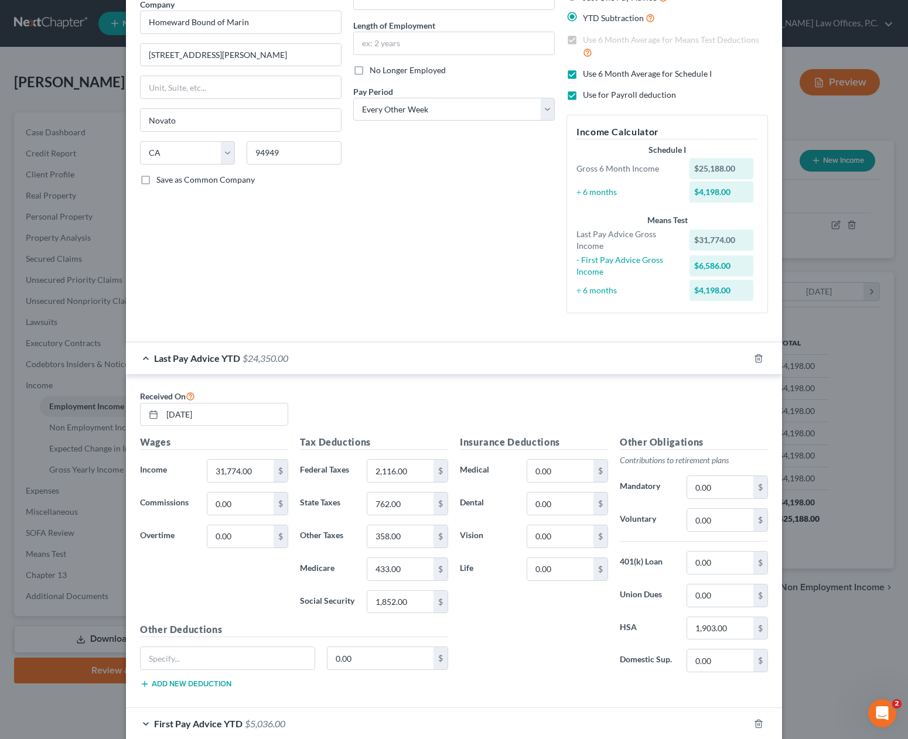
scroll to position [0, 0]
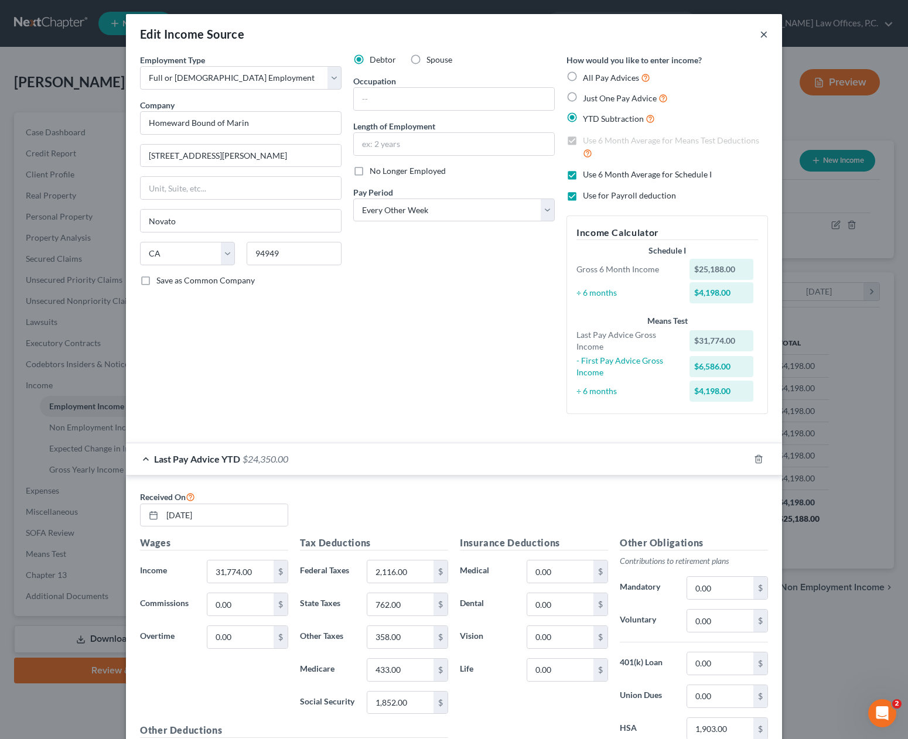
click at [767, 35] on button "×" at bounding box center [764, 34] width 8 height 14
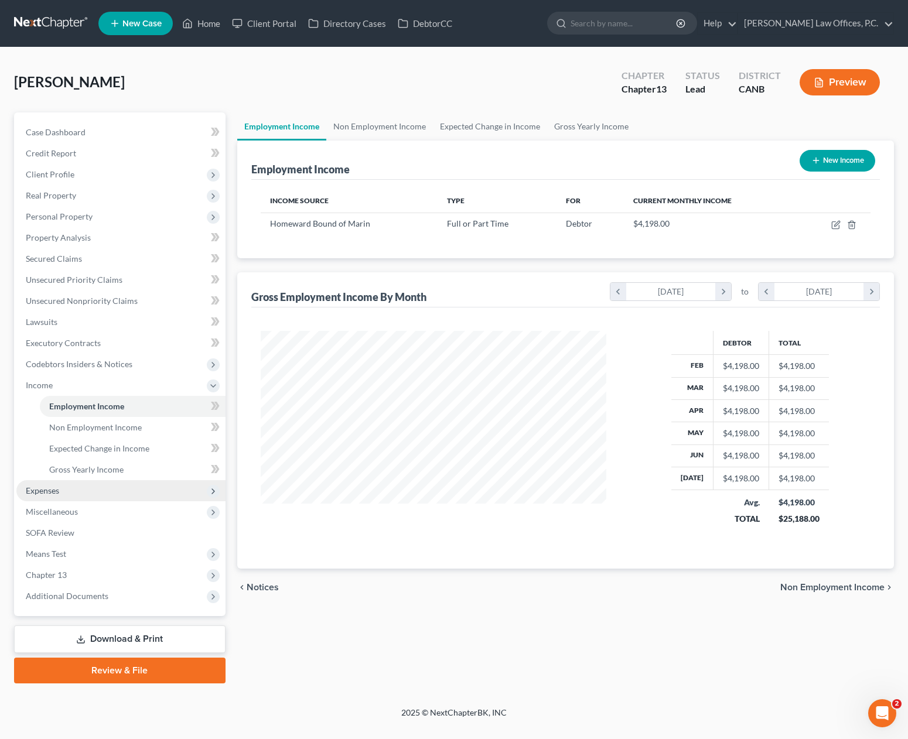
click at [131, 490] on span "Expenses" at bounding box center [120, 490] width 209 height 21
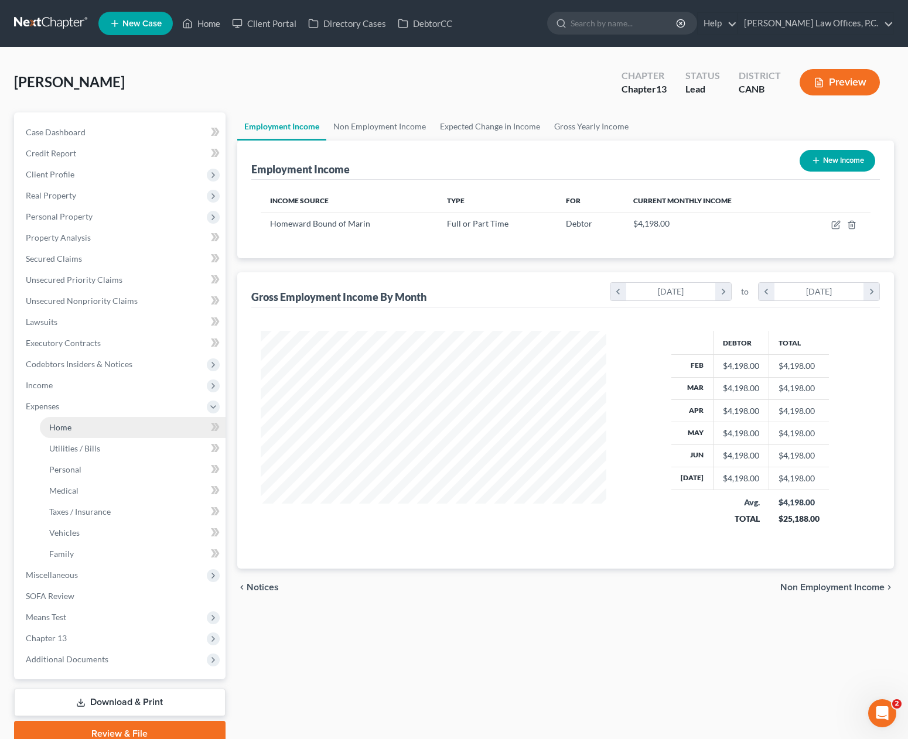
click at [163, 431] on link "Home" at bounding box center [133, 427] width 186 height 21
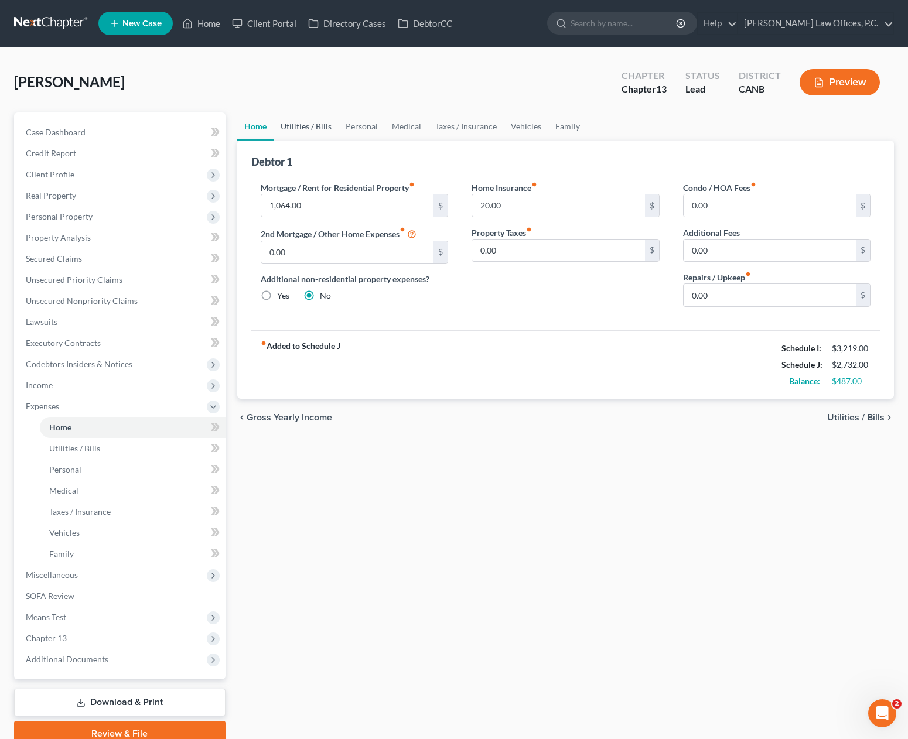
click at [317, 132] on link "Utilities / Bills" at bounding box center [305, 126] width 65 height 28
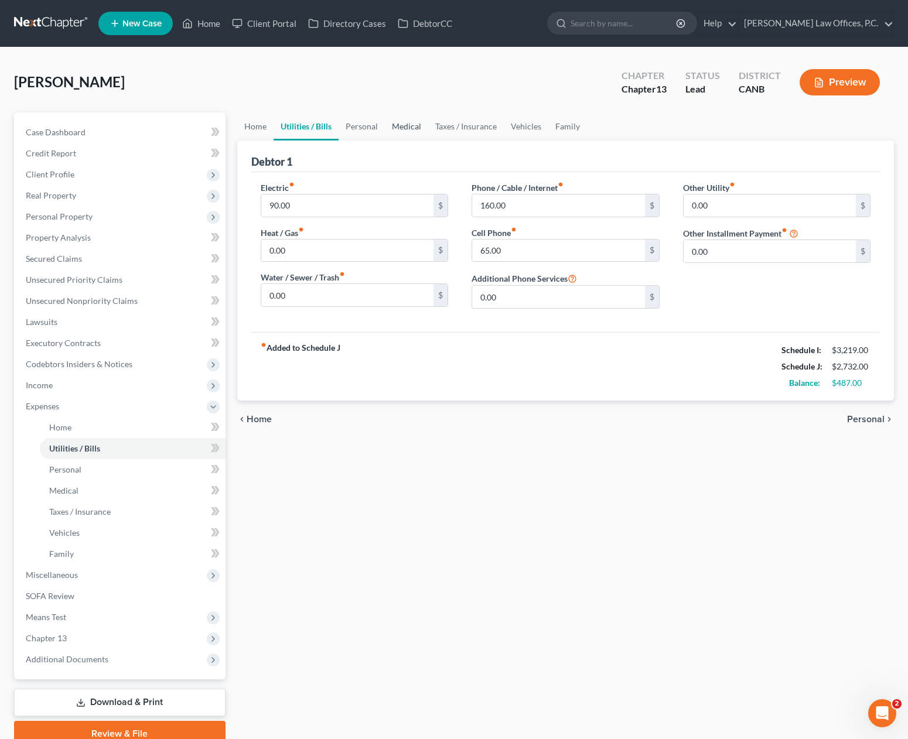
click at [395, 128] on link "Medical" at bounding box center [406, 126] width 43 height 28
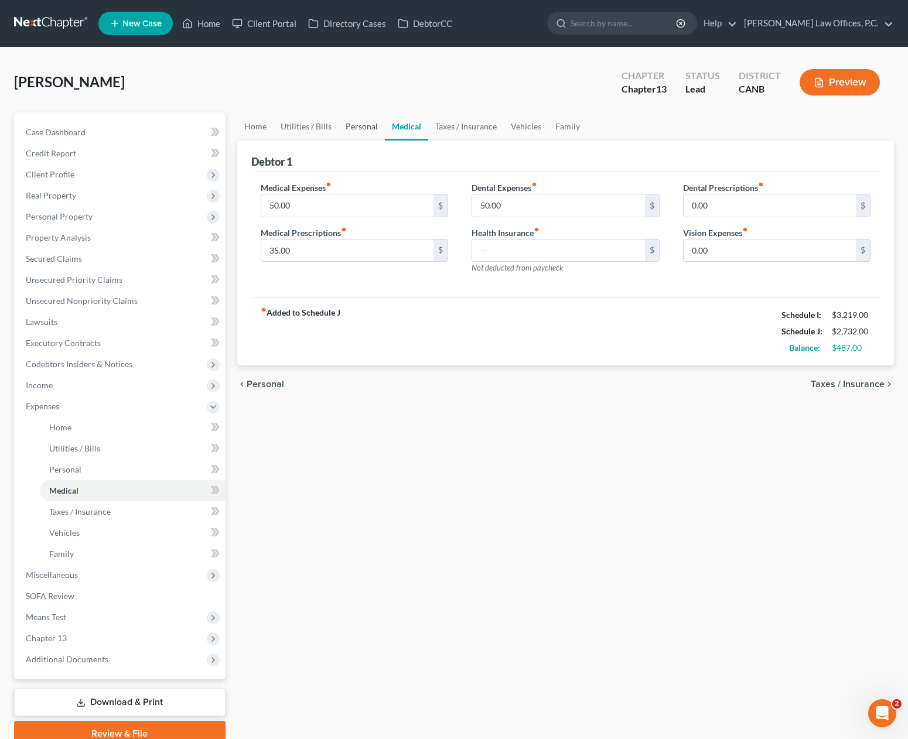
click at [372, 129] on link "Personal" at bounding box center [361, 126] width 46 height 28
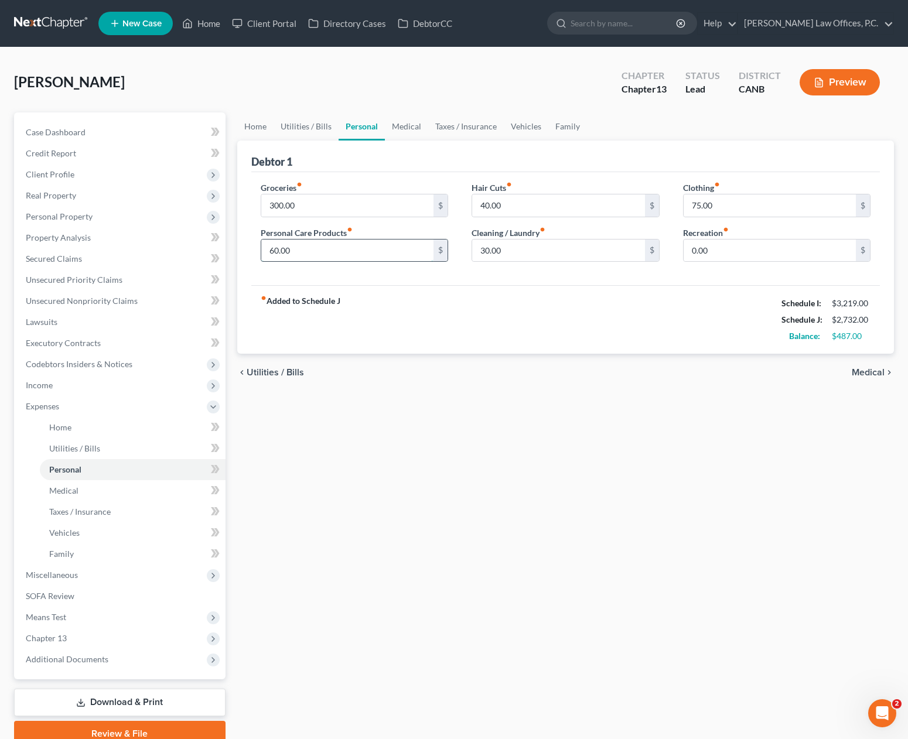
click at [357, 246] on input "60.00" at bounding box center [347, 251] width 173 height 22
type input "20"
click at [539, 203] on input "40.00" at bounding box center [558, 205] width 173 height 22
type input "20"
click at [693, 201] on input "75.00" at bounding box center [769, 205] width 173 height 22
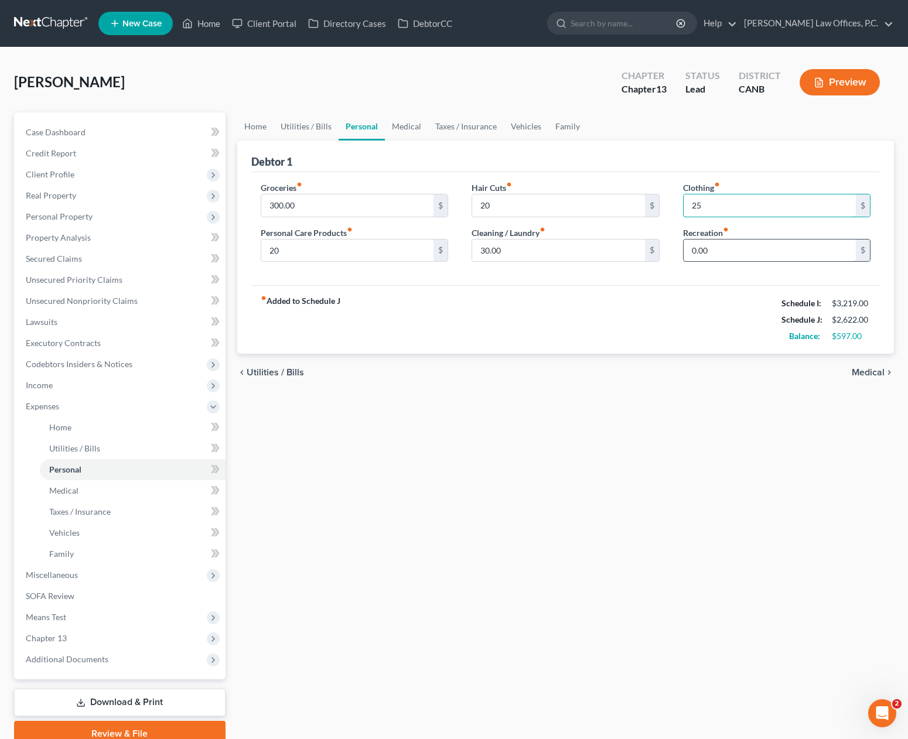
type input "25"
click at [707, 249] on input "0.00" at bounding box center [769, 251] width 173 height 22
click at [405, 129] on link "Medical" at bounding box center [406, 126] width 43 height 28
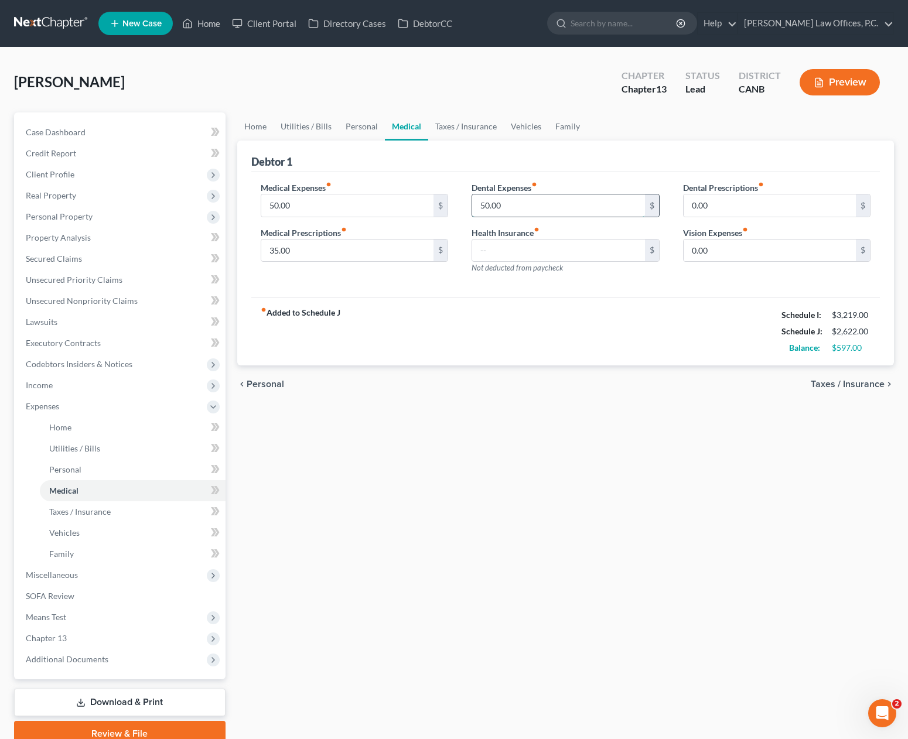
click at [507, 202] on input "50.00" at bounding box center [558, 205] width 173 height 22
type input "25"
click at [446, 124] on link "Taxes / Insurance" at bounding box center [466, 126] width 76 height 28
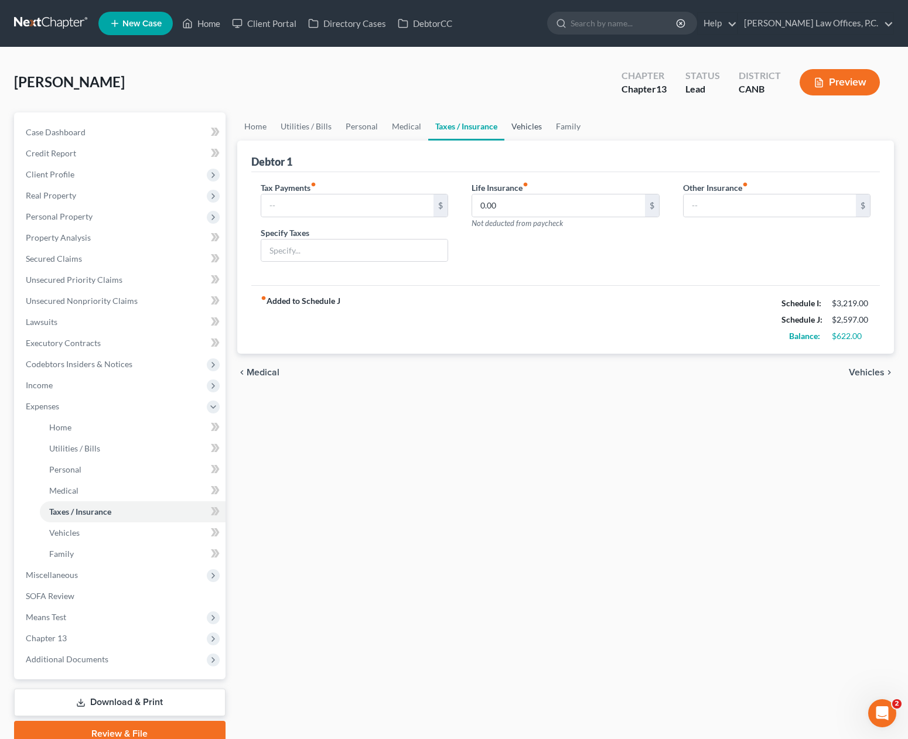
click at [517, 124] on link "Vehicles" at bounding box center [526, 126] width 45 height 28
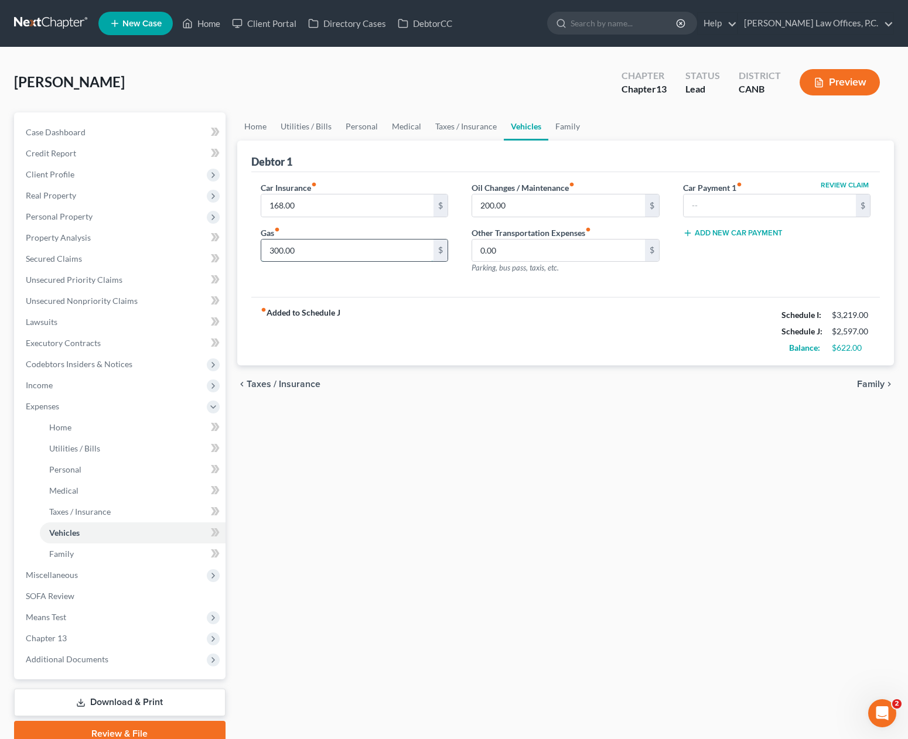
click at [382, 254] on input "300.00" at bounding box center [347, 251] width 173 height 22
type input "150"
drag, startPoint x: 514, startPoint y: 216, endPoint x: 517, endPoint y: 209, distance: 7.3
click at [514, 215] on div "200.00 $" at bounding box center [565, 205] width 188 height 23
click at [517, 208] on input "200.00" at bounding box center [558, 205] width 173 height 22
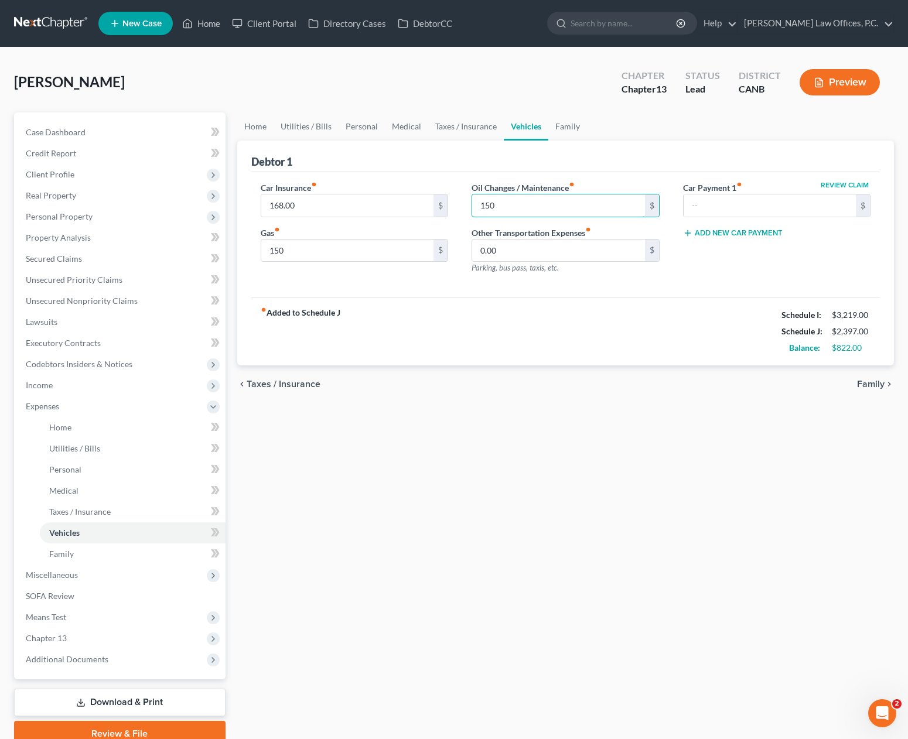
type input "150"
click at [482, 170] on div "Debtor 1" at bounding box center [565, 157] width 629 height 32
click at [556, 132] on link "Family" at bounding box center [567, 126] width 39 height 28
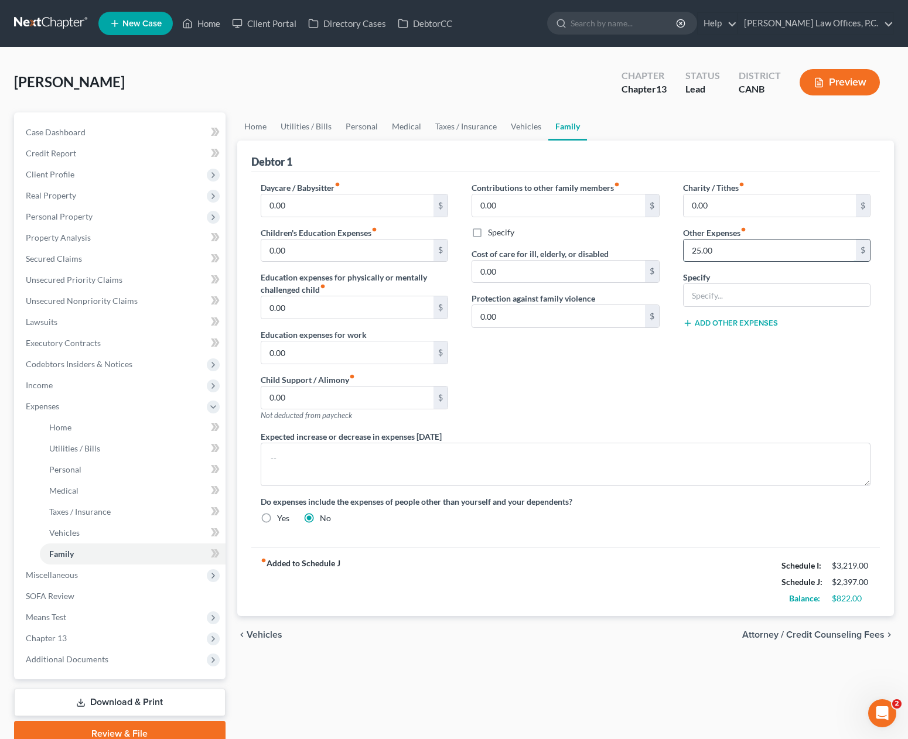
click at [722, 255] on input "25.00" at bounding box center [769, 251] width 173 height 22
click at [539, 129] on link "Vehicles" at bounding box center [526, 126] width 45 height 28
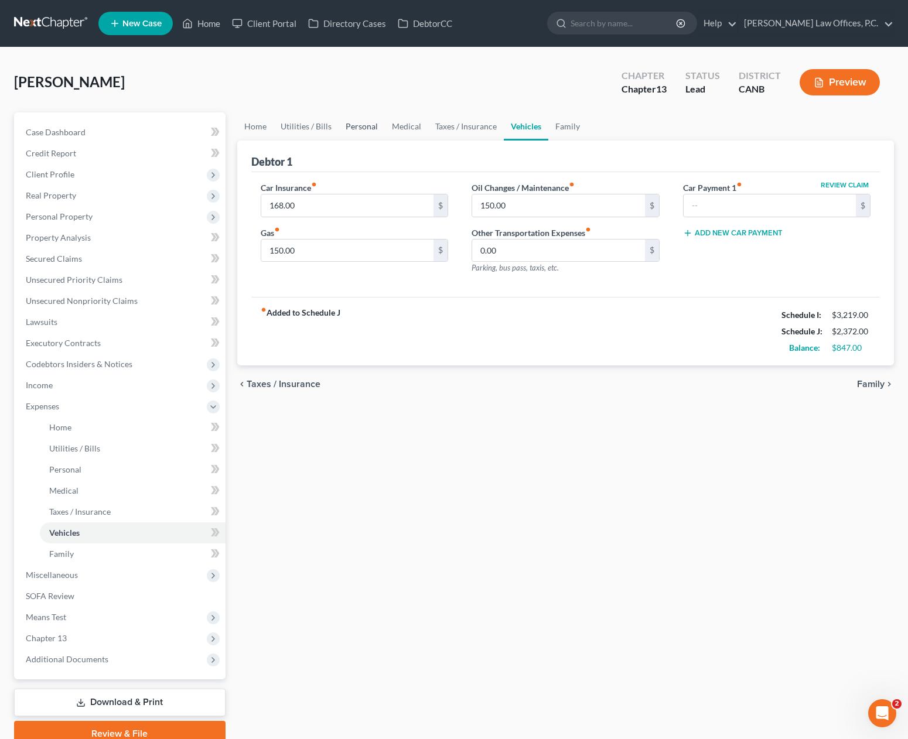
click at [368, 125] on link "Personal" at bounding box center [361, 126] width 46 height 28
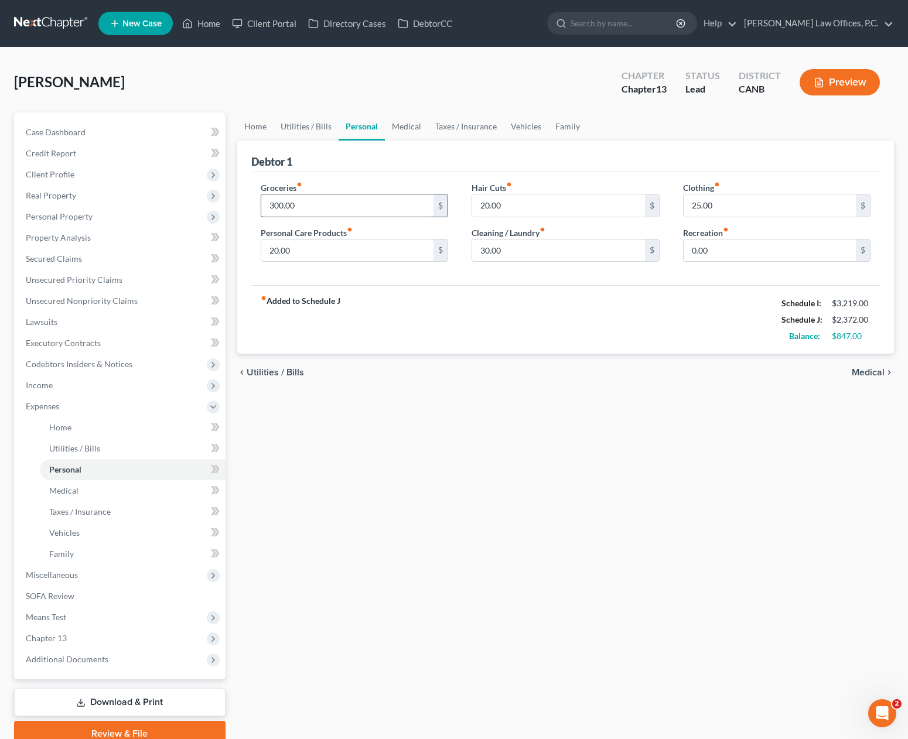
click at [336, 203] on input "300.00" at bounding box center [347, 205] width 173 height 22
type input "350"
click at [419, 438] on div "Home Utilities / Bills Personal Medical Taxes / Insurance Vehicles Family Debto…" at bounding box center [565, 429] width 669 height 634
click at [871, 368] on span "Medical" at bounding box center [867, 372] width 33 height 9
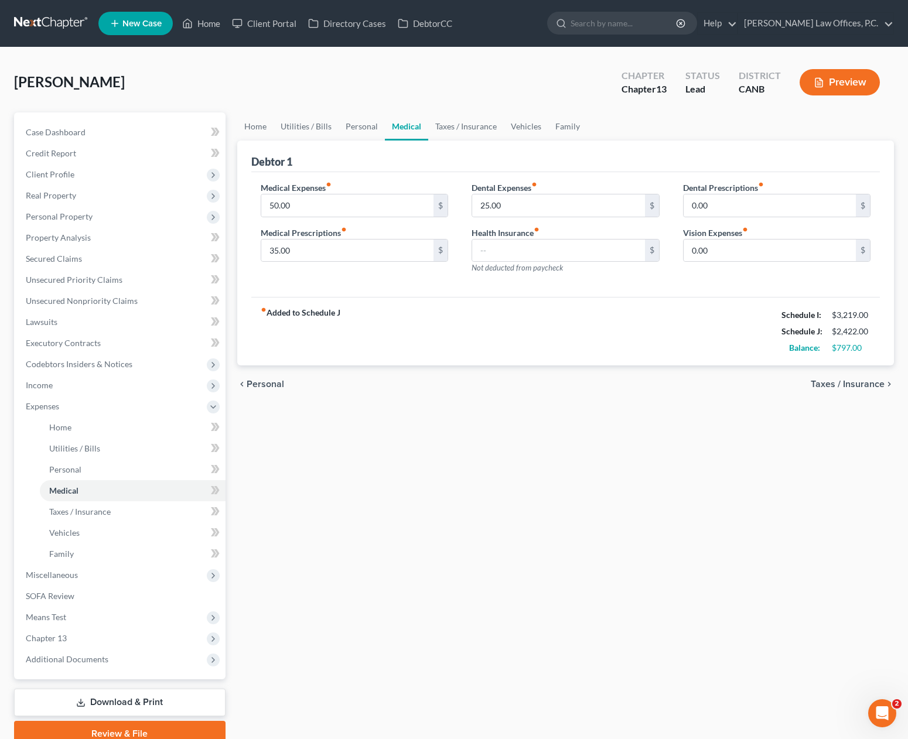
click at [854, 381] on span "Taxes / Insurance" at bounding box center [847, 383] width 74 height 9
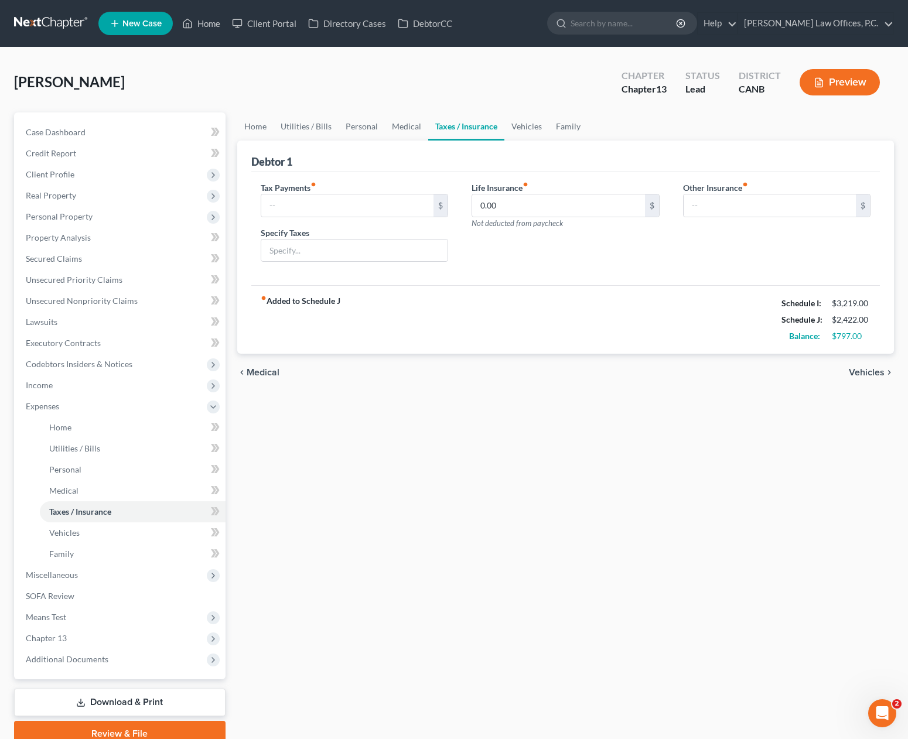
click at [868, 371] on span "Vehicles" at bounding box center [867, 372] width 36 height 9
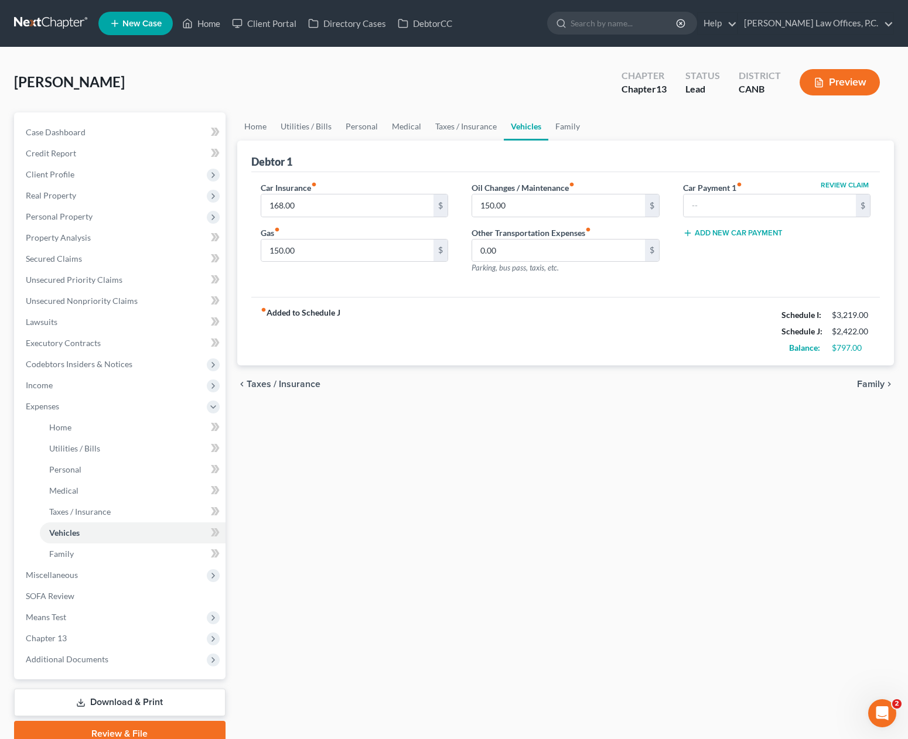
click at [867, 382] on span "Family" at bounding box center [871, 383] width 28 height 9
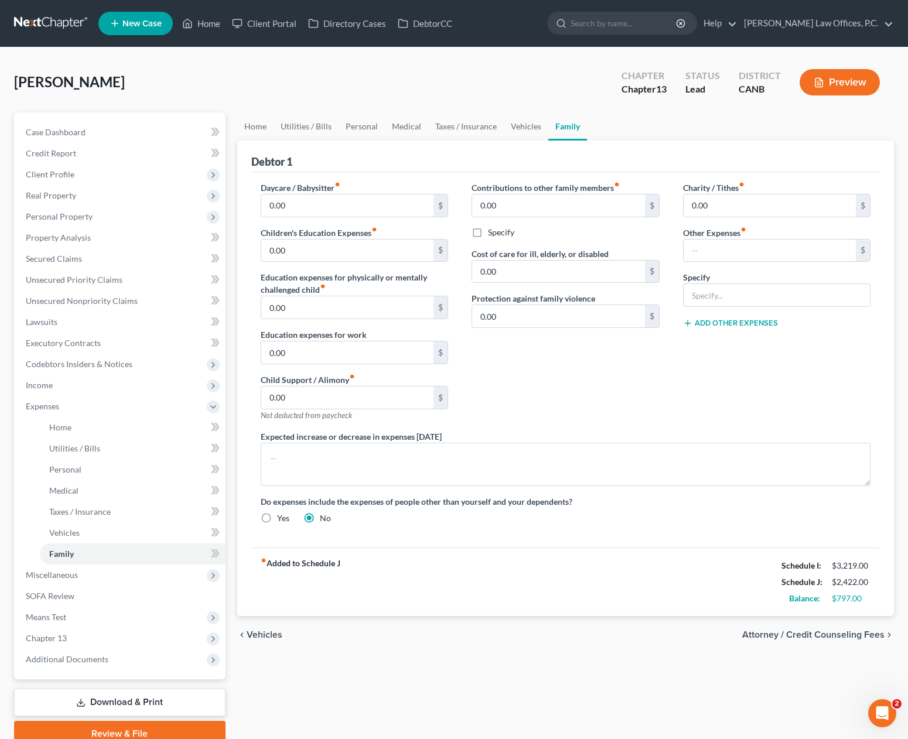
click at [825, 630] on span "Attorney / Credit Counseling Fees" at bounding box center [813, 634] width 142 height 9
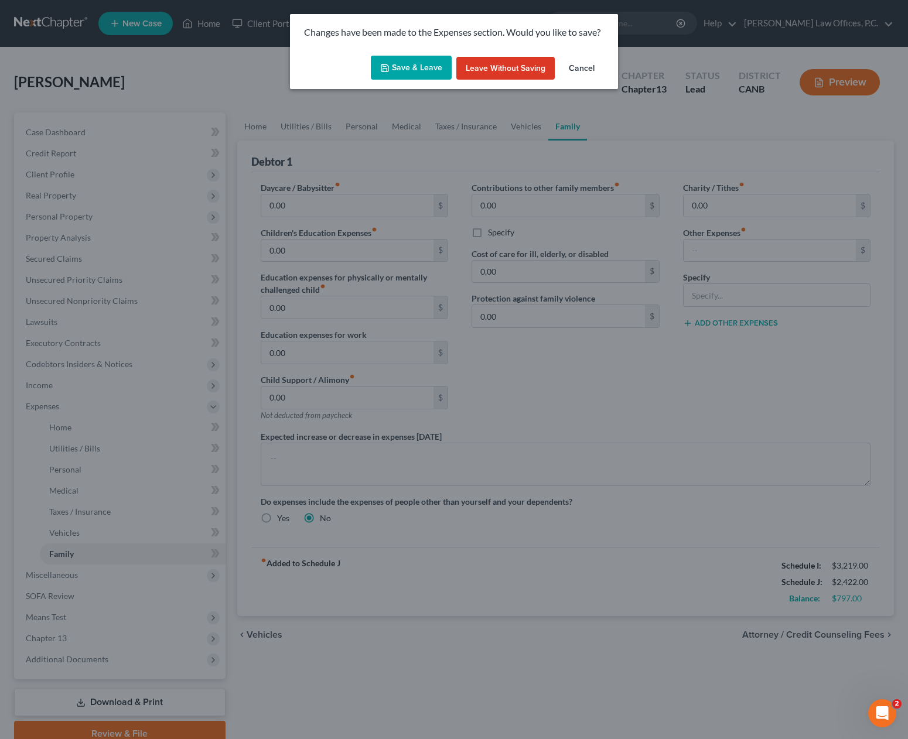
click at [412, 70] on button "Save & Leave" at bounding box center [411, 68] width 81 height 25
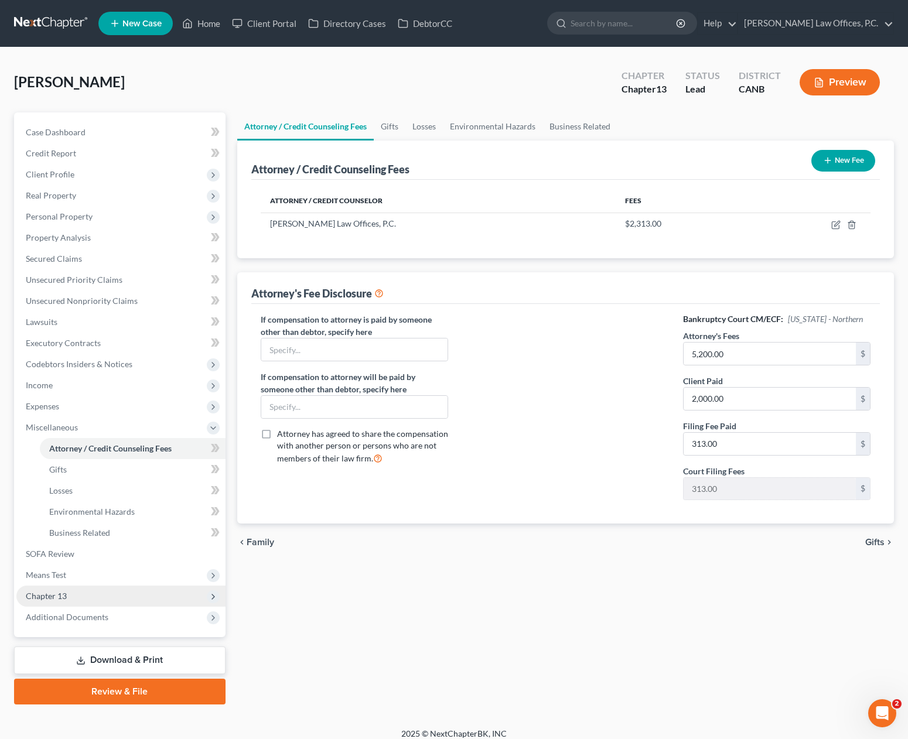
click at [129, 587] on span "Chapter 13" at bounding box center [120, 596] width 209 height 21
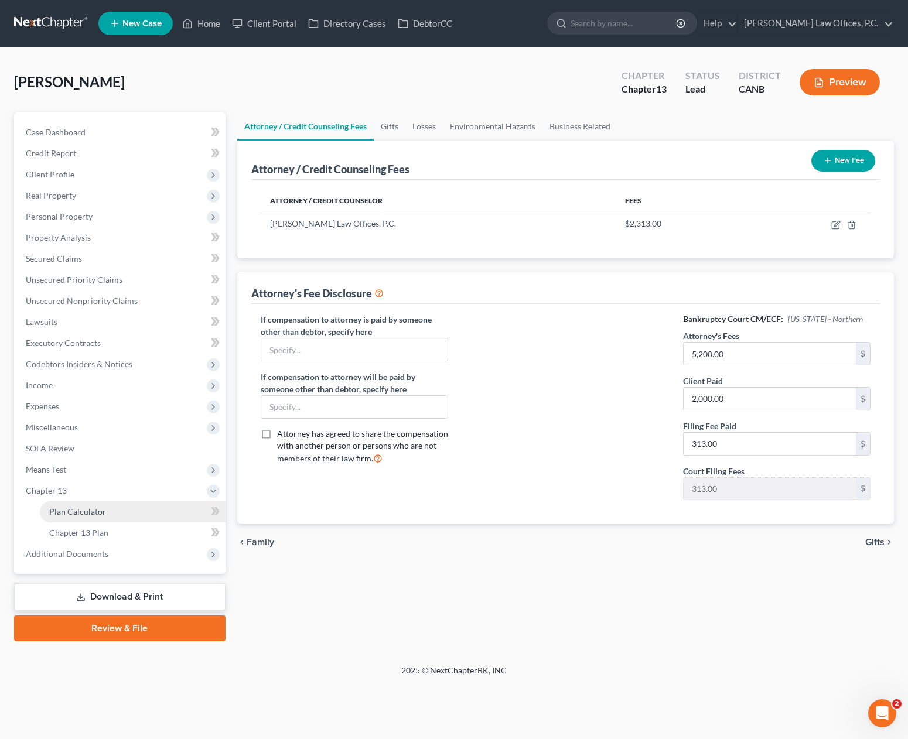
click at [134, 515] on link "Plan Calculator" at bounding box center [133, 511] width 186 height 21
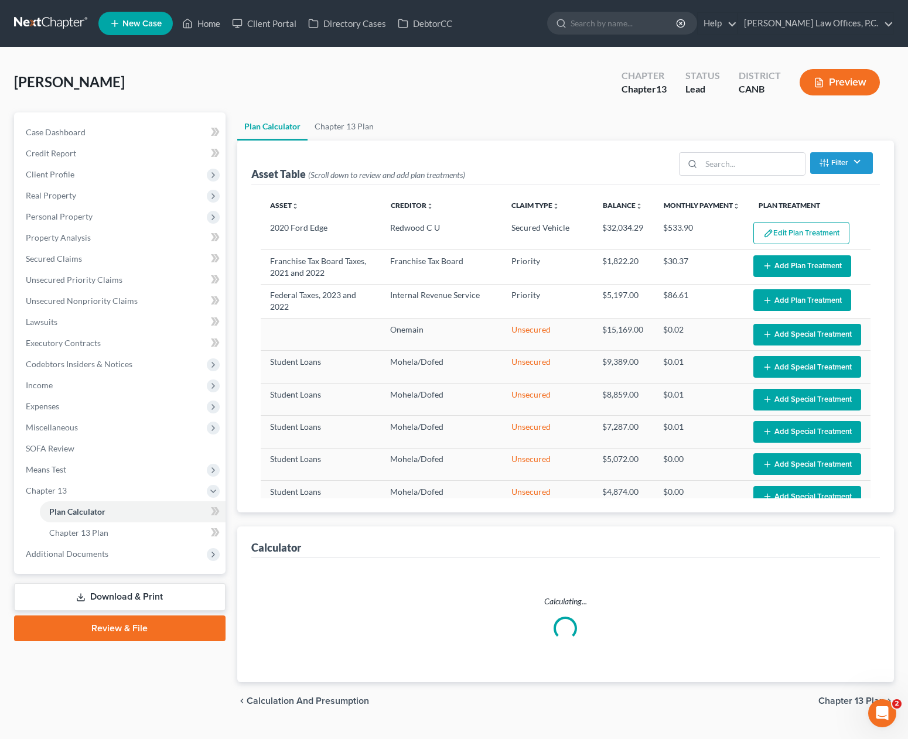
select select "59"
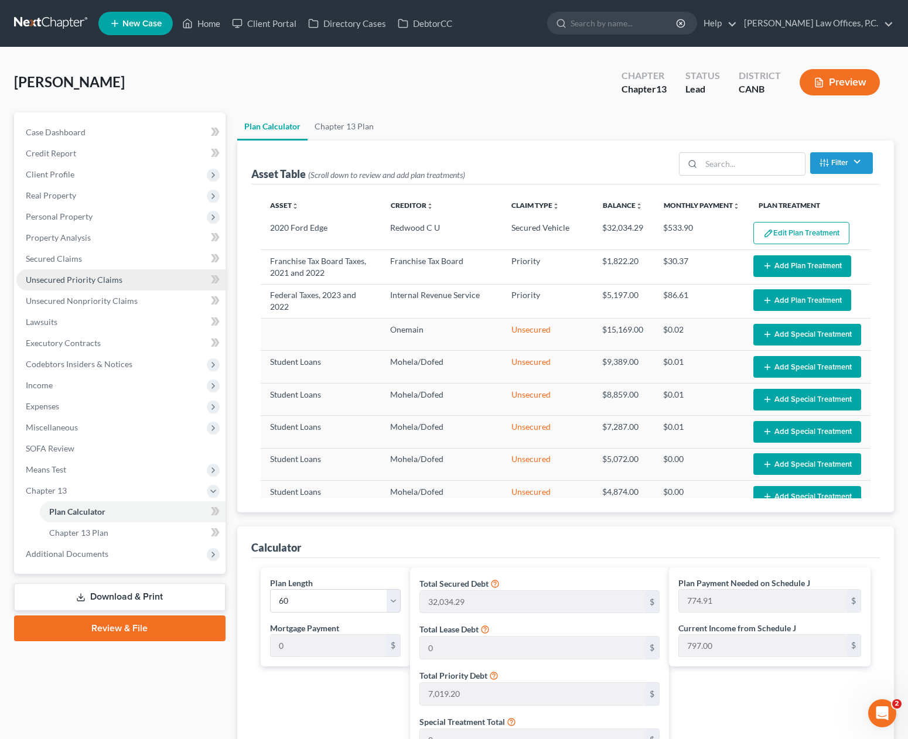
click at [107, 282] on span "Unsecured Priority Claims" at bounding box center [74, 280] width 97 height 10
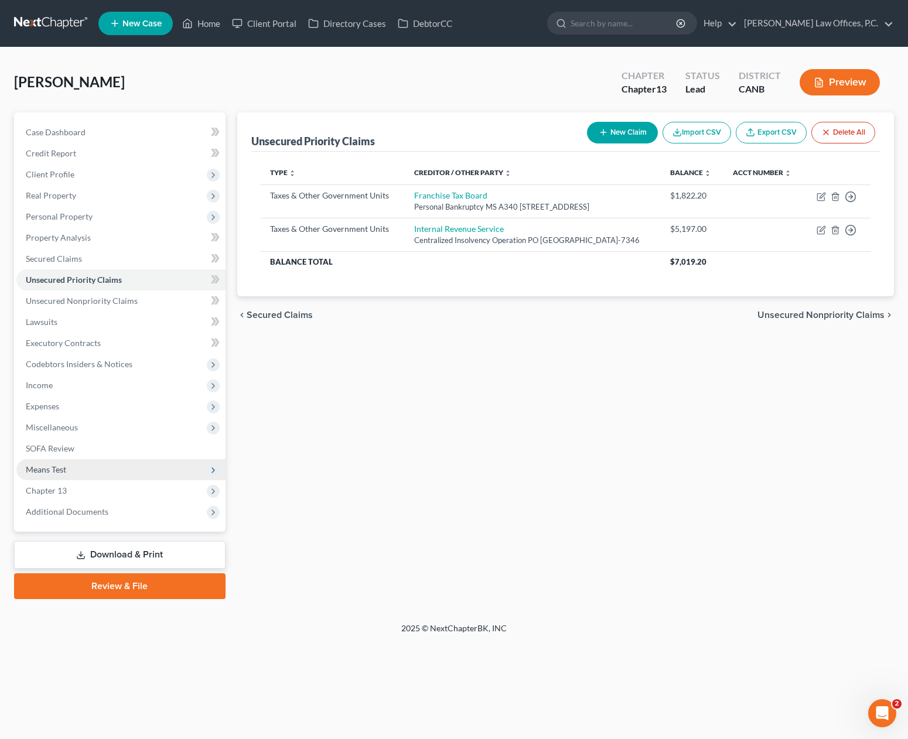
click at [115, 473] on span "Means Test" at bounding box center [120, 469] width 209 height 21
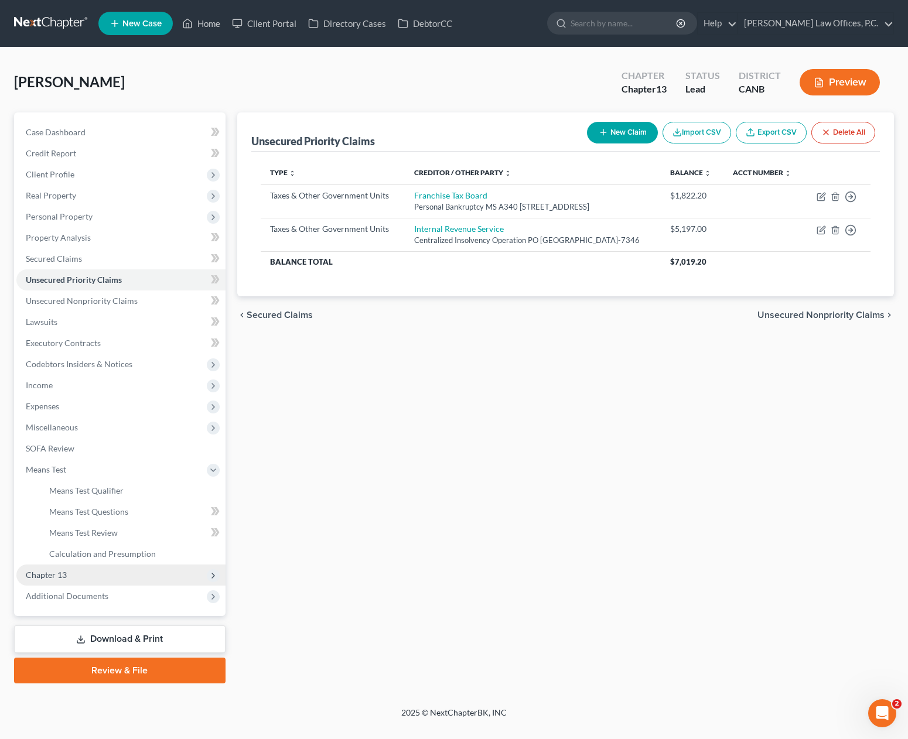
click at [85, 575] on span "Chapter 13" at bounding box center [120, 575] width 209 height 21
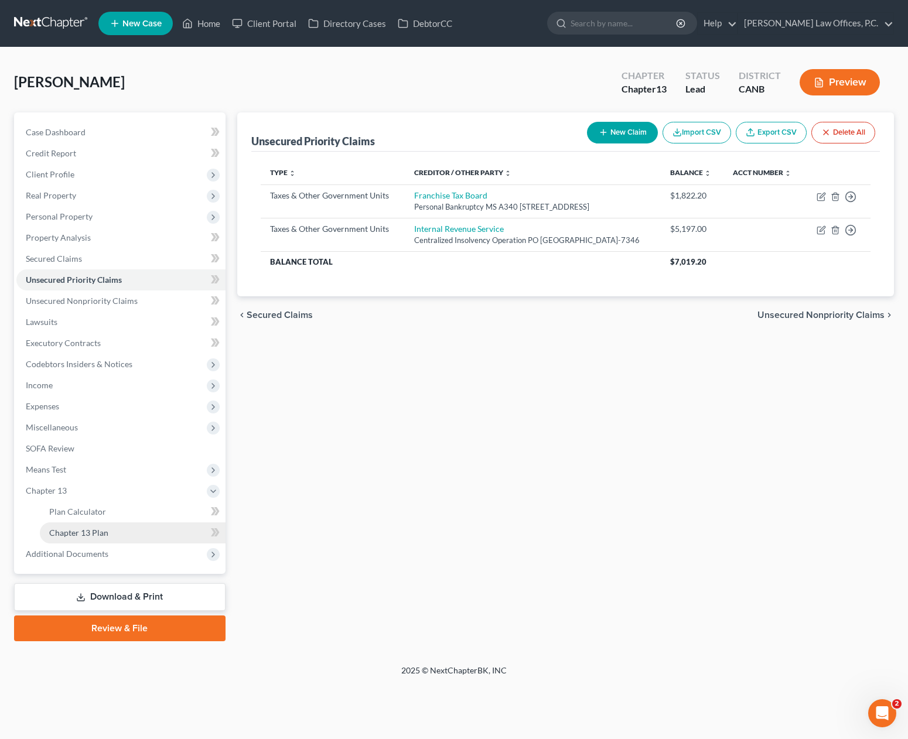
click at [95, 529] on span "Chapter 13 Plan" at bounding box center [78, 533] width 59 height 10
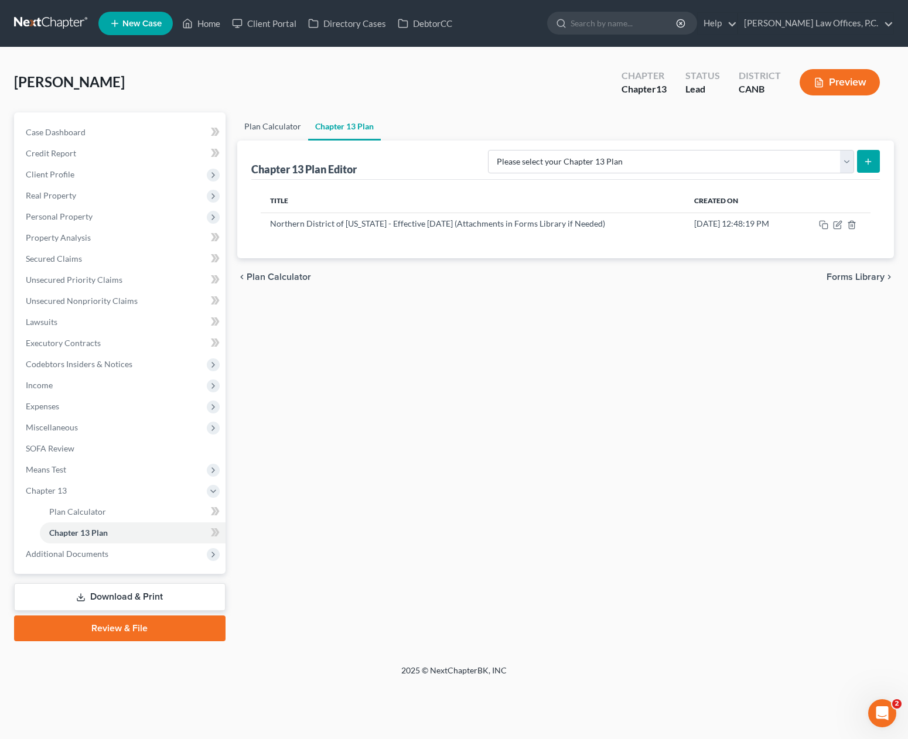
click at [276, 129] on link "Plan Calculator" at bounding box center [272, 126] width 71 height 28
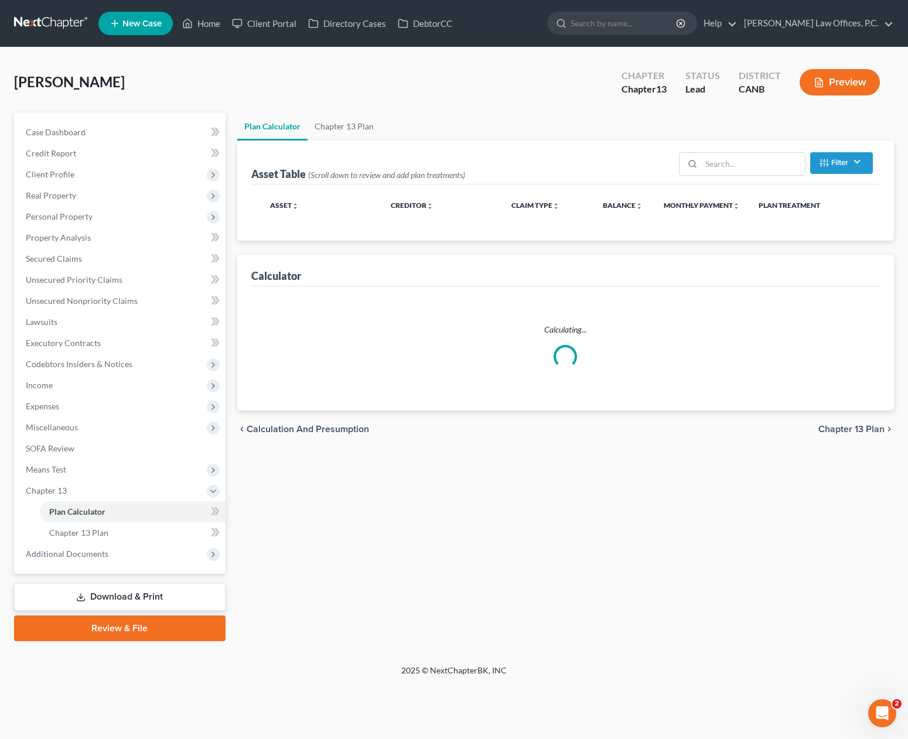
select select "59"
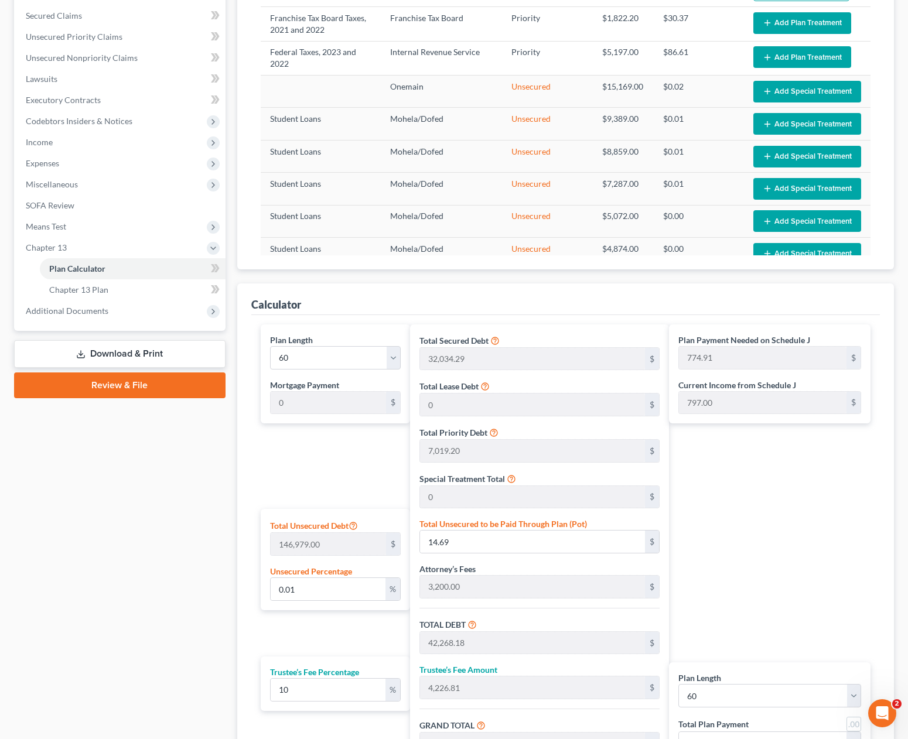
scroll to position [399, 0]
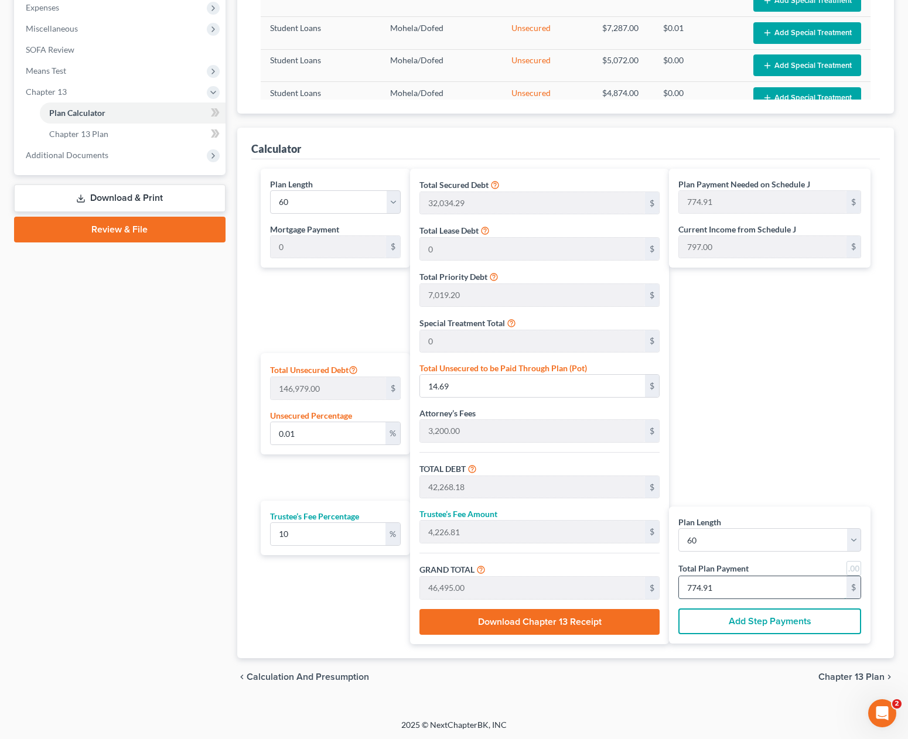
click at [732, 583] on input "774.91" at bounding box center [762, 587] width 167 height 22
type input "0"
type input "381.81"
type input "38.18"
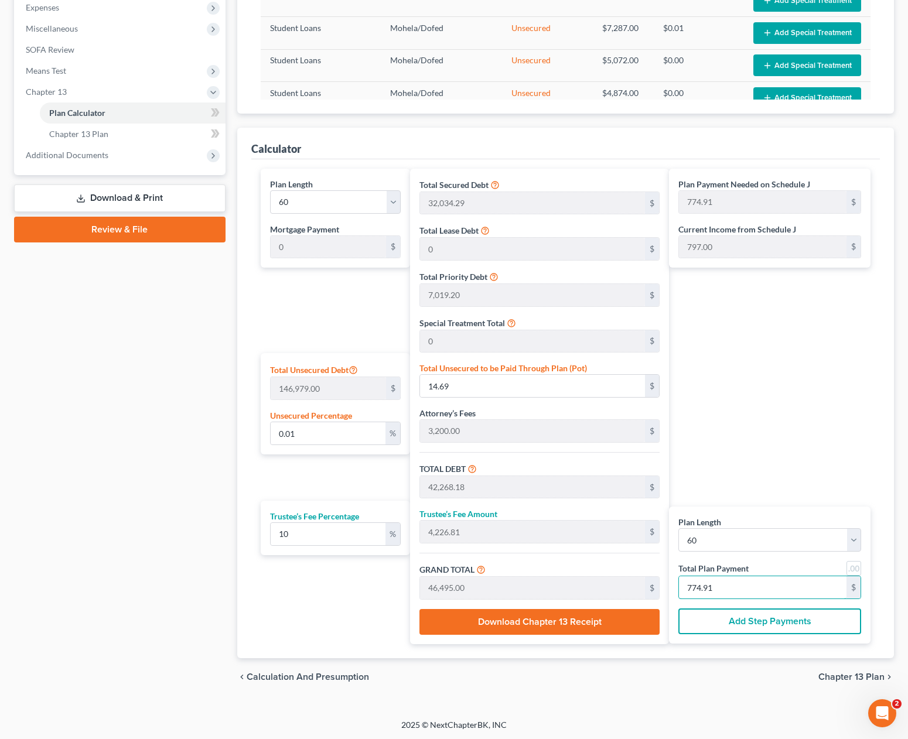
type input "420.00"
type input "7"
type input "4,254.54"
type input "425.45"
type input "4,680.00"
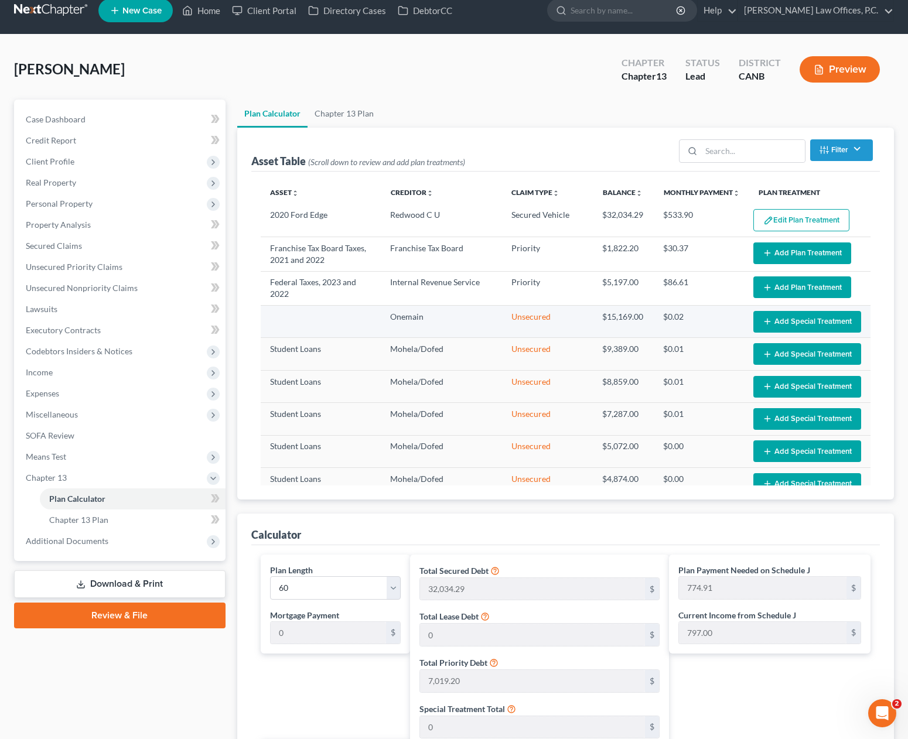
scroll to position [0, 0]
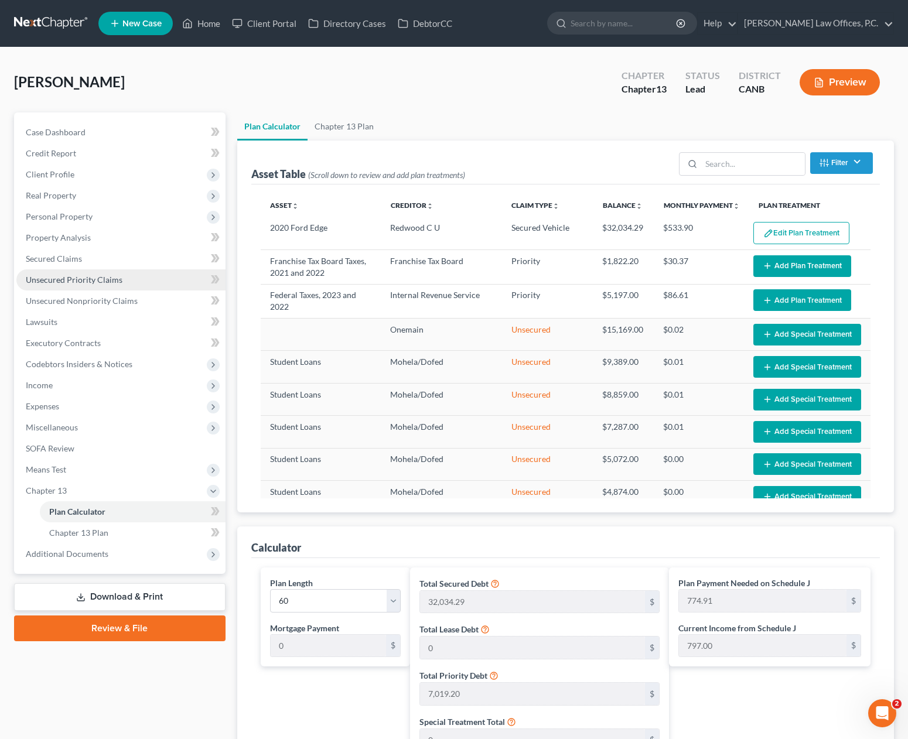
click at [136, 283] on link "Unsecured Priority Claims" at bounding box center [120, 279] width 209 height 21
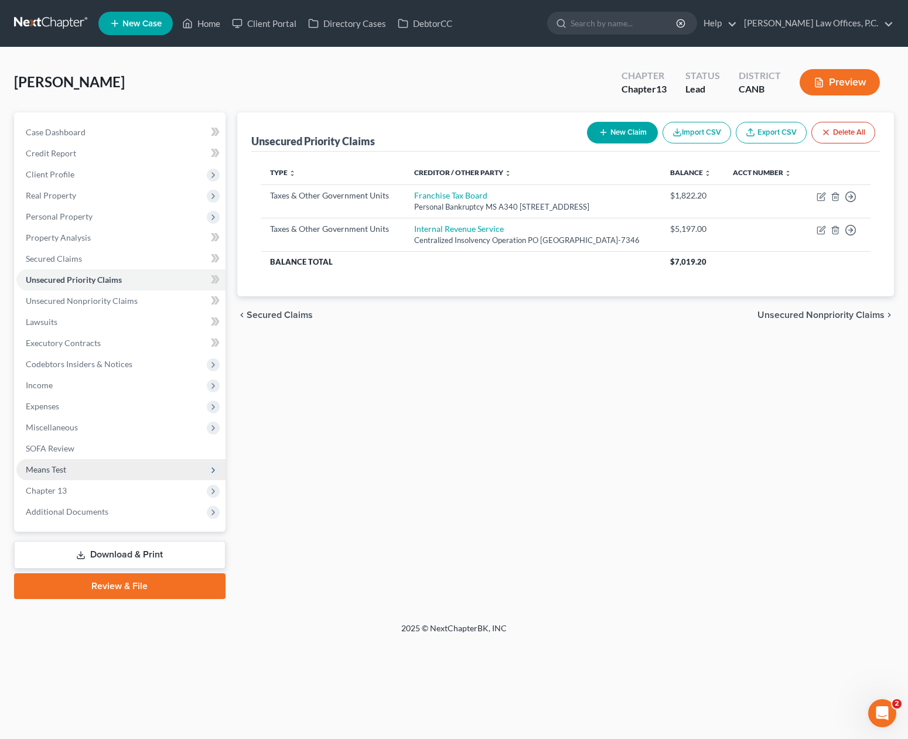
click at [101, 471] on span "Means Test" at bounding box center [120, 469] width 209 height 21
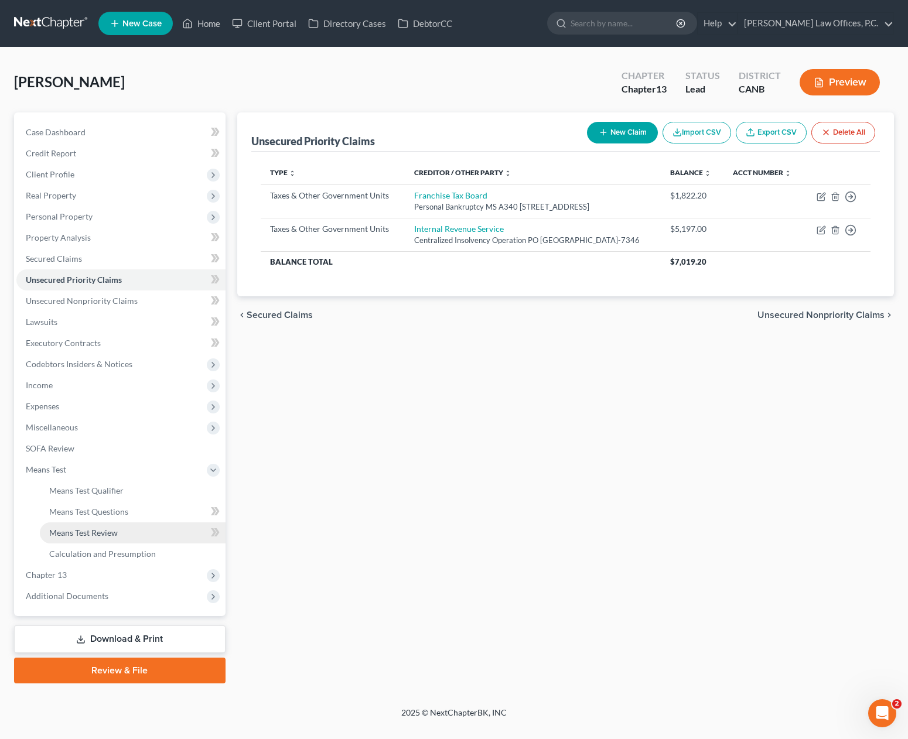
click at [104, 528] on span "Means Test Review" at bounding box center [83, 533] width 69 height 10
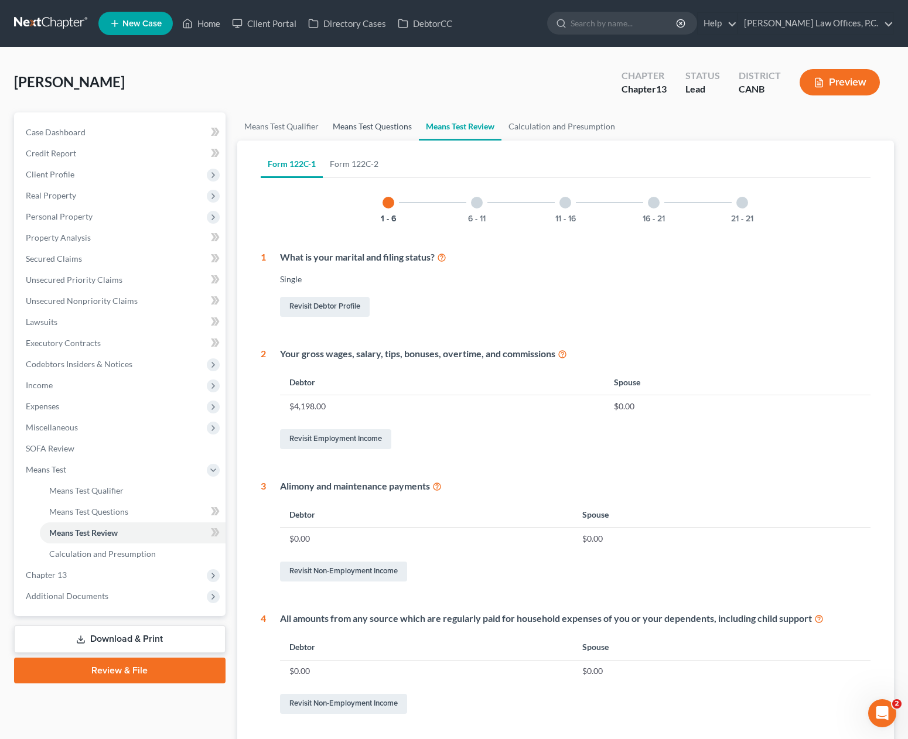
click at [380, 125] on link "Means Test Questions" at bounding box center [372, 126] width 93 height 28
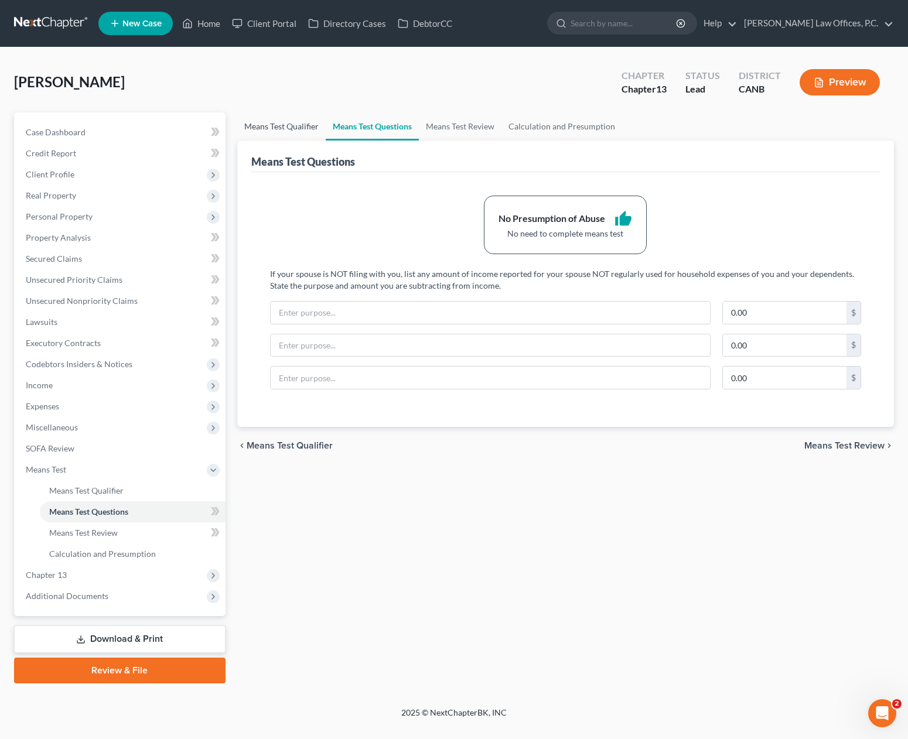
click at [303, 121] on link "Means Test Qualifier" at bounding box center [281, 126] width 88 height 28
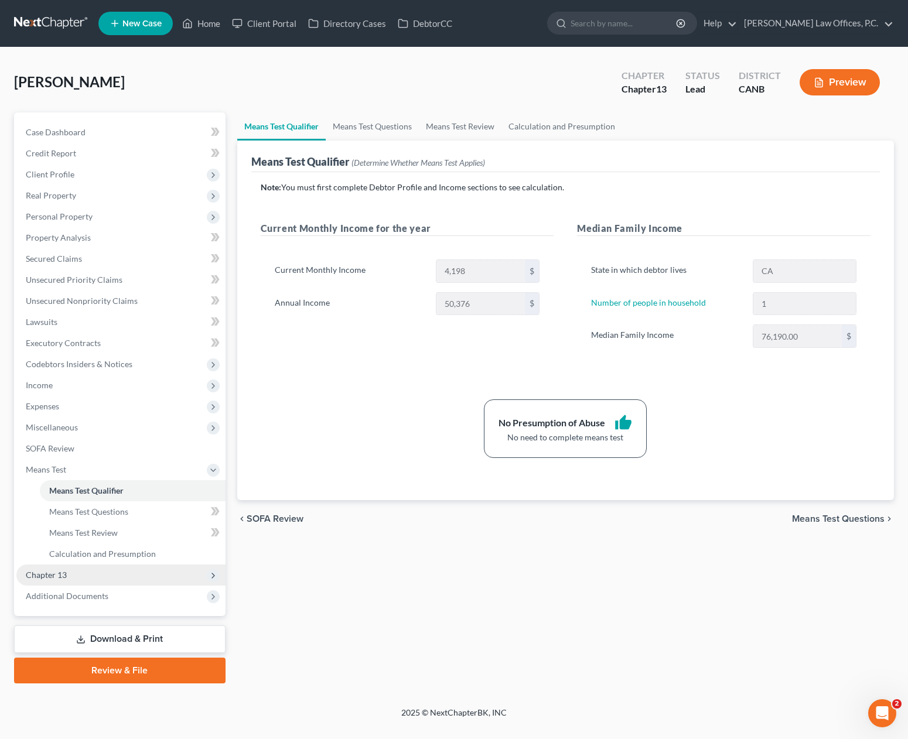
click at [127, 580] on span "Chapter 13" at bounding box center [120, 575] width 209 height 21
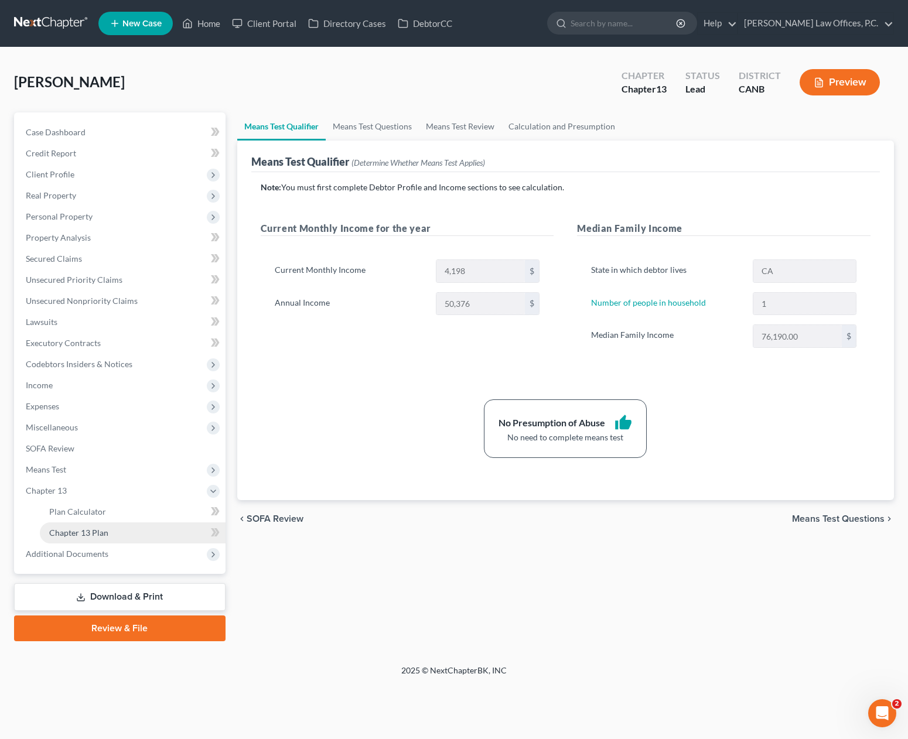
click at [118, 532] on link "Chapter 13 Plan" at bounding box center [133, 532] width 186 height 21
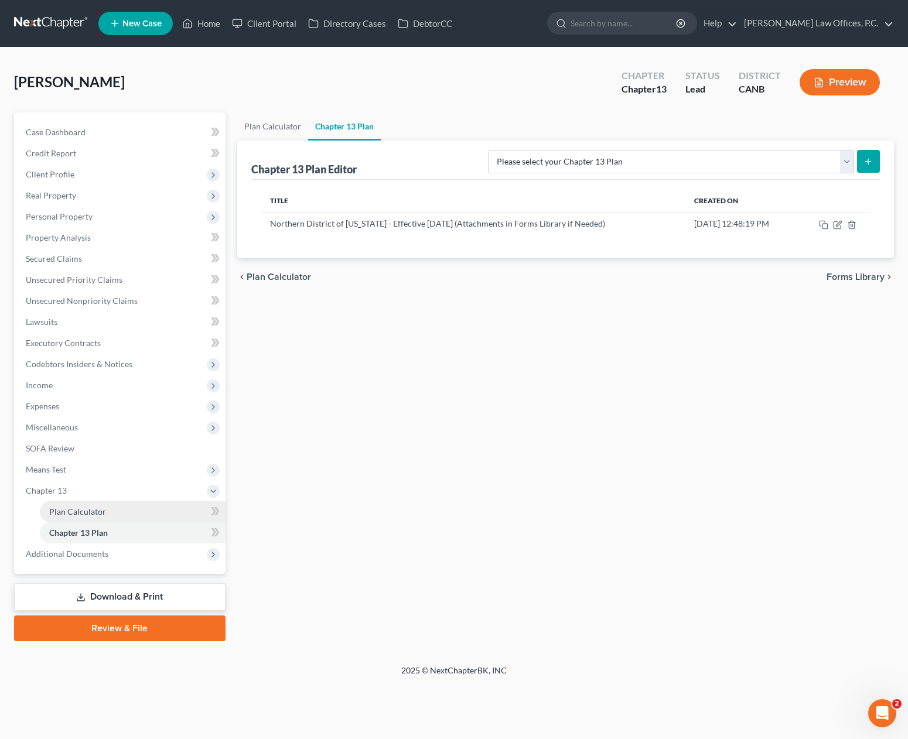
click at [116, 511] on link "Plan Calculator" at bounding box center [133, 511] width 186 height 21
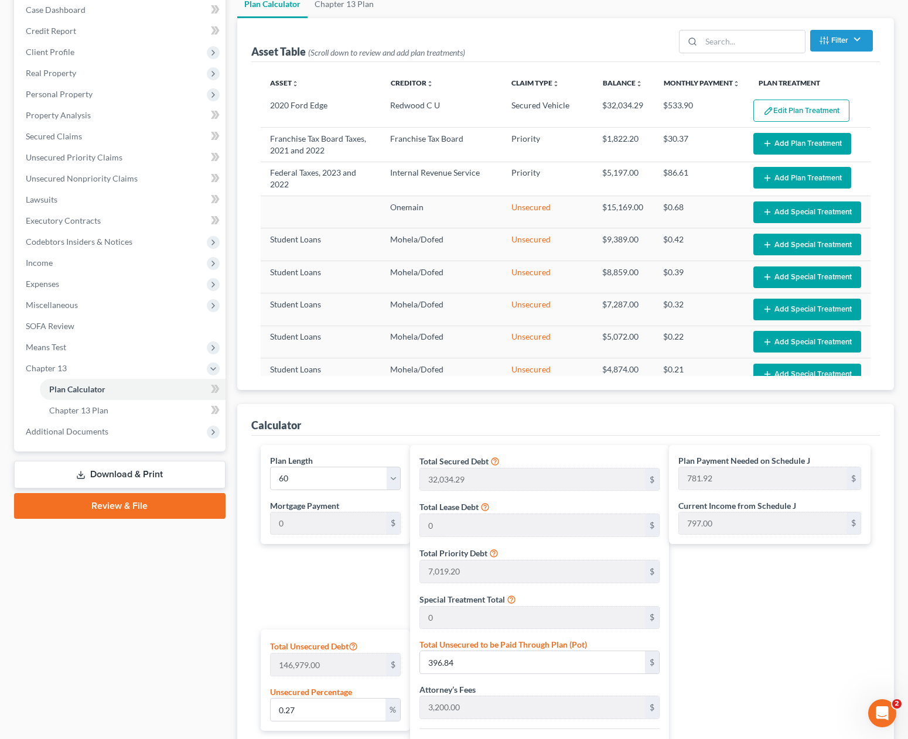
scroll to position [399, 0]
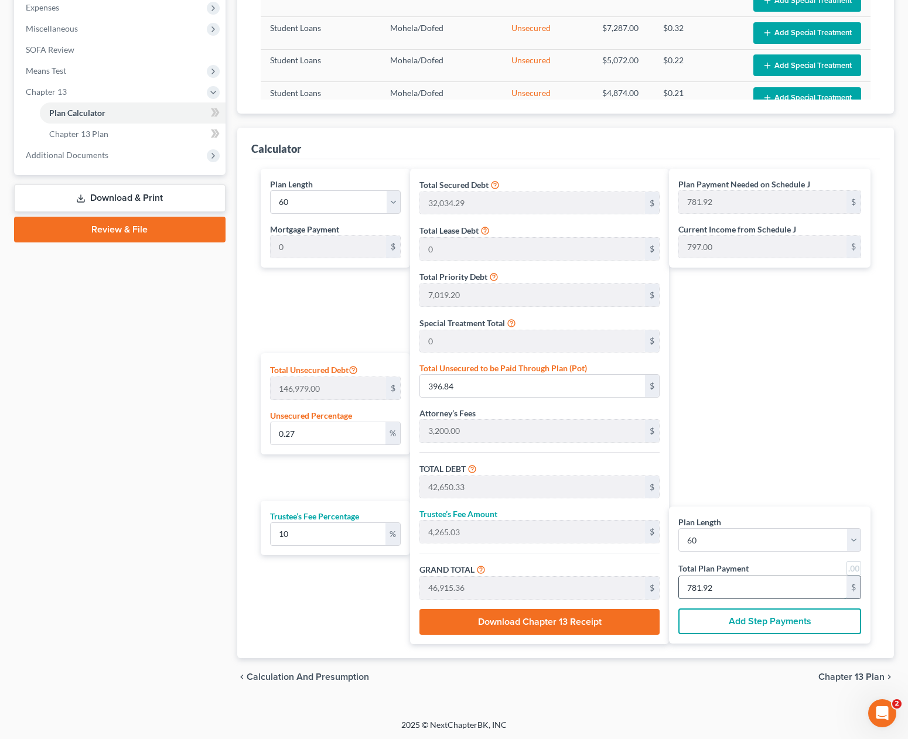
click at [724, 589] on input "781.92" at bounding box center [762, 587] width 167 height 22
click at [837, 675] on span "Chapter 13 Plan" at bounding box center [851, 676] width 66 height 9
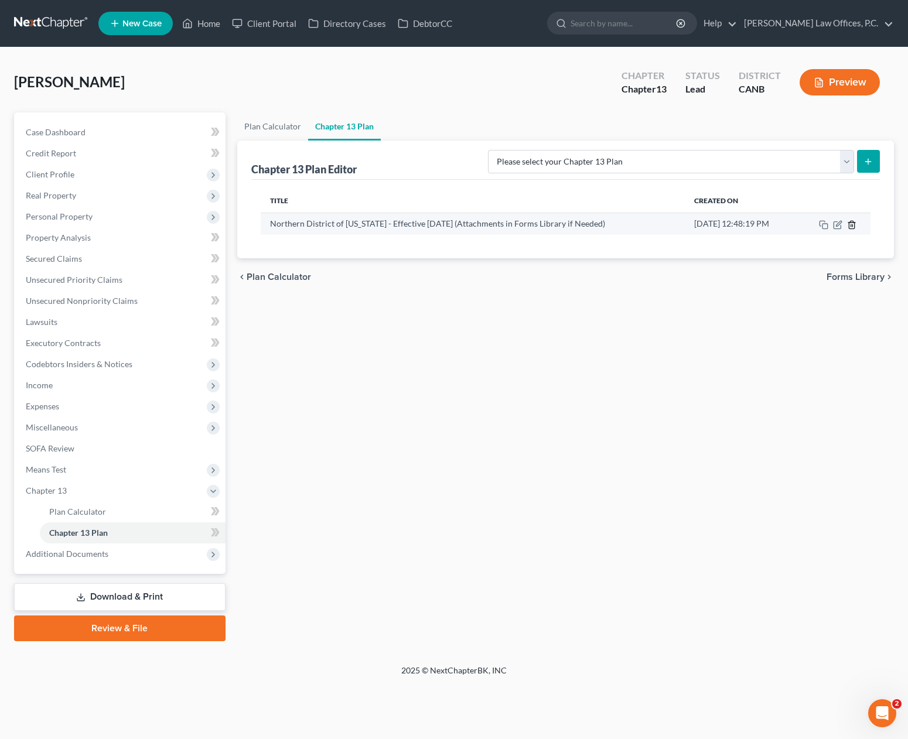
click at [852, 227] on icon "button" at bounding box center [851, 224] width 9 height 9
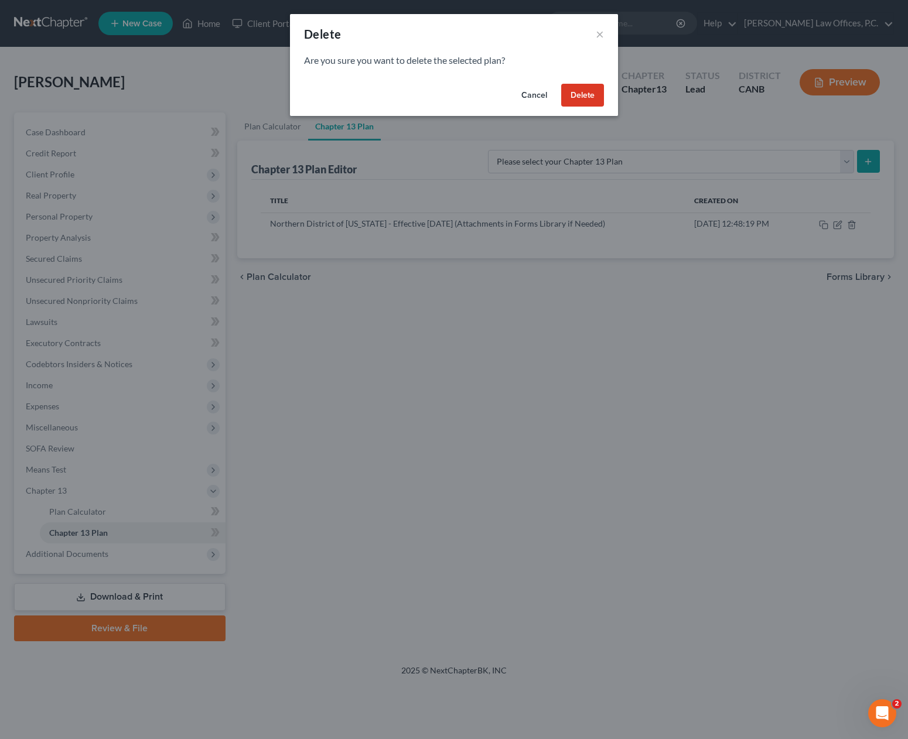
drag, startPoint x: 586, startPoint y: 90, endPoint x: 608, endPoint y: 105, distance: 27.0
click at [586, 90] on button "Delete" at bounding box center [582, 95] width 43 height 23
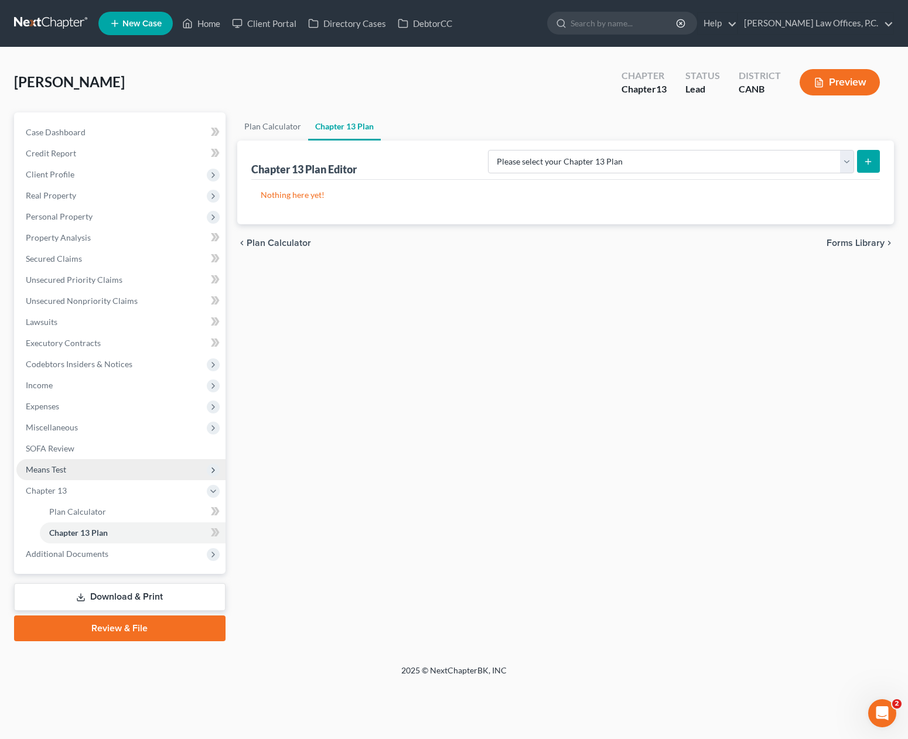
click at [101, 470] on span "Means Test" at bounding box center [120, 469] width 209 height 21
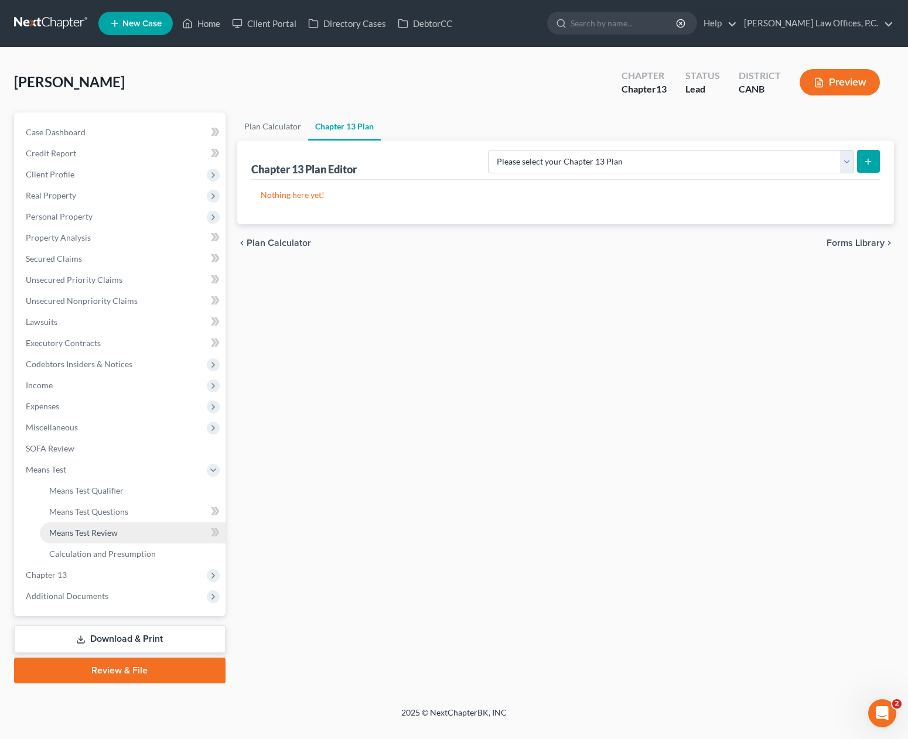
click at [111, 534] on span "Means Test Review" at bounding box center [83, 533] width 69 height 10
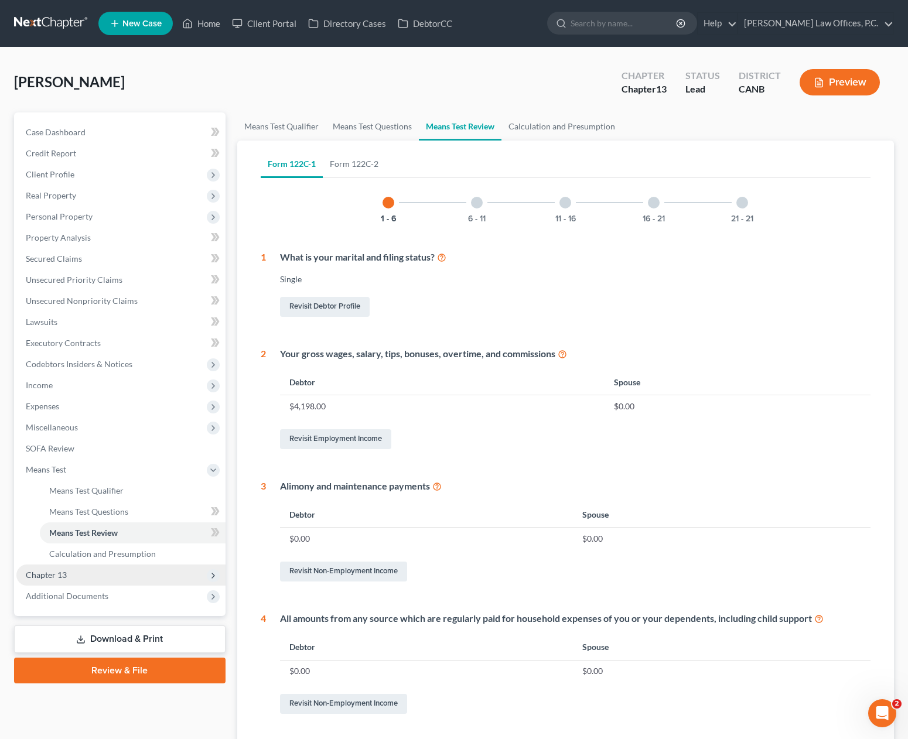
click at [111, 576] on span "Chapter 13" at bounding box center [120, 575] width 209 height 21
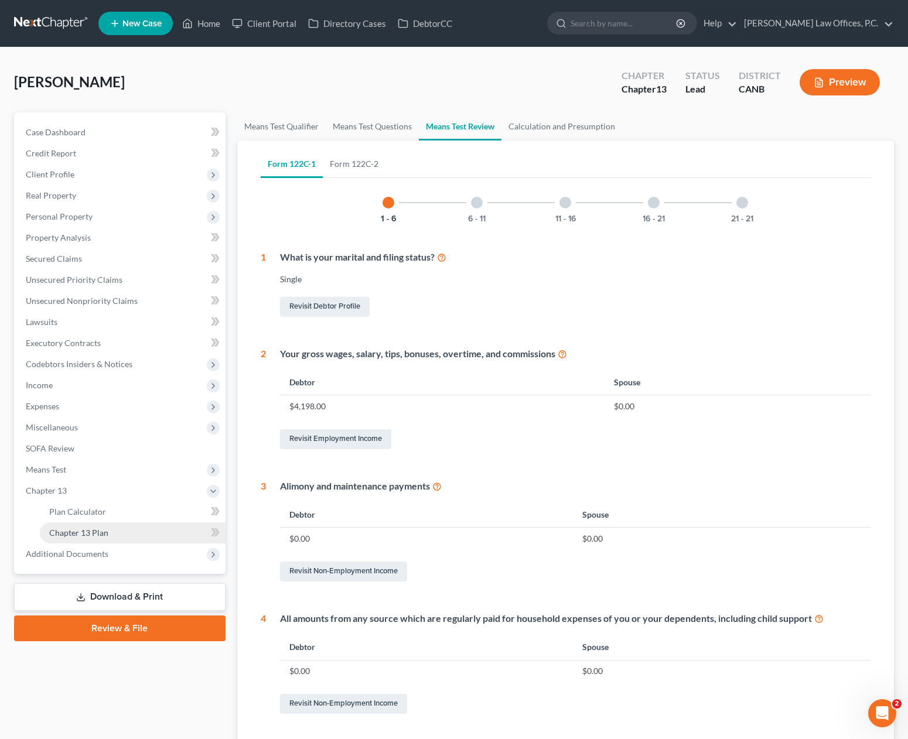
click at [128, 535] on link "Chapter 13 Plan" at bounding box center [133, 532] width 186 height 21
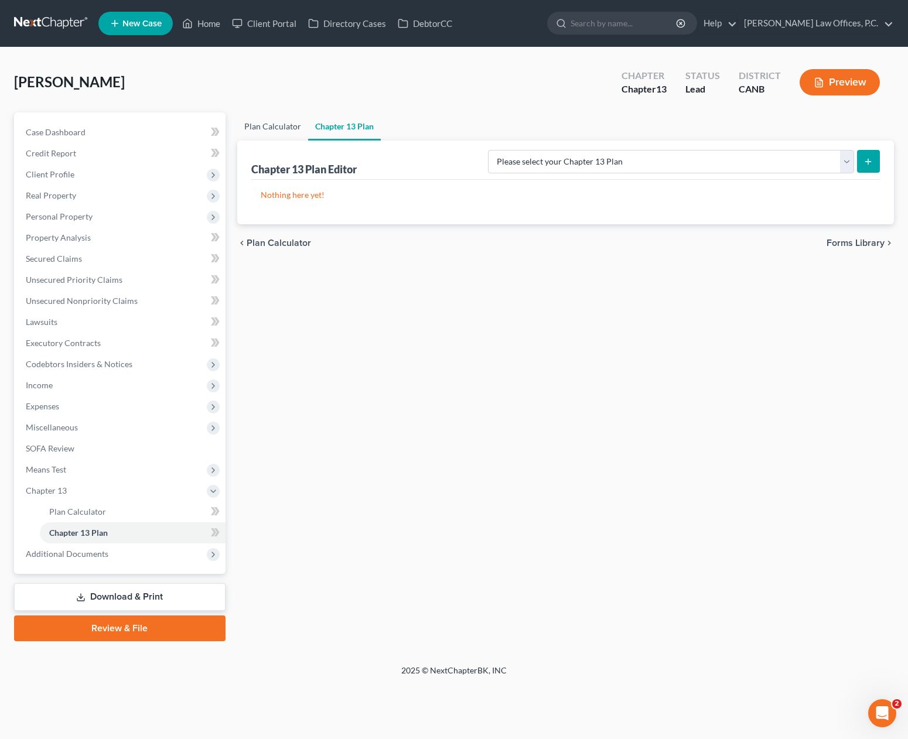
click at [285, 131] on link "Plan Calculator" at bounding box center [272, 126] width 71 height 28
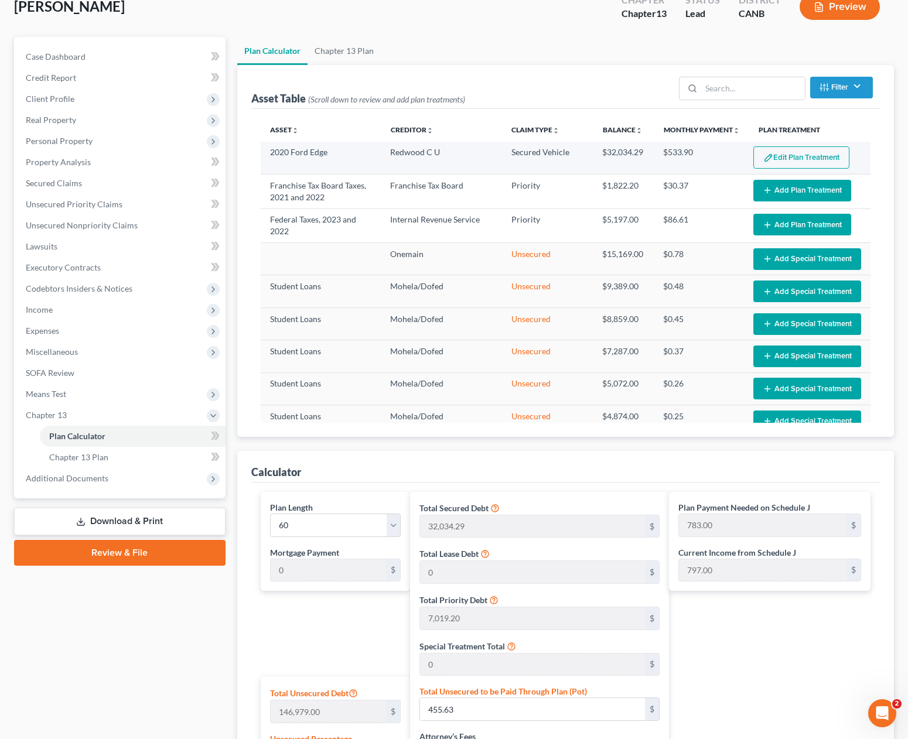
click at [782, 157] on button "Edit Plan Treatment" at bounding box center [801, 157] width 96 height 22
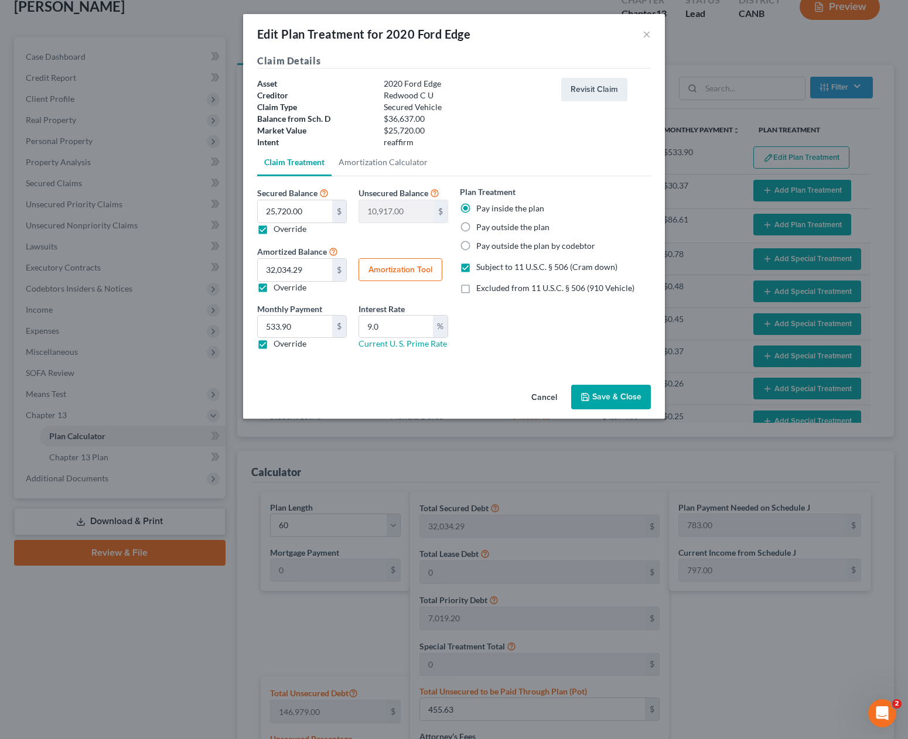
click at [414, 269] on button "Amortization Tool" at bounding box center [400, 269] width 84 height 23
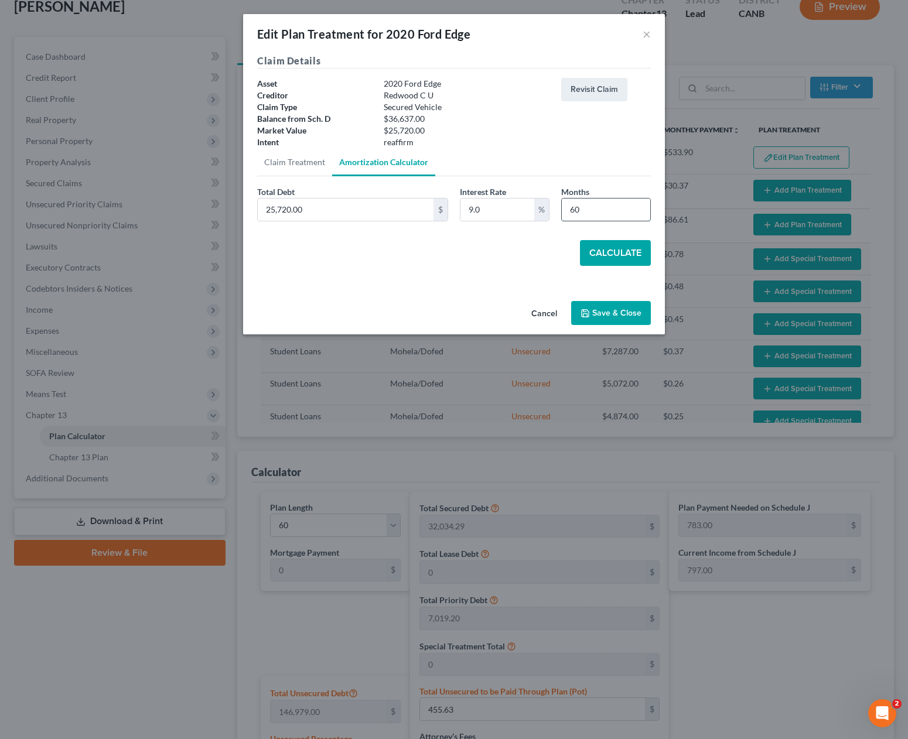
drag, startPoint x: 591, startPoint y: 211, endPoint x: 635, endPoint y: 220, distance: 45.4
click at [591, 211] on input "60" at bounding box center [606, 210] width 88 height 22
click at [632, 255] on button "Calculate" at bounding box center [615, 253] width 71 height 26
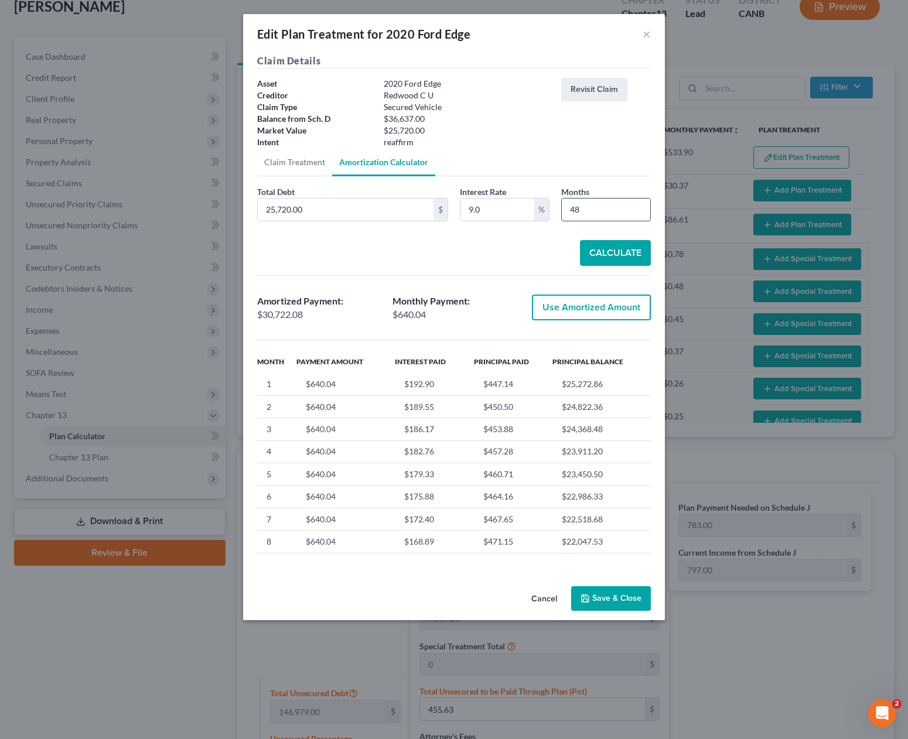
click at [575, 216] on input "48" at bounding box center [606, 210] width 88 height 22
click at [624, 258] on button "Calculate" at bounding box center [615, 253] width 71 height 26
drag, startPoint x: 644, startPoint y: 33, endPoint x: 541, endPoint y: 446, distance: 426.2
click at [644, 33] on button "×" at bounding box center [646, 34] width 8 height 14
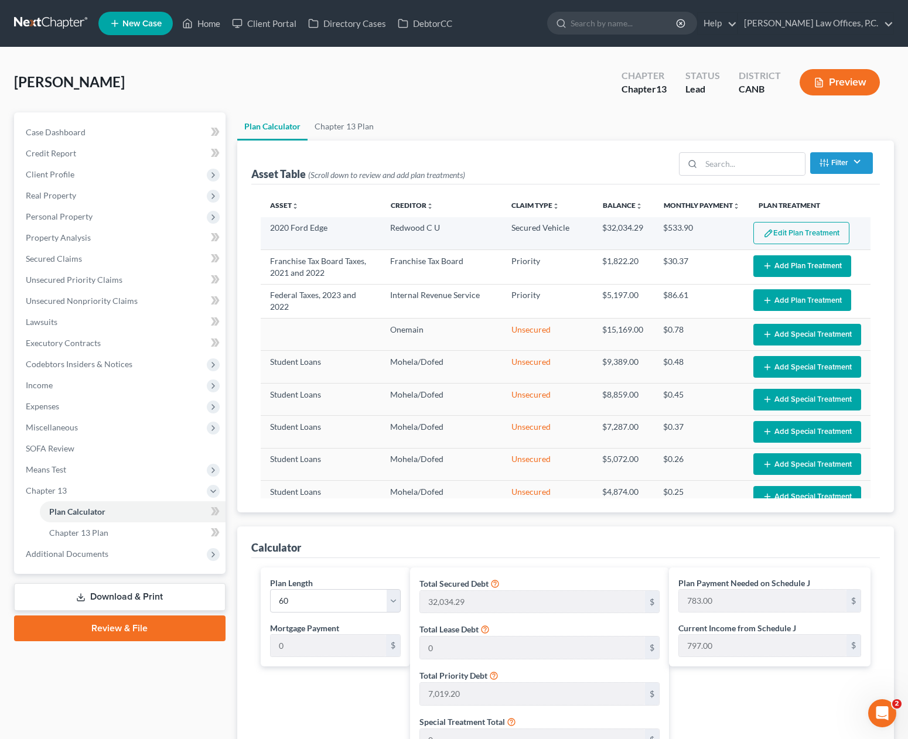
click at [809, 227] on button "Edit Plan Treatment" at bounding box center [801, 233] width 96 height 22
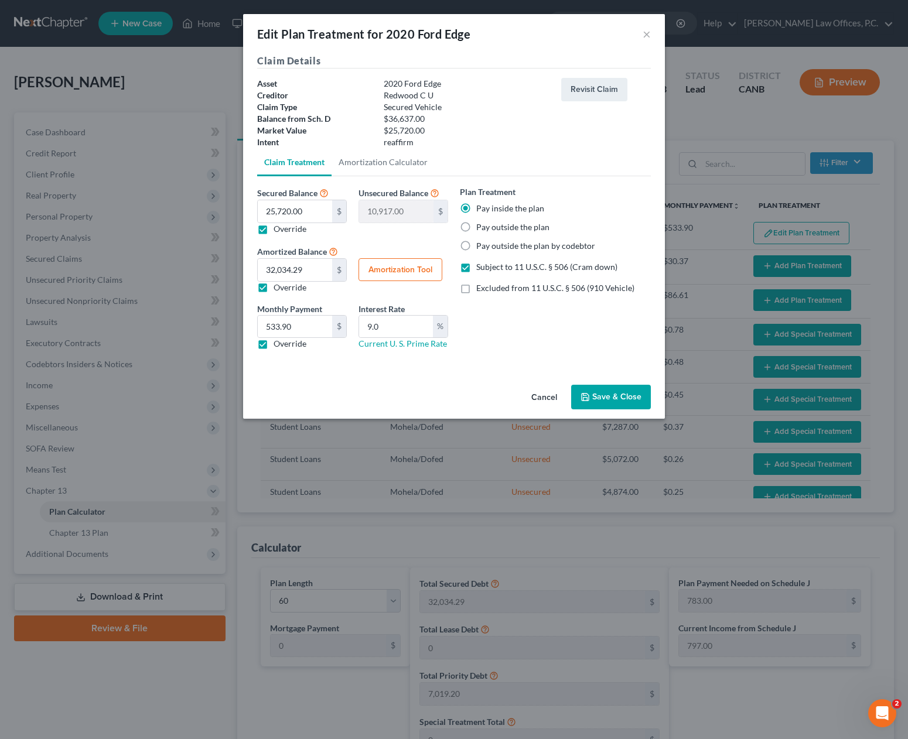
click at [388, 264] on button "Amortization Tool" at bounding box center [400, 269] width 84 height 23
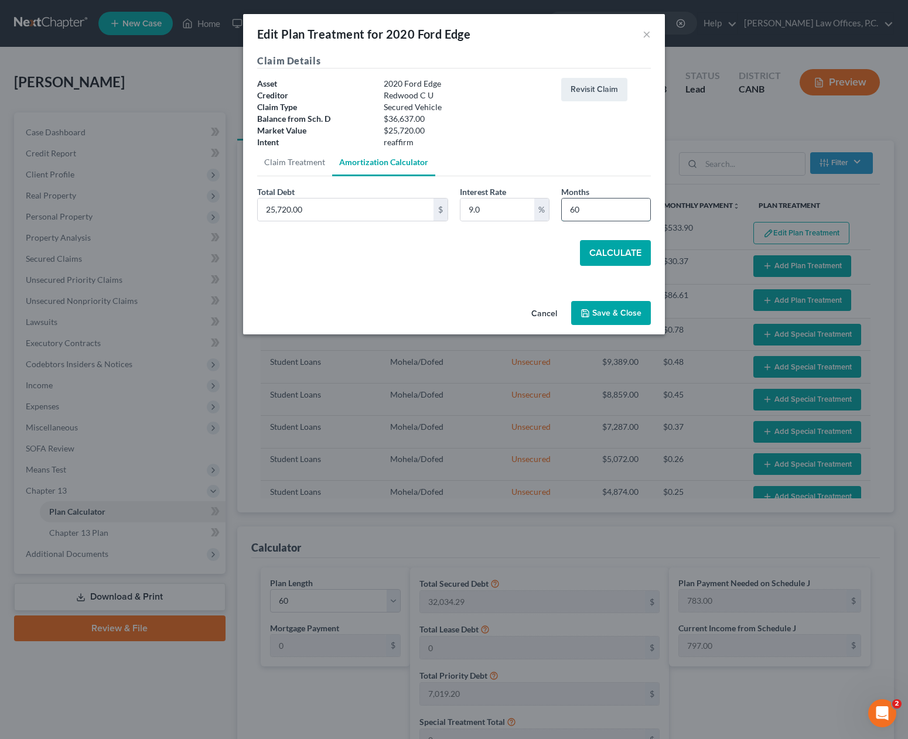
click at [582, 207] on input "60" at bounding box center [606, 210] width 88 height 22
click at [583, 207] on input "60" at bounding box center [606, 210] width 88 height 22
click at [609, 251] on button "Calculate" at bounding box center [615, 253] width 71 height 26
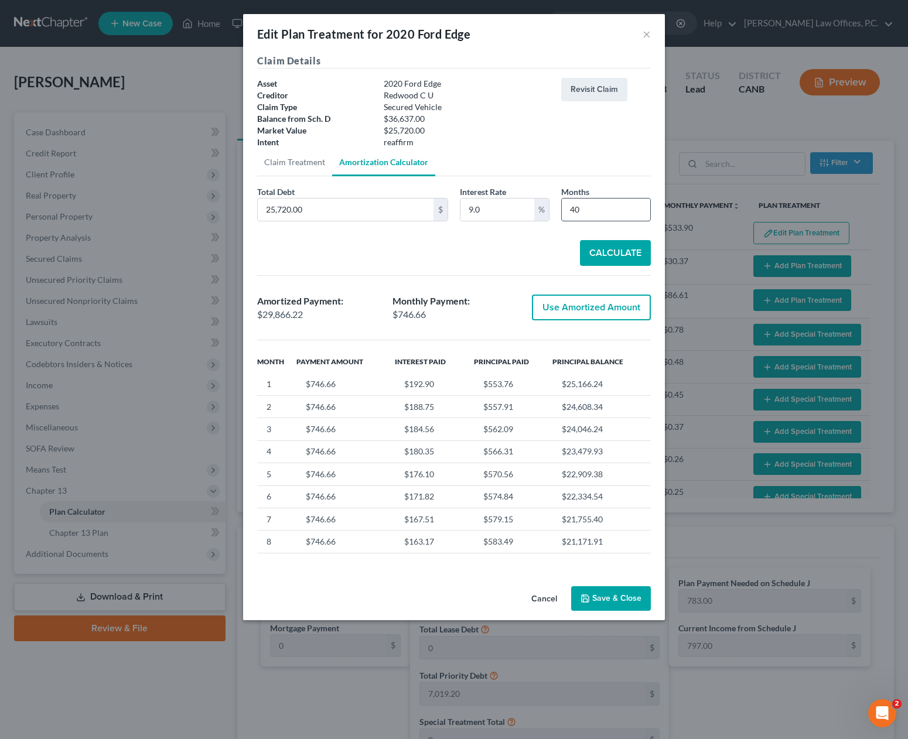
click at [607, 211] on input "40" at bounding box center [606, 210] width 88 height 22
click at [620, 262] on button "Calculate" at bounding box center [615, 253] width 71 height 26
click at [590, 207] on input "48" at bounding box center [606, 210] width 88 height 22
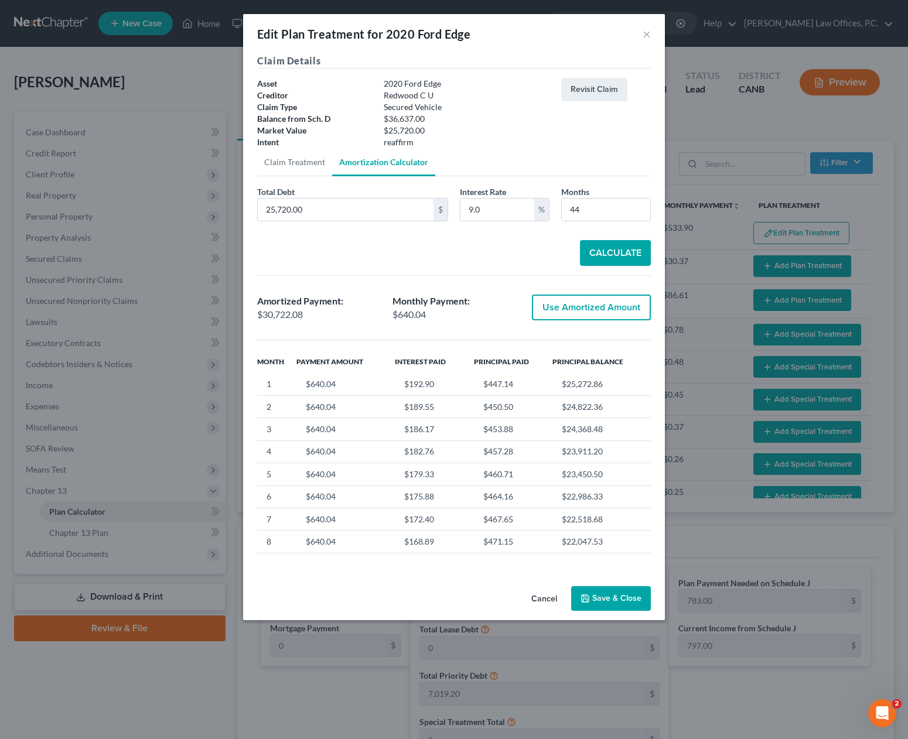
click at [607, 247] on button "Calculate" at bounding box center [615, 253] width 71 height 26
click at [577, 205] on input "44" at bounding box center [606, 210] width 88 height 22
drag, startPoint x: 611, startPoint y: 256, endPoint x: 602, endPoint y: 256, distance: 9.4
click at [611, 256] on button "Calculate" at bounding box center [615, 253] width 71 height 26
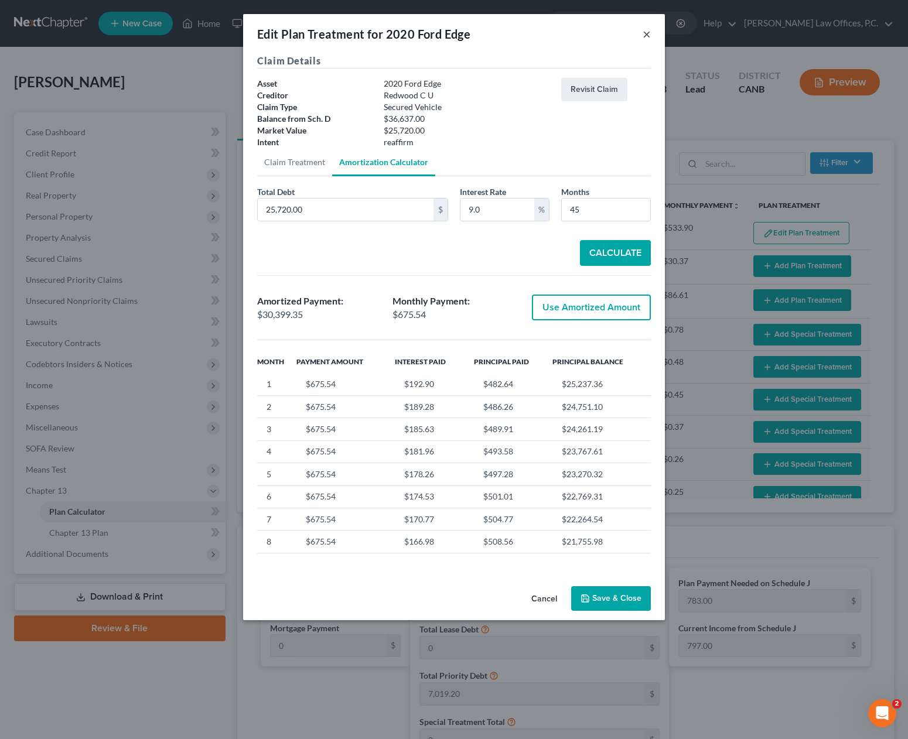
click at [648, 35] on button "×" at bounding box center [646, 34] width 8 height 14
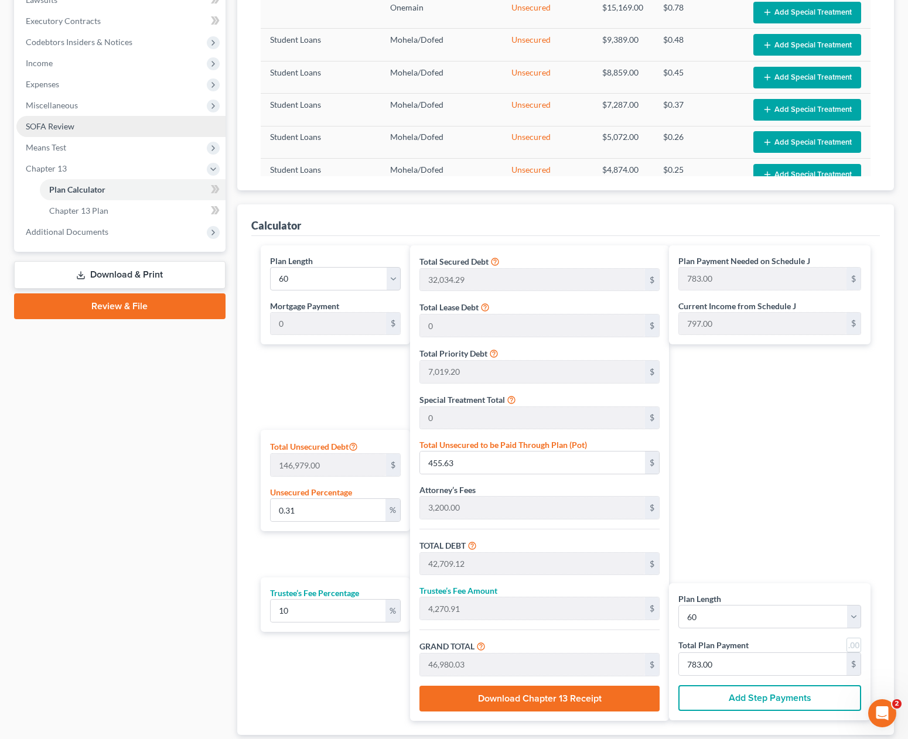
scroll to position [306, 0]
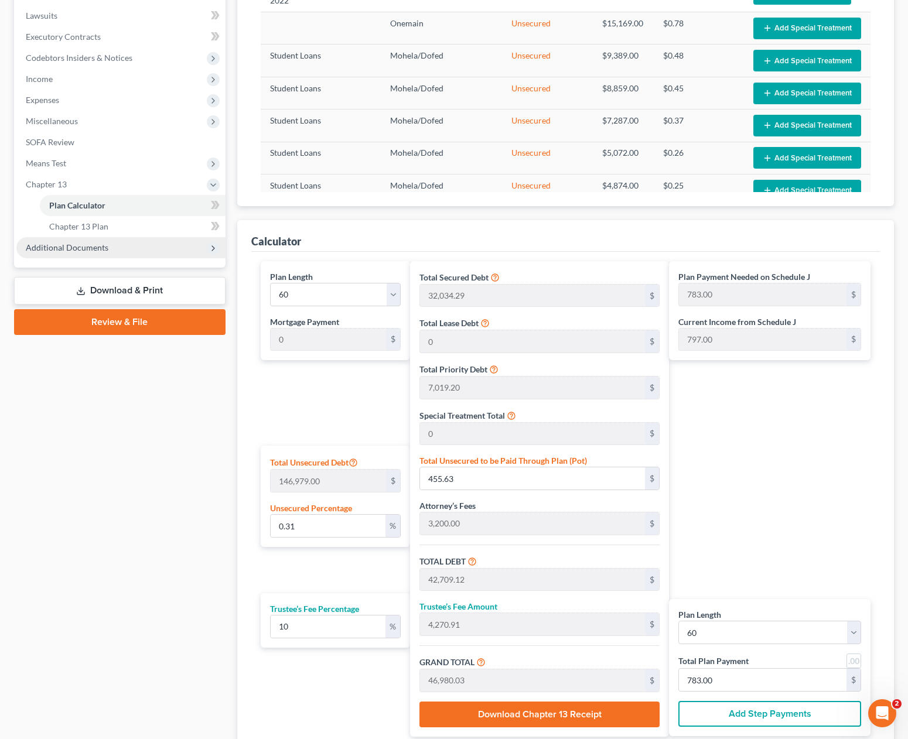
click at [119, 249] on span "Additional Documents" at bounding box center [120, 247] width 209 height 21
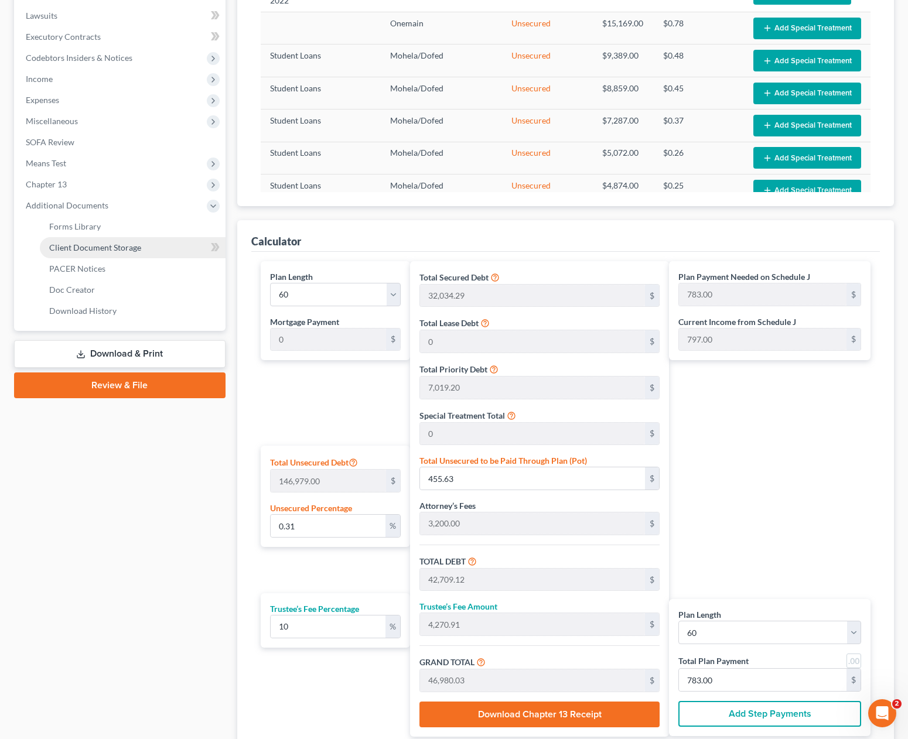
click at [126, 249] on span "Client Document Storage" at bounding box center [95, 247] width 92 height 10
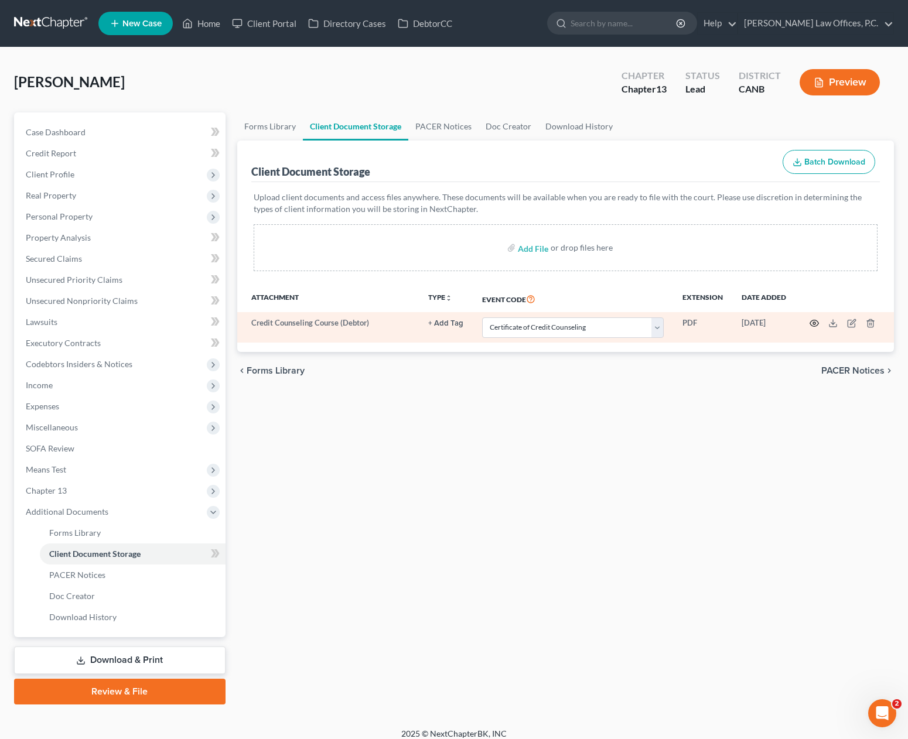
click at [812, 325] on icon "button" at bounding box center [813, 323] width 9 height 9
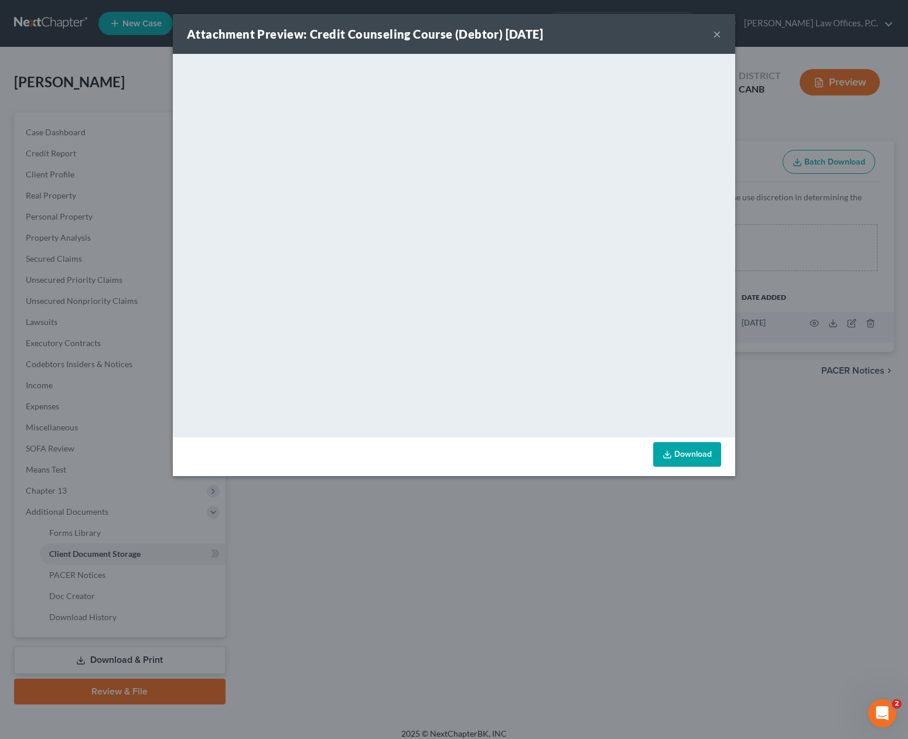
click at [715, 33] on button "×" at bounding box center [717, 34] width 8 height 14
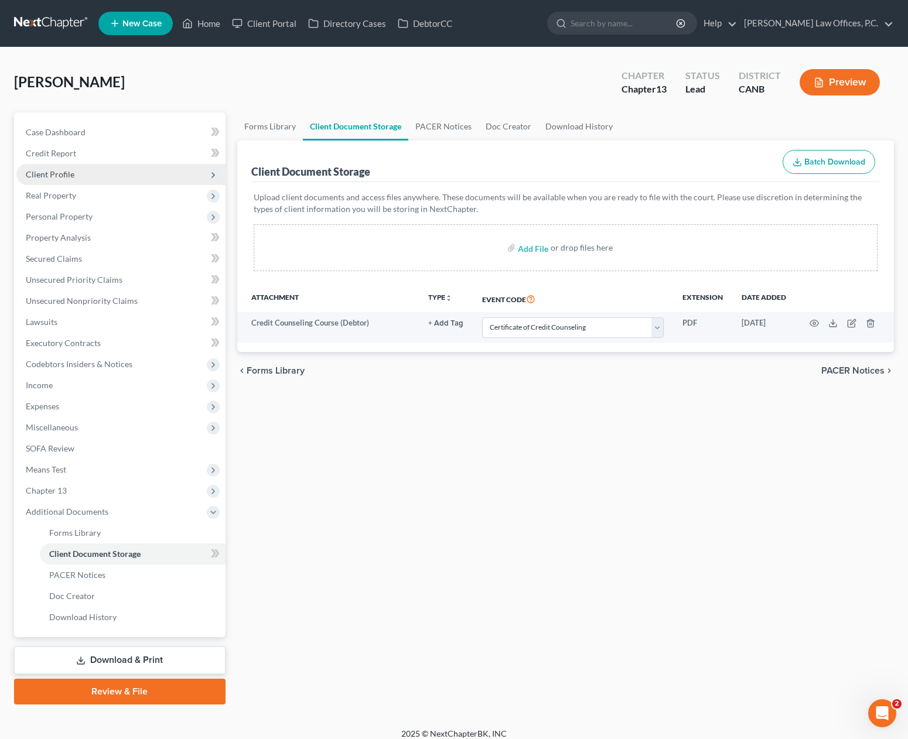
click at [121, 178] on span "Client Profile" at bounding box center [120, 174] width 209 height 21
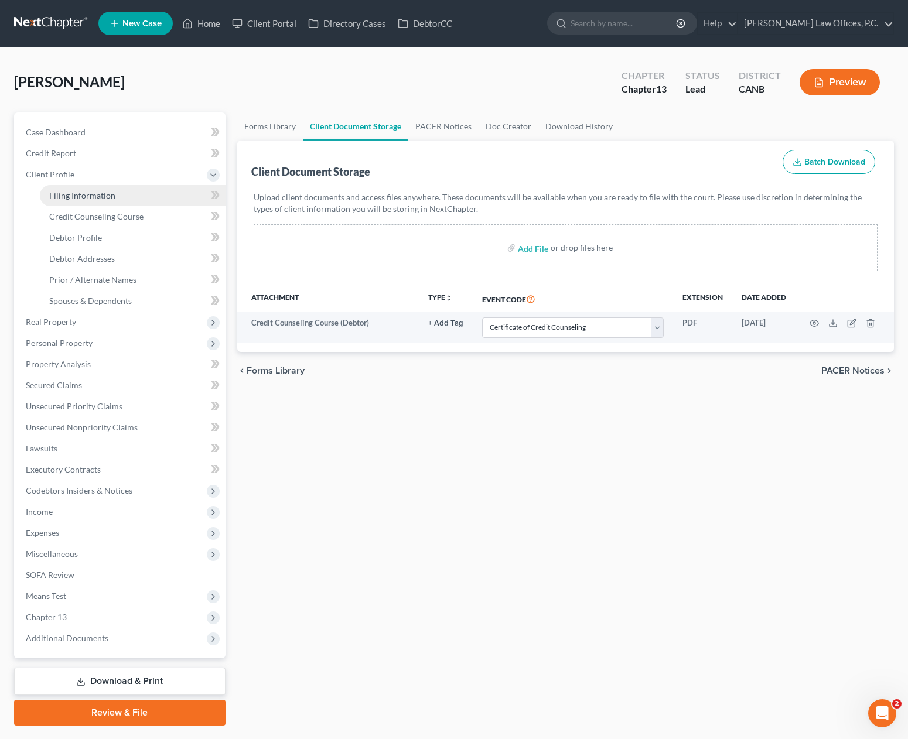
click at [125, 192] on link "Filing Information" at bounding box center [133, 195] width 186 height 21
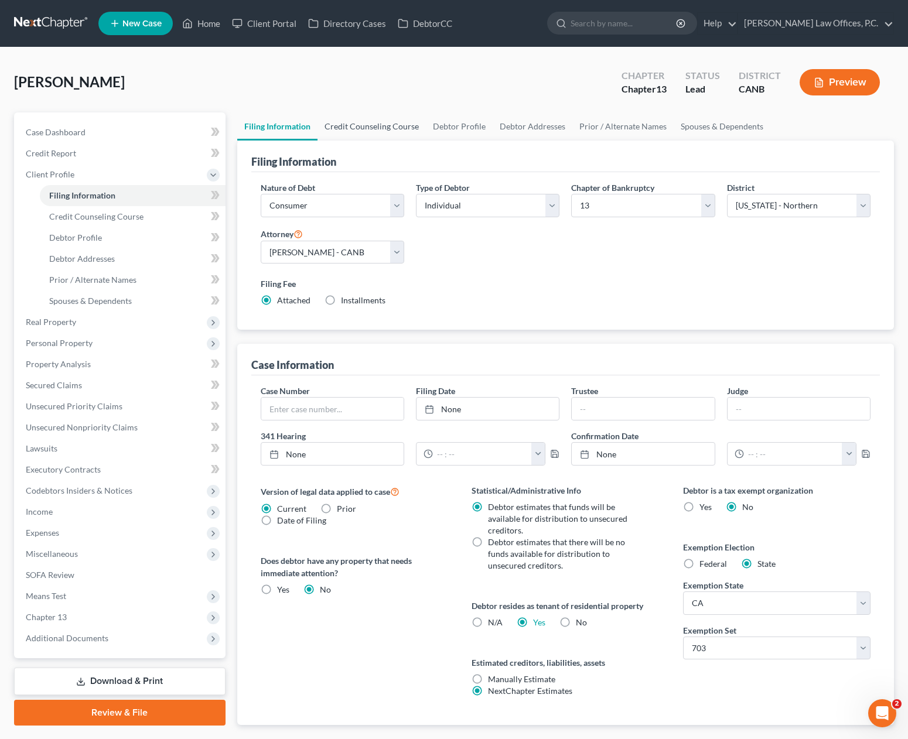
drag, startPoint x: 396, startPoint y: 126, endPoint x: 403, endPoint y: 127, distance: 6.5
click at [396, 126] on link "Credit Counseling Course" at bounding box center [371, 126] width 108 height 28
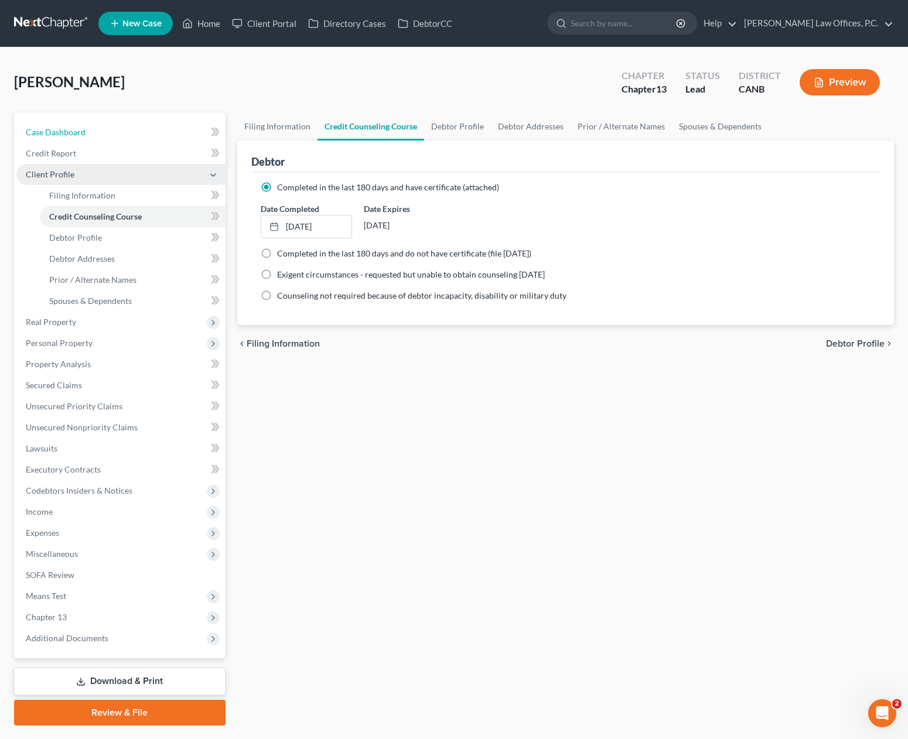
click at [135, 123] on link "Case Dashboard" at bounding box center [120, 132] width 209 height 21
